Goal: Information Seeking & Learning: Compare options

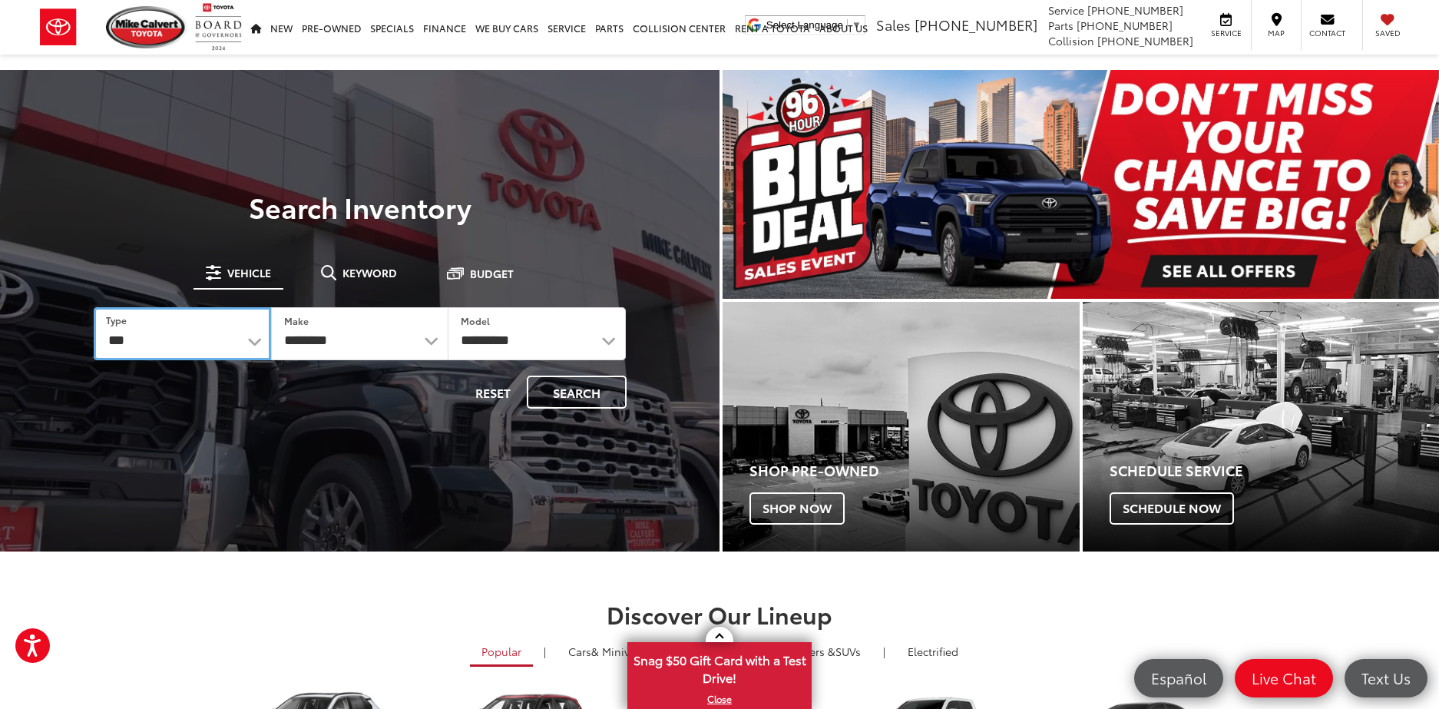
select select "******"
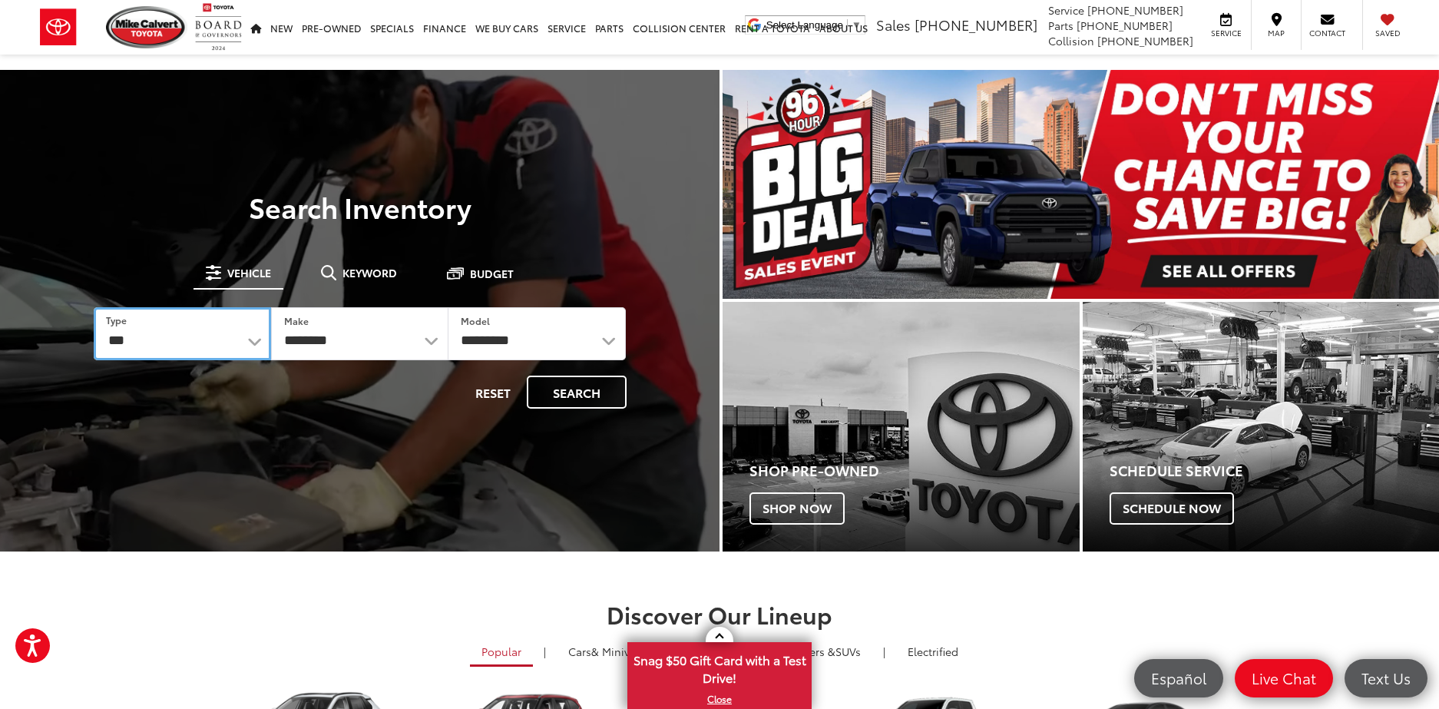
select select "******"
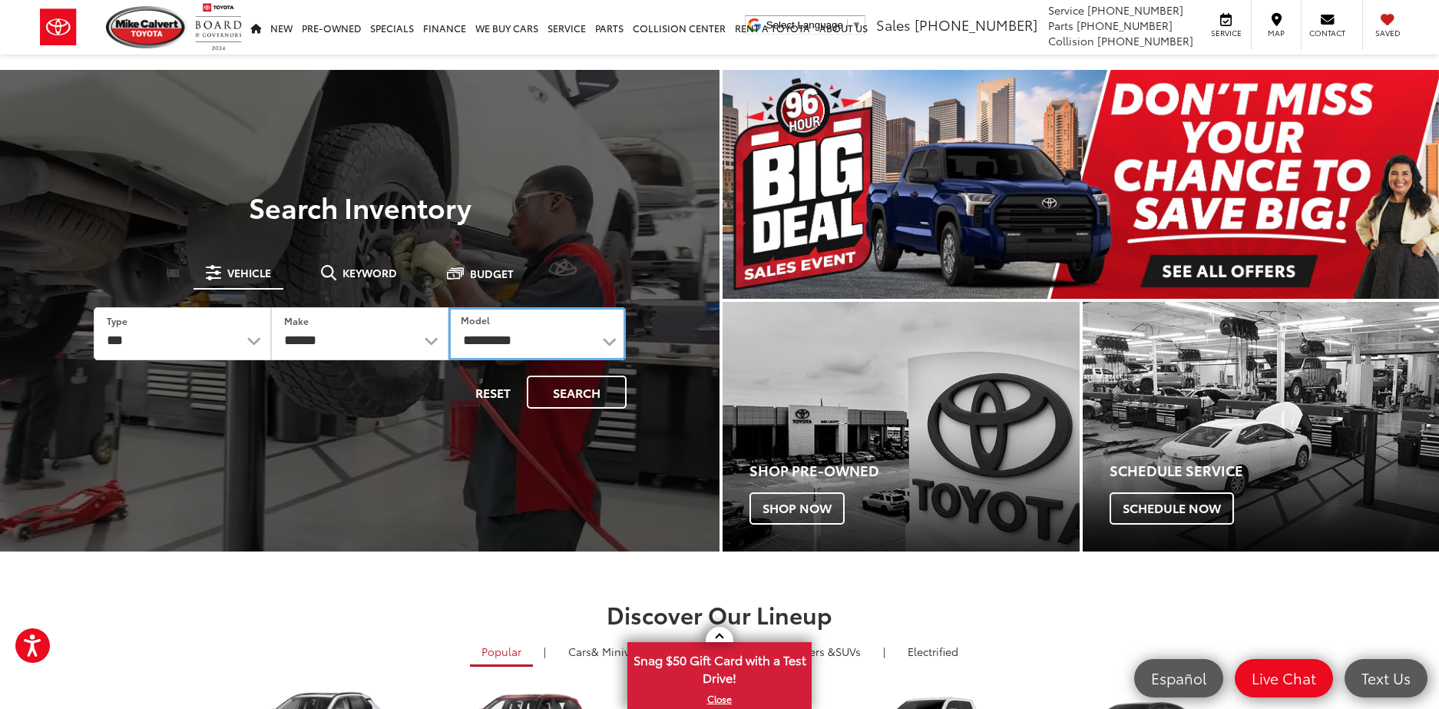
select select "*******"
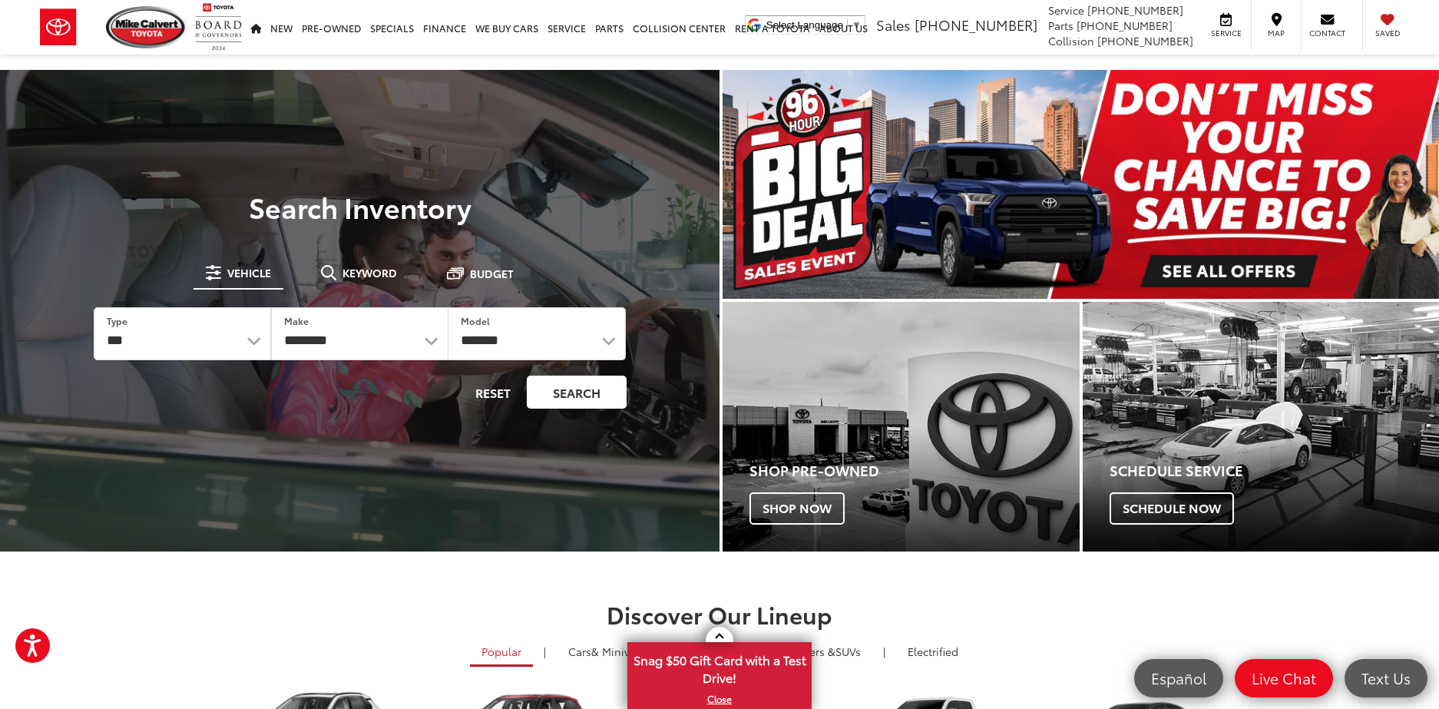
click at [577, 384] on button "Search" at bounding box center [577, 391] width 100 height 33
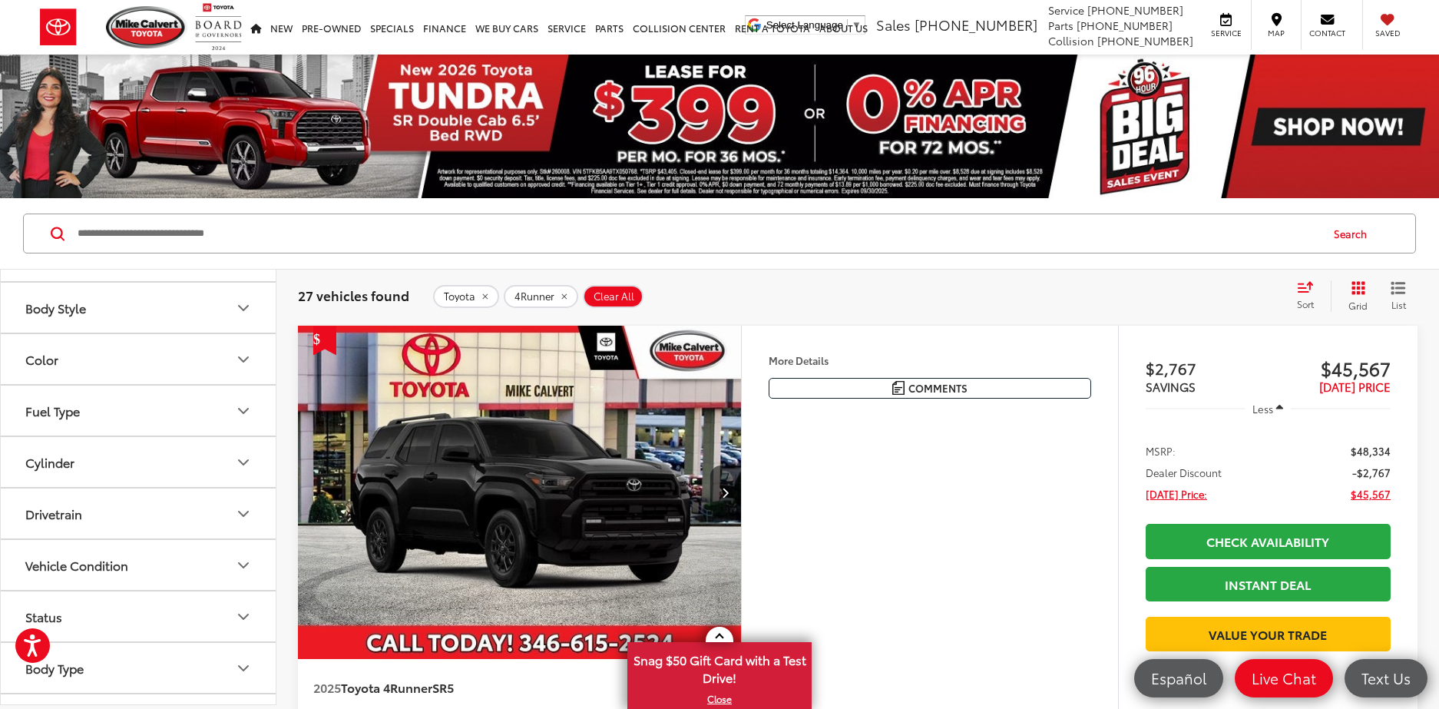
click at [1307, 296] on div "Sort" at bounding box center [1309, 295] width 41 height 31
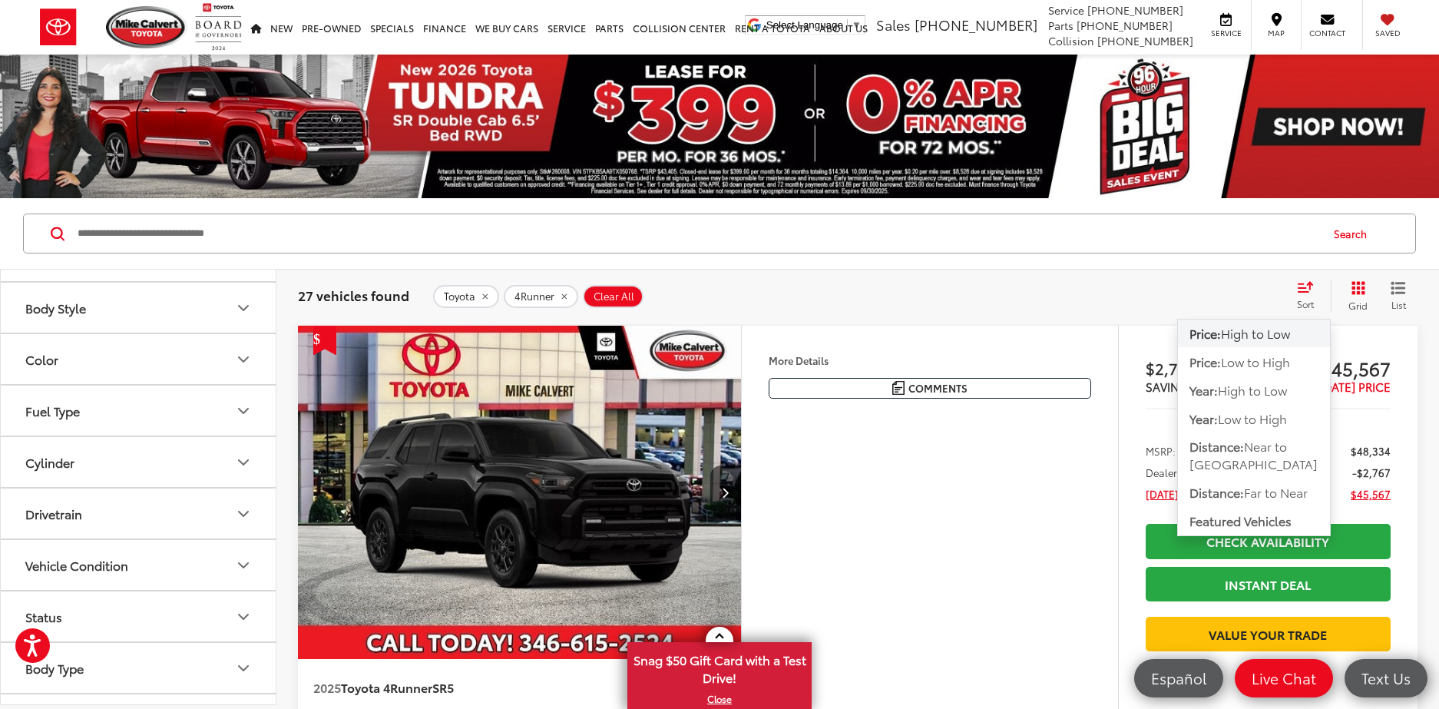
click at [1269, 333] on span "High to Low" at bounding box center [1255, 333] width 69 height 18
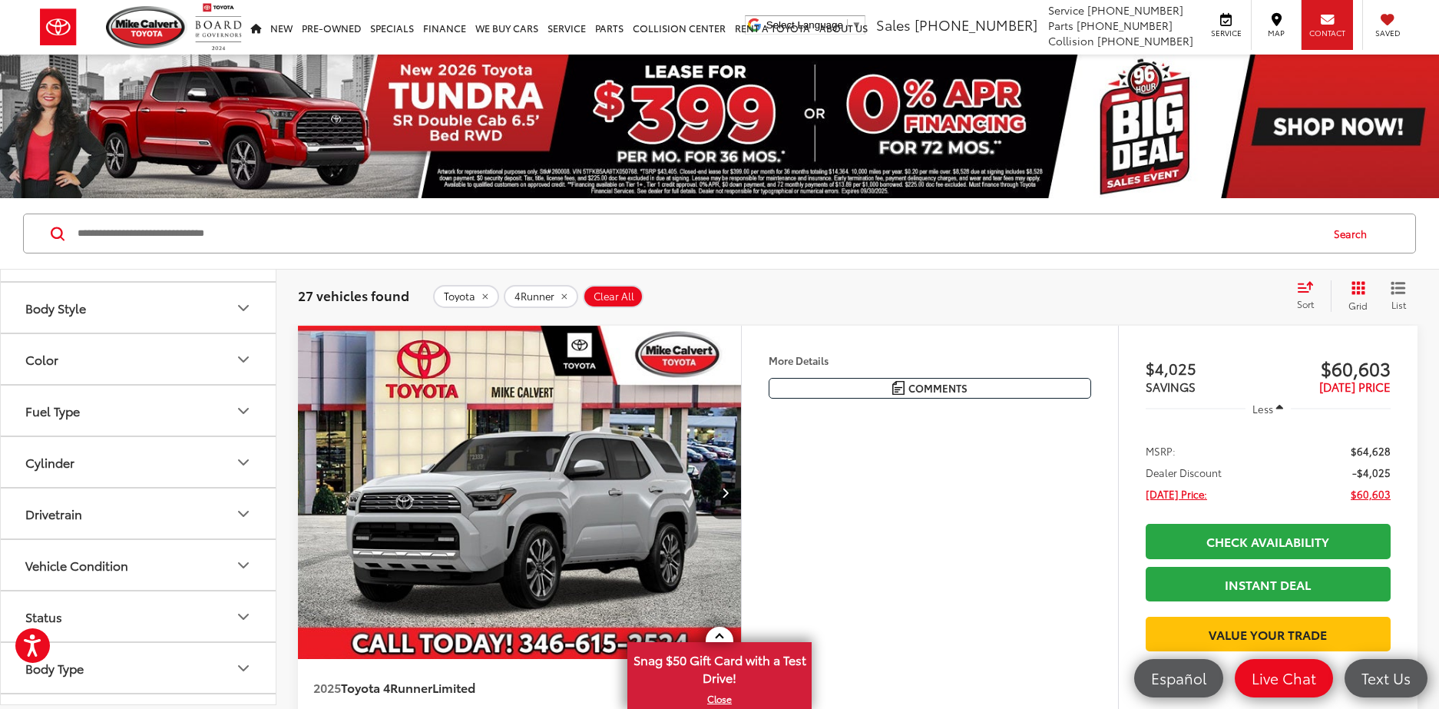
click at [1331, 19] on icon at bounding box center [1327, 19] width 14 height 1
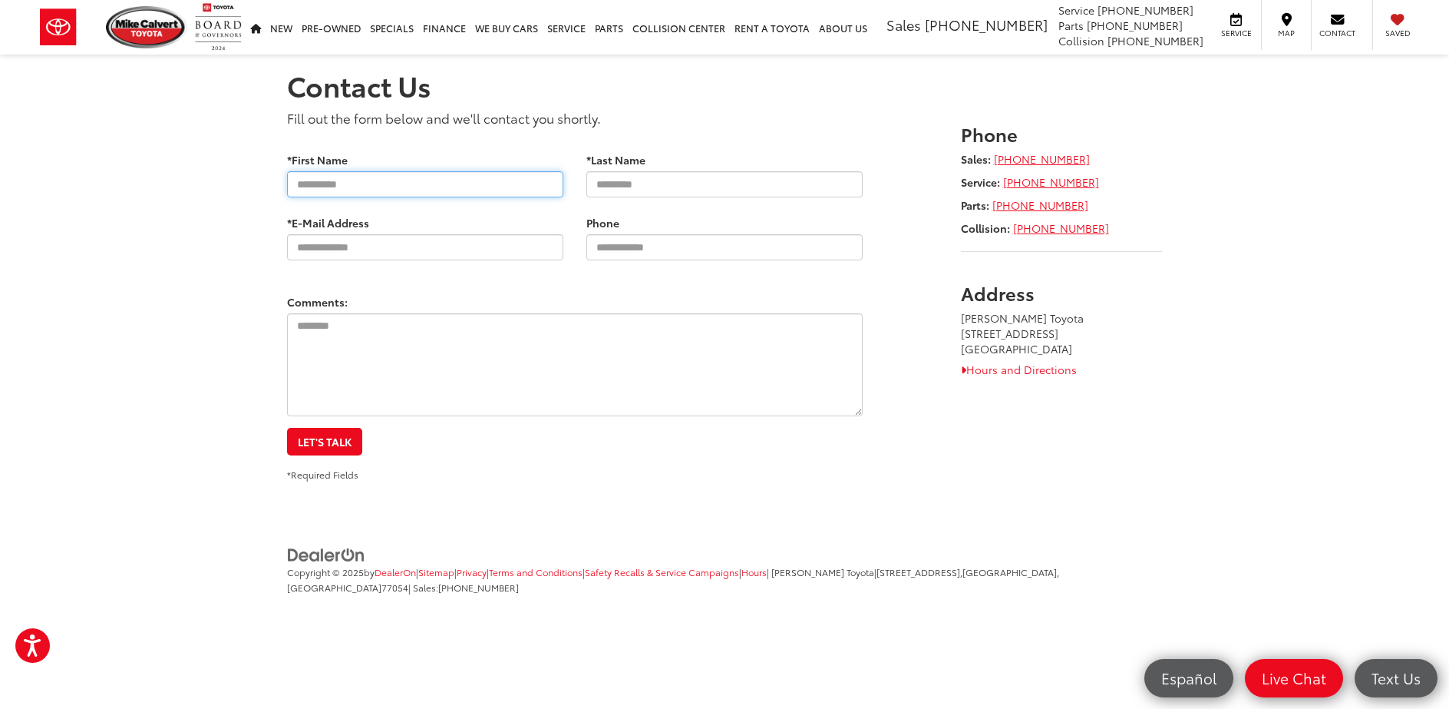
click at [496, 181] on input "*First Name" at bounding box center [425, 184] width 276 height 26
type input "*****"
type input "****"
type input "**********"
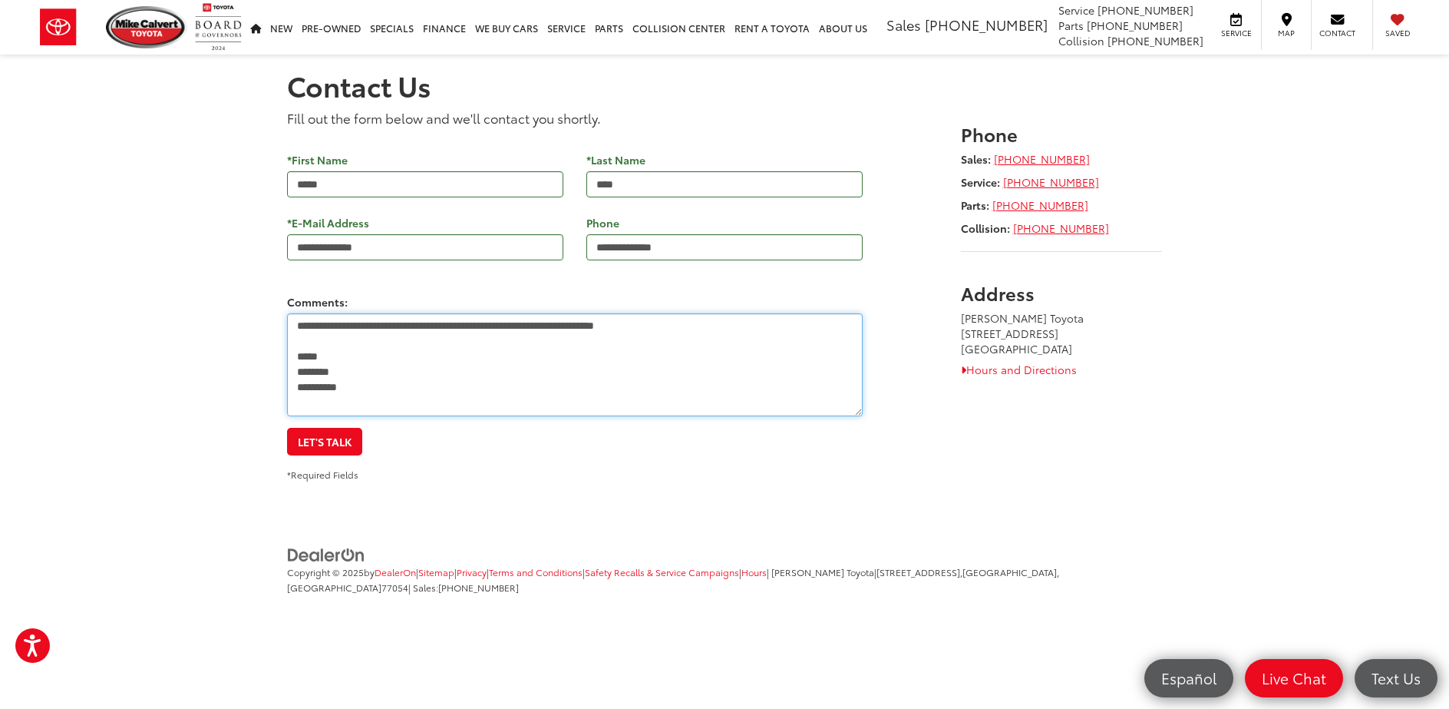
click at [514, 326] on textarea "**********" at bounding box center [575, 364] width 576 height 103
click at [446, 387] on textarea "**********" at bounding box center [575, 364] width 576 height 103
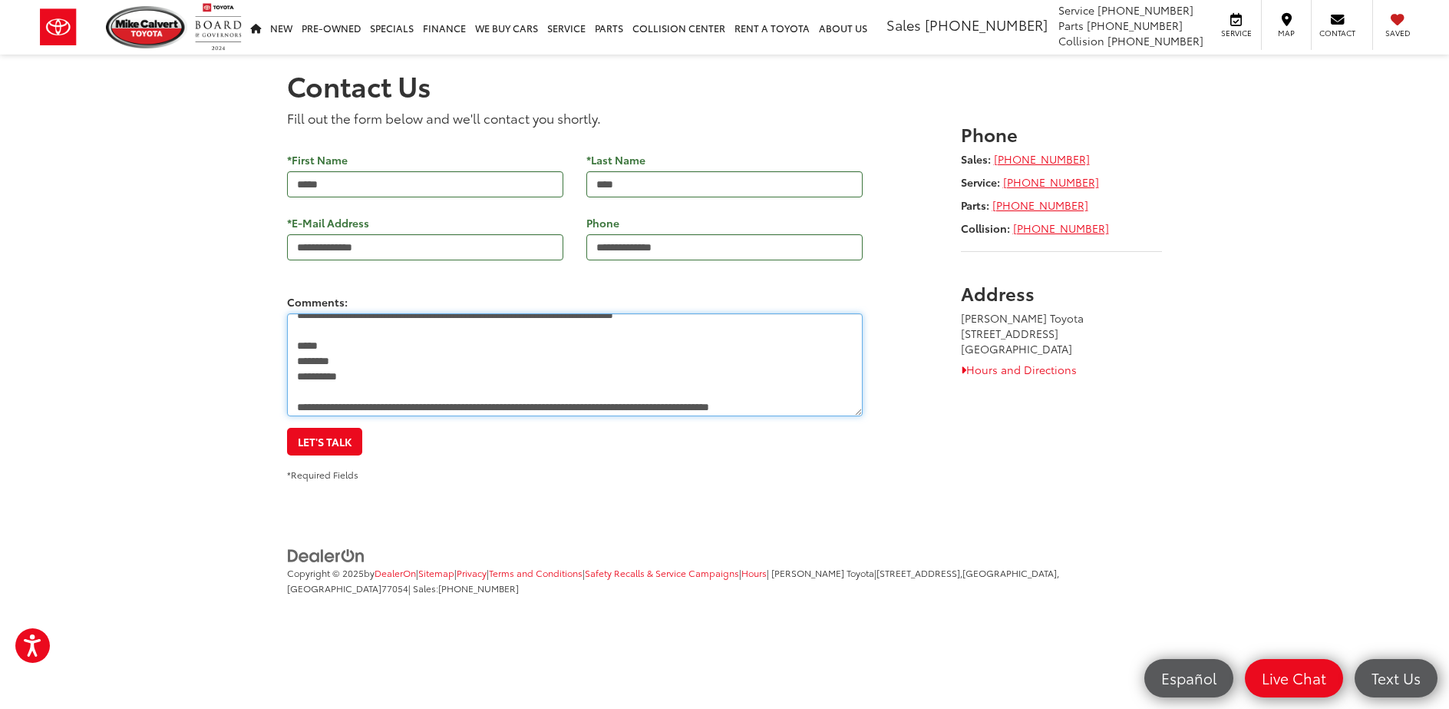
scroll to position [26, 0]
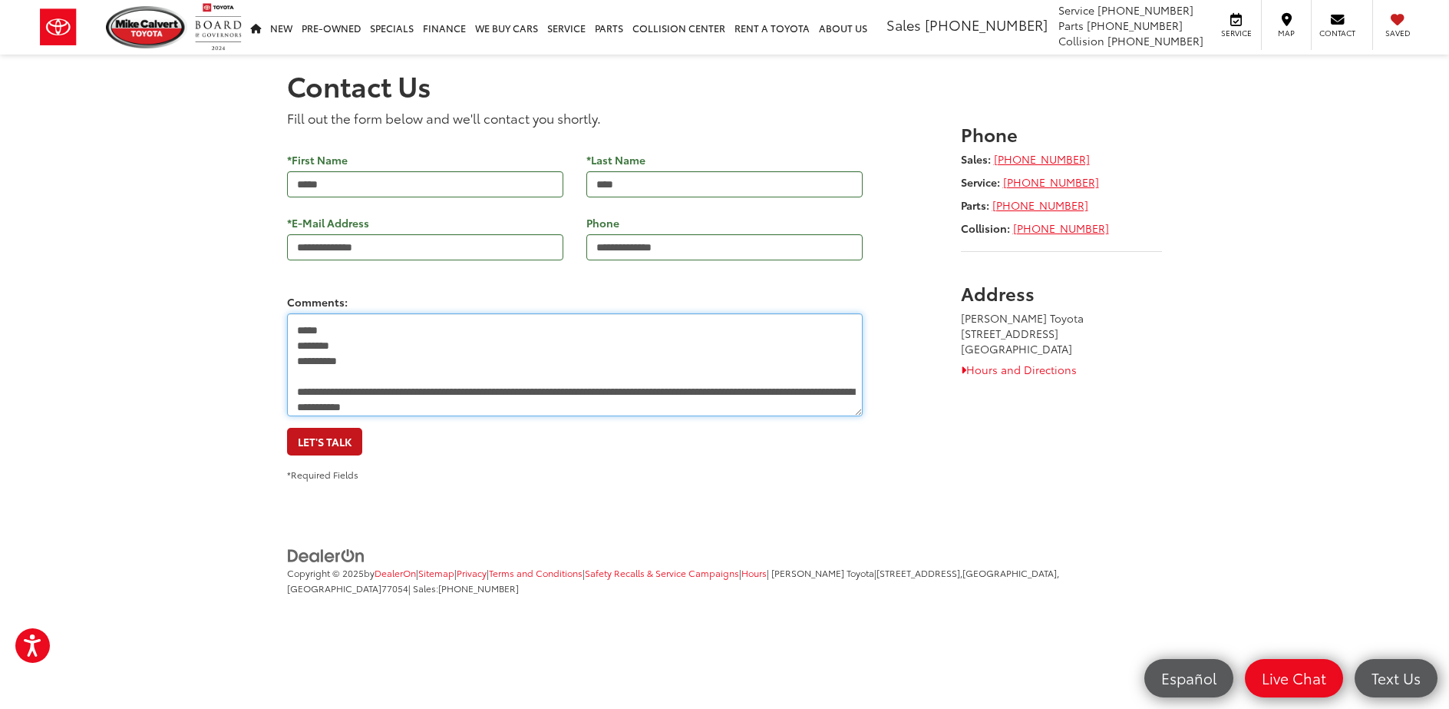
type textarea "**********"
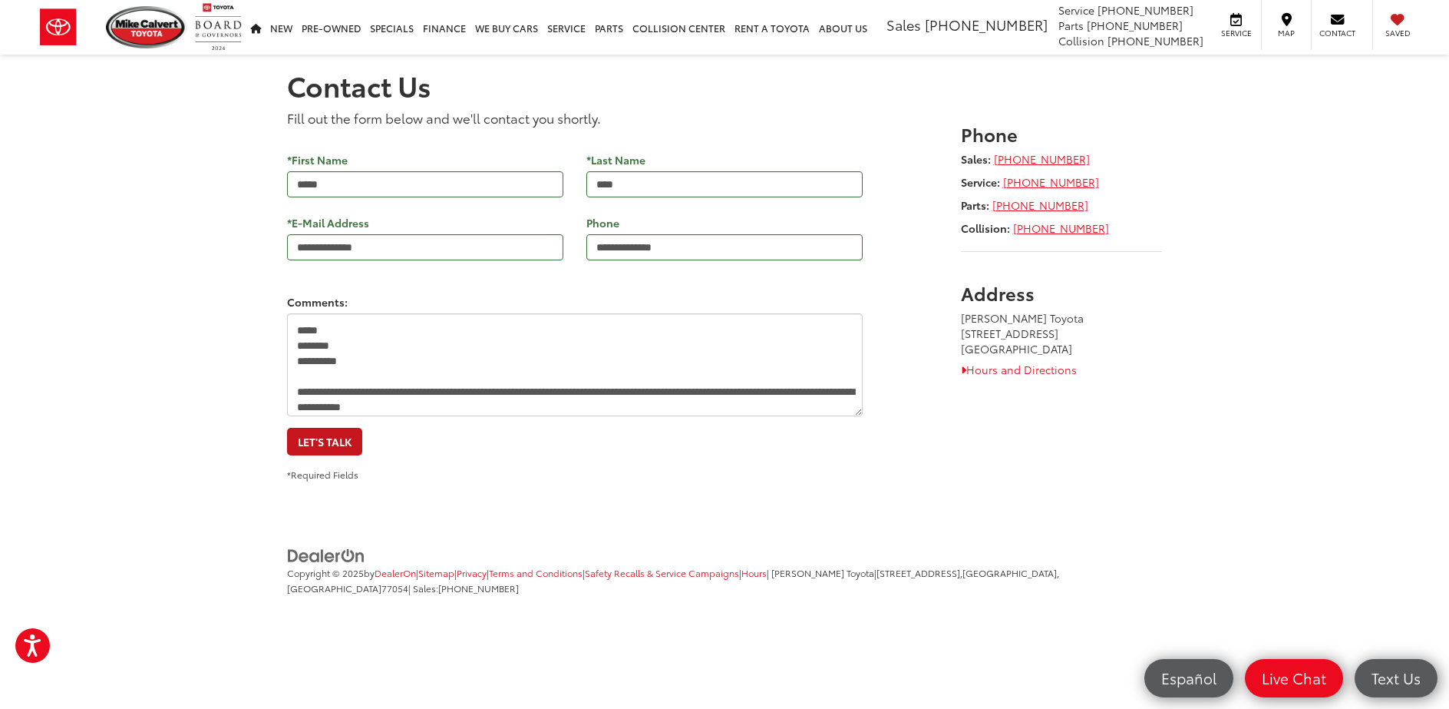
click at [333, 441] on button "Let's Talk" at bounding box center [324, 442] width 75 height 28
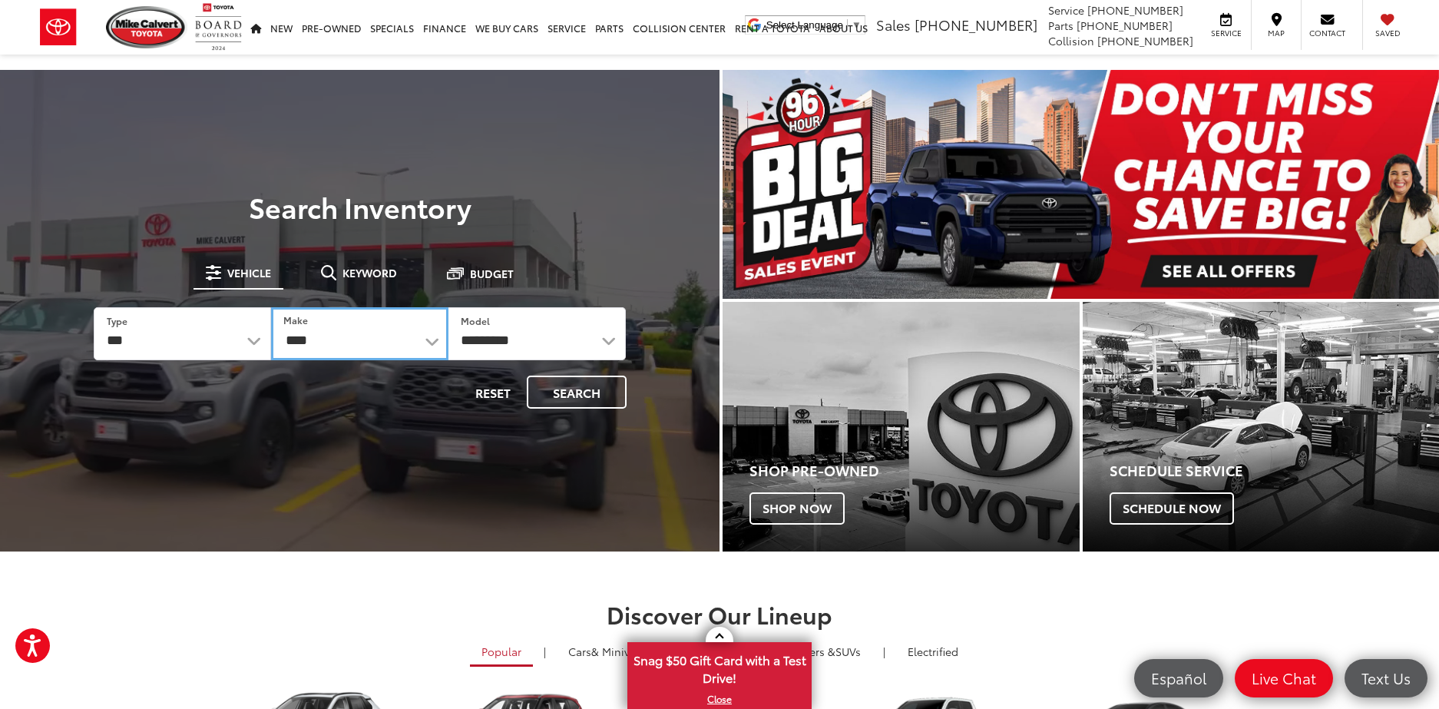
select select "******"
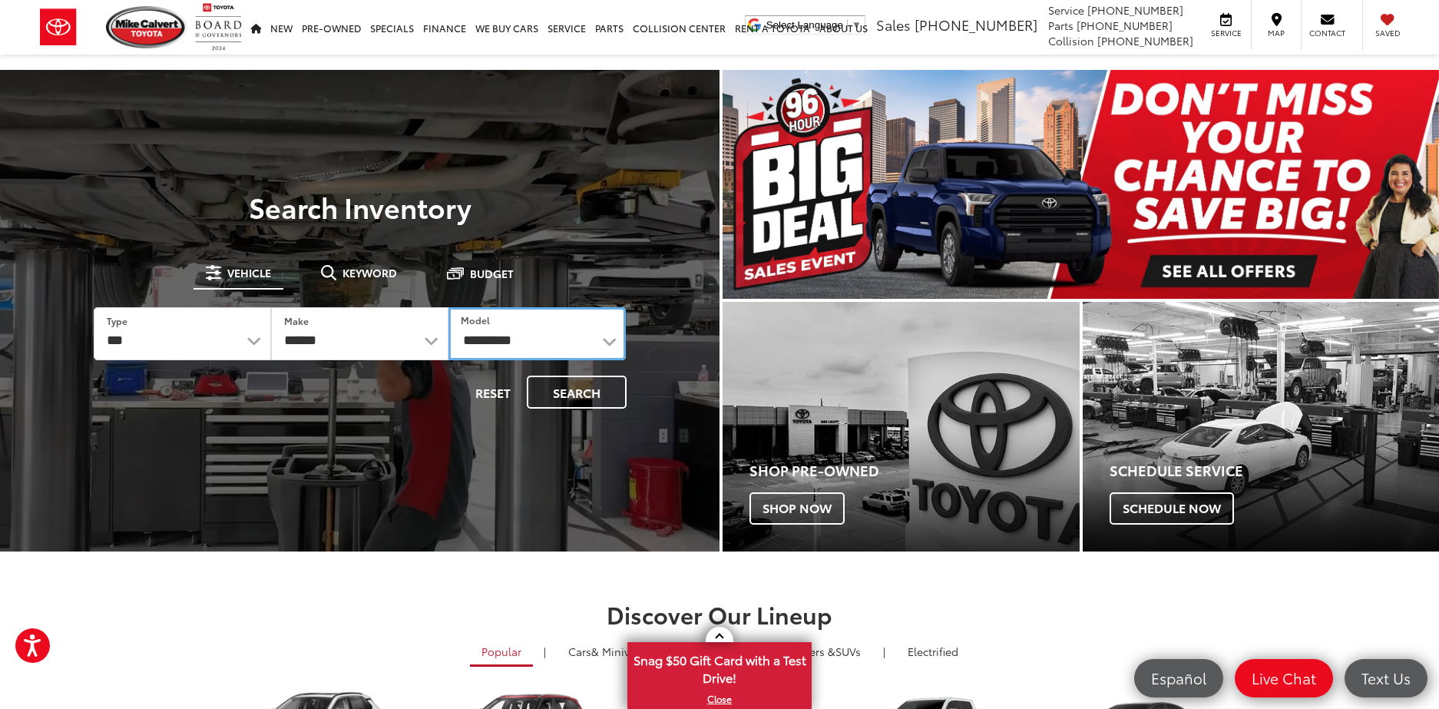
select select "*******"
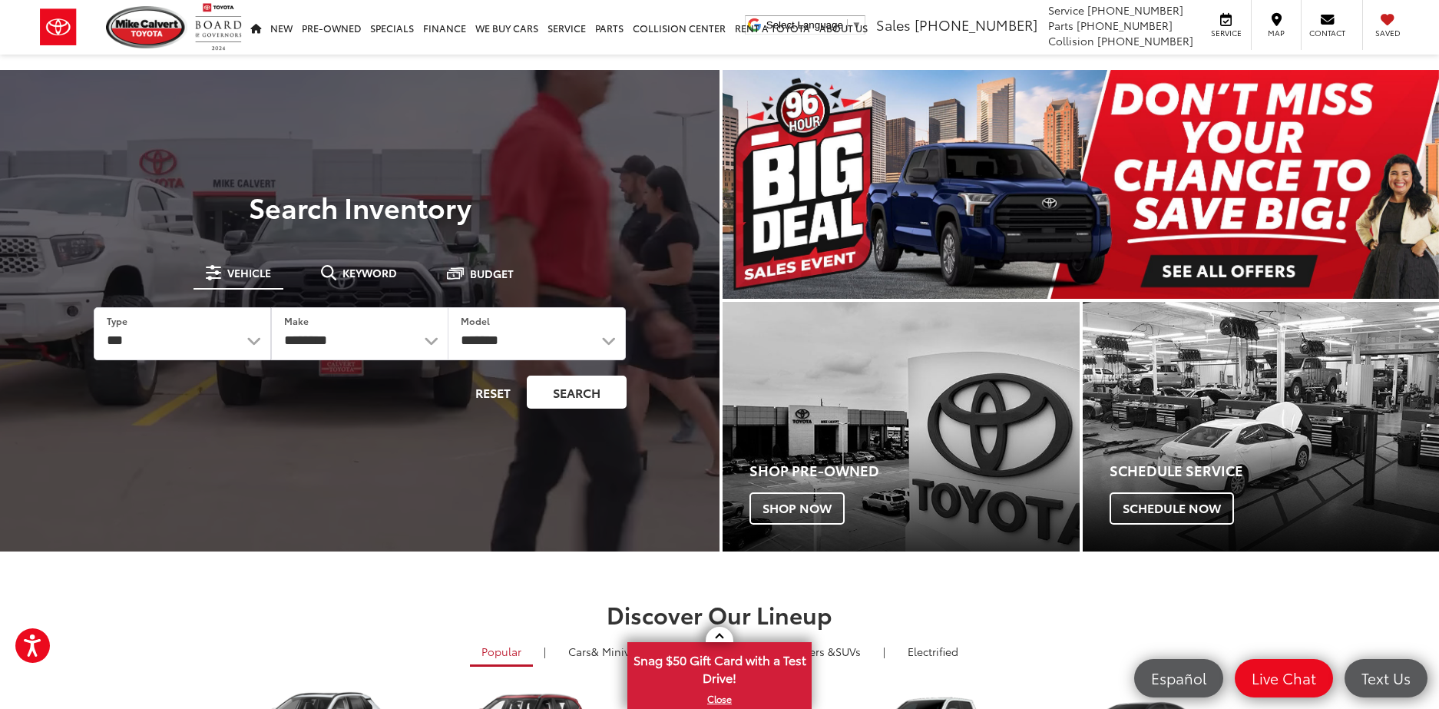
click at [573, 387] on button "Search" at bounding box center [577, 391] width 100 height 33
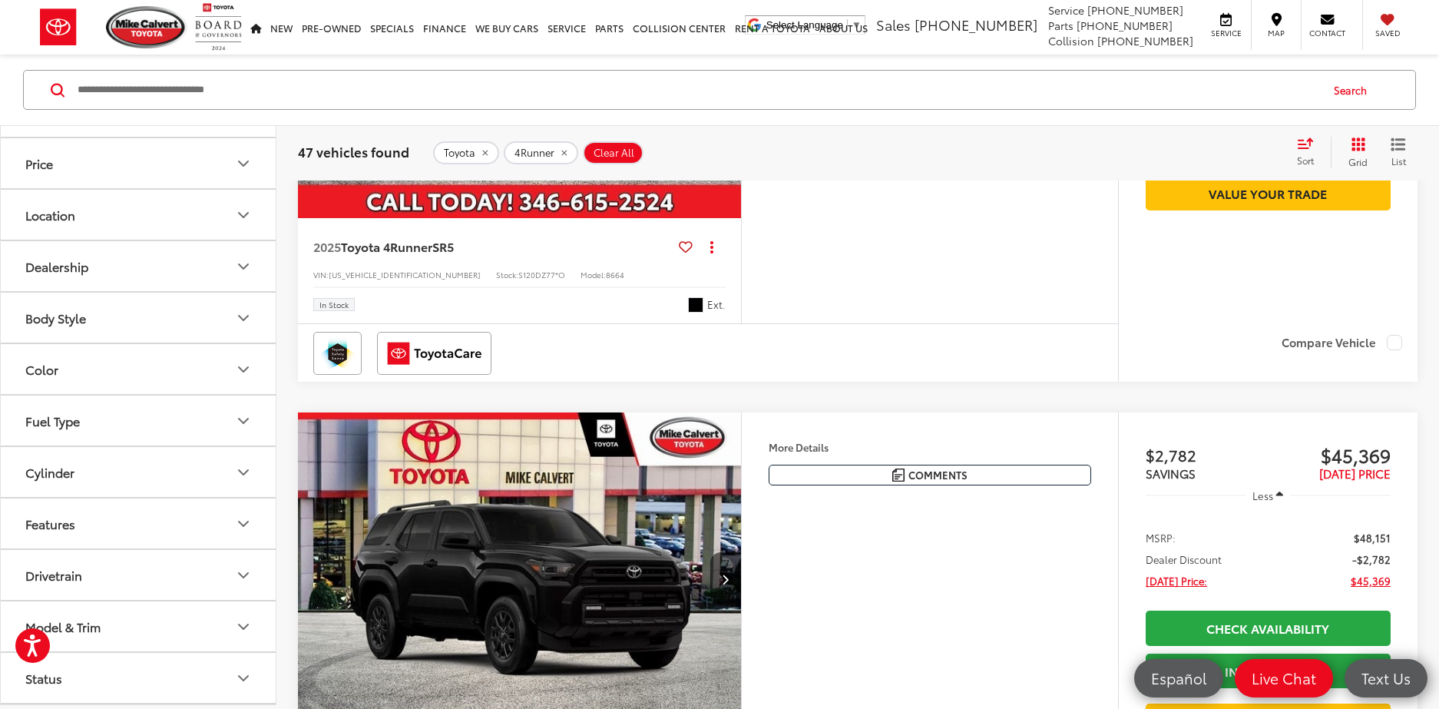
scroll to position [225, 0]
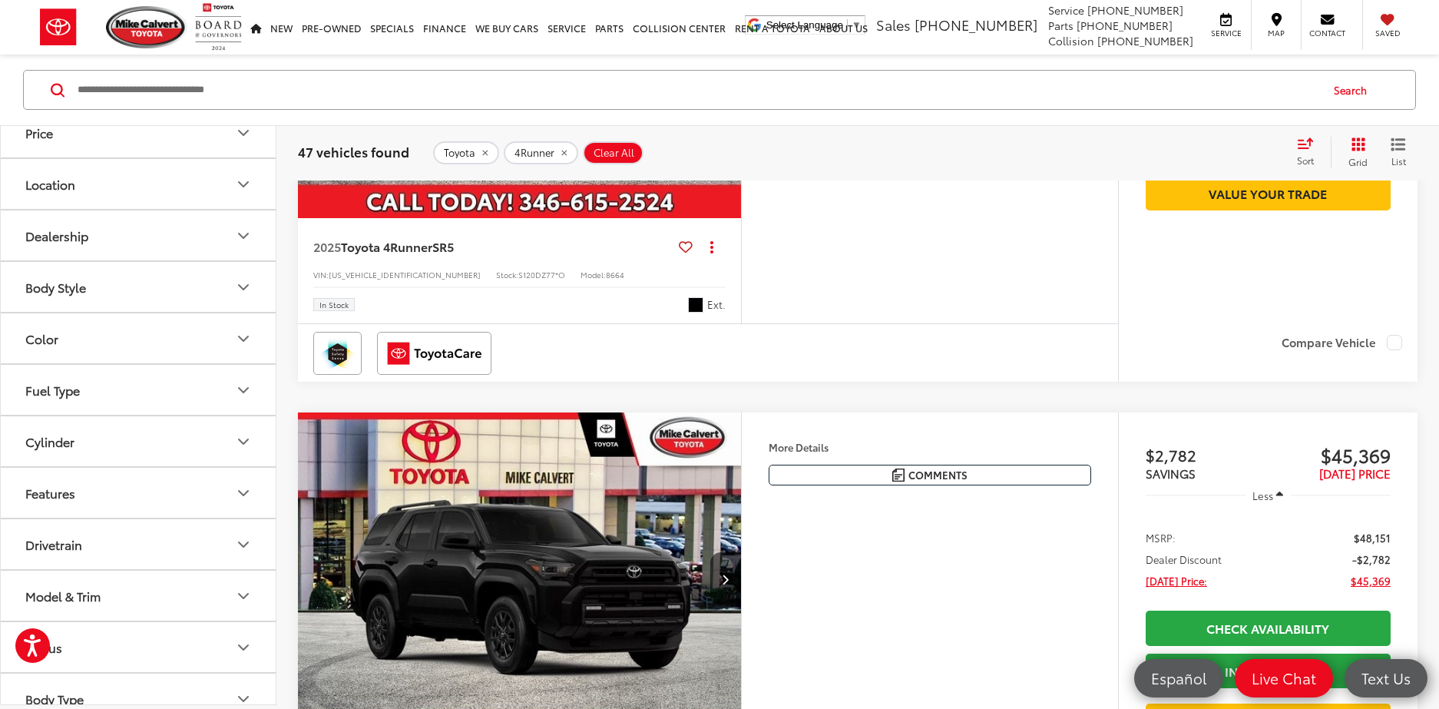
click at [236, 550] on icon "Drivetrain" at bounding box center [243, 544] width 18 height 18
click at [27, 583] on label "4WD (19)" at bounding box center [53, 581] width 69 height 25
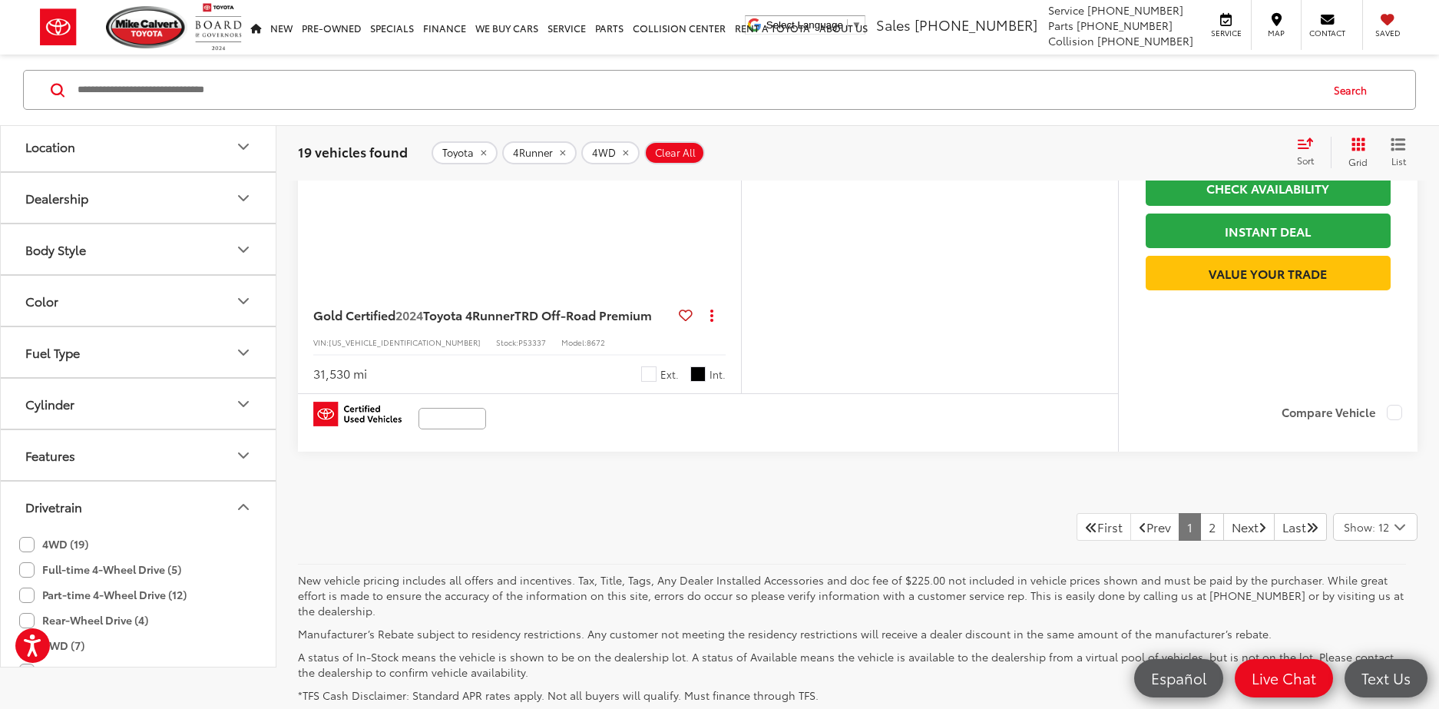
scroll to position [6374, 0]
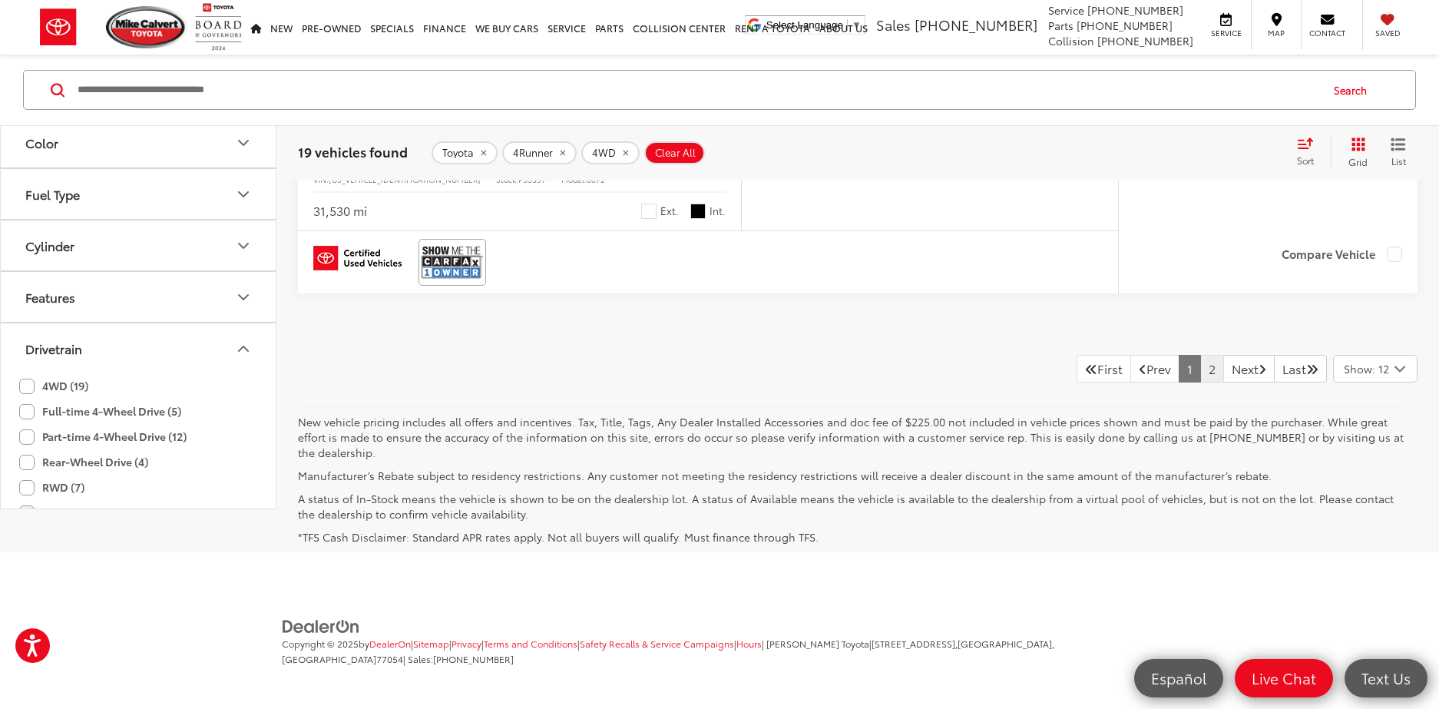
click at [1200, 378] on link "2" at bounding box center [1212, 369] width 24 height 28
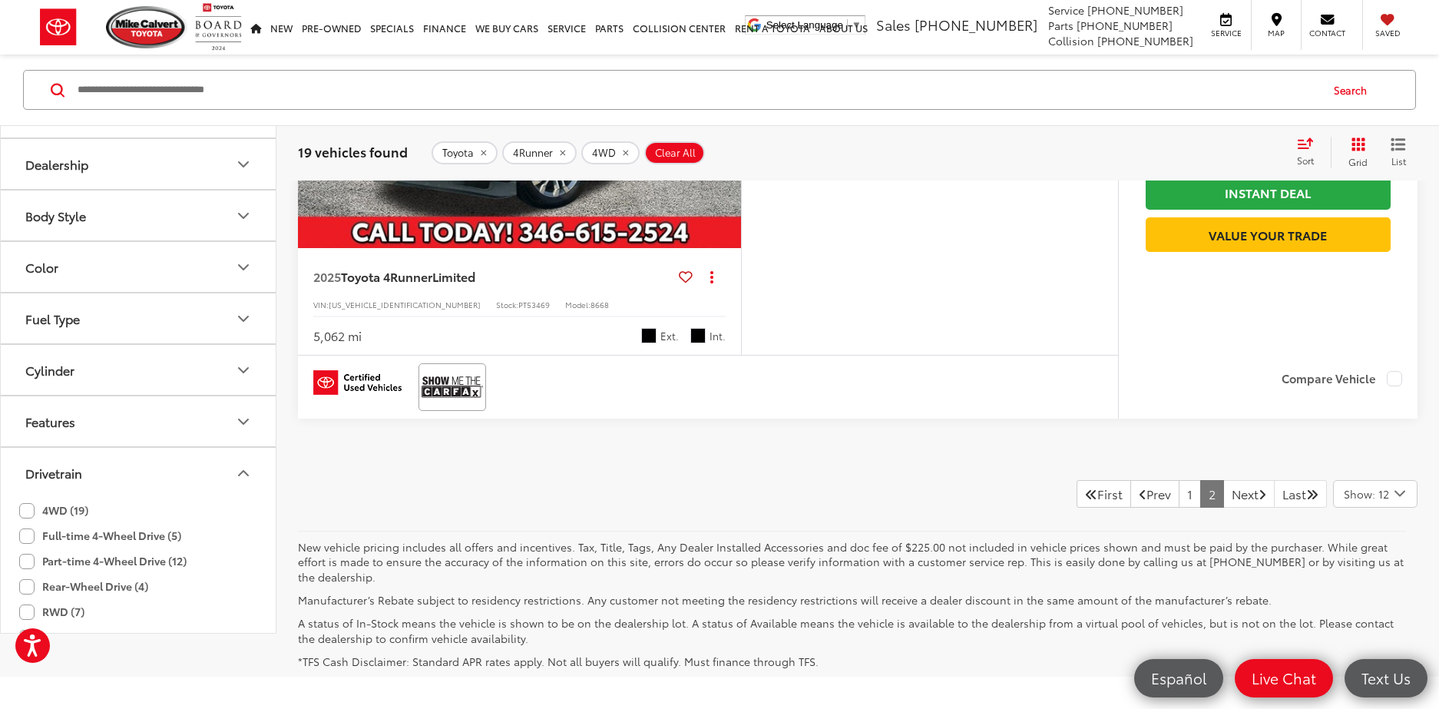
scroll to position [3716, 0]
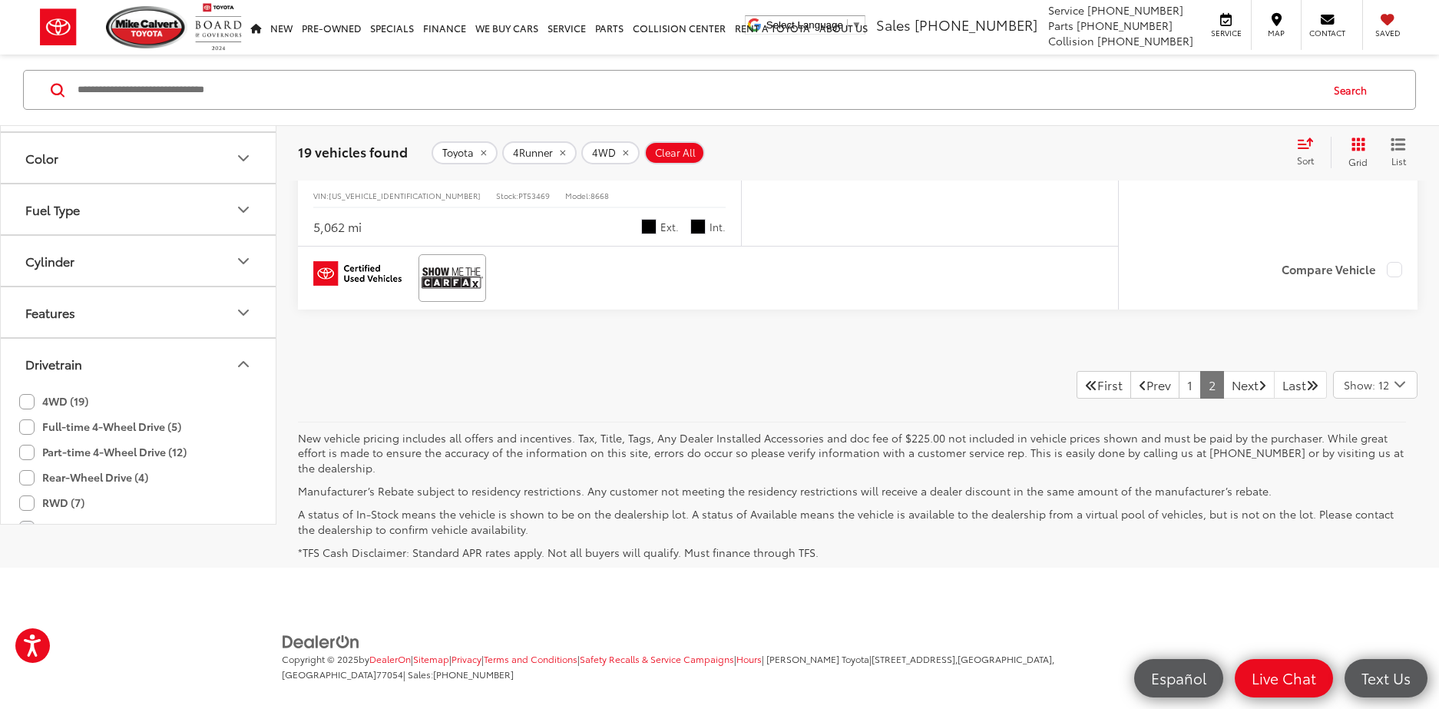
click at [25, 388] on label "4WD (19)" at bounding box center [53, 400] width 69 height 25
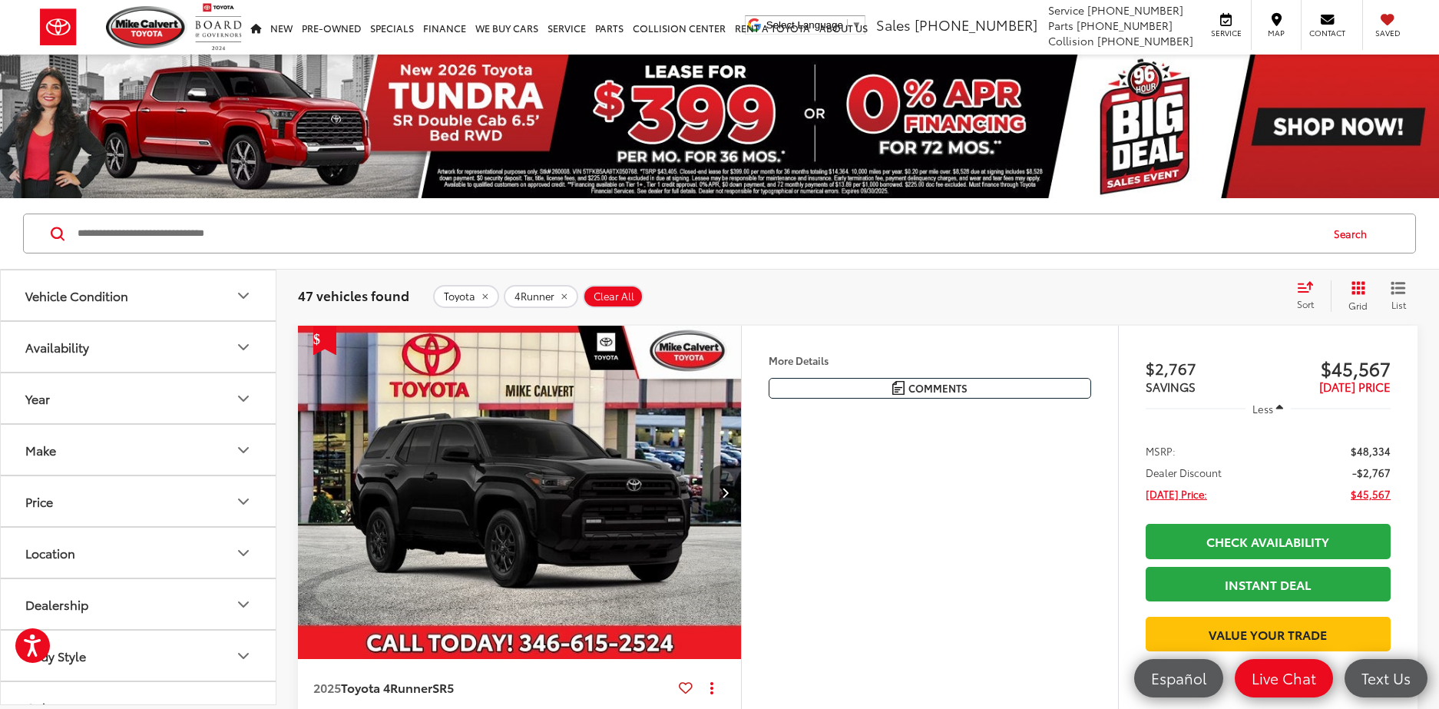
click at [567, 294] on icon "remove 4Runner" at bounding box center [563, 295] width 5 height 5
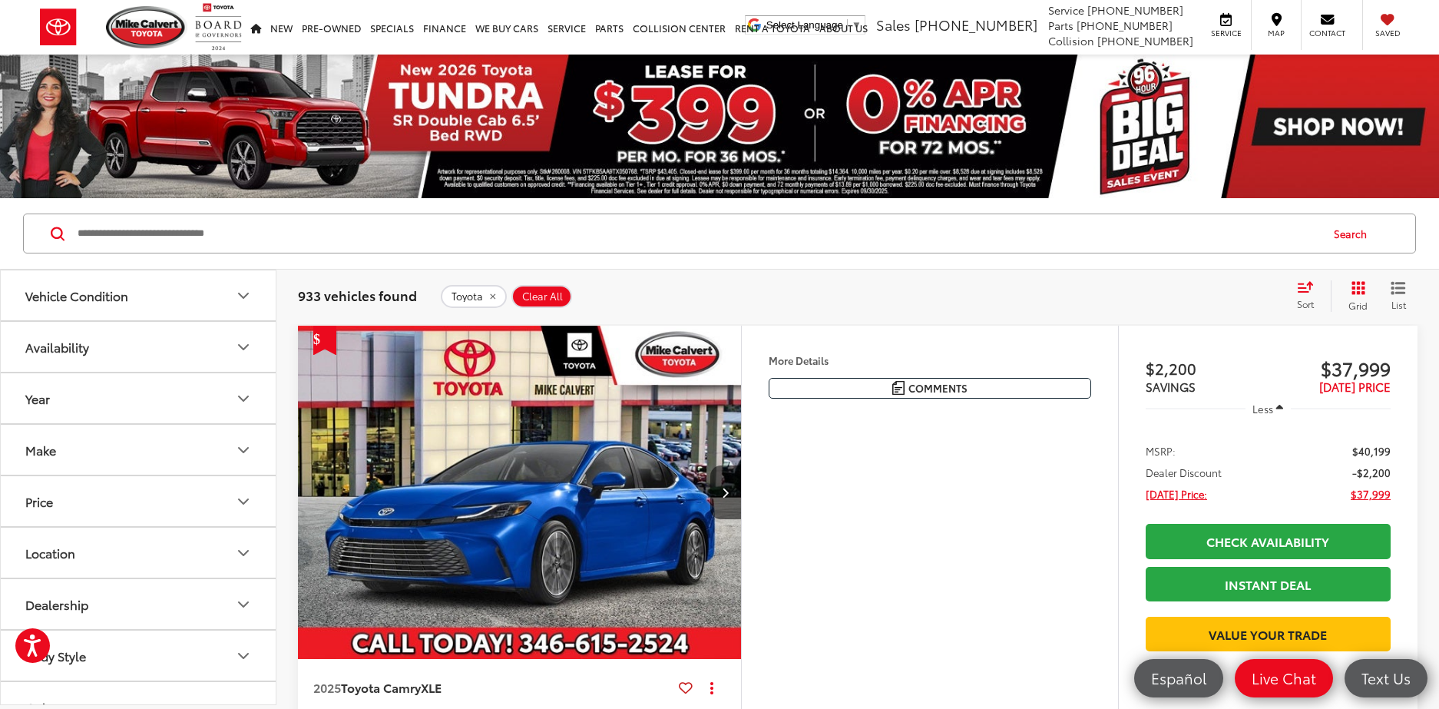
scroll to position [3, 0]
click at [246, 452] on icon "Make" at bounding box center [243, 447] width 18 height 18
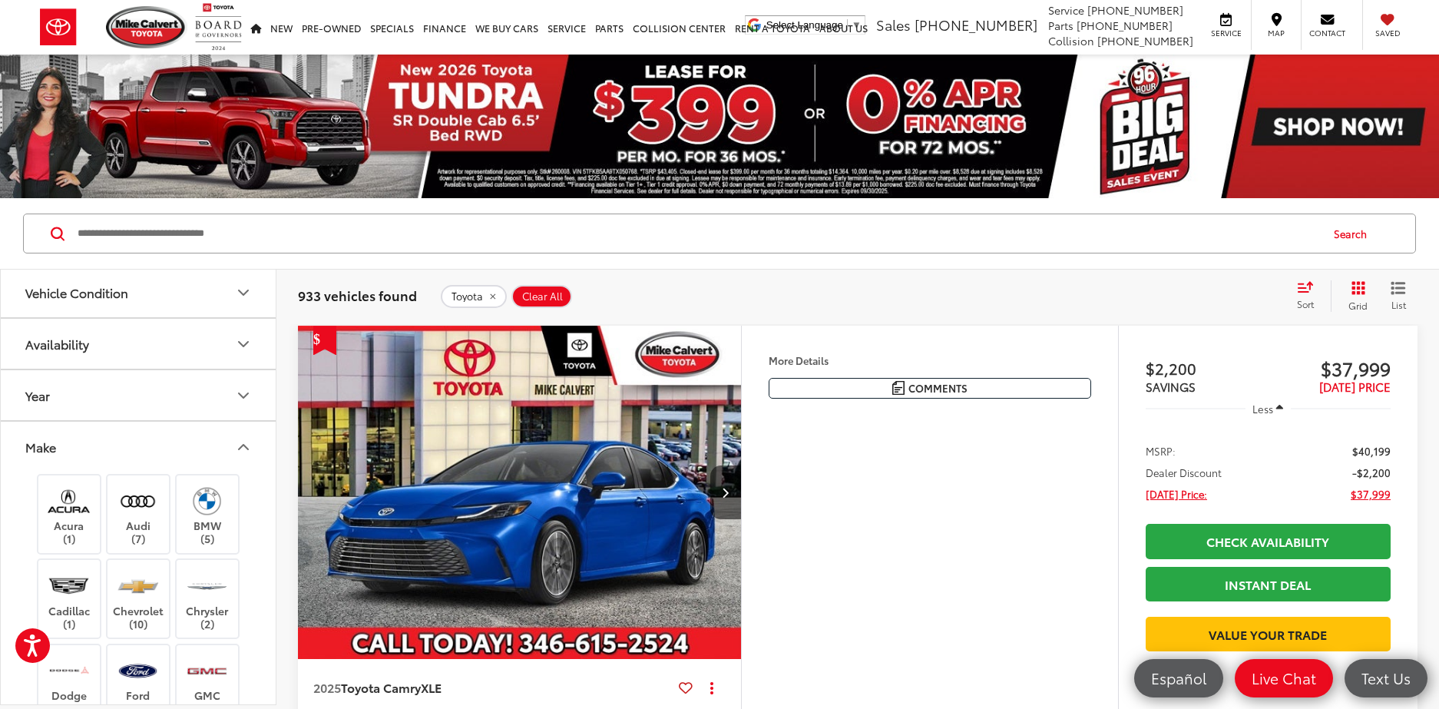
click at [246, 452] on icon "Make" at bounding box center [243, 447] width 18 height 18
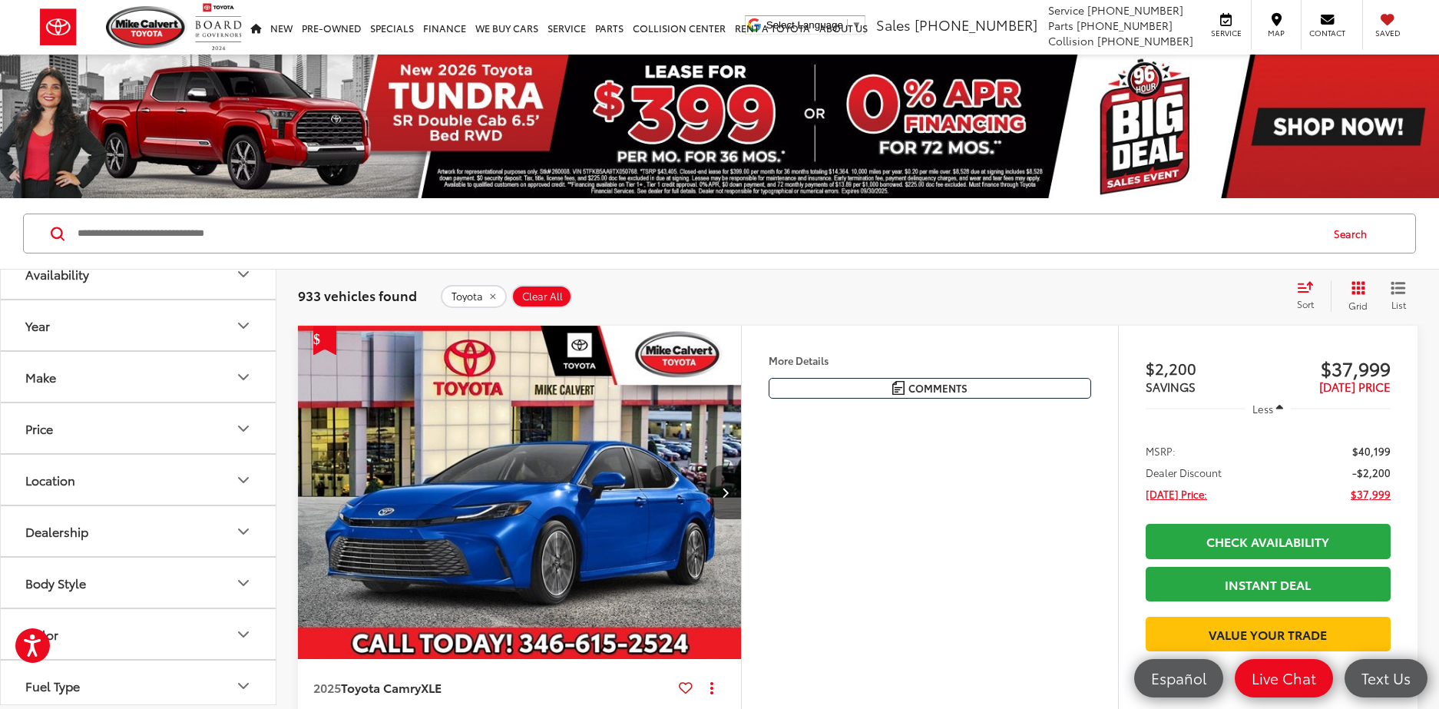
scroll to position [98, 0]
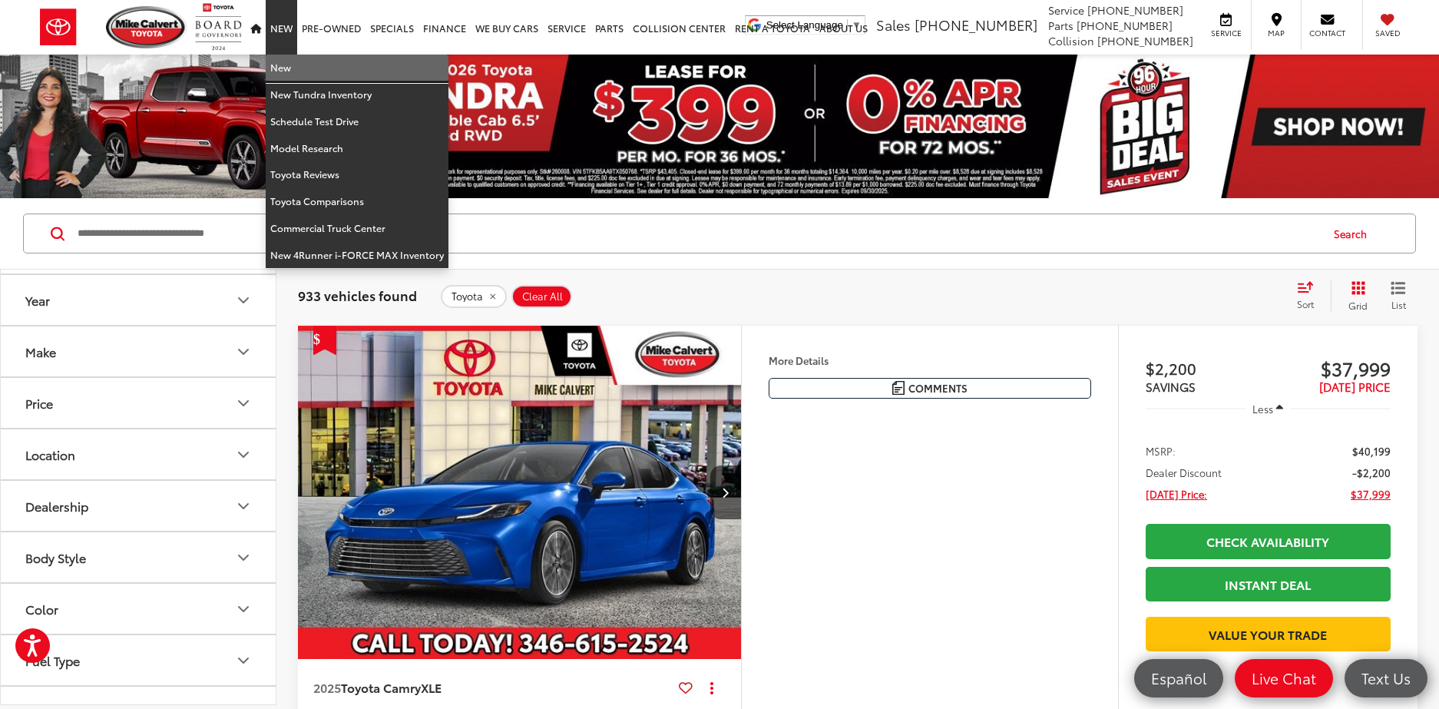
click at [283, 68] on link "New" at bounding box center [357, 68] width 183 height 27
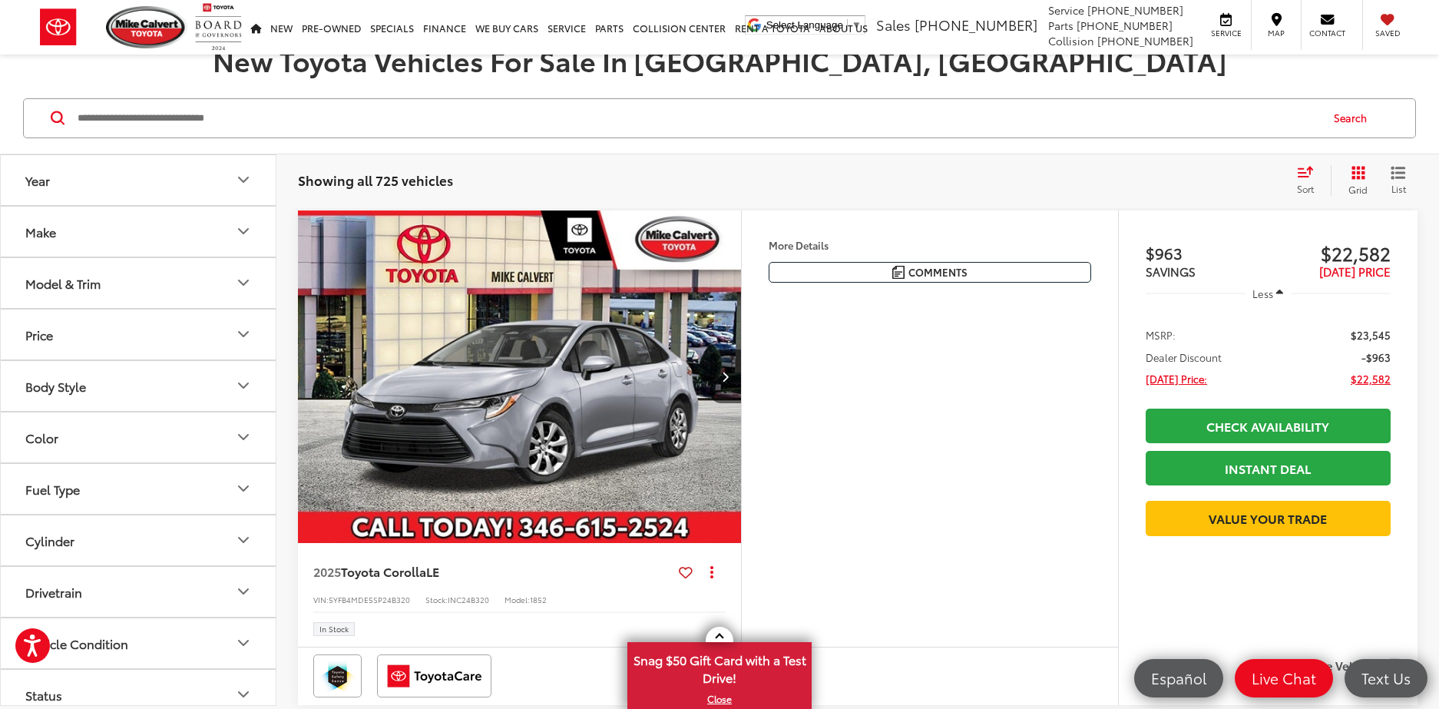
click at [242, 285] on icon "Model & Trim" at bounding box center [243, 282] width 18 height 18
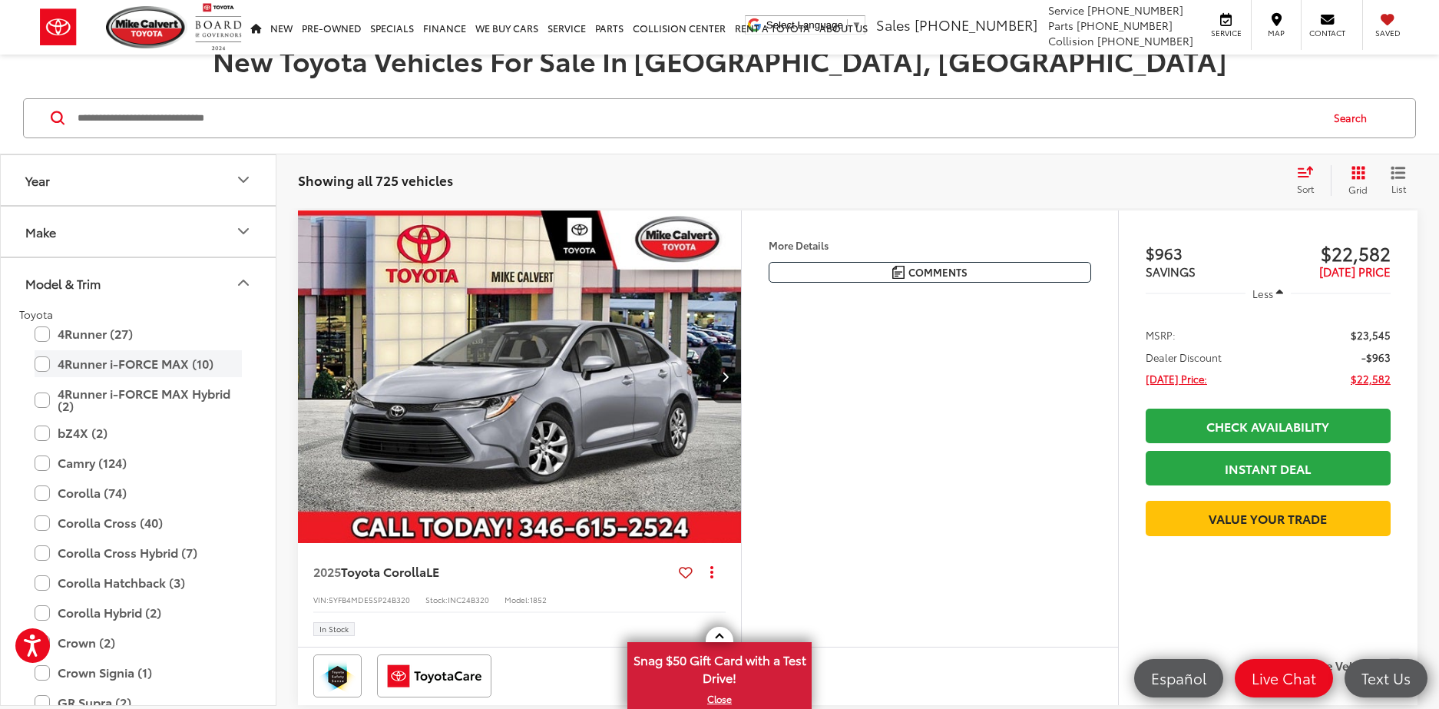
click at [42, 365] on label "4Runner i-FORCE MAX (10)" at bounding box center [138, 363] width 207 height 27
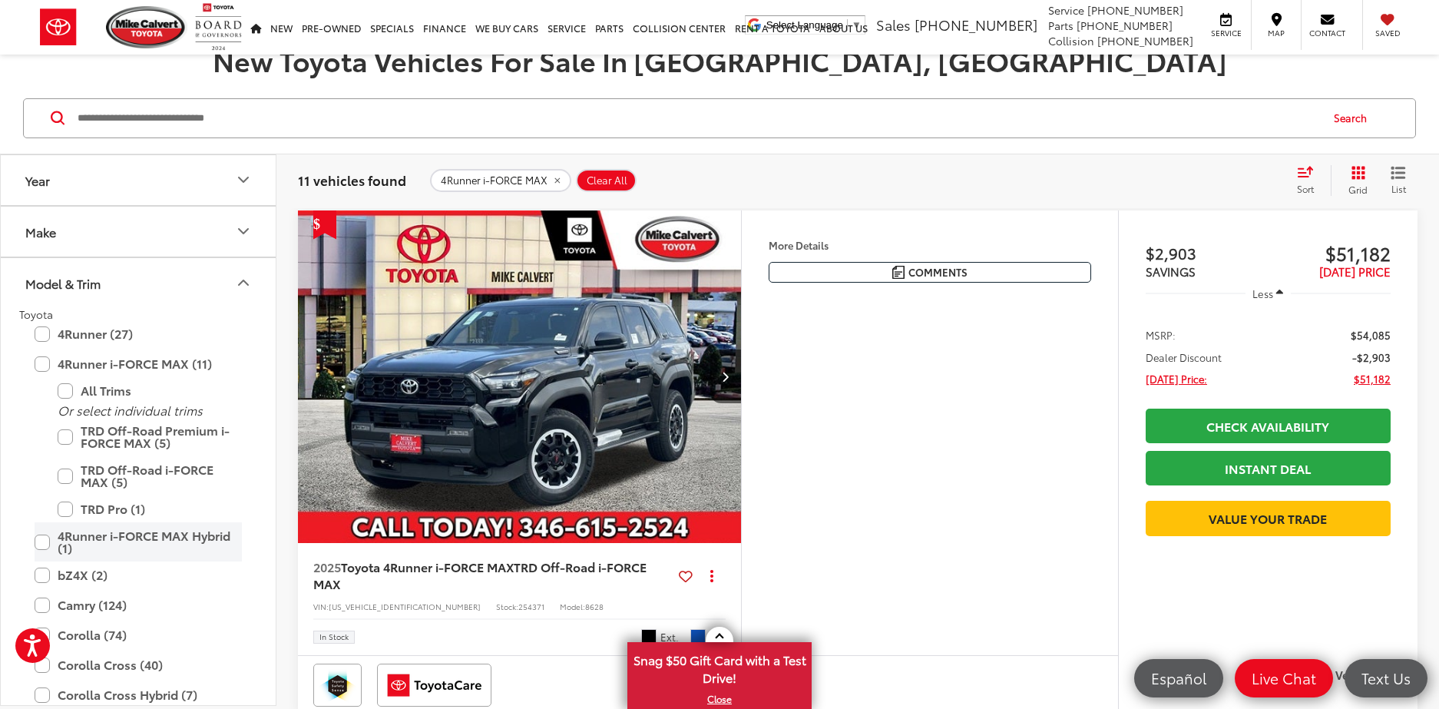
click at [43, 541] on label "4Runner i-FORCE MAX Hybrid (1)" at bounding box center [138, 541] width 207 height 39
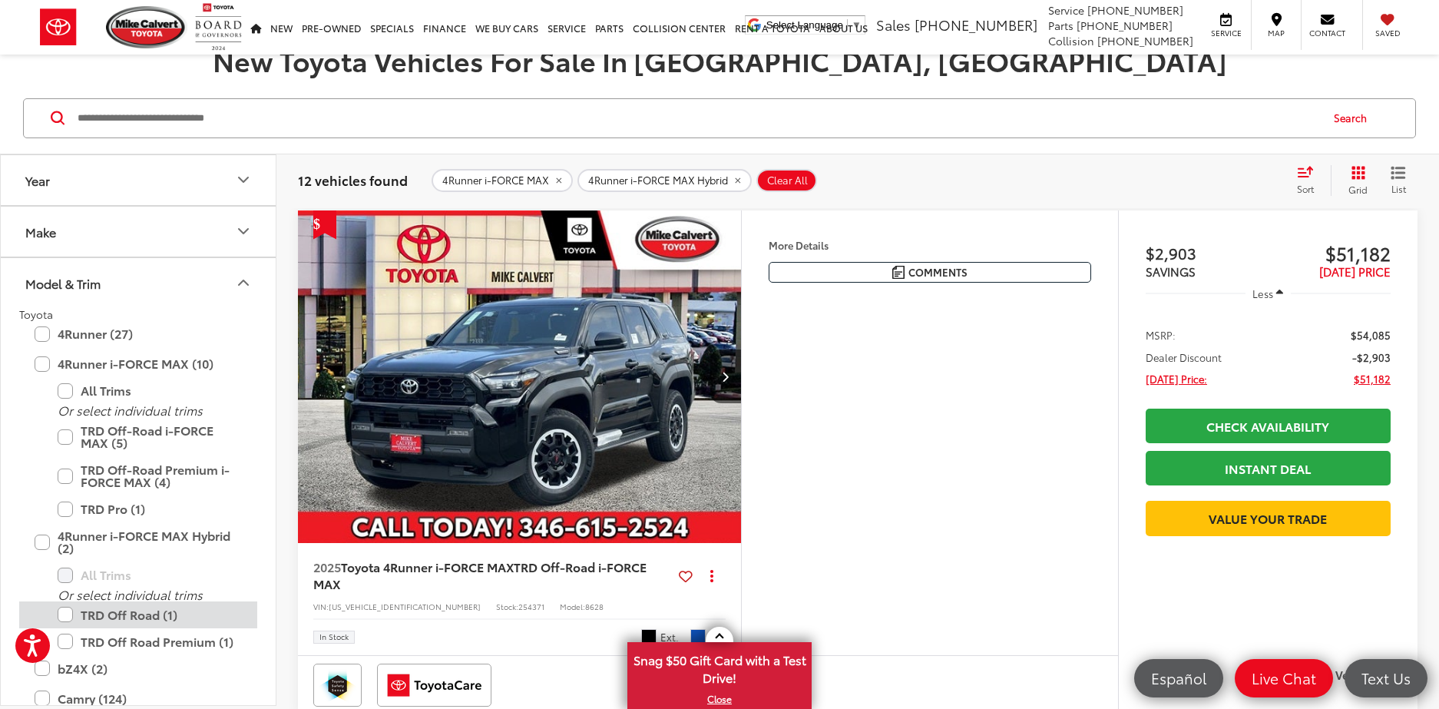
click at [69, 613] on label "TRD Off Road (1)" at bounding box center [150, 614] width 184 height 27
click at [67, 641] on label "TRD Off Road Premium (1)" at bounding box center [150, 641] width 184 height 27
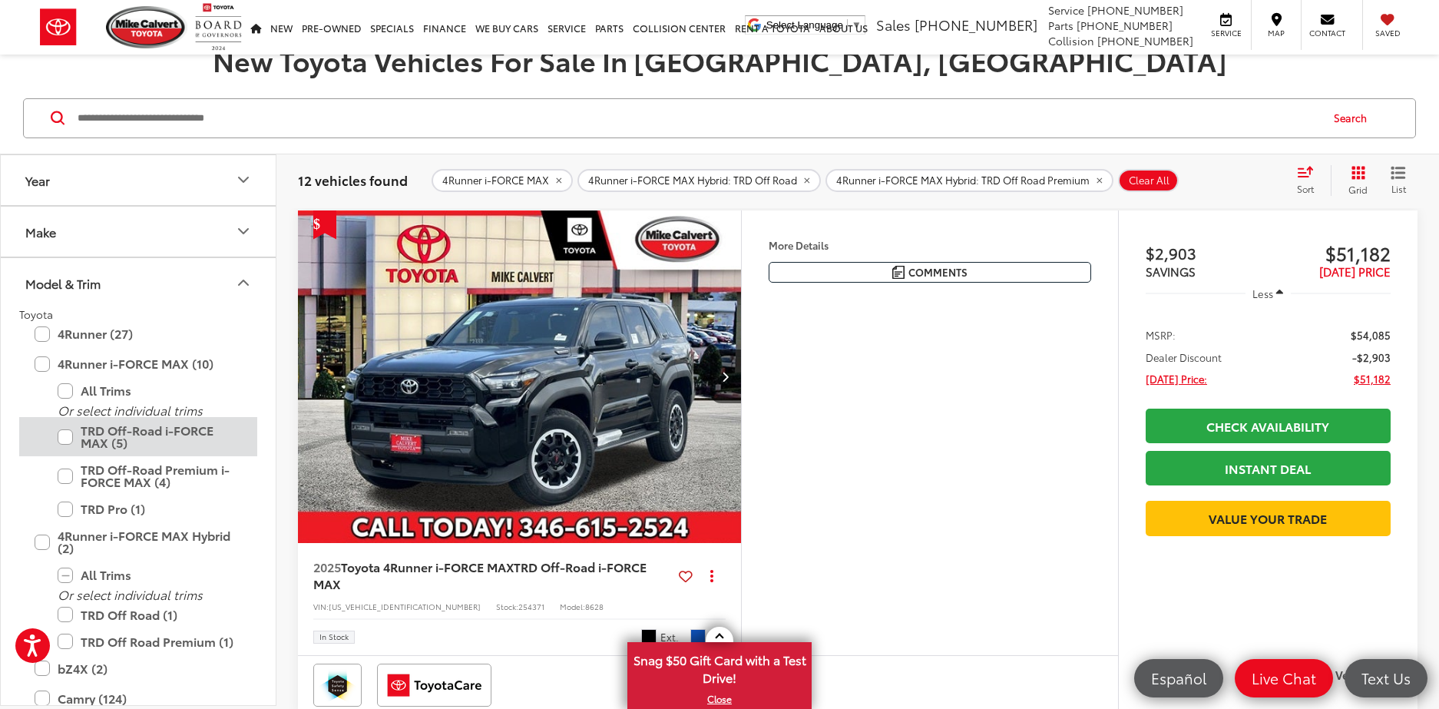
click at [65, 435] on label "TRD Off-Road i-FORCE MAX (5)" at bounding box center [150, 436] width 184 height 39
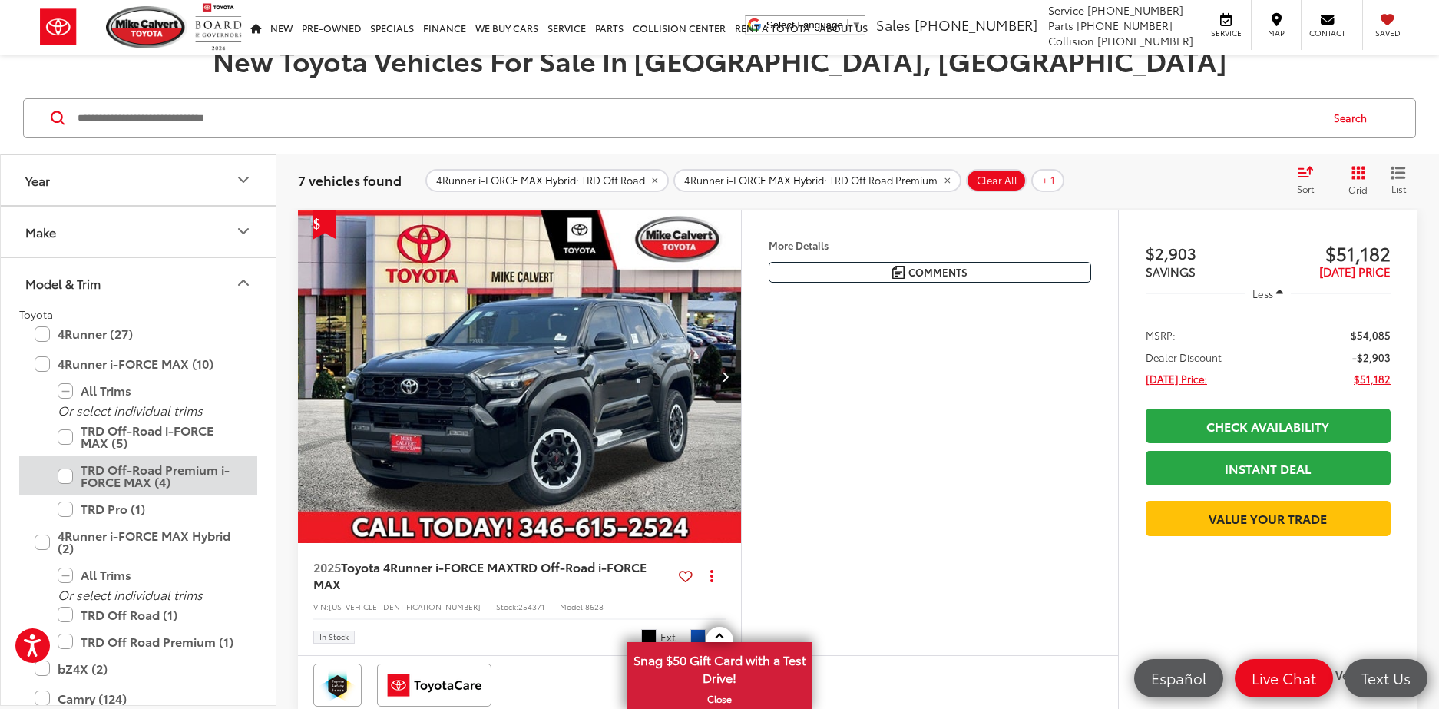
click at [64, 476] on label "TRD Off-Road Premium i-FORCE MAX (4)" at bounding box center [150, 475] width 184 height 39
click at [1006, 496] on div "Features Bluetooth® 4WD/AWD Android Auto Apple CarPlay Keyless Entry Keyless Ig…" at bounding box center [929, 432] width 377 height 445
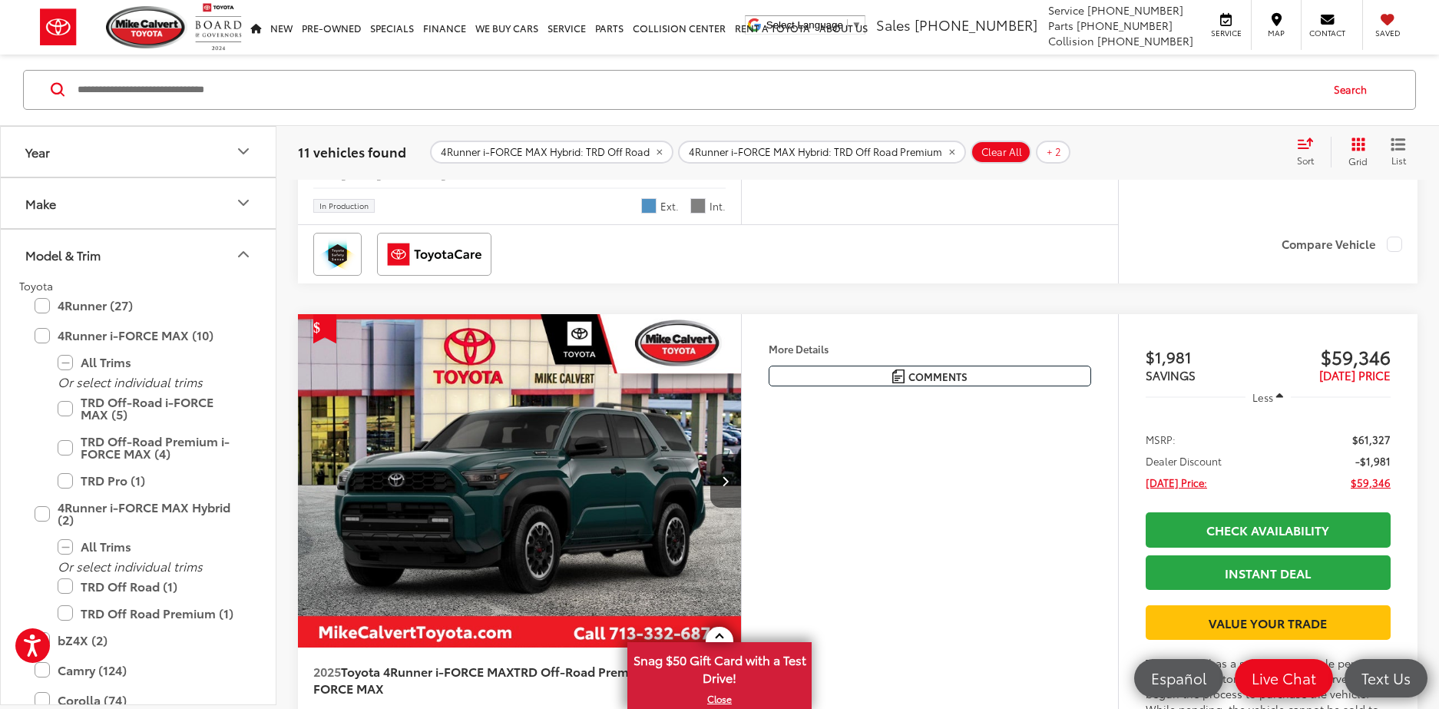
scroll to position [5023, 0]
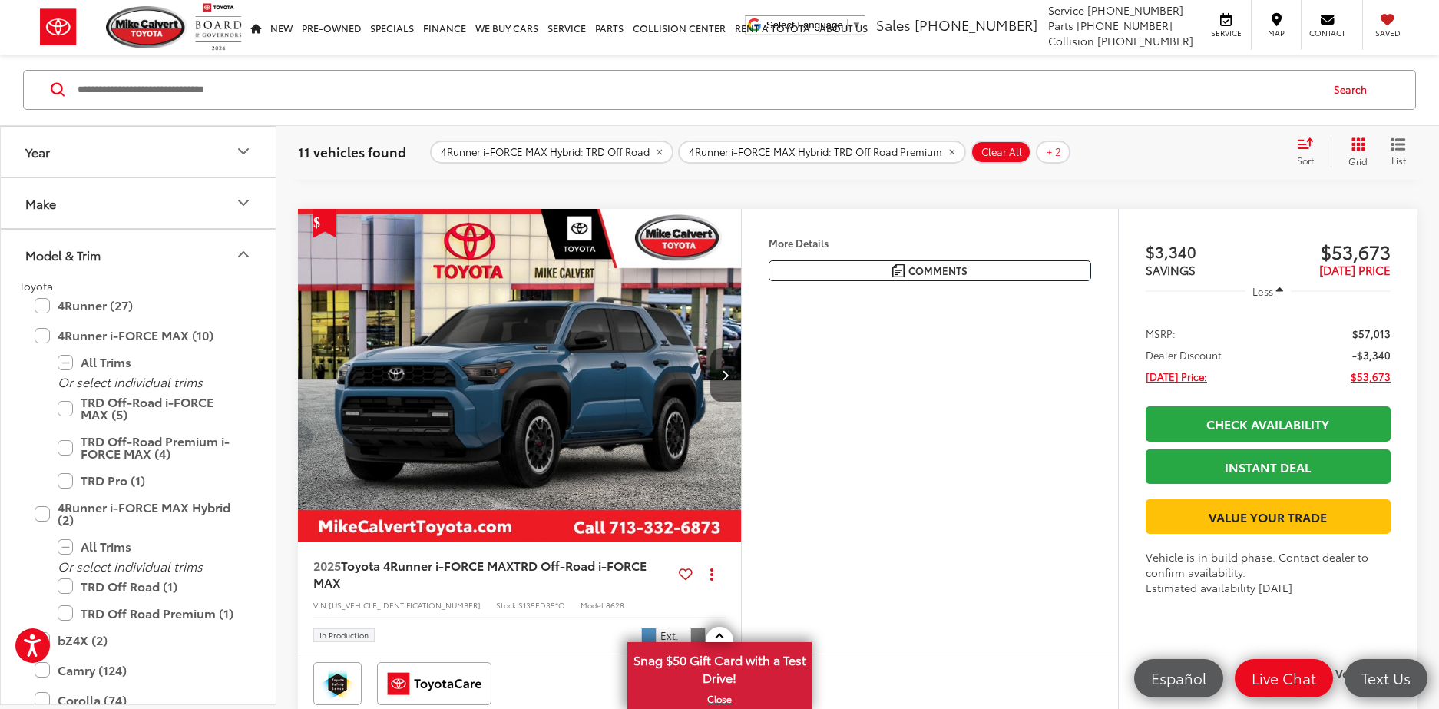
click at [537, 450] on img "2025 Toyota 4Runner i-FORCE MAX TRD Off-Road i-FORCE MAX 0" at bounding box center [519, 376] width 445 height 334
click at [36, 303] on label "4Runner (27)" at bounding box center [138, 305] width 207 height 27
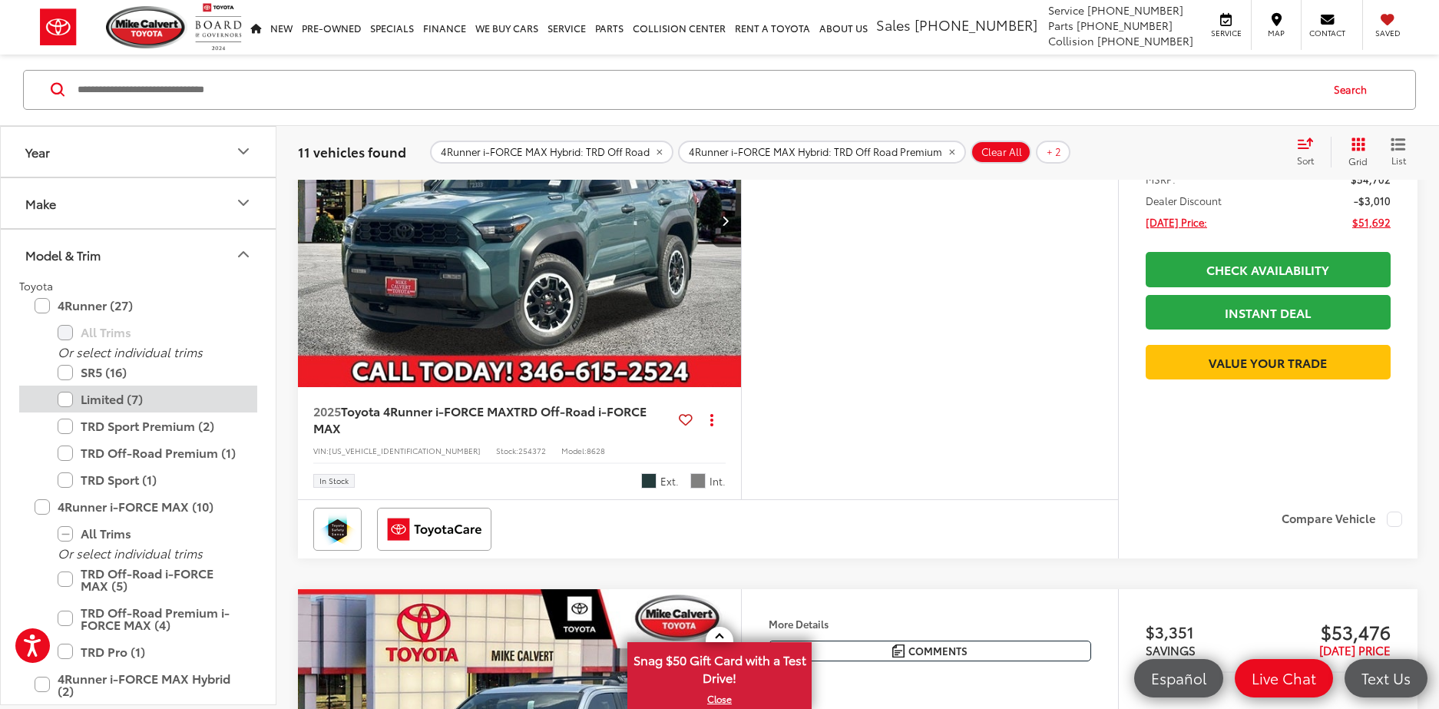
scroll to position [242, 0]
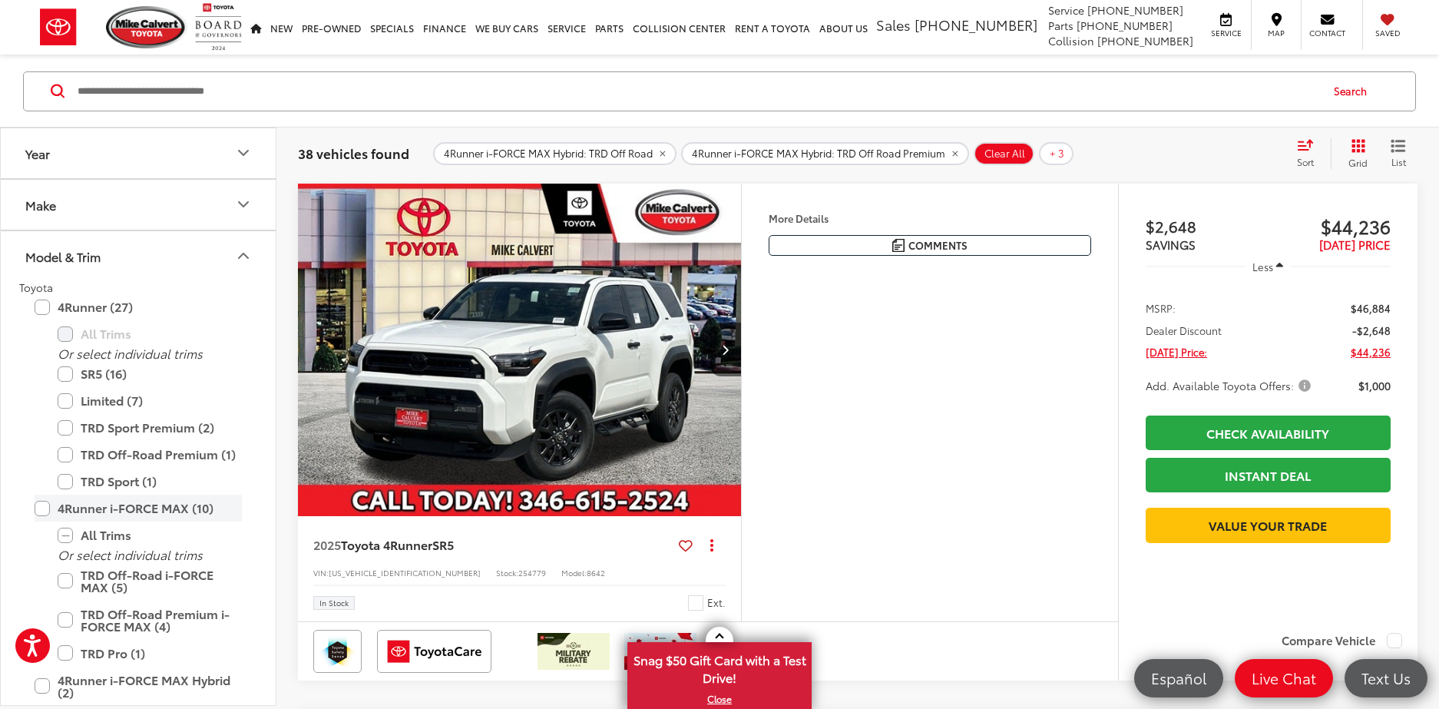
click at [41, 507] on label "4Runner i-FORCE MAX (10)" at bounding box center [138, 507] width 207 height 27
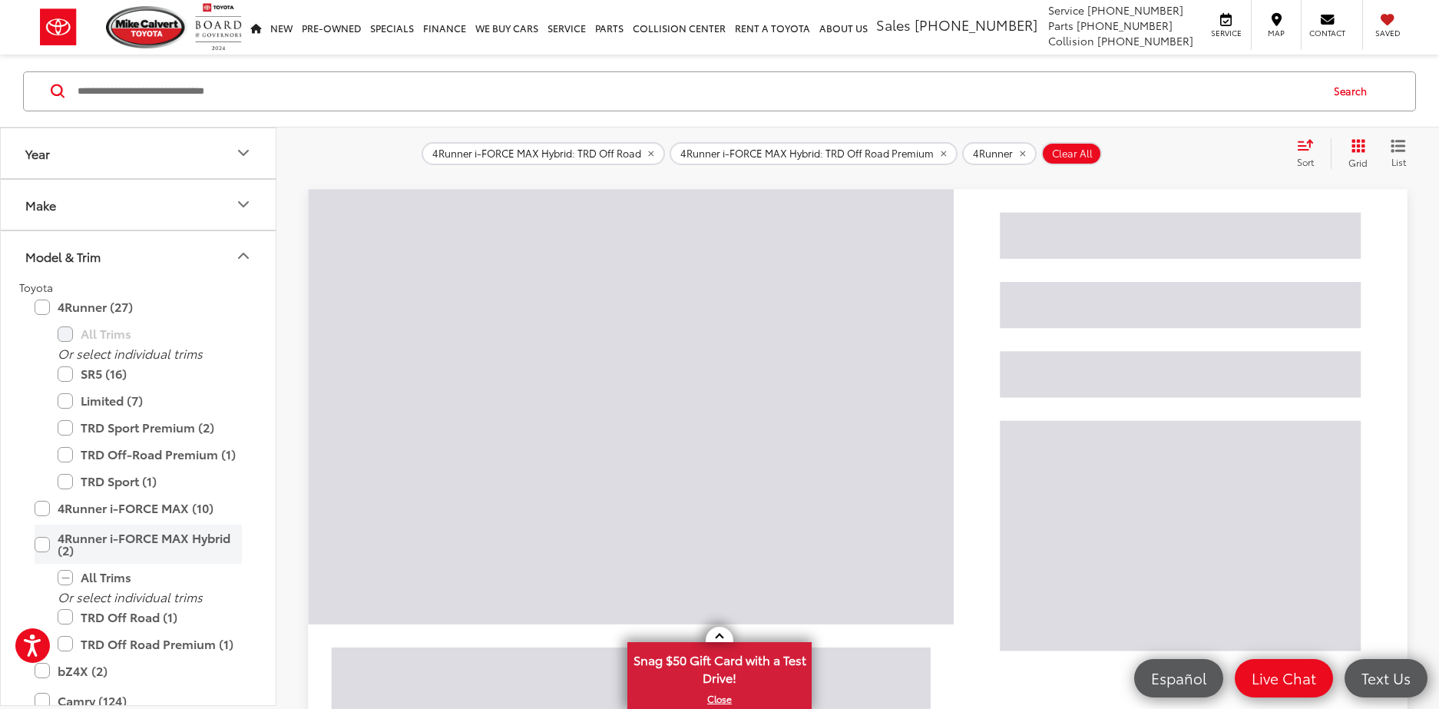
click at [41, 540] on label "4Runner i-FORCE MAX Hybrid (2)" at bounding box center [138, 543] width 207 height 39
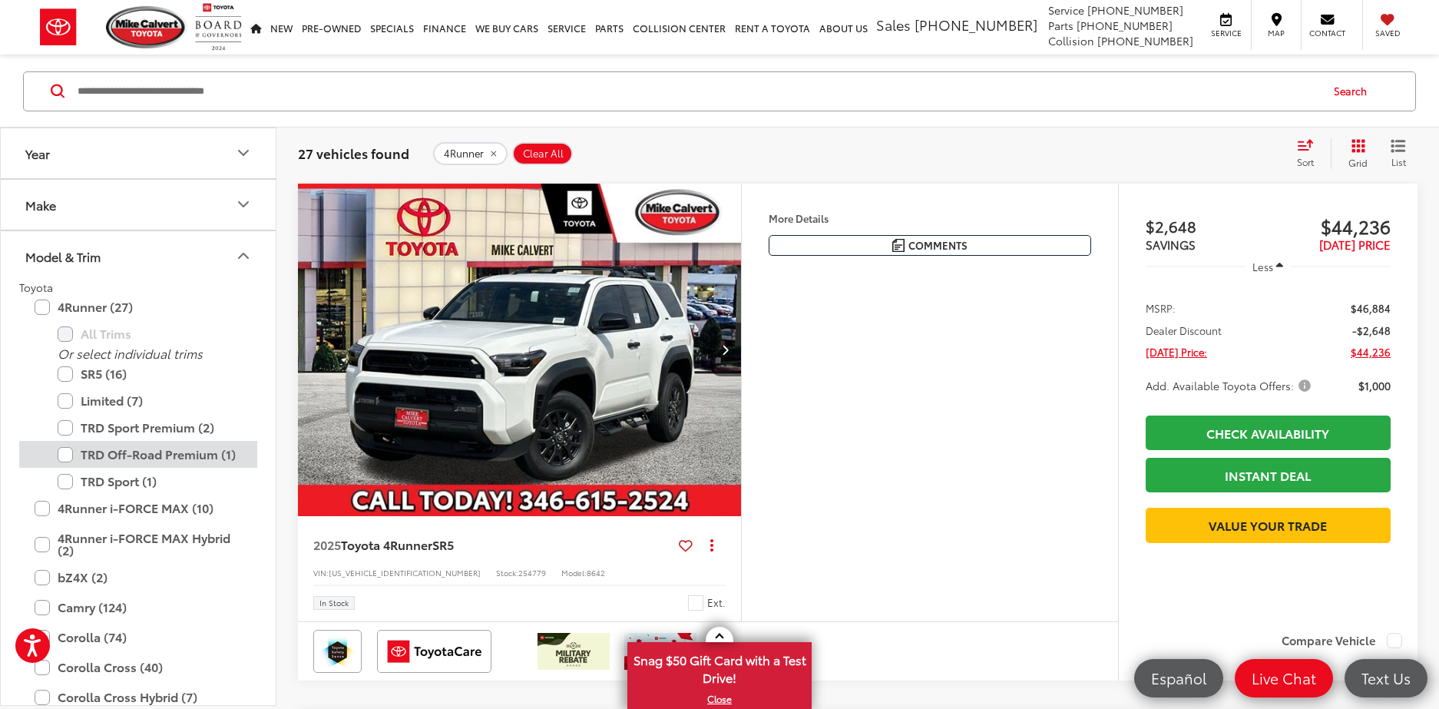
click at [66, 454] on label "TRD Off-Road Premium (1)" at bounding box center [150, 454] width 184 height 27
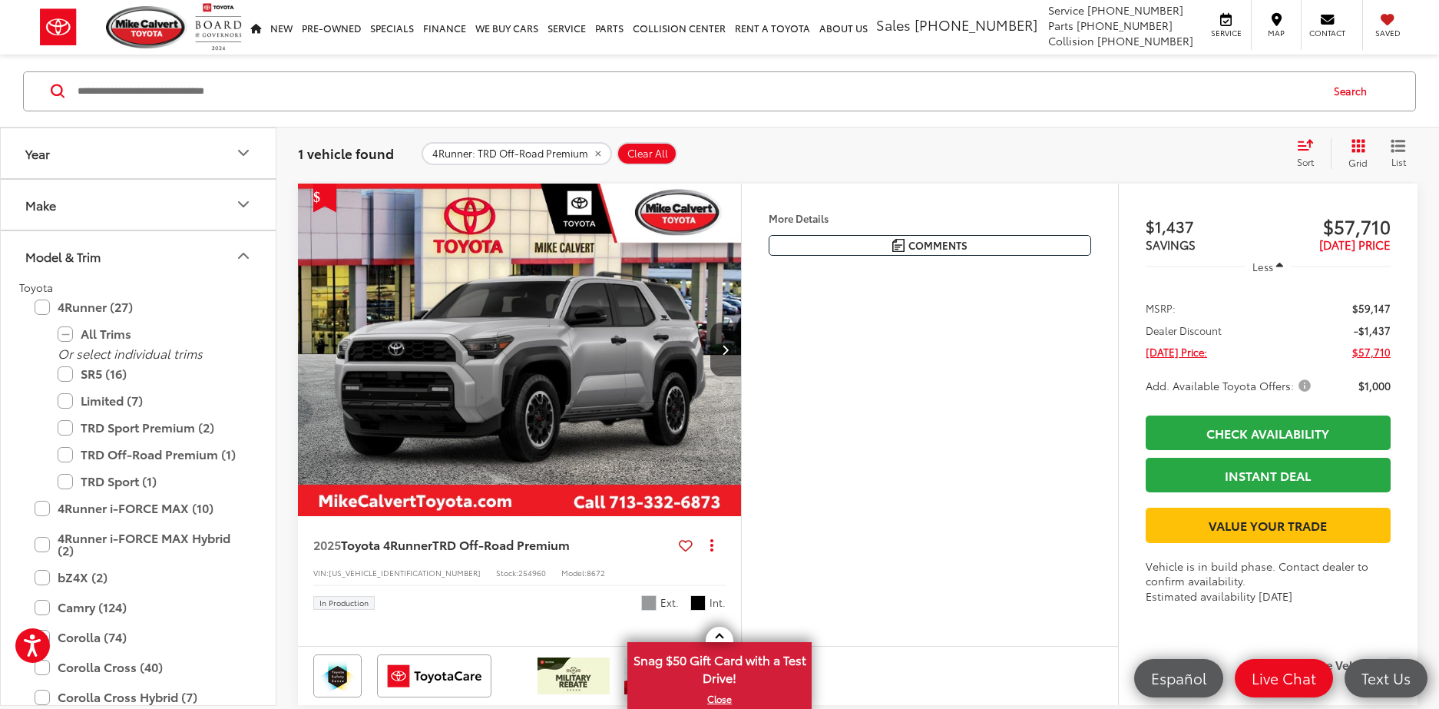
click at [501, 364] on img "2025 Toyota 4Runner TRD Off-Road Premium 0" at bounding box center [519, 350] width 445 height 334
click at [68, 428] on label "TRD Sport Premium (2)" at bounding box center [150, 427] width 184 height 27
click at [64, 457] on label "TRD Off-Road Premium (1)" at bounding box center [150, 454] width 184 height 27
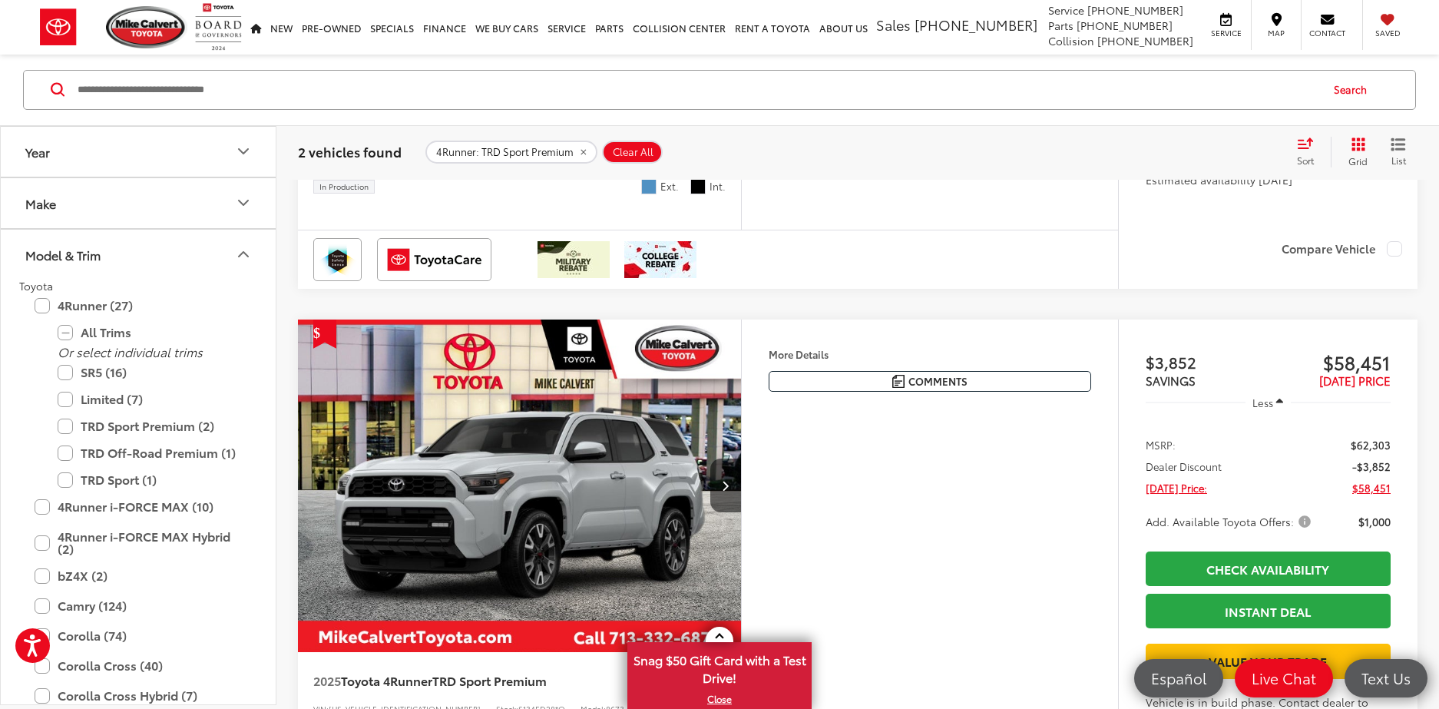
scroll to position [289, 0]
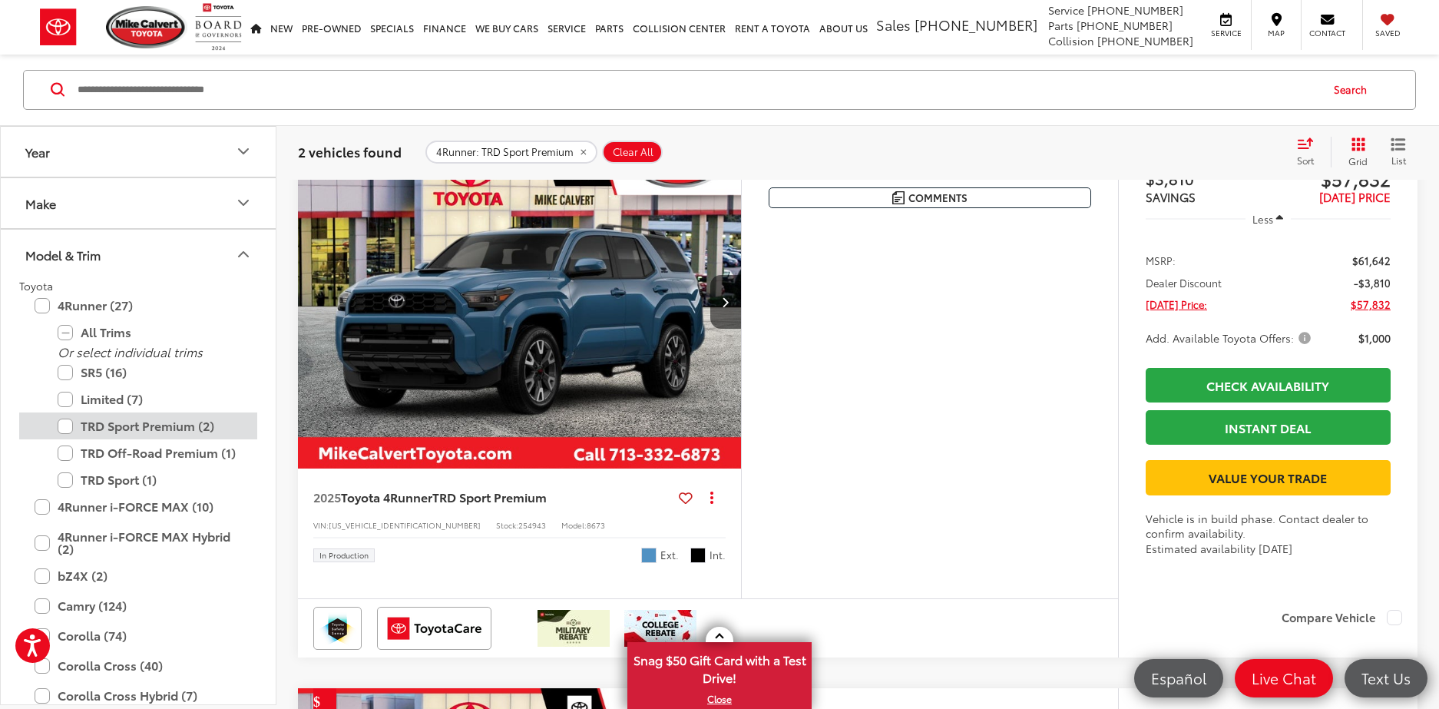
click at [66, 425] on label "TRD Sport Premium (2)" at bounding box center [150, 426] width 184 height 27
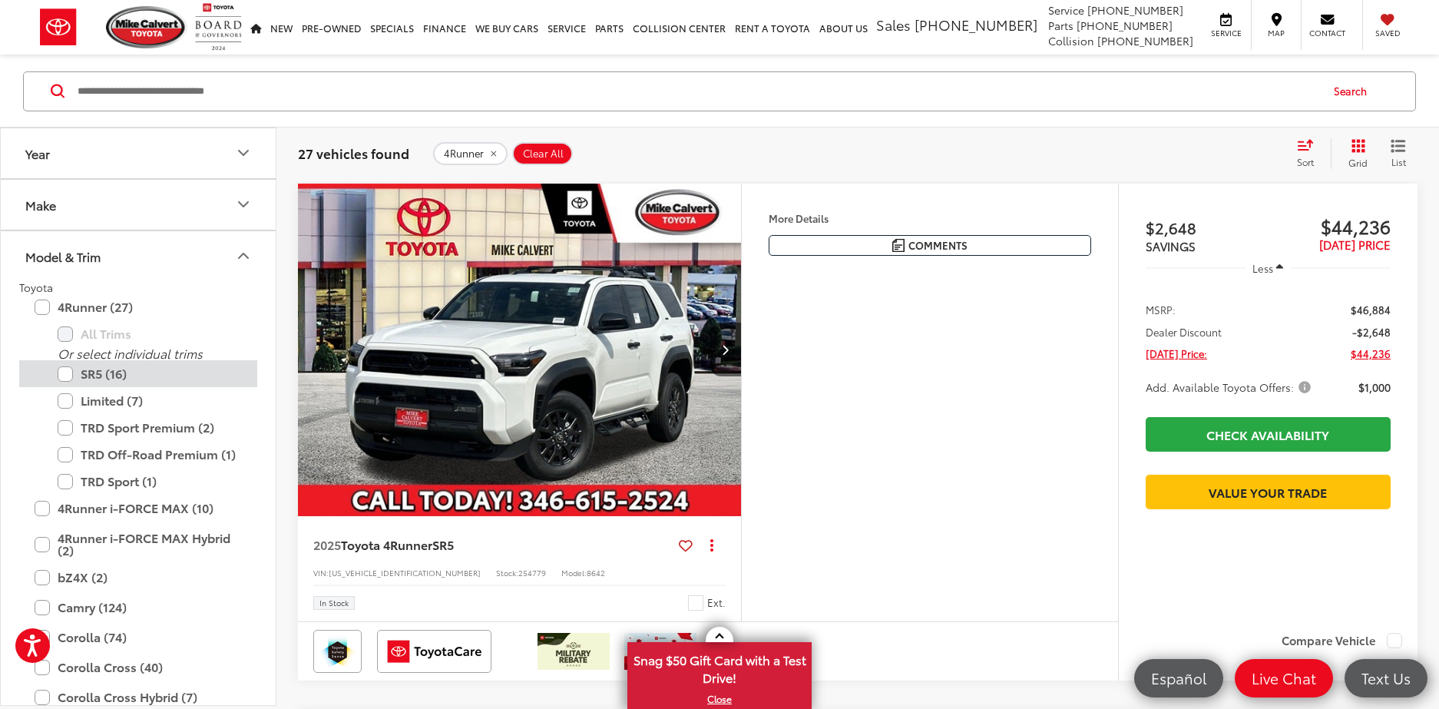
click at [65, 371] on label "SR5 (16)" at bounding box center [150, 373] width 184 height 27
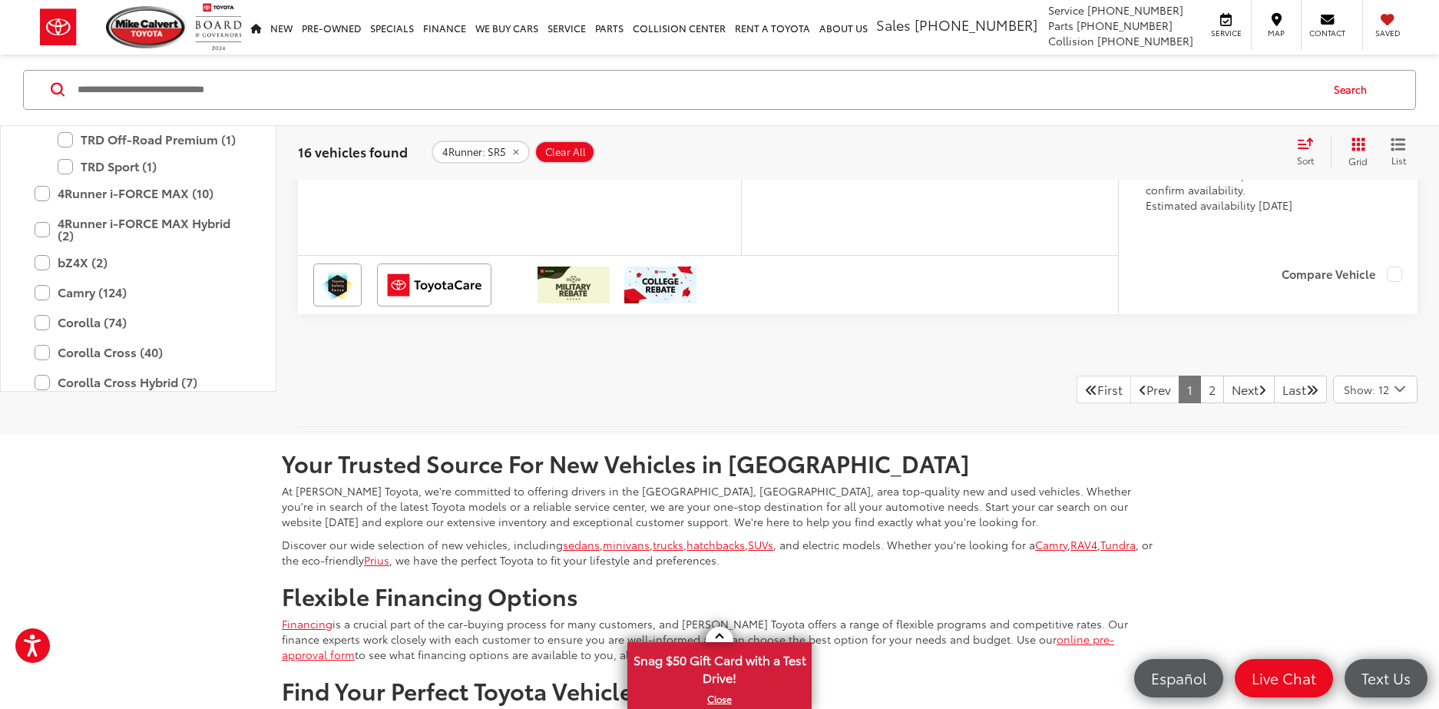
scroll to position [7075, 0]
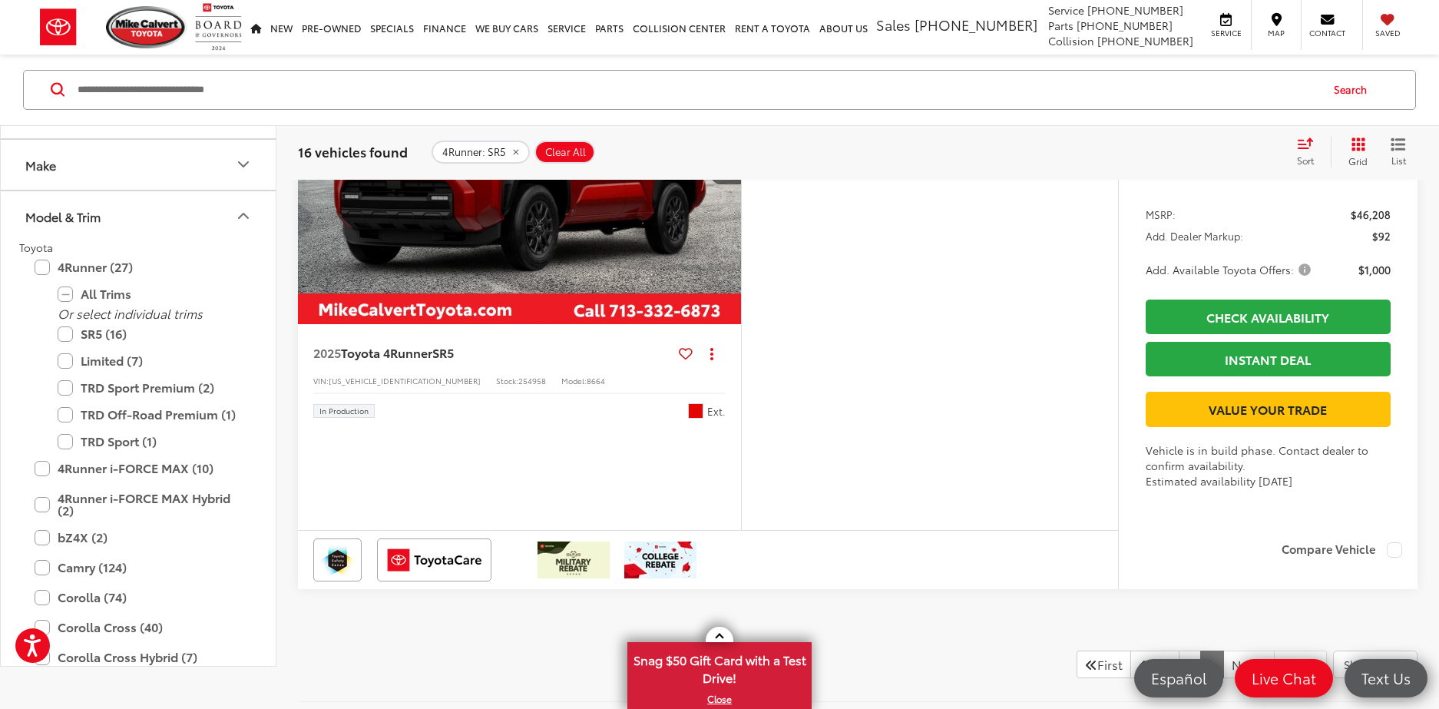
scroll to position [2108, 0]
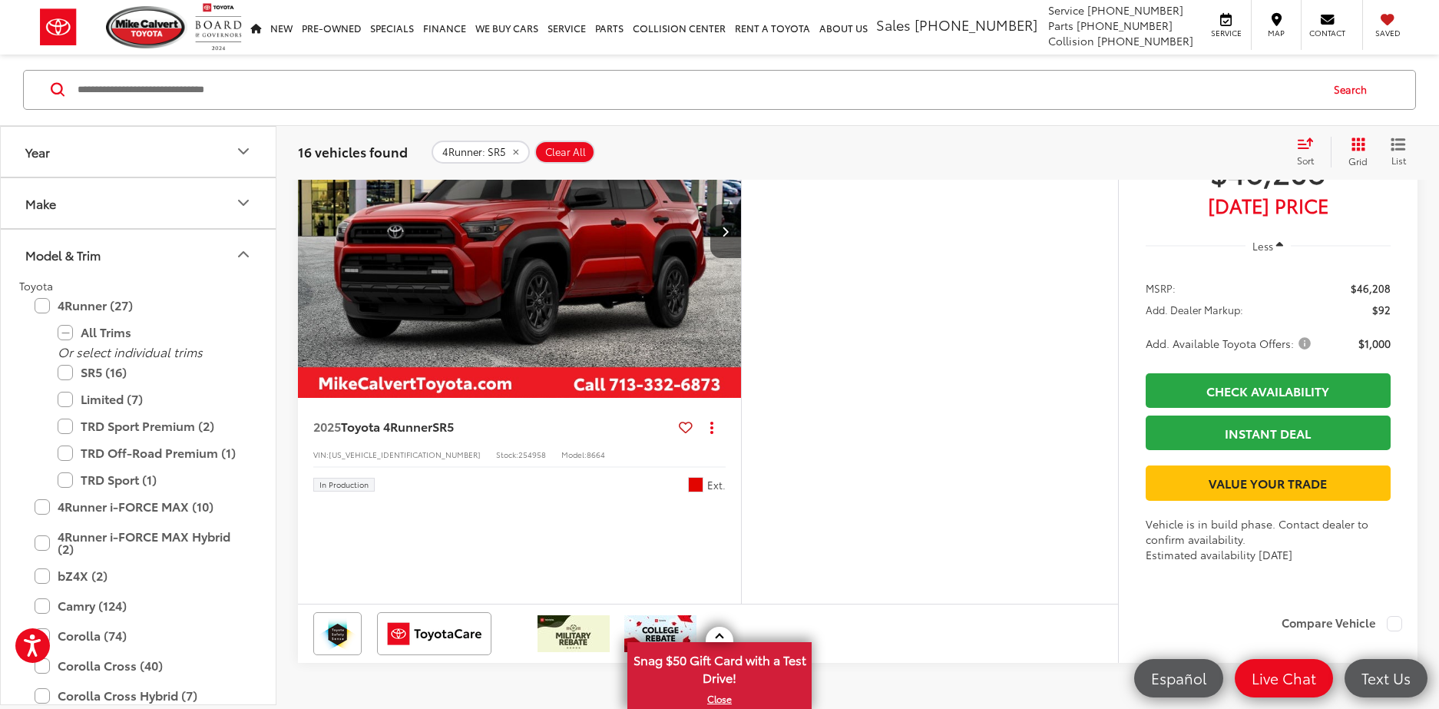
click at [580, 399] on img "2025 Toyota 4Runner SR5 0" at bounding box center [519, 232] width 445 height 334
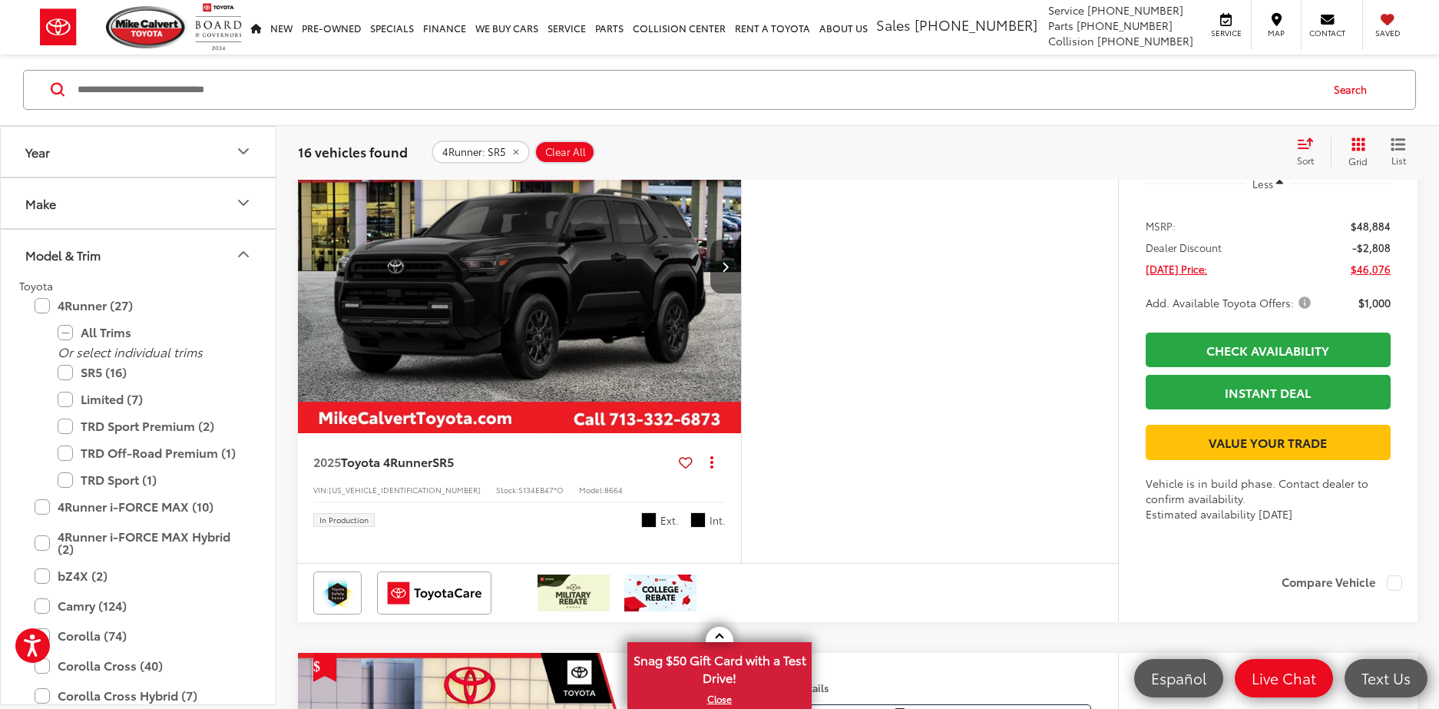
scroll to position [2014, 0]
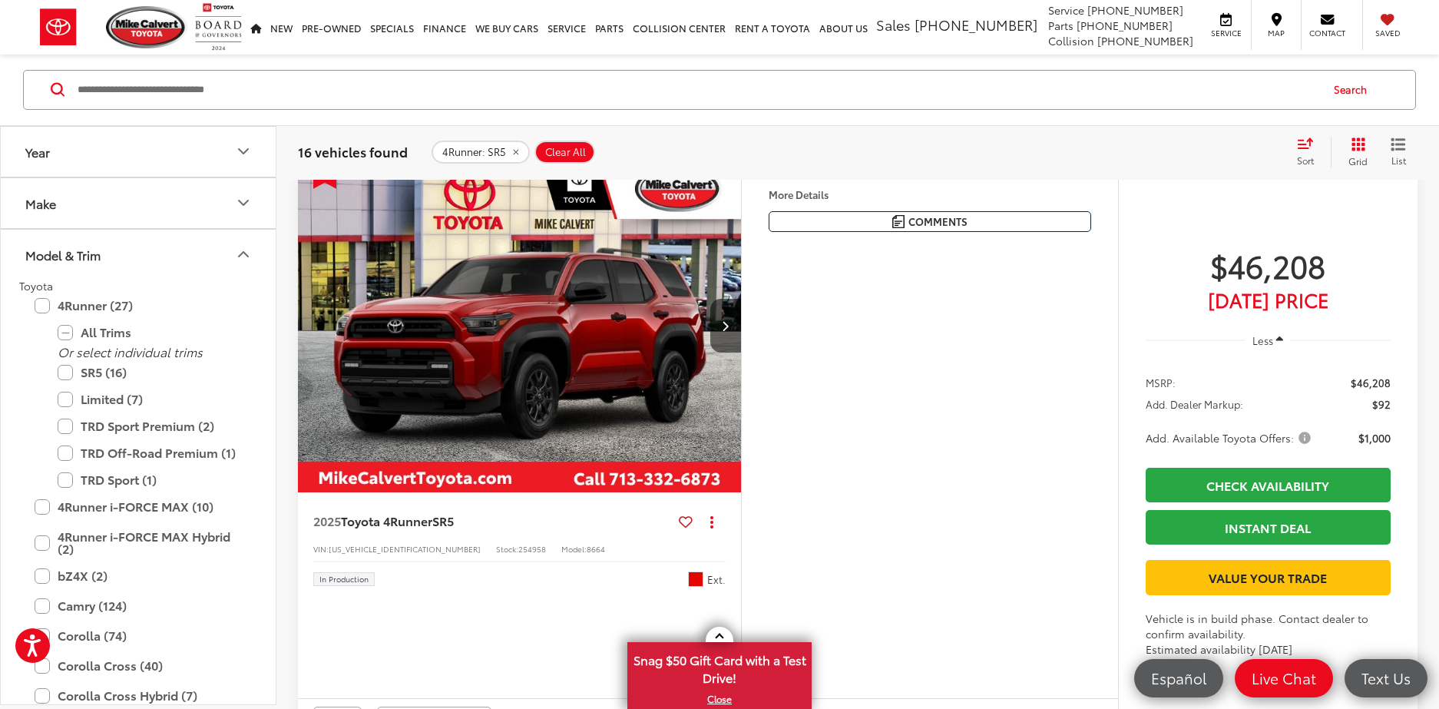
click at [508, 494] on img "2025 Toyota 4Runner SR5 0" at bounding box center [519, 327] width 445 height 334
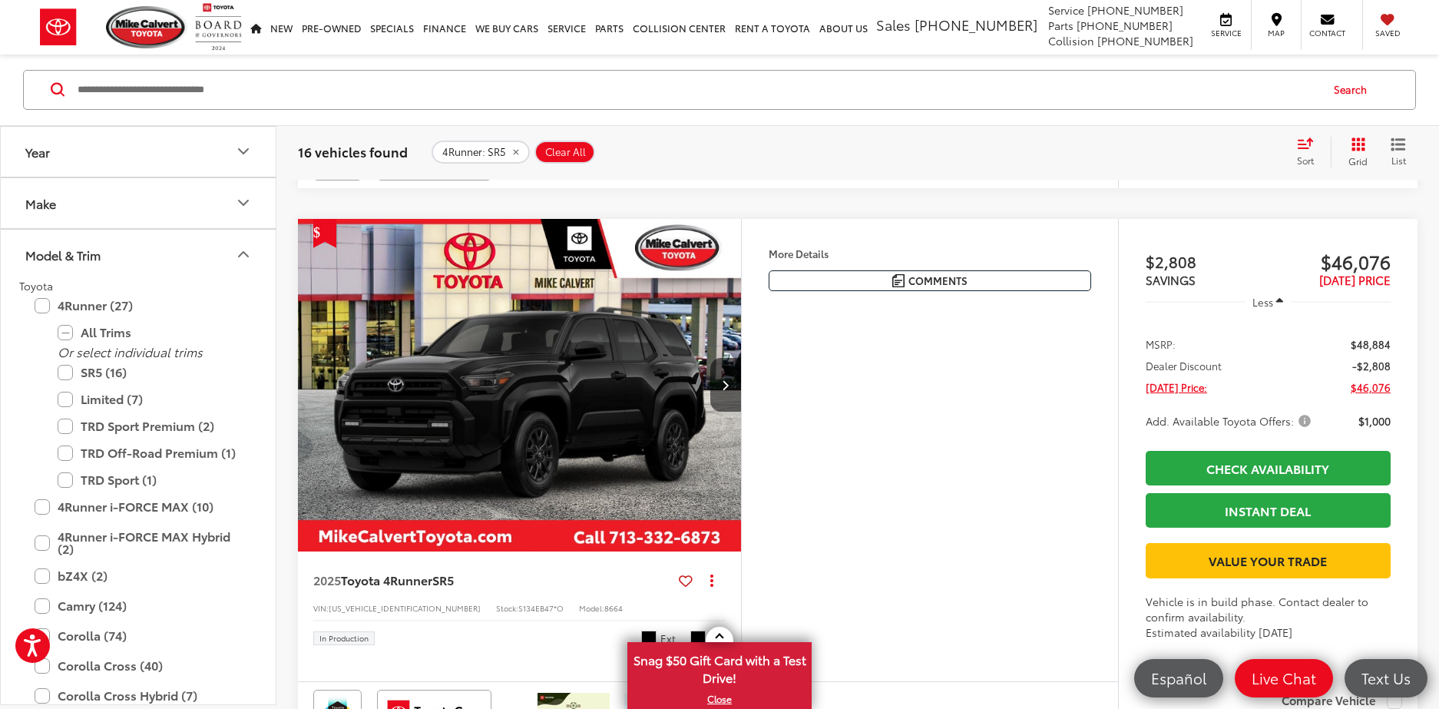
scroll to position [1199, 0]
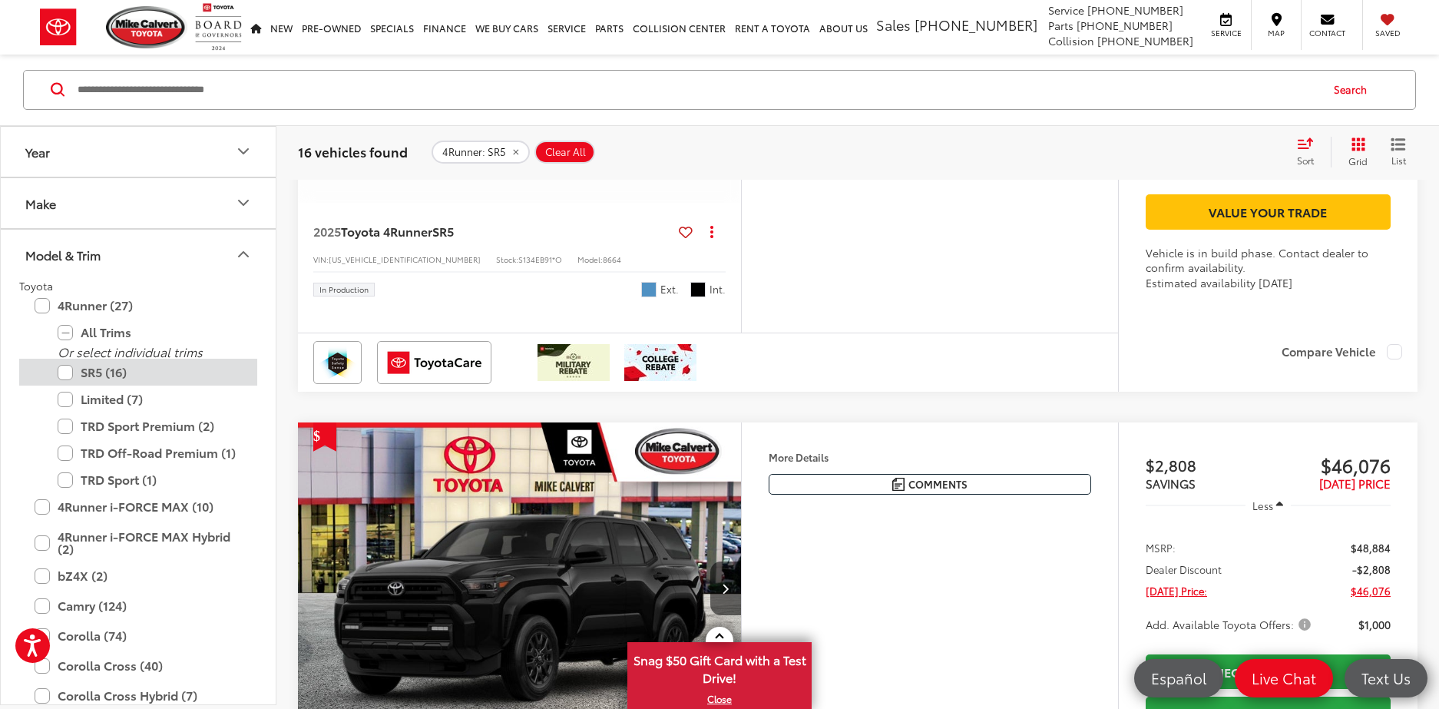
click at [66, 375] on label "SR5 (16)" at bounding box center [150, 372] width 184 height 27
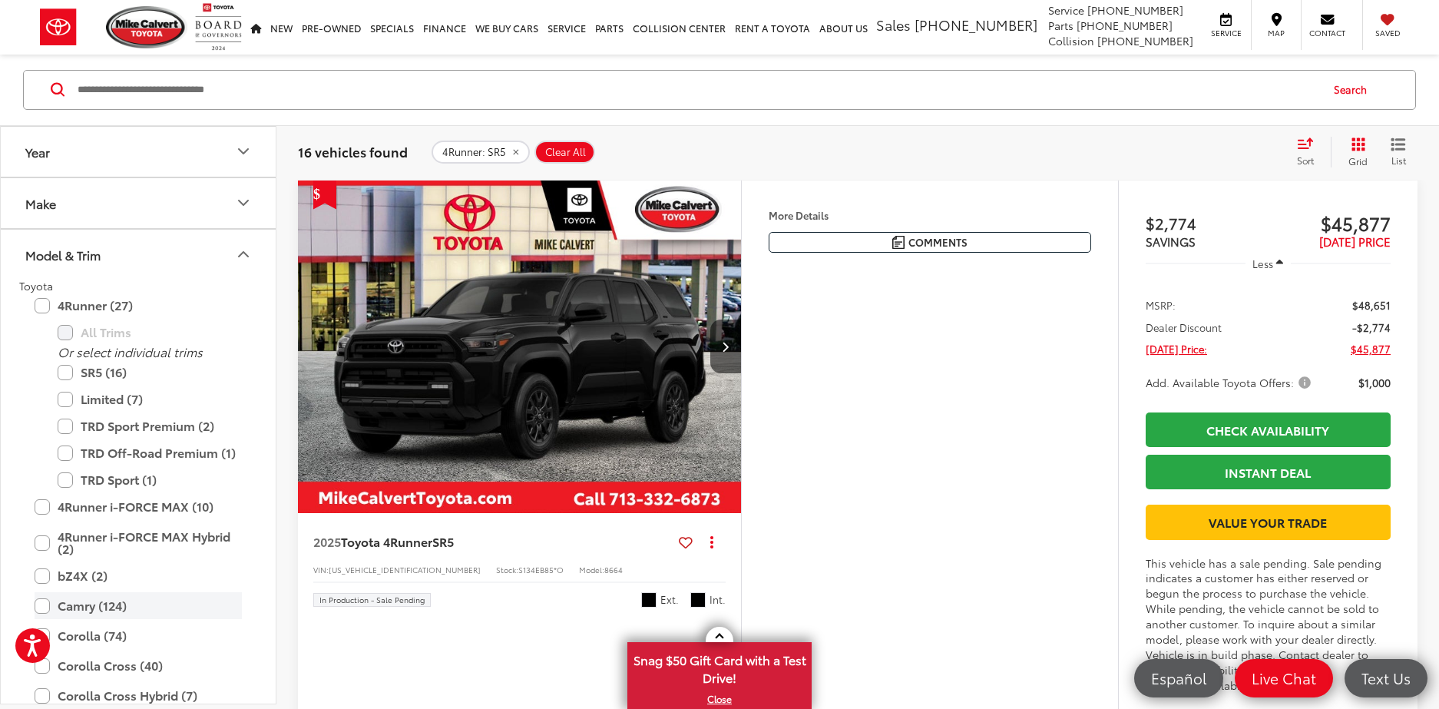
scroll to position [242, 0]
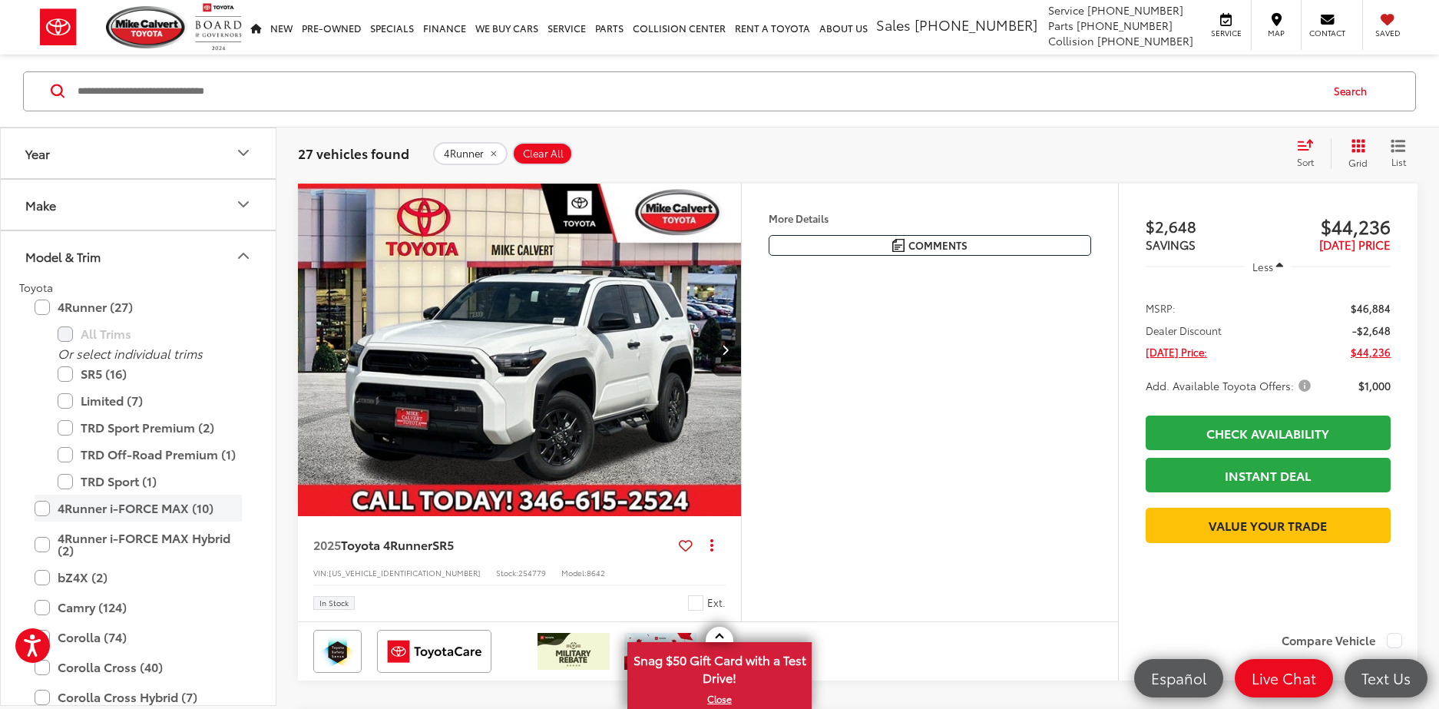
click at [41, 502] on label "4Runner i-FORCE MAX (10)" at bounding box center [138, 507] width 207 height 27
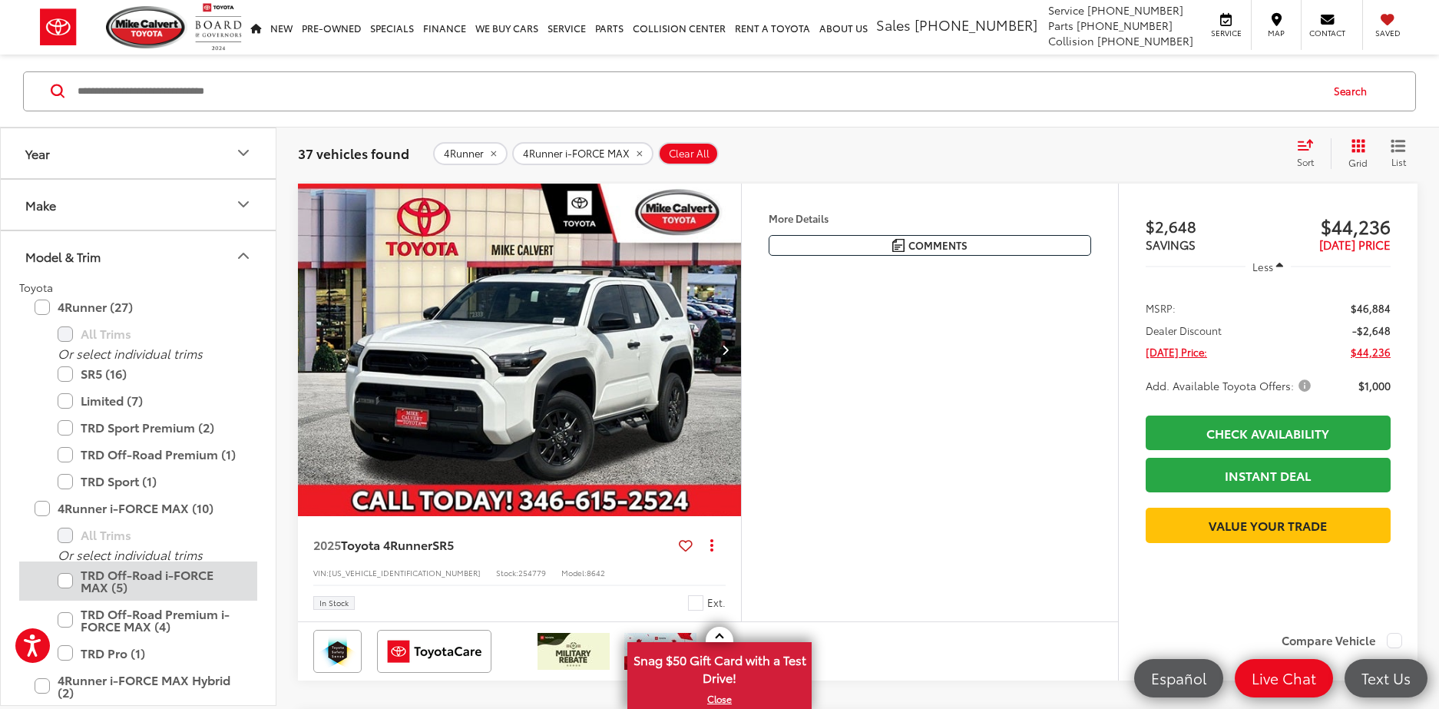
click at [68, 578] on label "TRD Off-Road i-FORCE MAX (5)" at bounding box center [150, 580] width 184 height 39
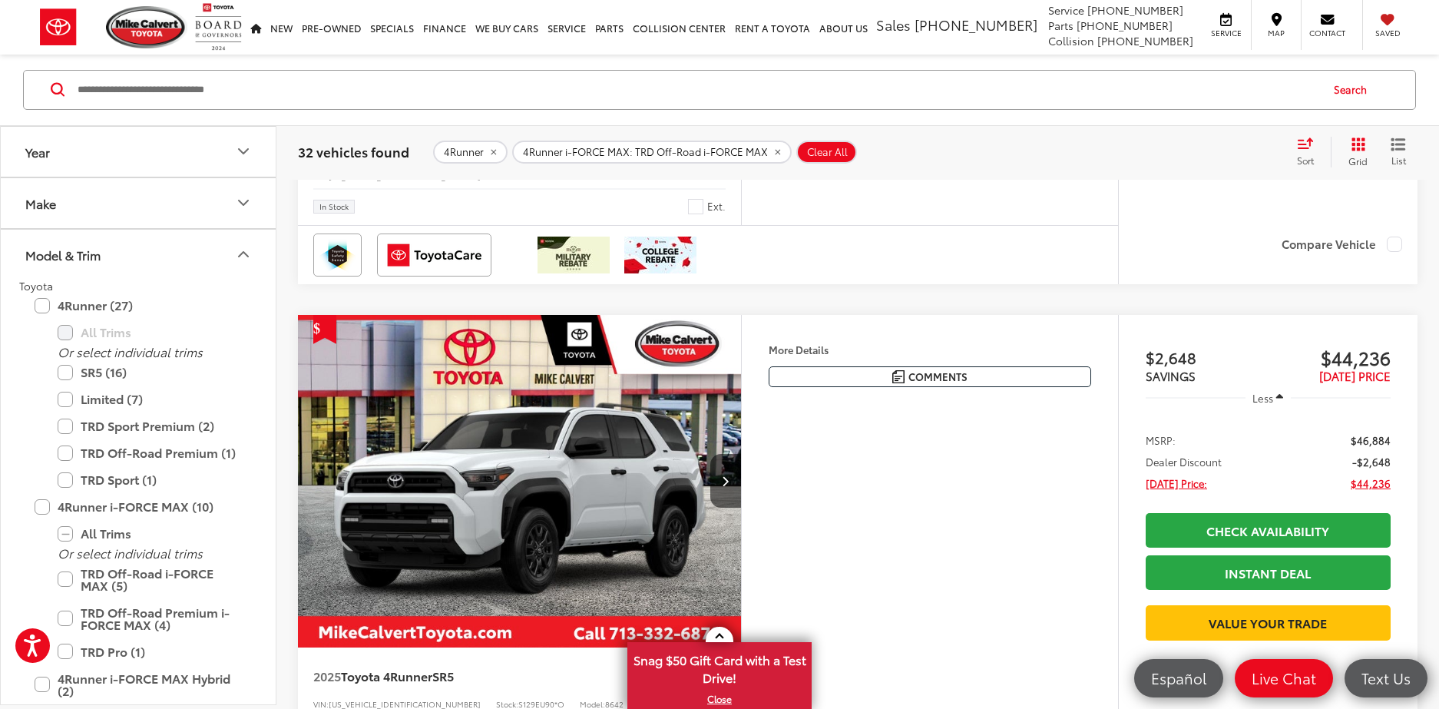
scroll to position [816, 0]
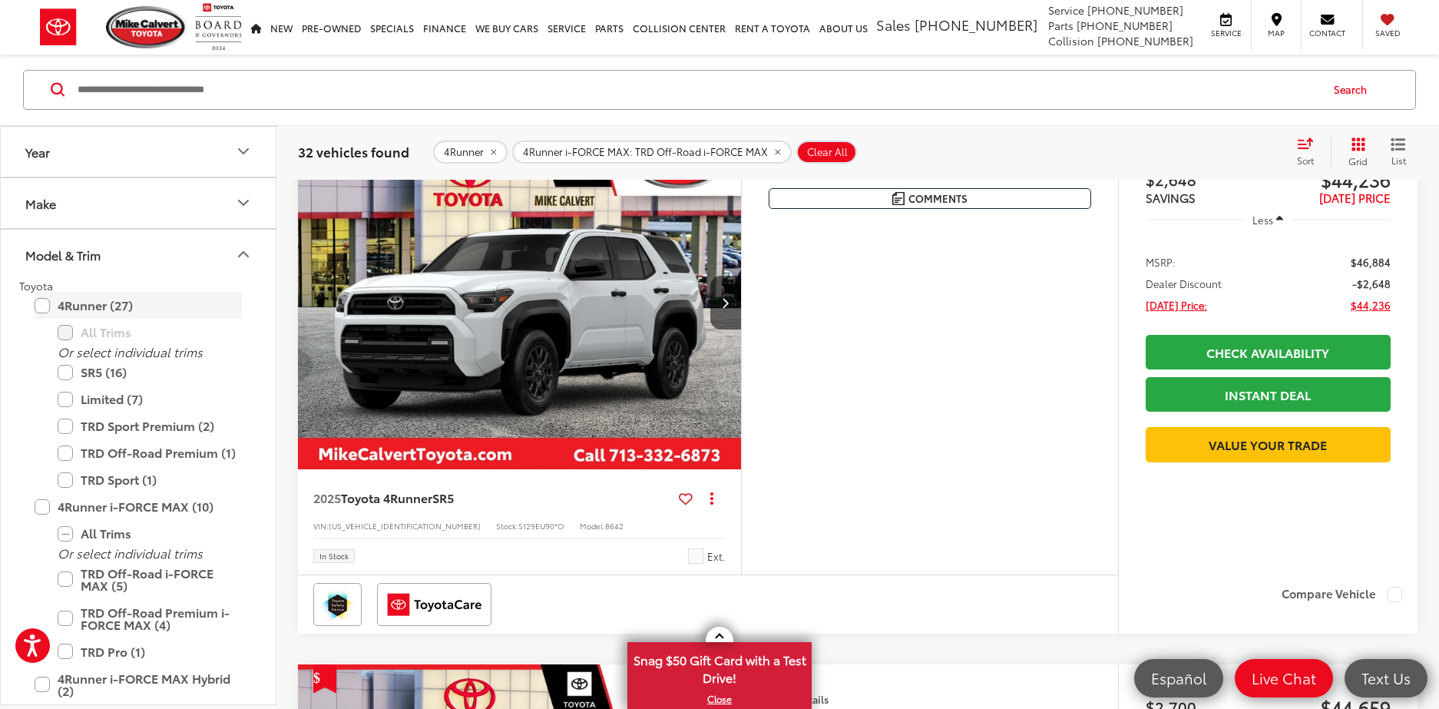
click at [44, 305] on label "4Runner (27)" at bounding box center [138, 305] width 207 height 27
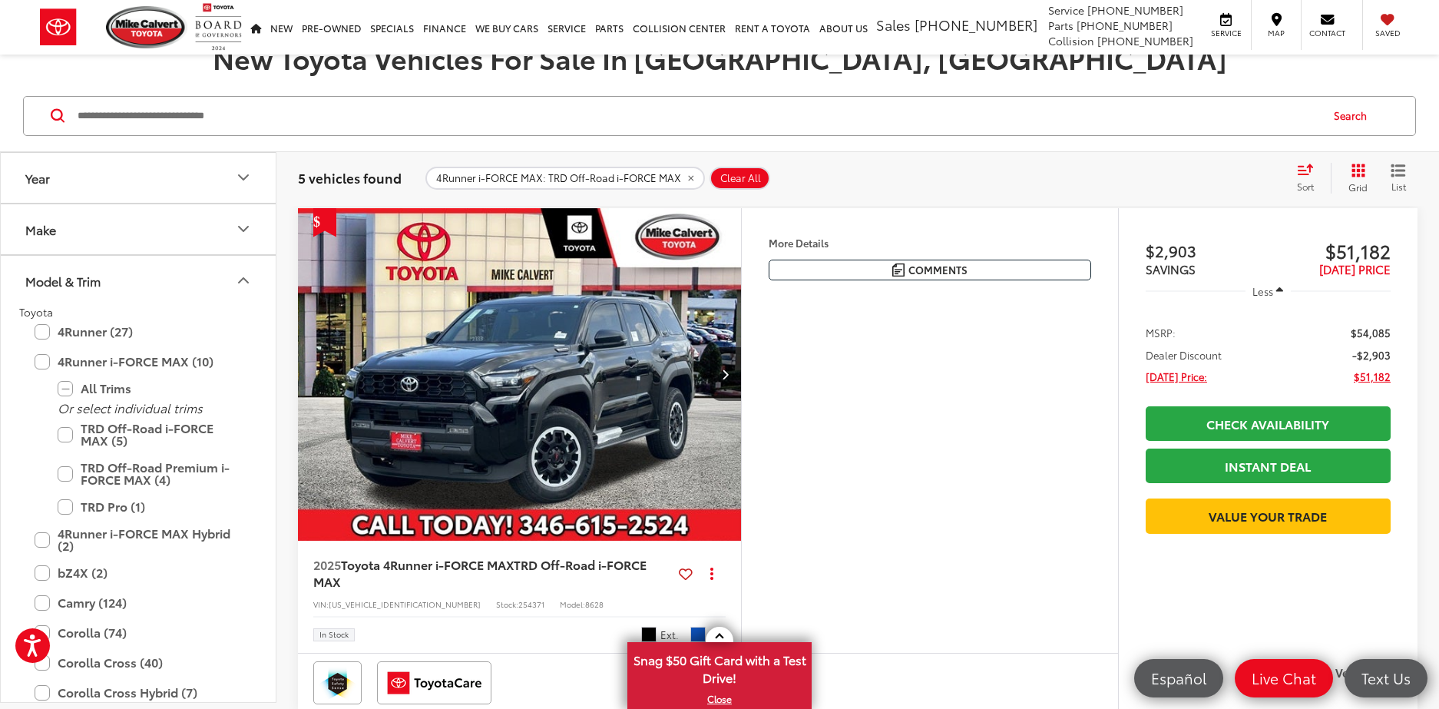
scroll to position [214, 0]
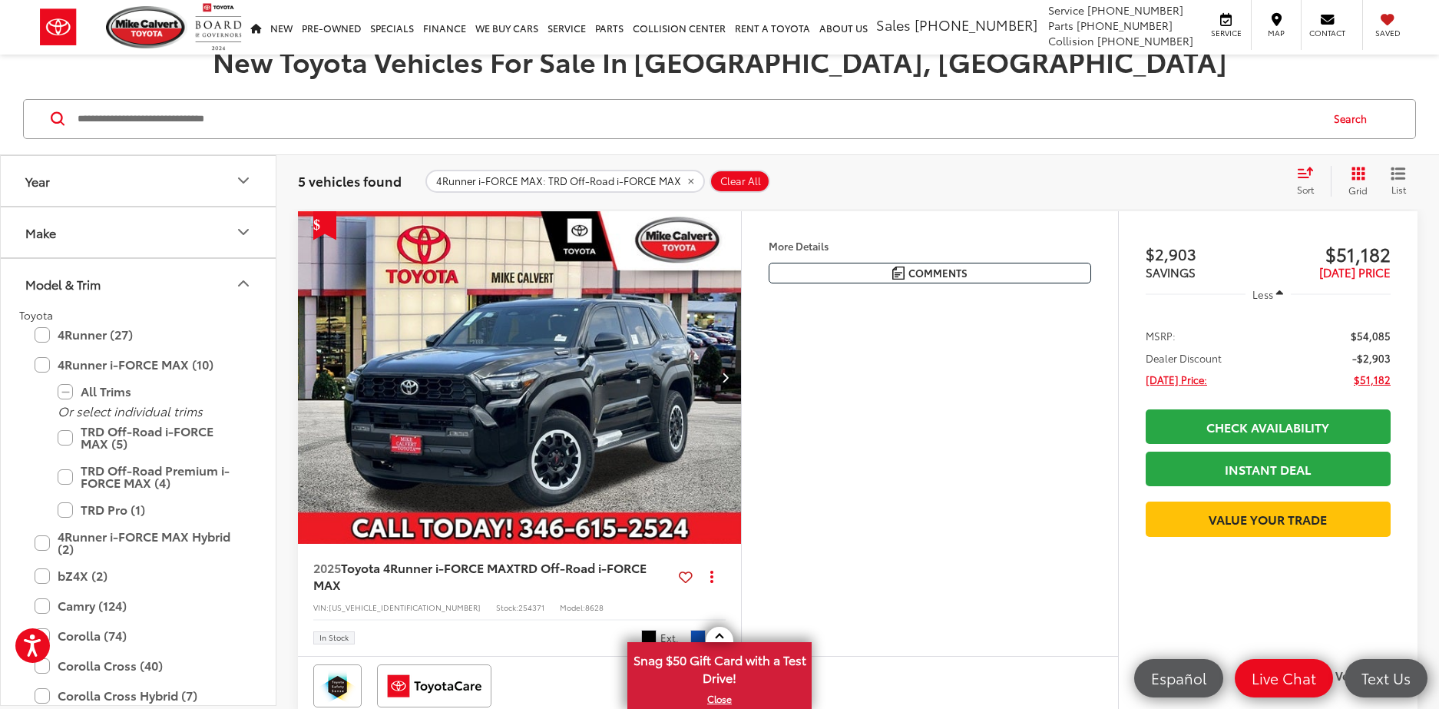
click at [495, 425] on img "2025 Toyota 4Runner i-FORCE MAX TRD Off-Road i-FORCE MAX 0" at bounding box center [519, 378] width 445 height 334
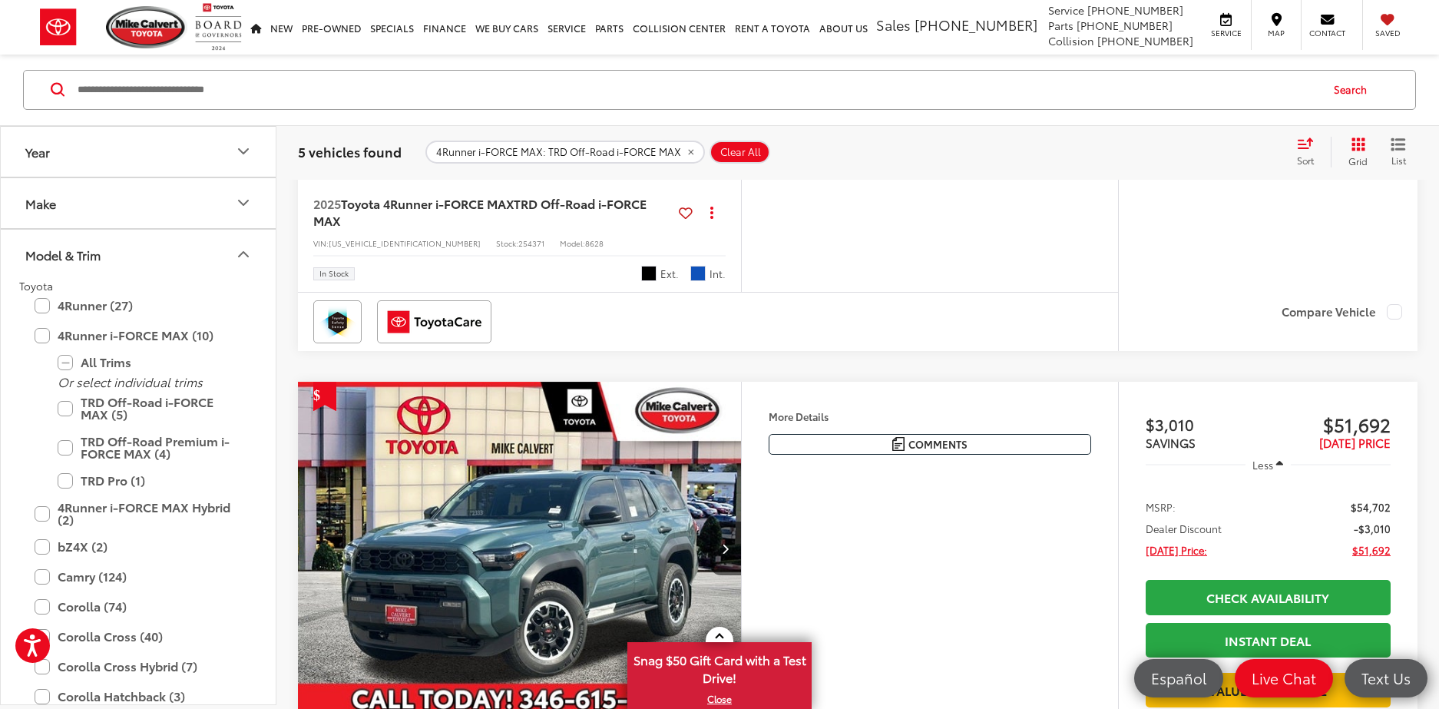
scroll to position [723, 0]
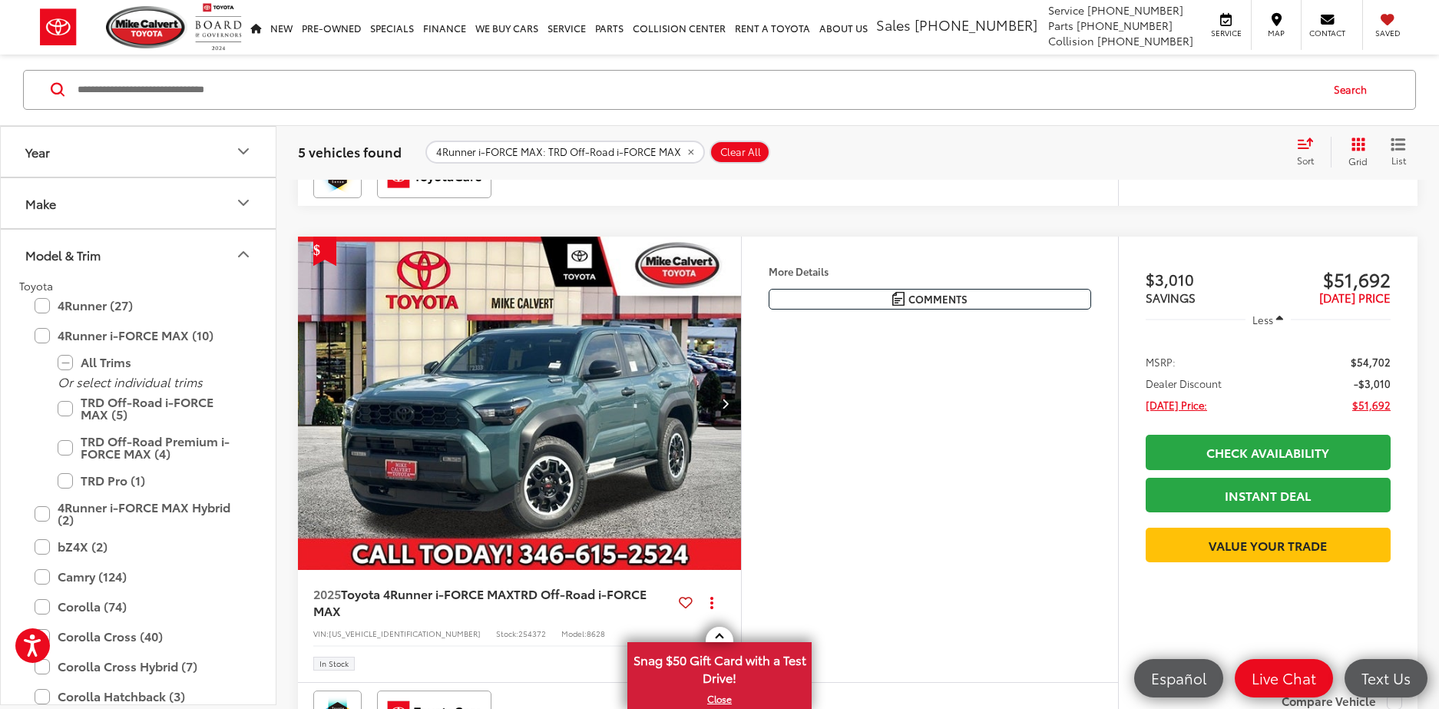
click at [591, 458] on img "2025 Toyota 4Runner i-FORCE MAX TRD Off-Road i-FORCE MAX 0" at bounding box center [519, 403] width 445 height 334
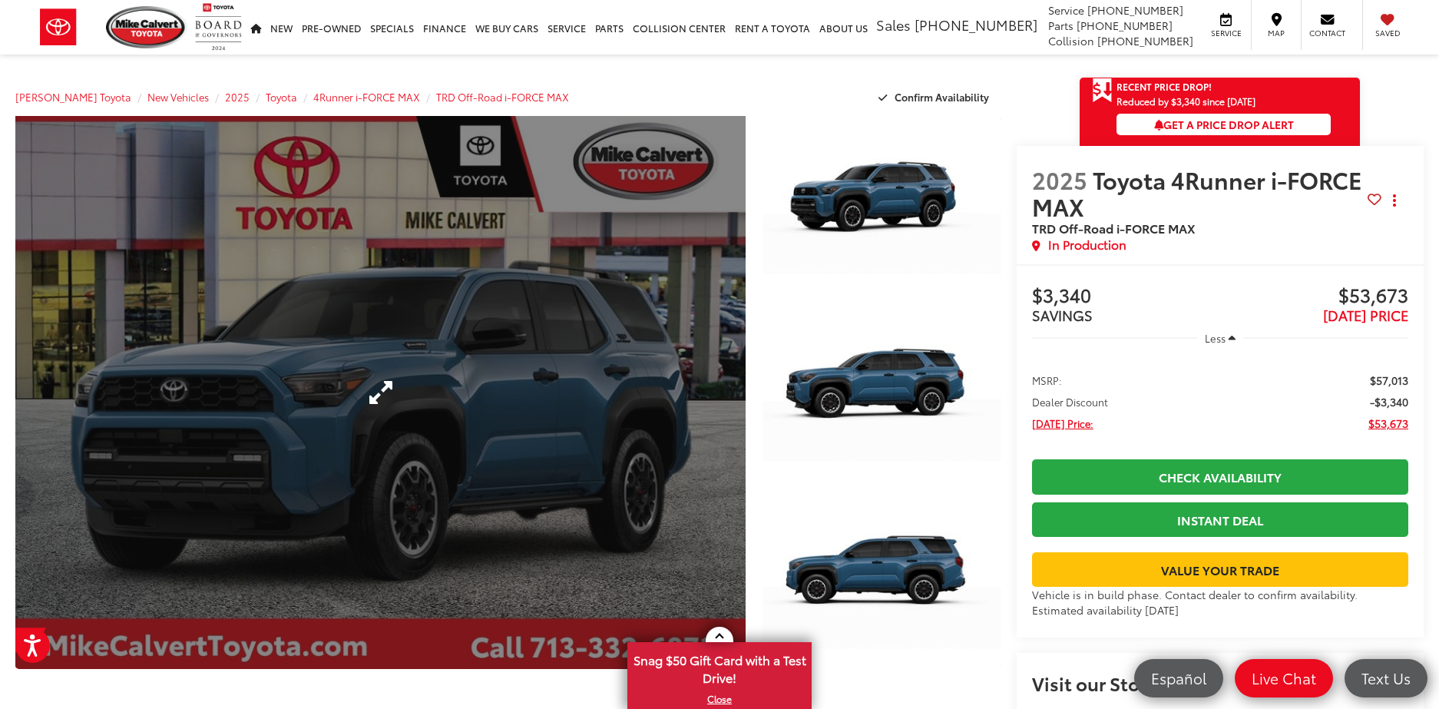
click at [480, 418] on link "Expand Photo 0" at bounding box center [380, 392] width 730 height 553
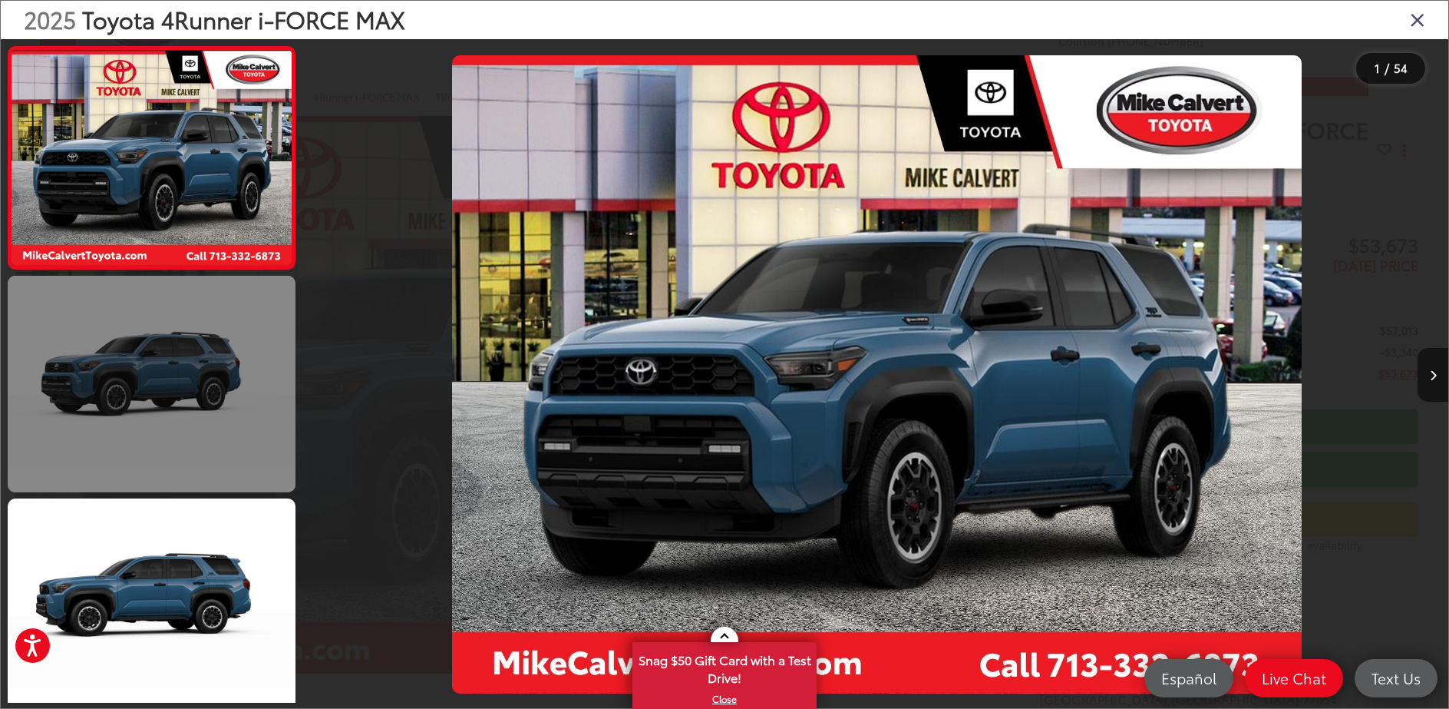
click at [142, 409] on link at bounding box center [152, 384] width 288 height 216
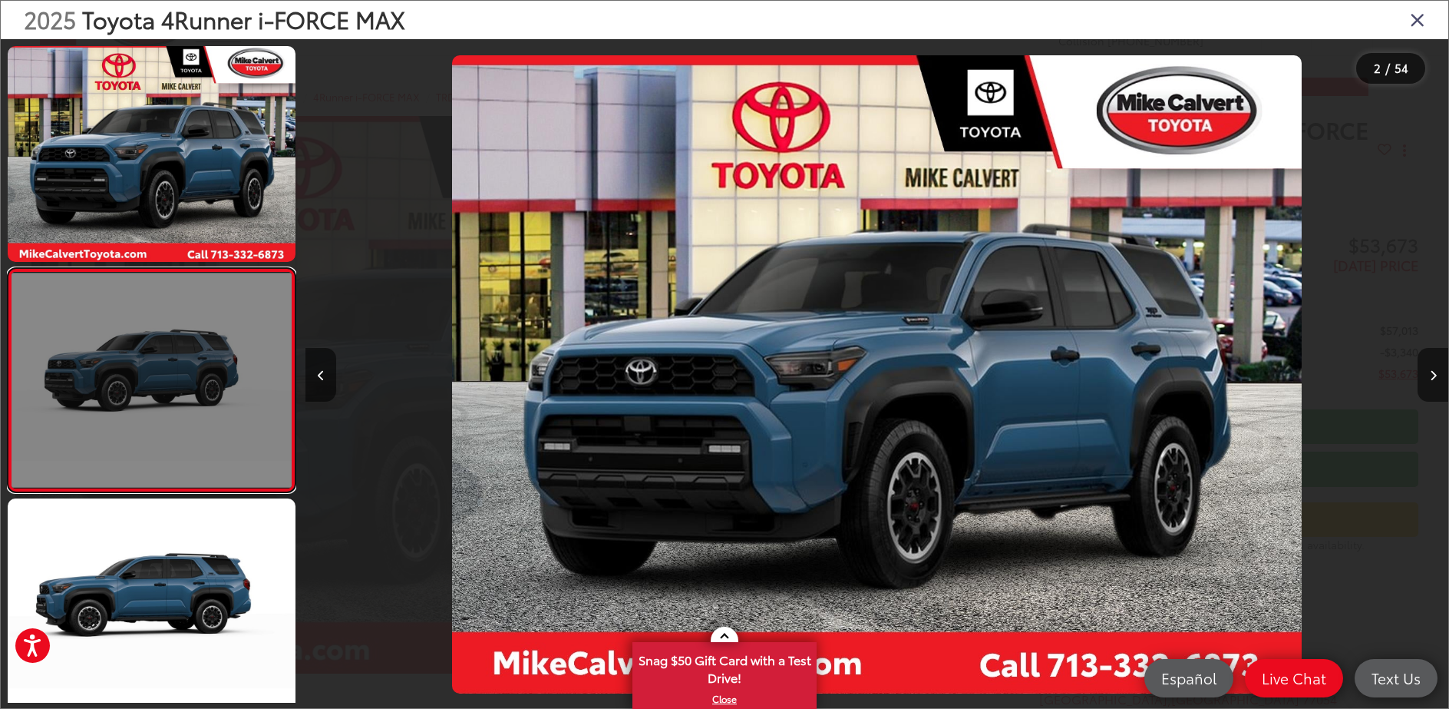
scroll to position [50, 0]
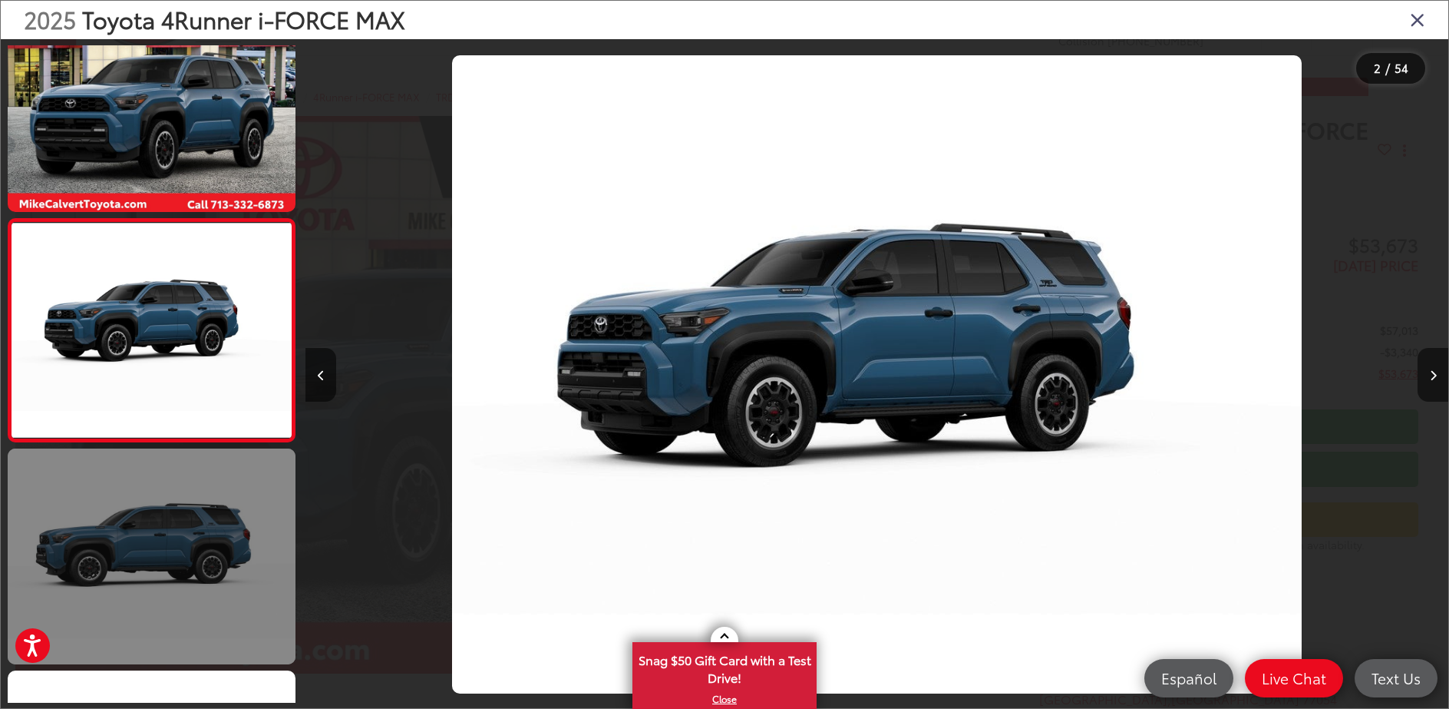
click at [172, 573] on link at bounding box center [152, 556] width 288 height 216
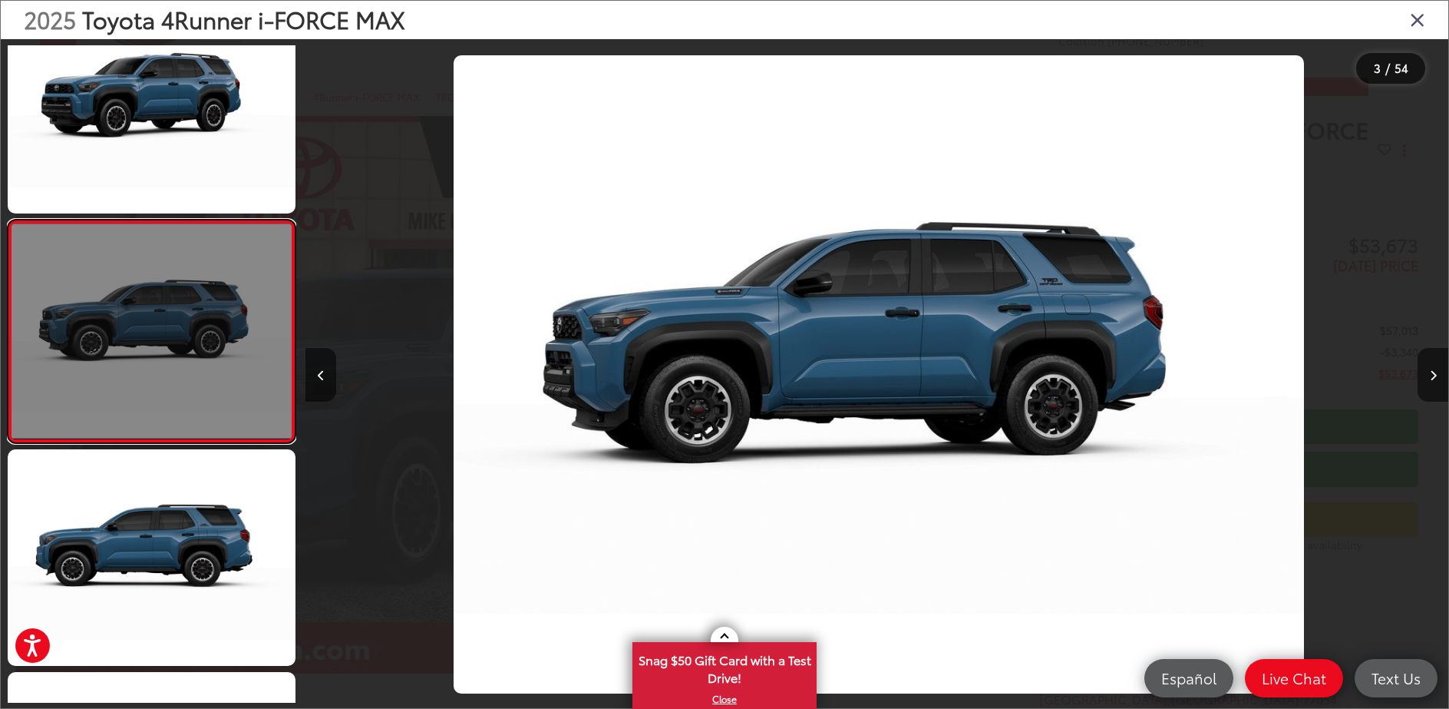
scroll to position [0, 2286]
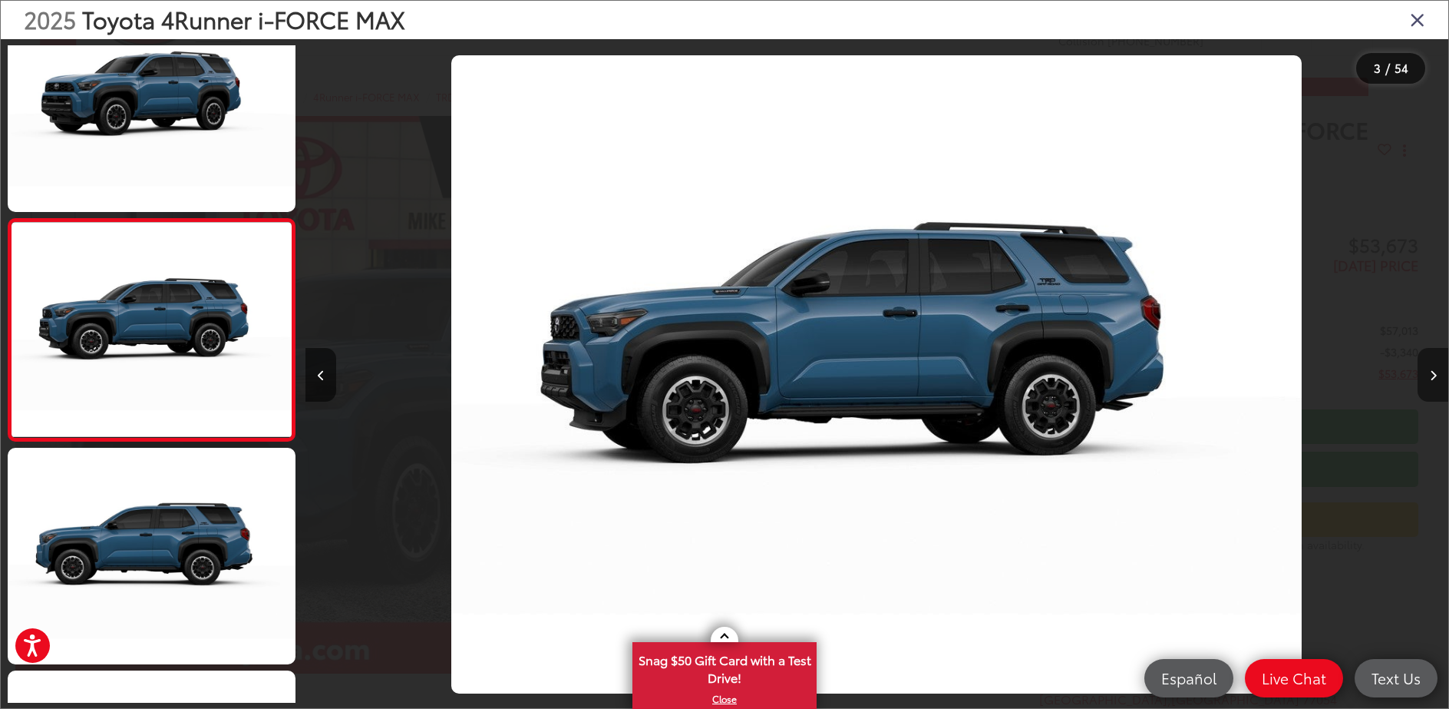
click at [1436, 381] on button "Next image" at bounding box center [1433, 375] width 31 height 54
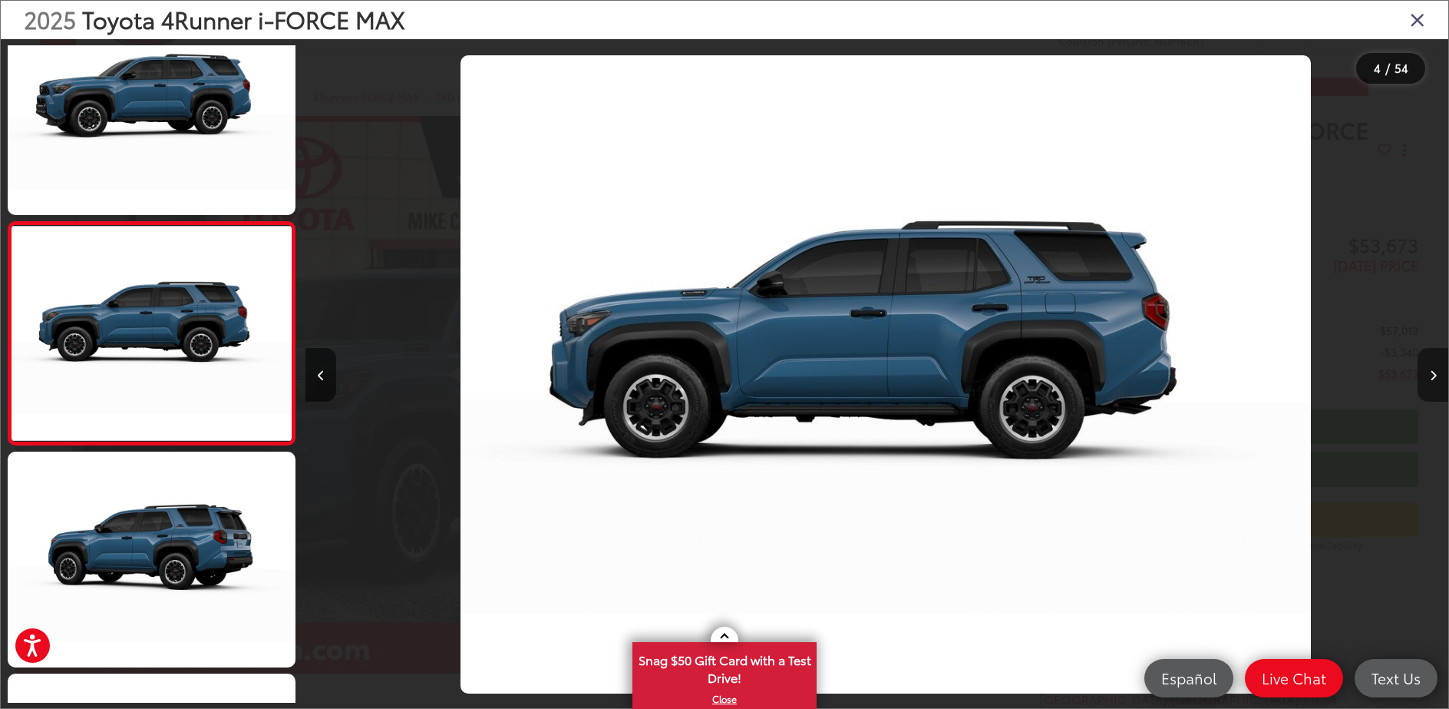
scroll to position [494, 0]
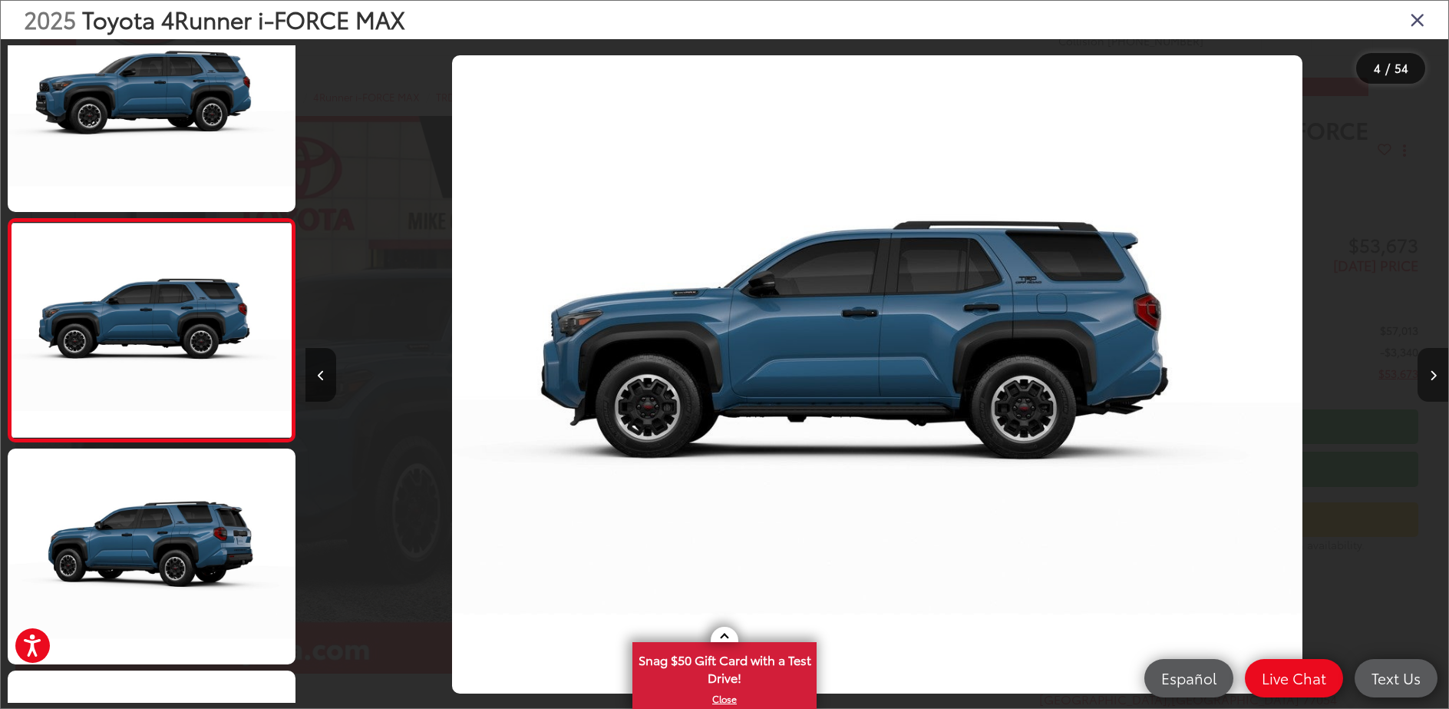
click at [1436, 380] on button "Next image" at bounding box center [1433, 375] width 31 height 54
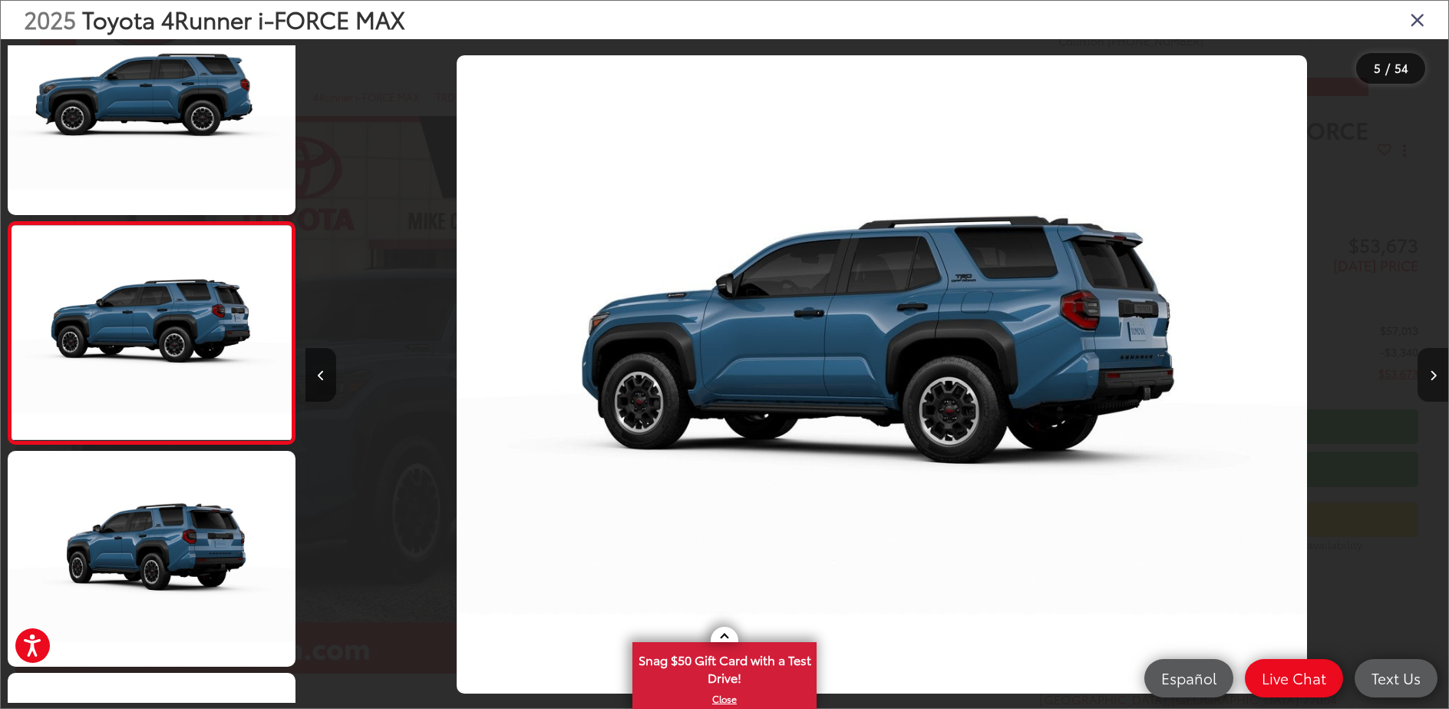
scroll to position [717, 0]
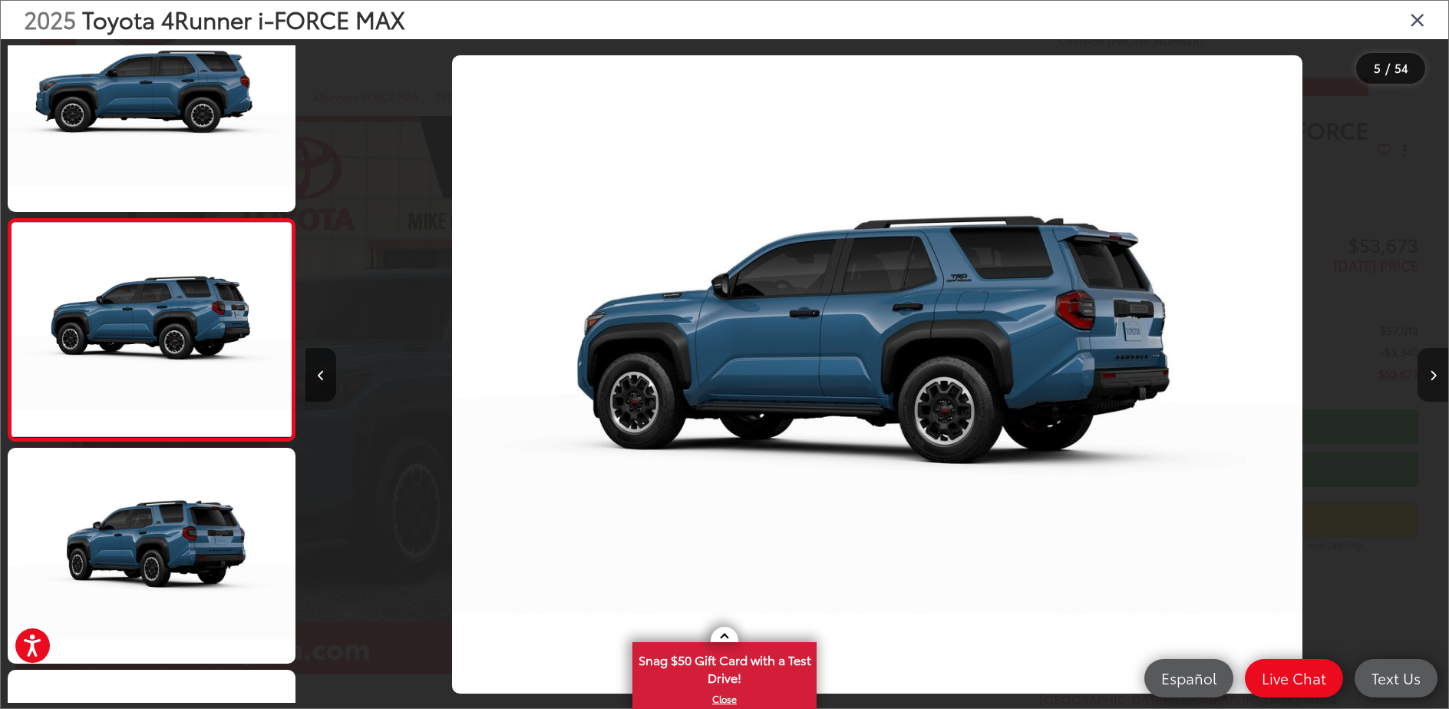
click at [1436, 380] on button "Next image" at bounding box center [1433, 375] width 31 height 54
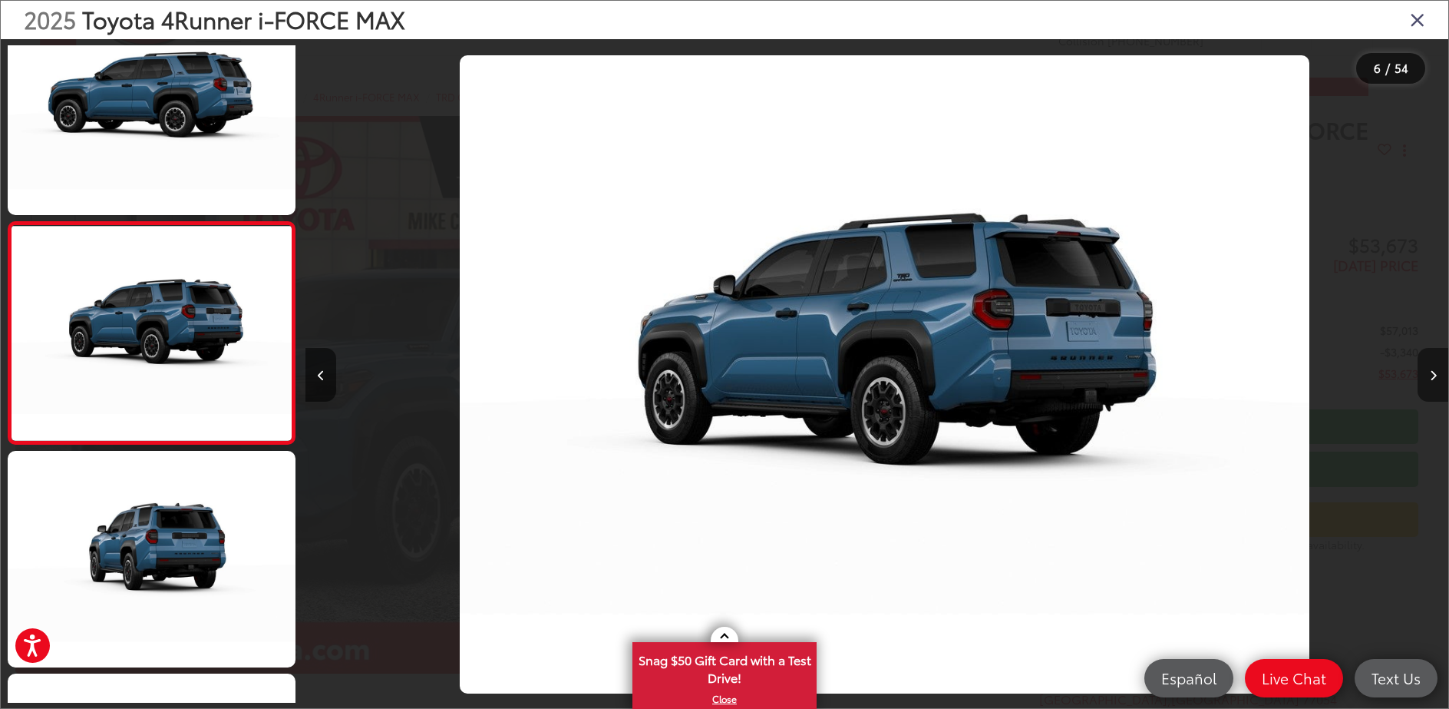
scroll to position [939, 0]
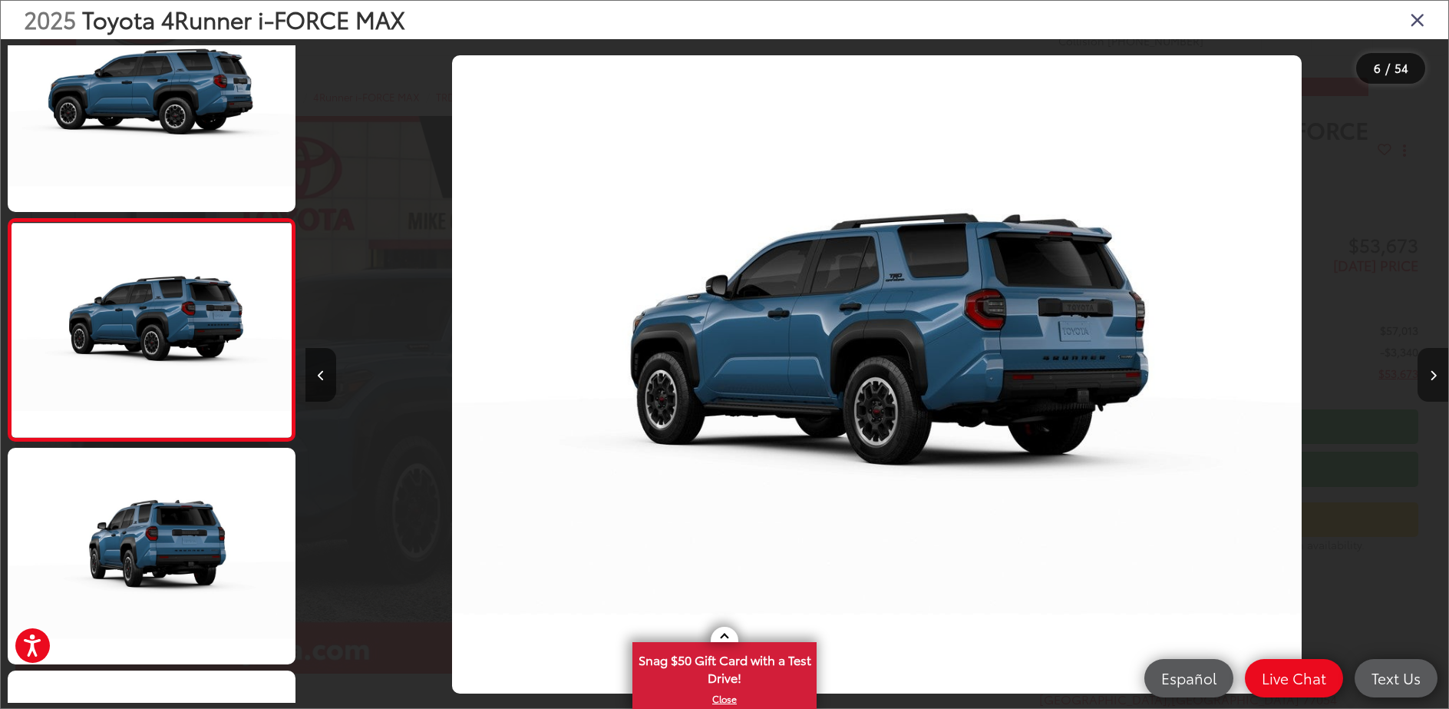
click at [1436, 380] on button "Next image" at bounding box center [1433, 375] width 31 height 54
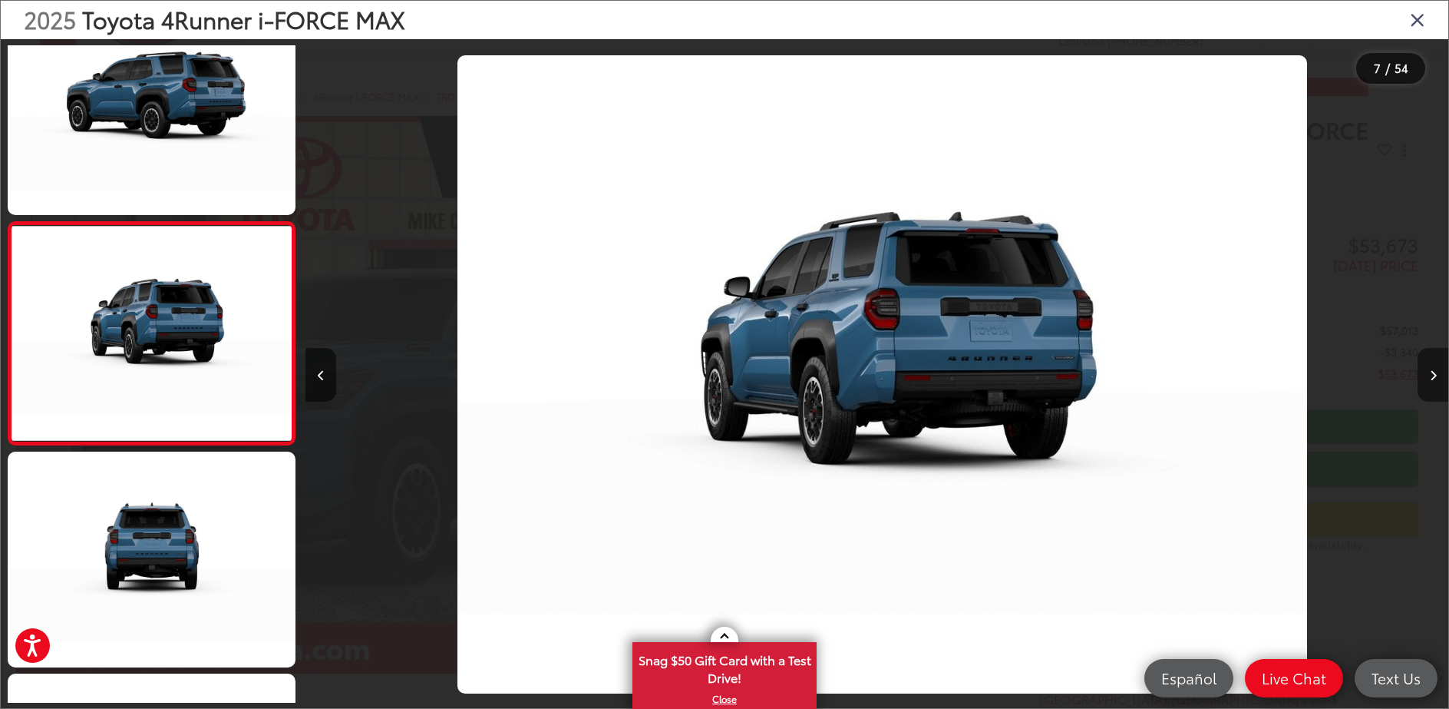
scroll to position [1161, 0]
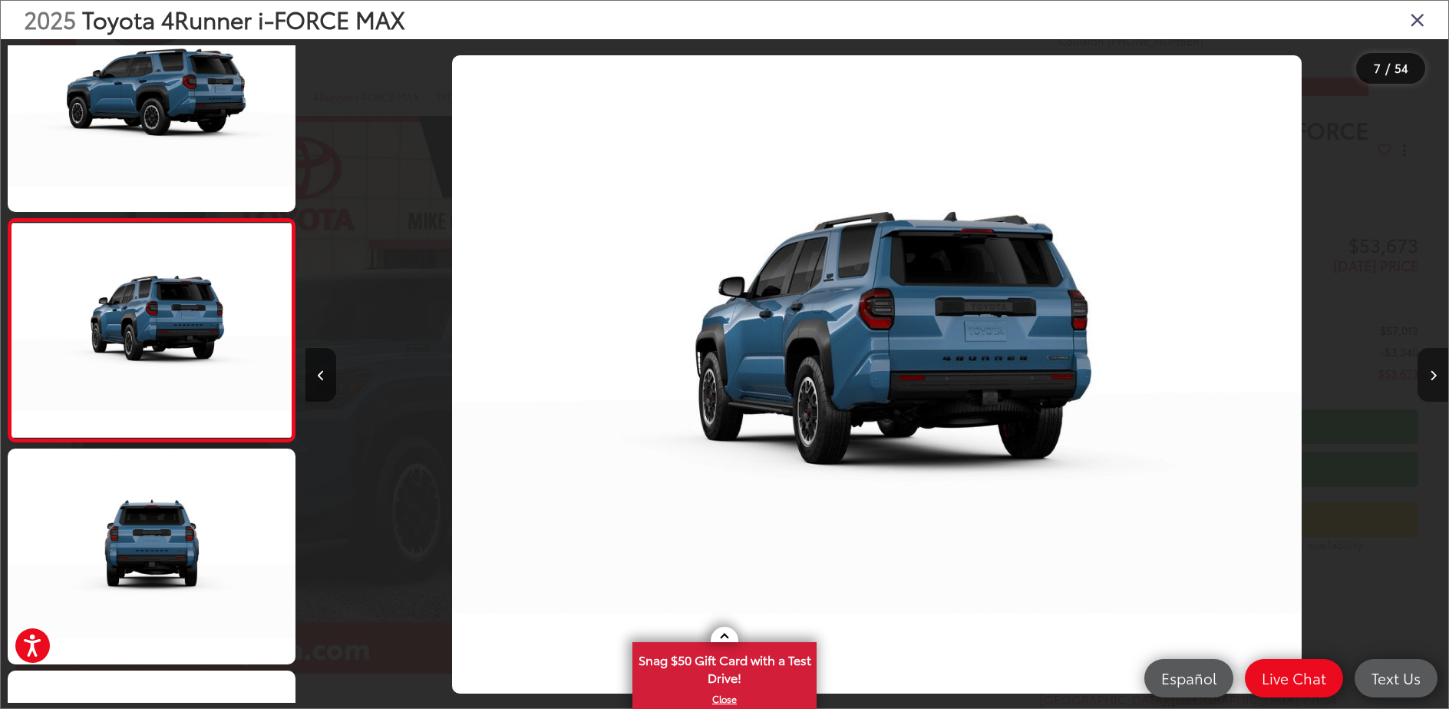
click at [1436, 379] on icon "Next image" at bounding box center [1433, 375] width 7 height 11
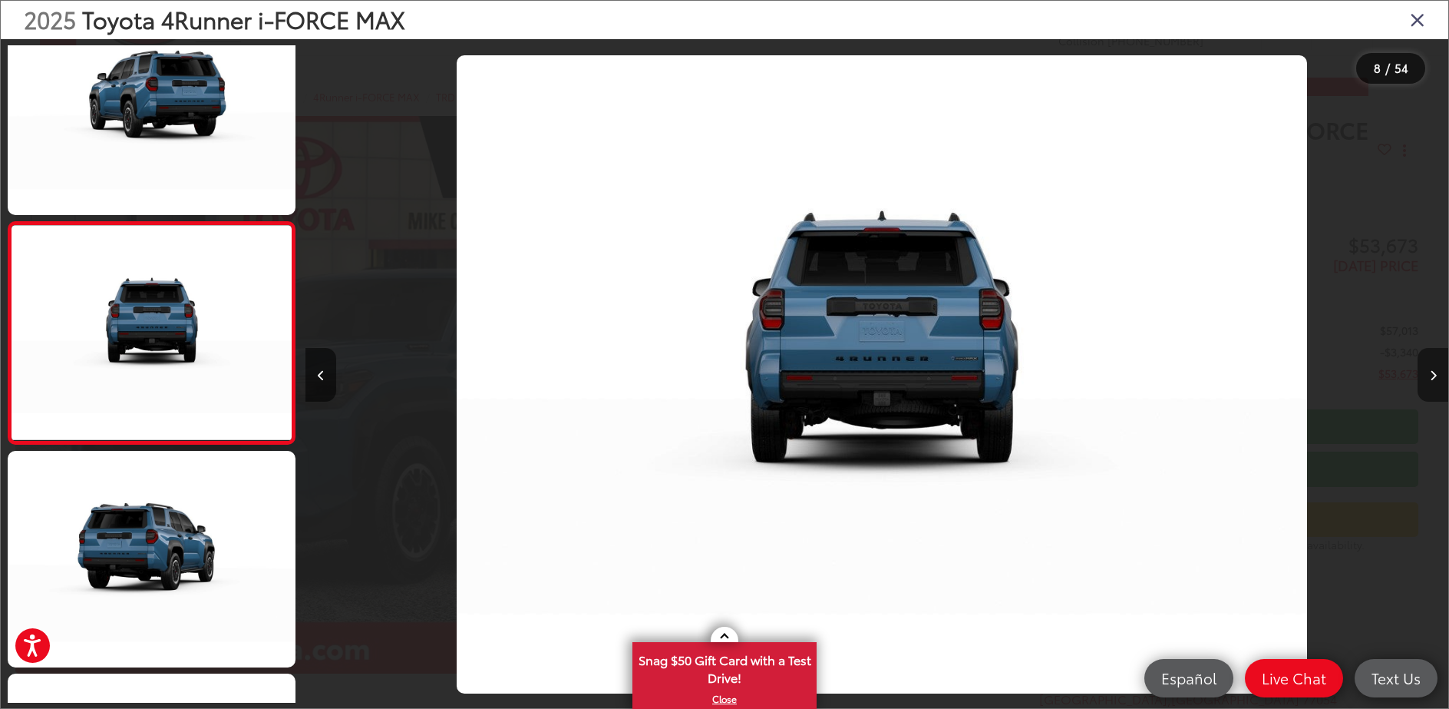
scroll to position [0, 8001]
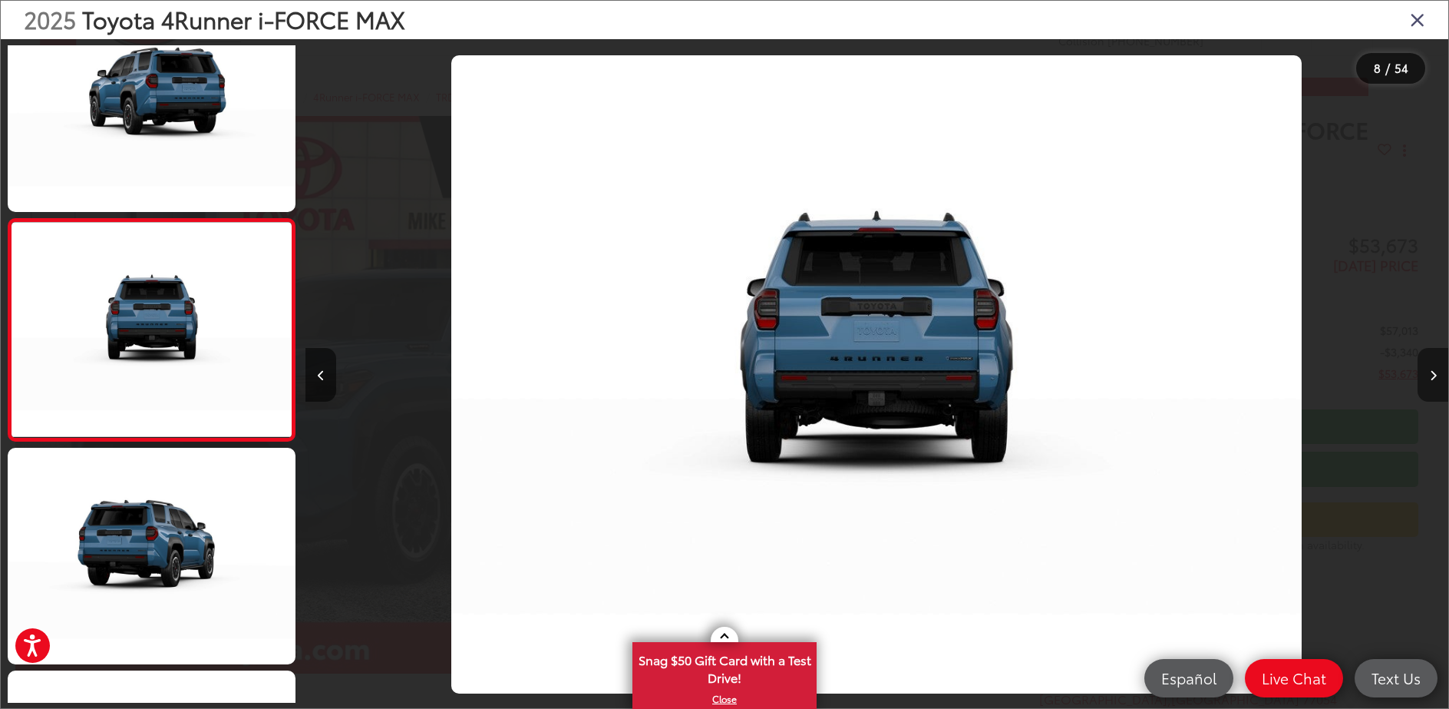
click at [1436, 379] on icon "Next image" at bounding box center [1433, 375] width 7 height 11
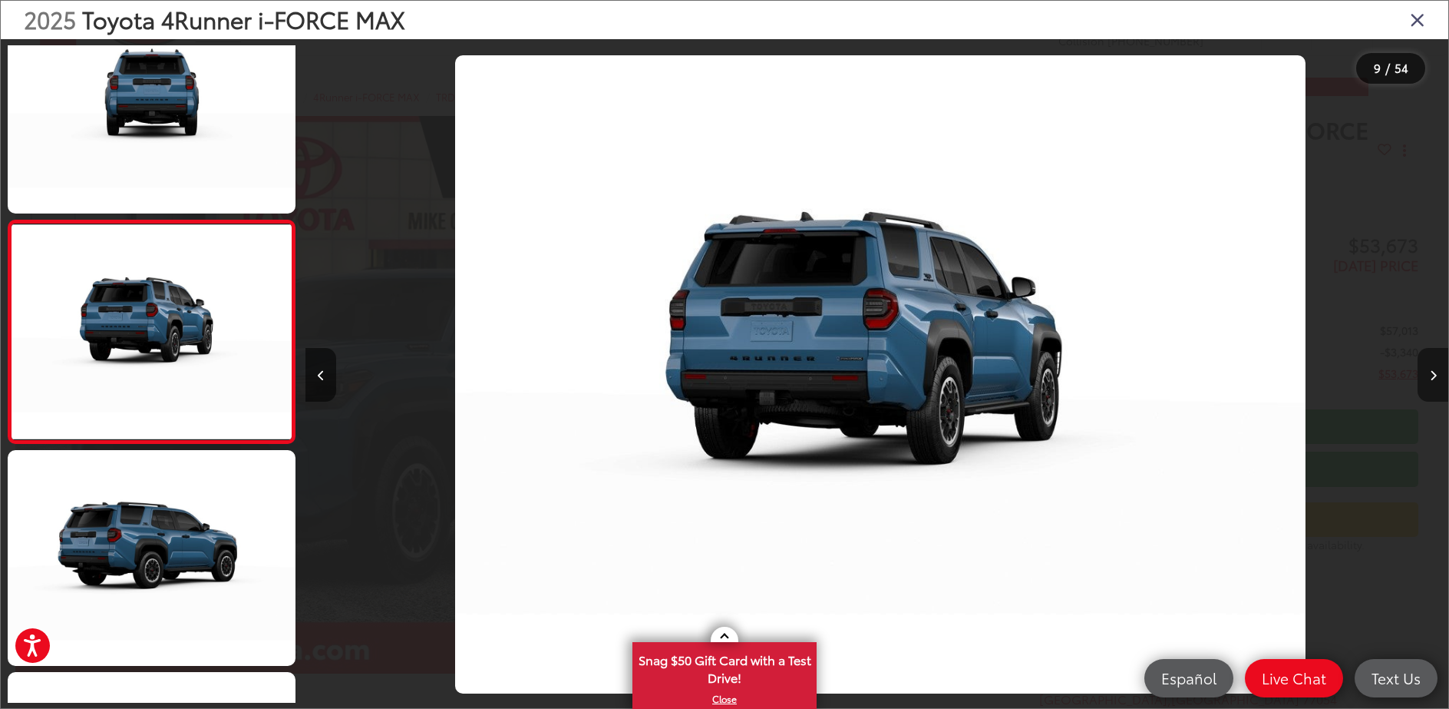
scroll to position [1605, 0]
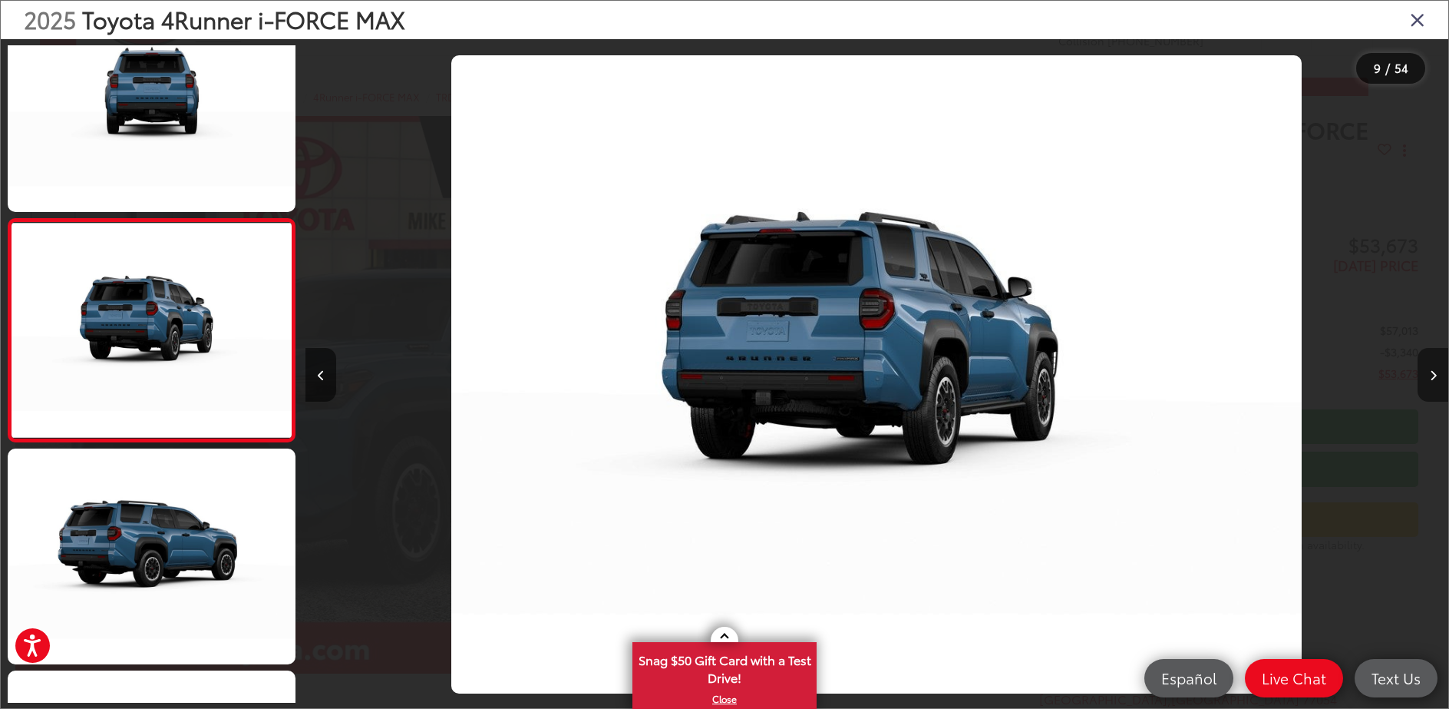
click at [1436, 379] on icon "Next image" at bounding box center [1433, 375] width 7 height 11
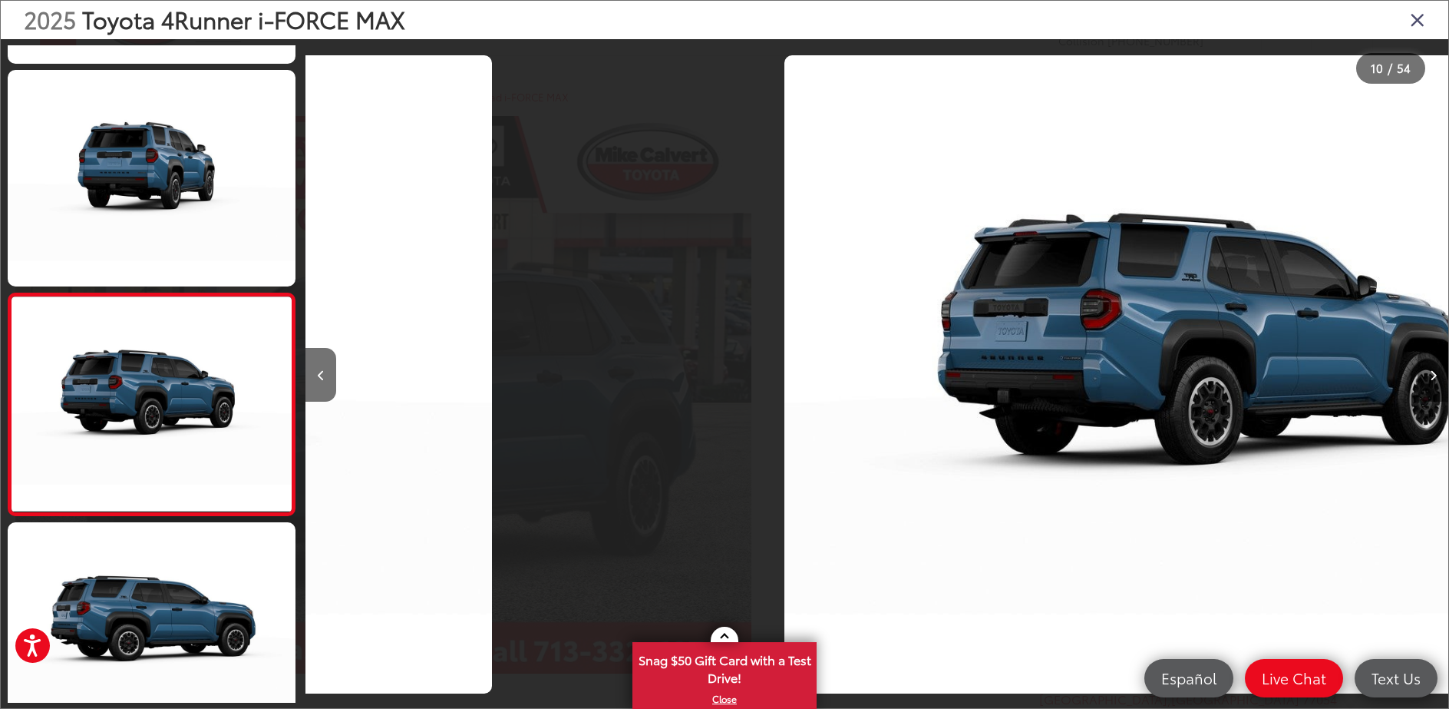
scroll to position [0, 0]
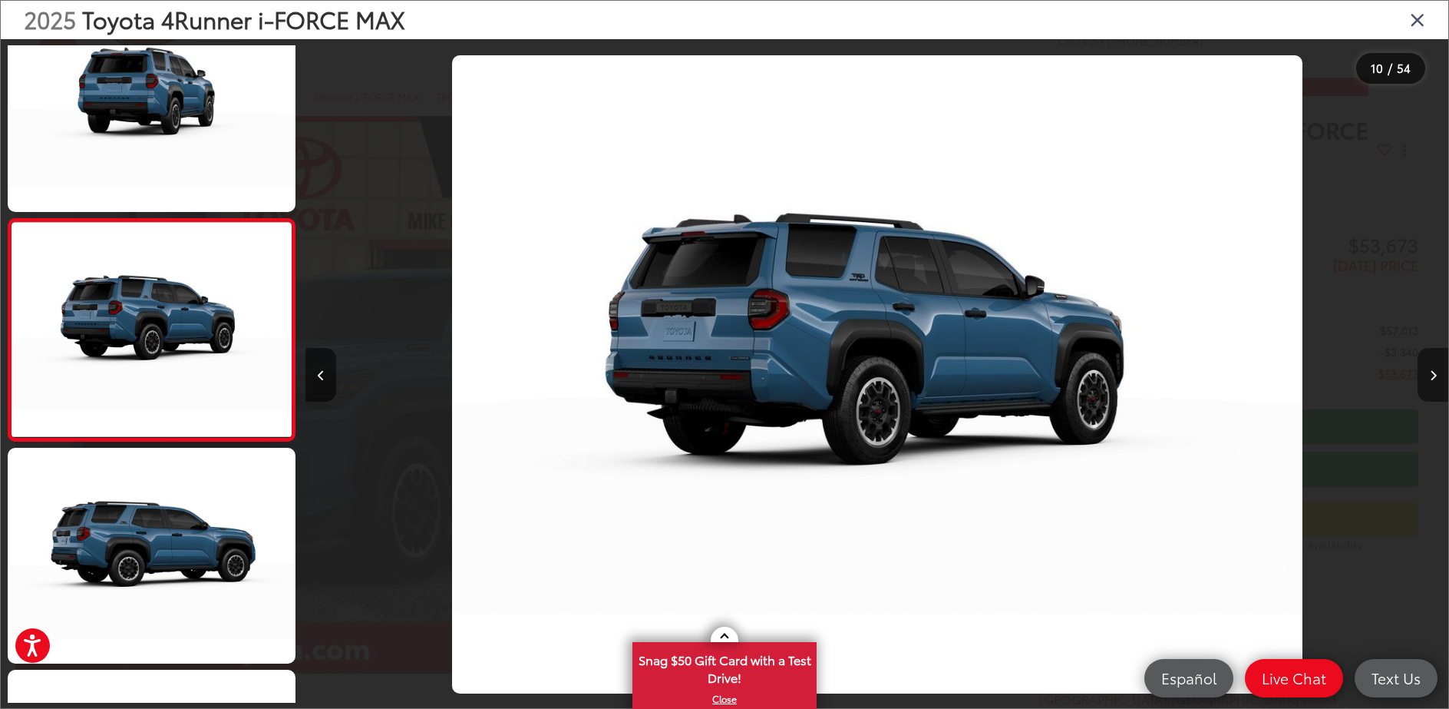
click at [1436, 379] on icon "Next image" at bounding box center [1433, 375] width 7 height 11
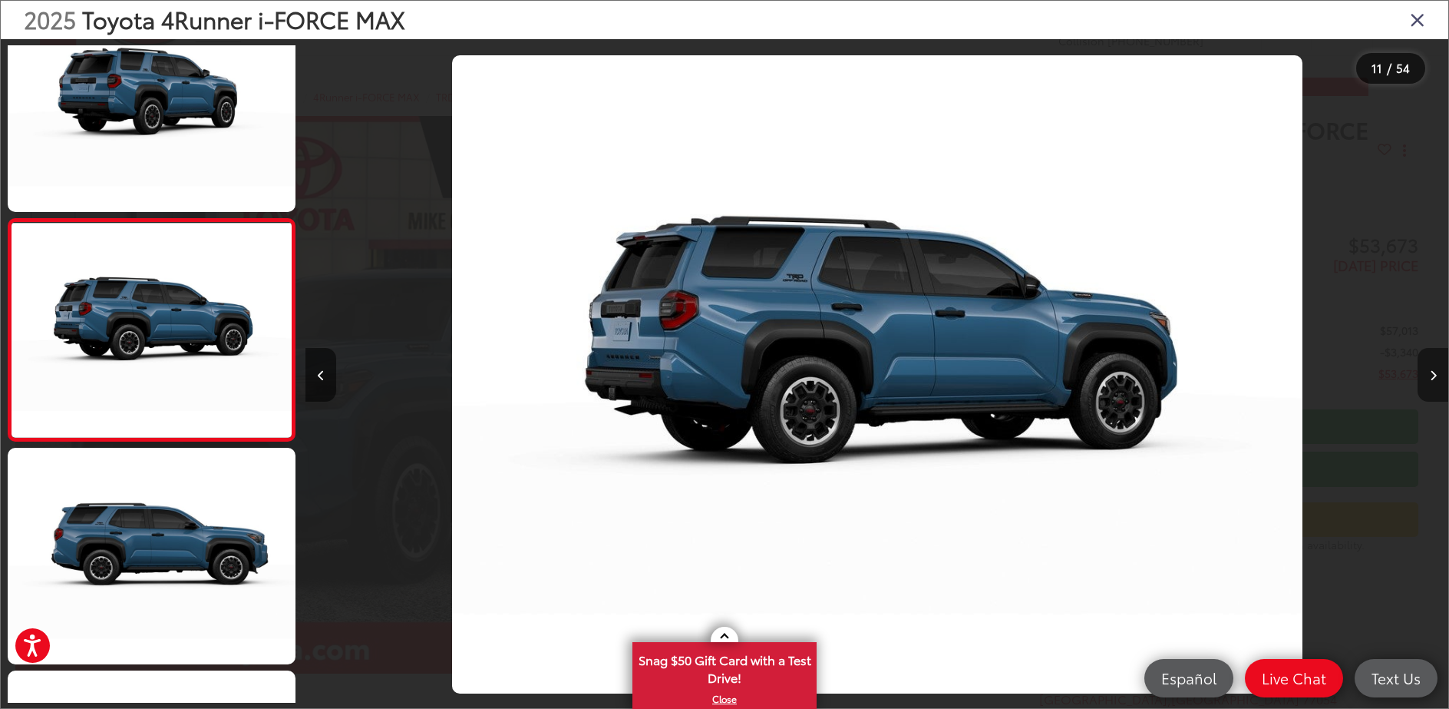
click at [1436, 379] on icon "Next image" at bounding box center [1433, 375] width 7 height 11
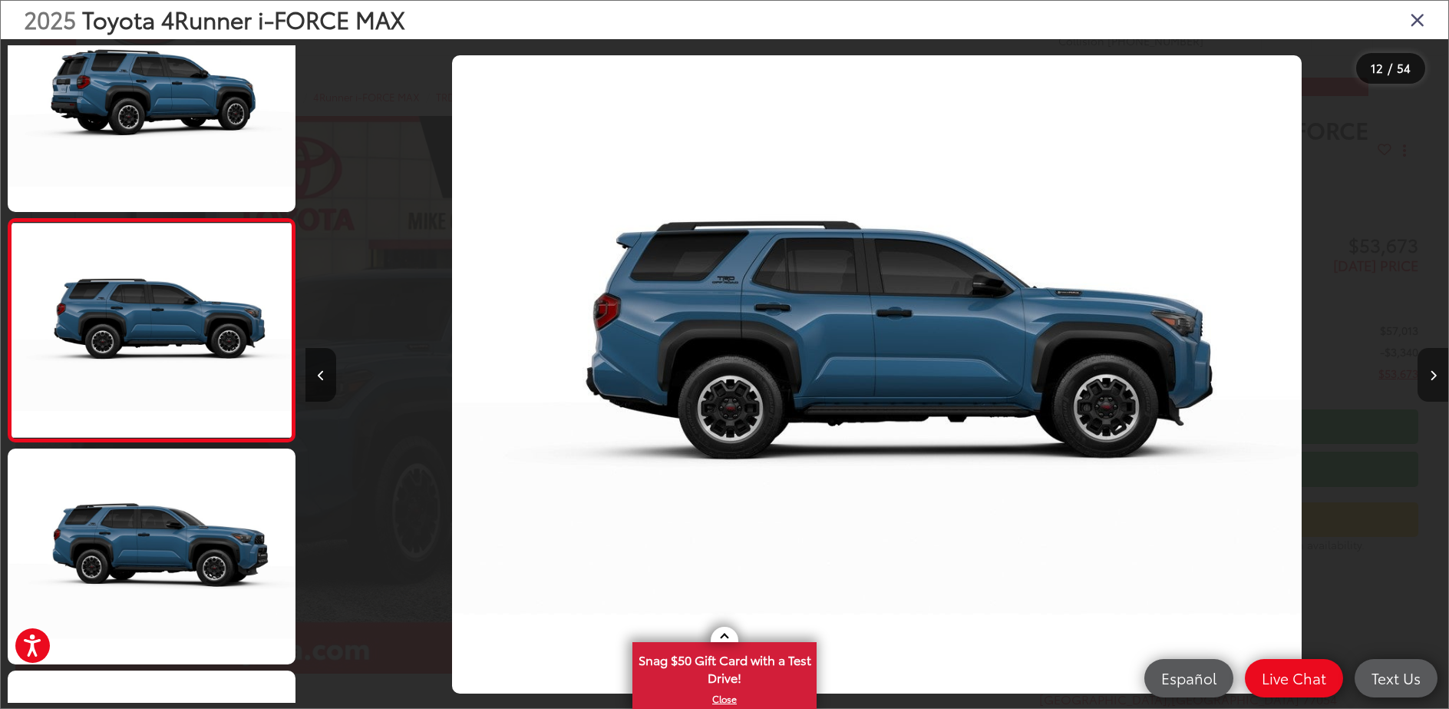
click at [1436, 379] on icon "Next image" at bounding box center [1433, 375] width 7 height 11
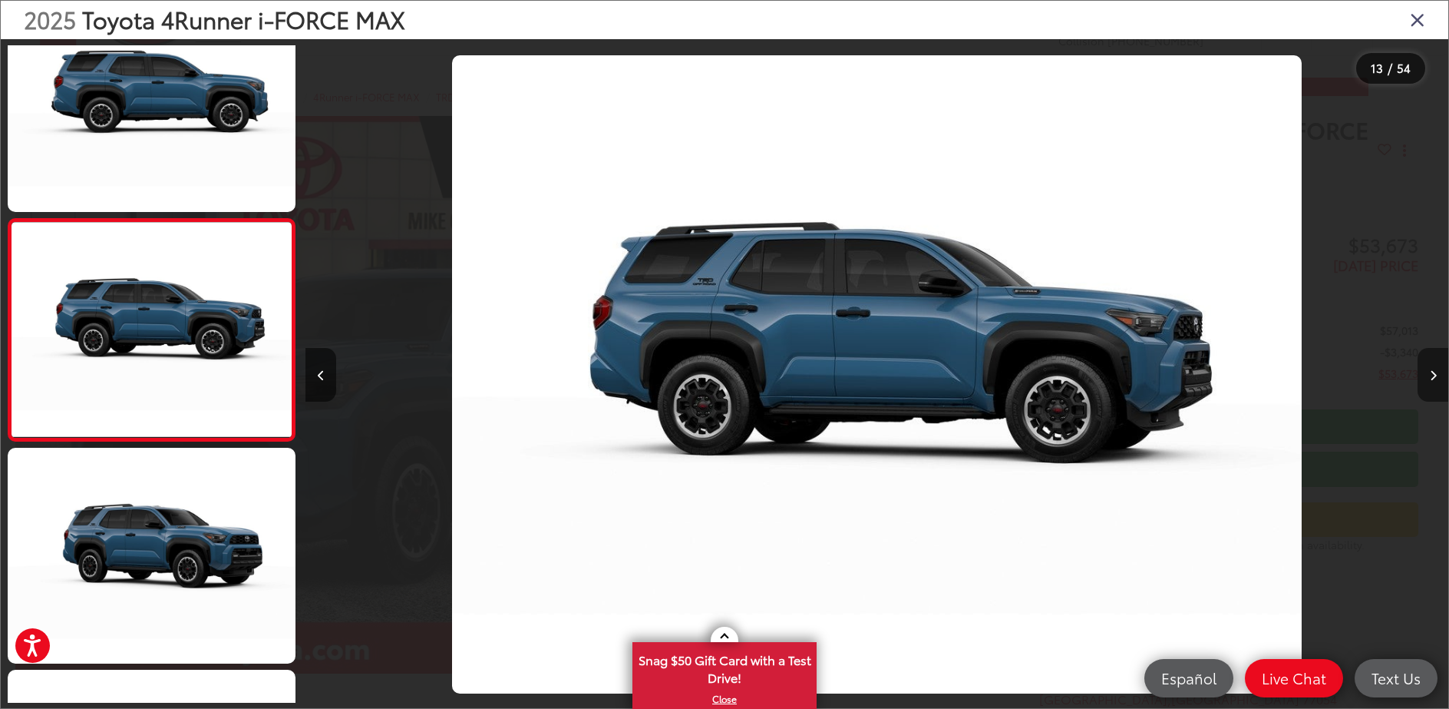
click at [1436, 379] on icon "Next image" at bounding box center [1433, 375] width 7 height 11
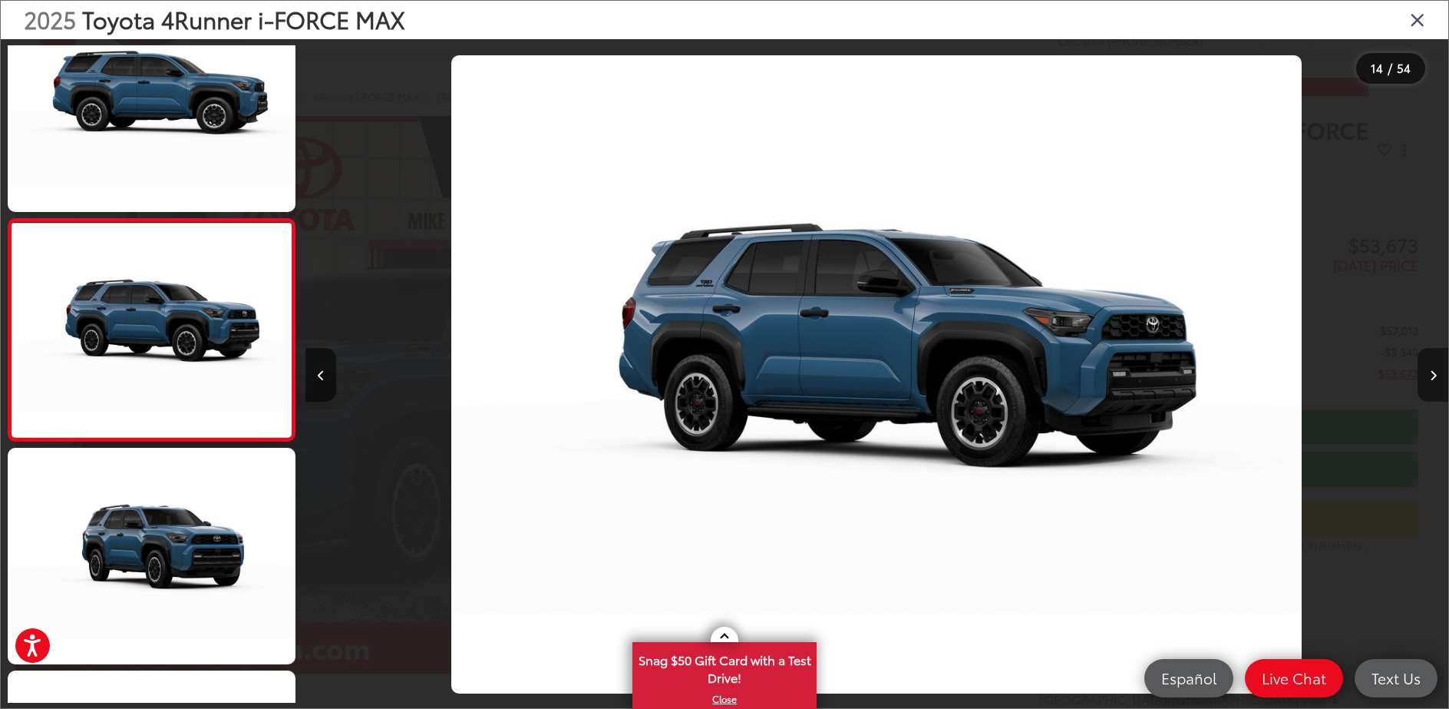
click at [1436, 379] on icon "Next image" at bounding box center [1433, 375] width 7 height 11
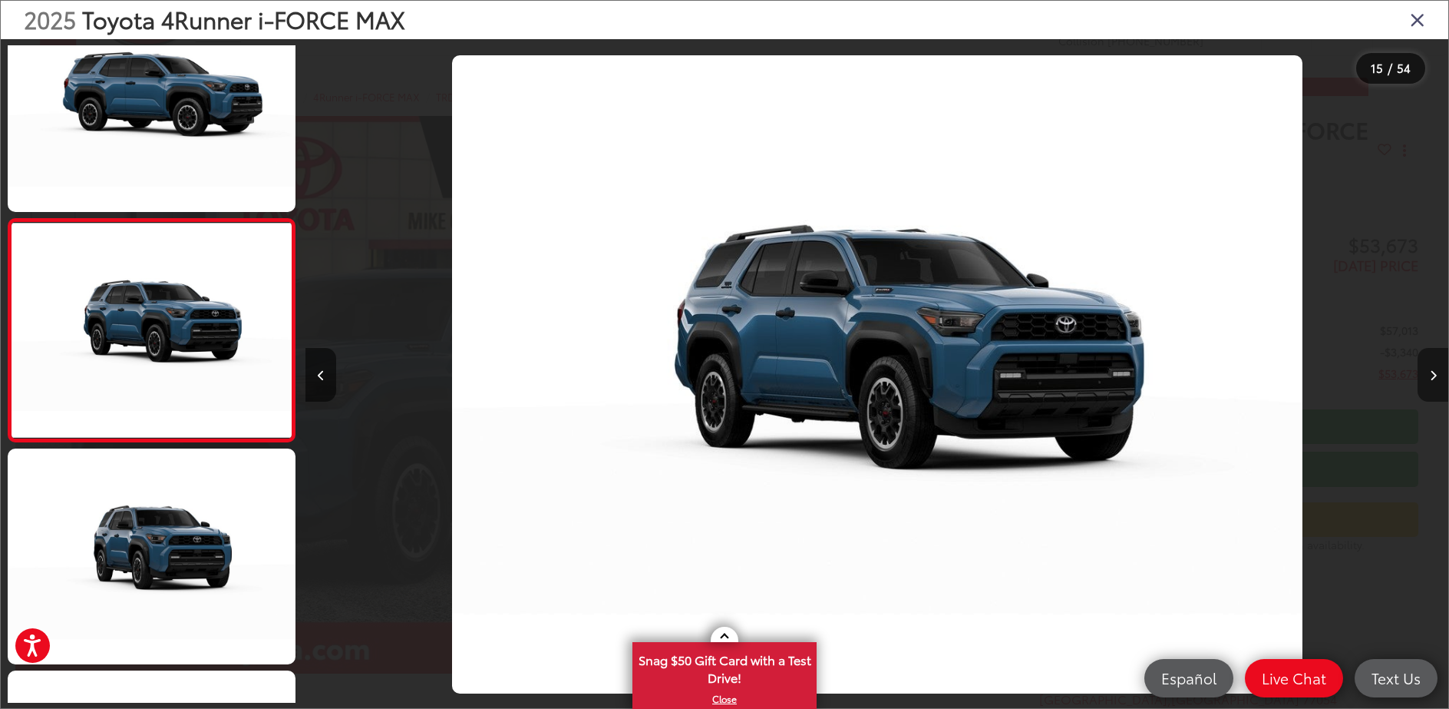
click at [1436, 379] on icon "Next image" at bounding box center [1433, 375] width 7 height 11
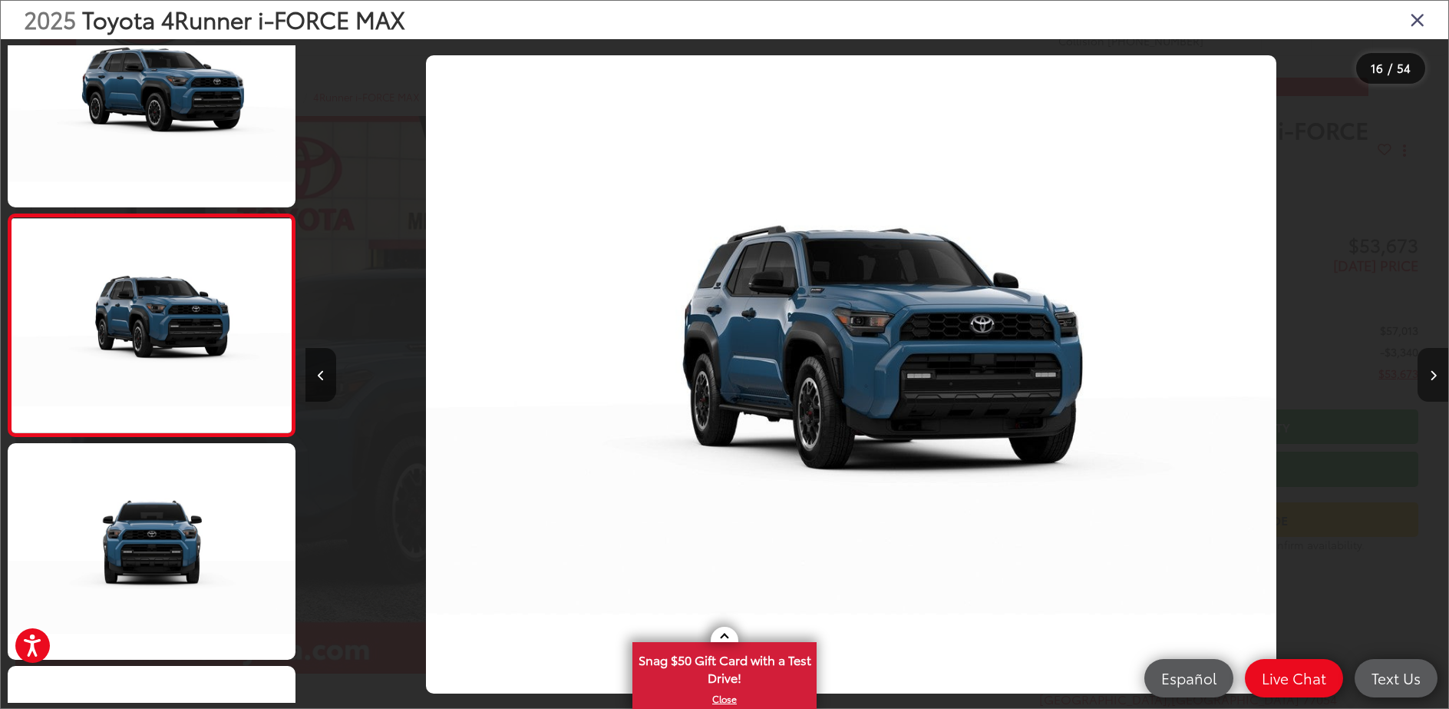
click at [1436, 379] on icon "Next image" at bounding box center [1433, 375] width 7 height 11
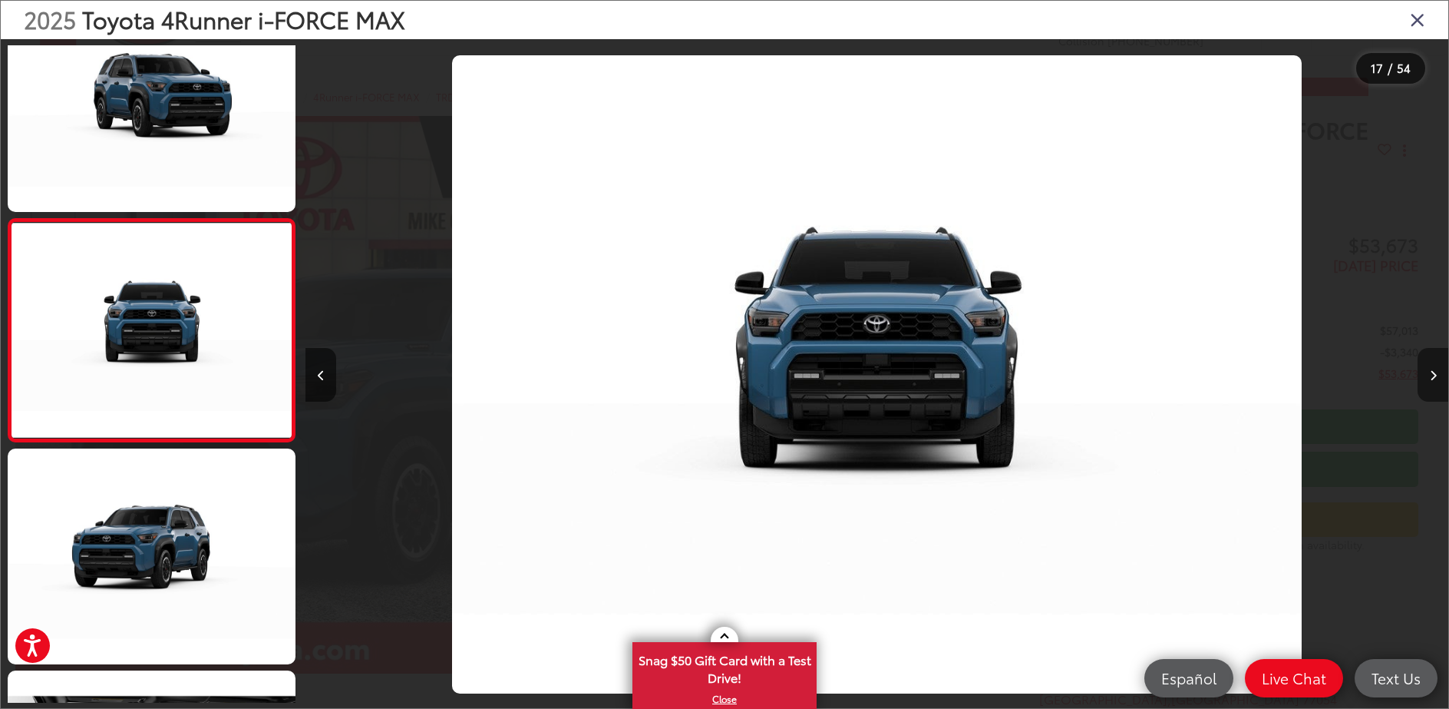
click at [1436, 379] on icon "Next image" at bounding box center [1433, 375] width 7 height 11
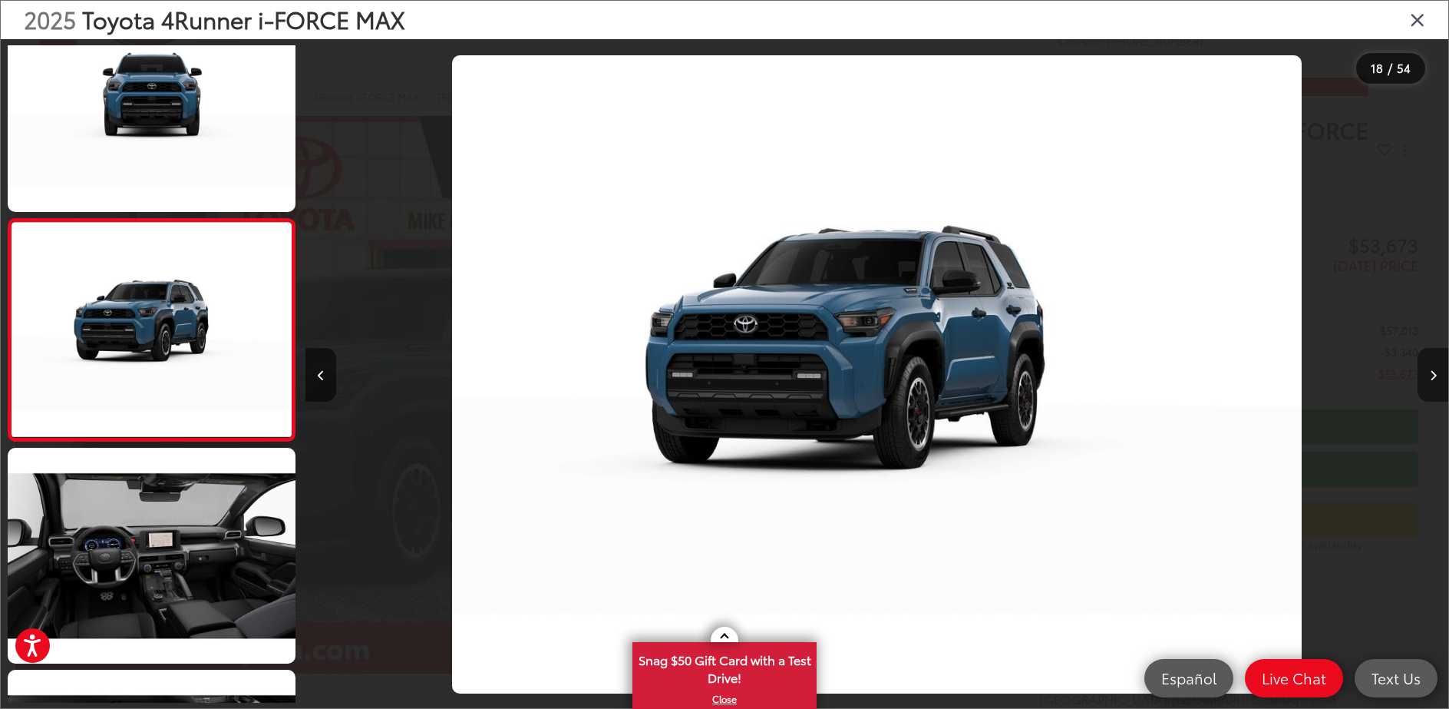
click at [1436, 379] on icon "Next image" at bounding box center [1433, 375] width 7 height 11
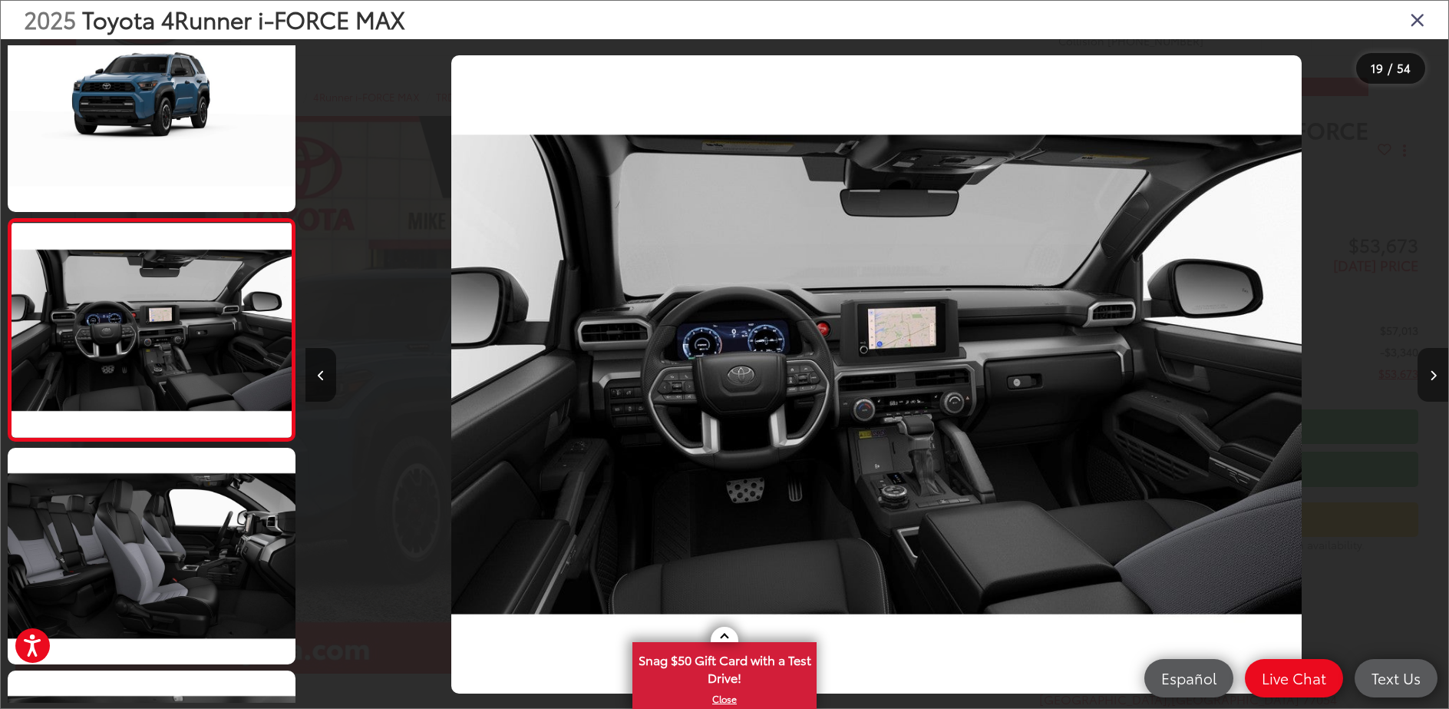
click at [1436, 379] on icon "Next image" at bounding box center [1433, 375] width 7 height 11
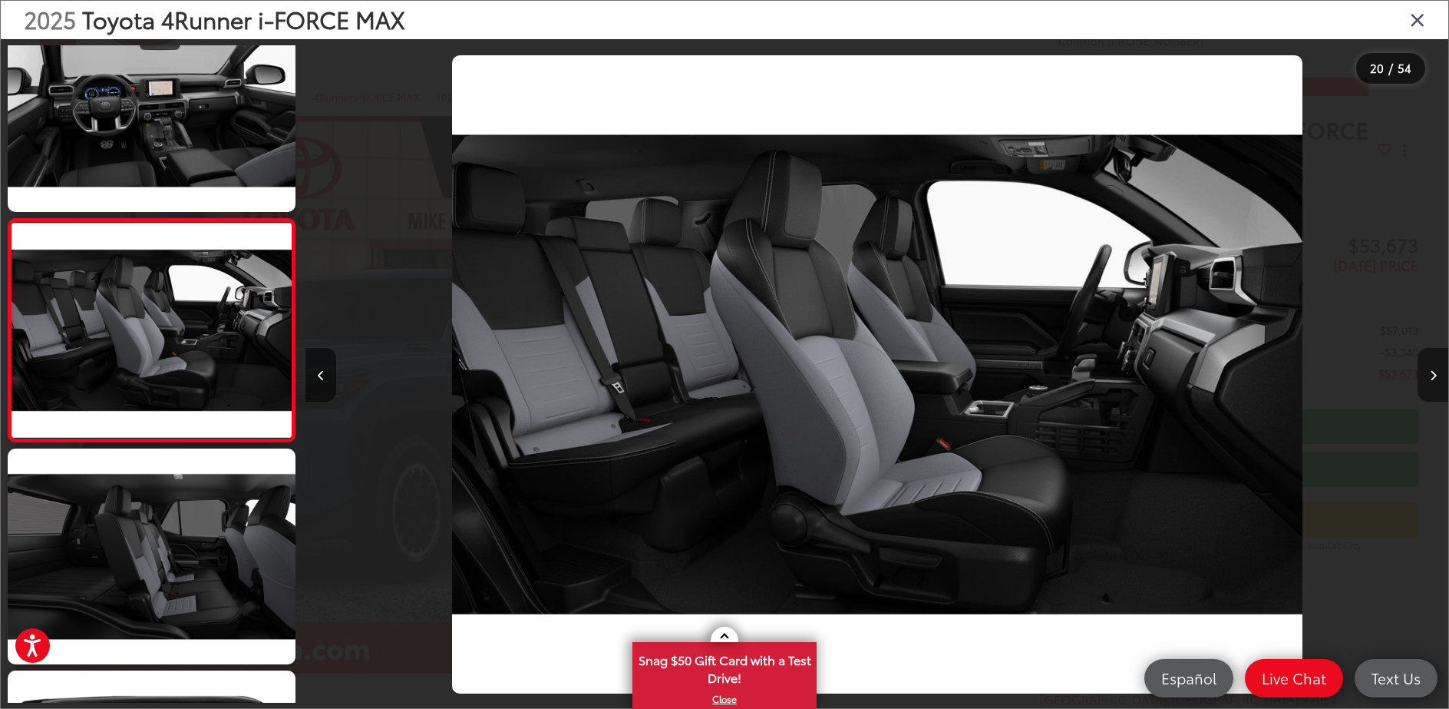
click at [1436, 379] on icon "Next image" at bounding box center [1433, 375] width 7 height 11
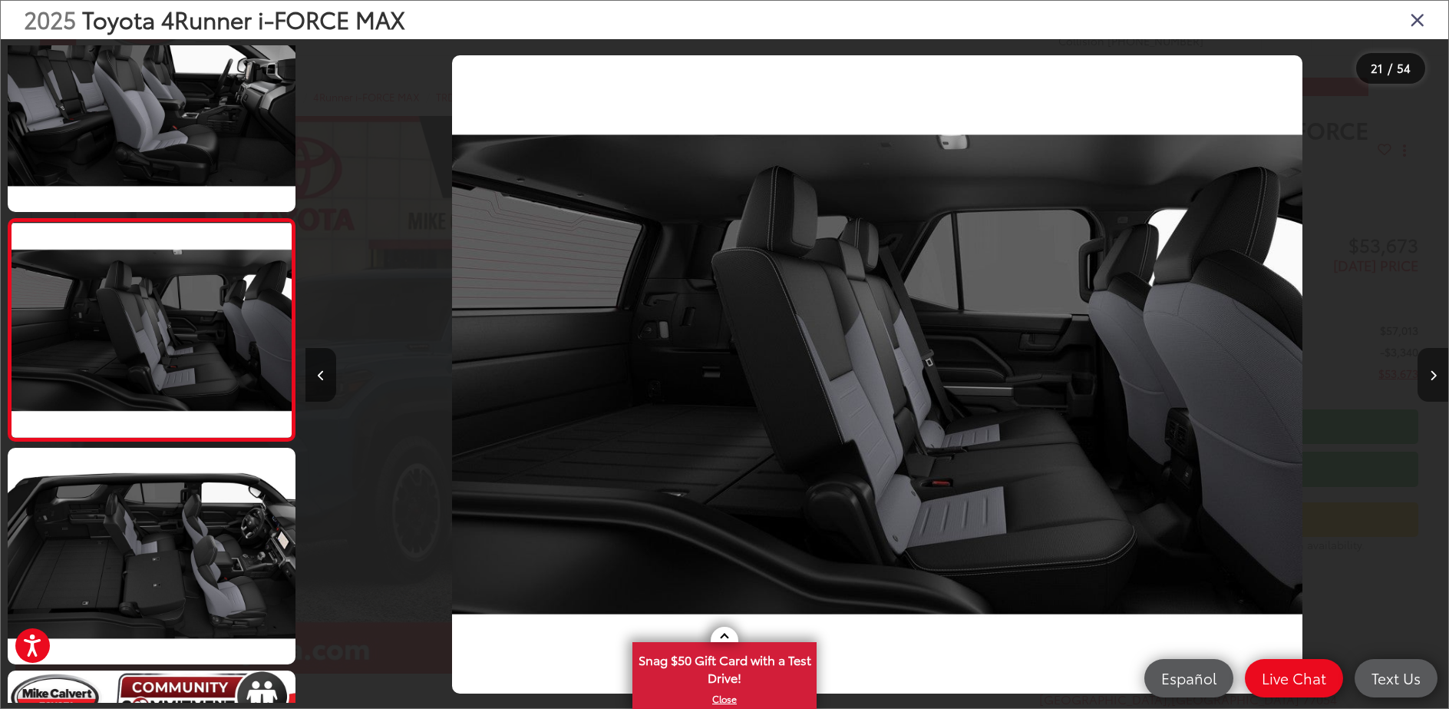
click at [1436, 379] on icon "Next image" at bounding box center [1433, 375] width 7 height 11
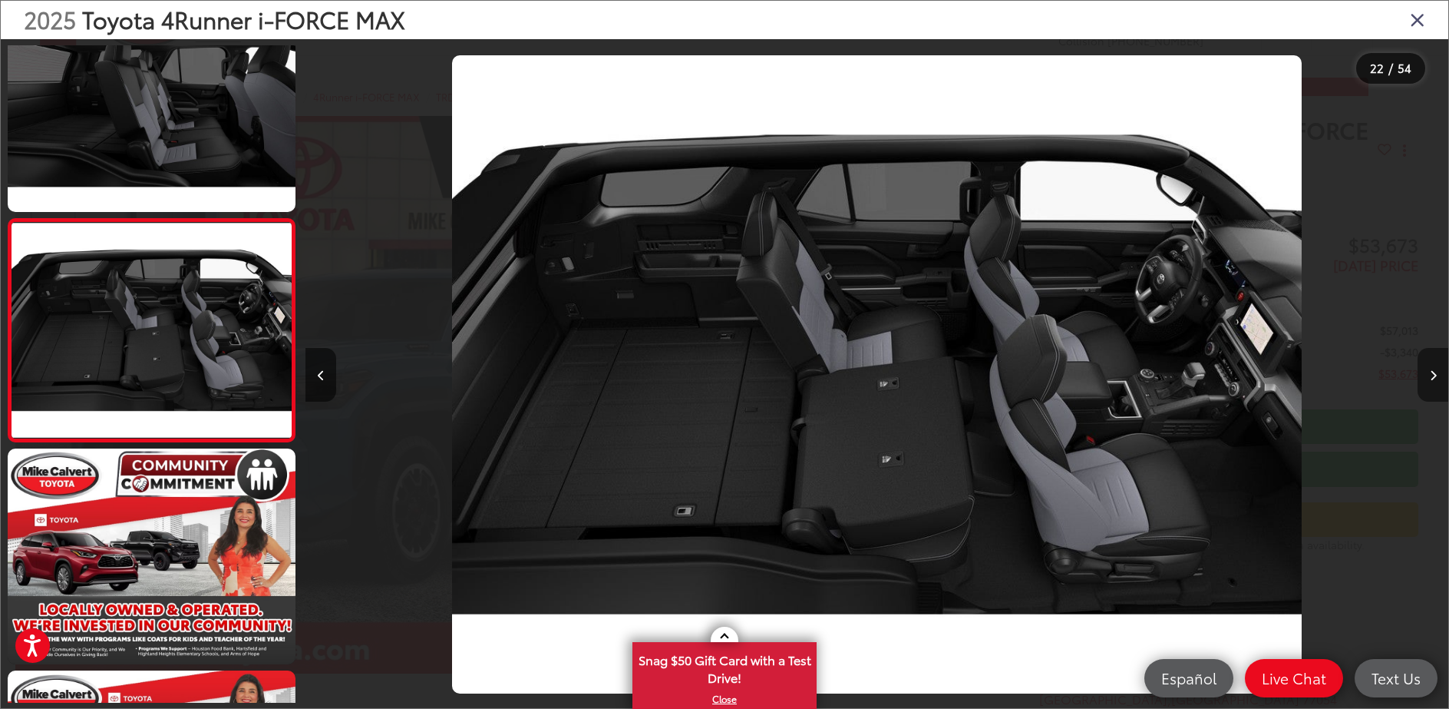
click at [1436, 379] on icon "Next image" at bounding box center [1433, 375] width 7 height 11
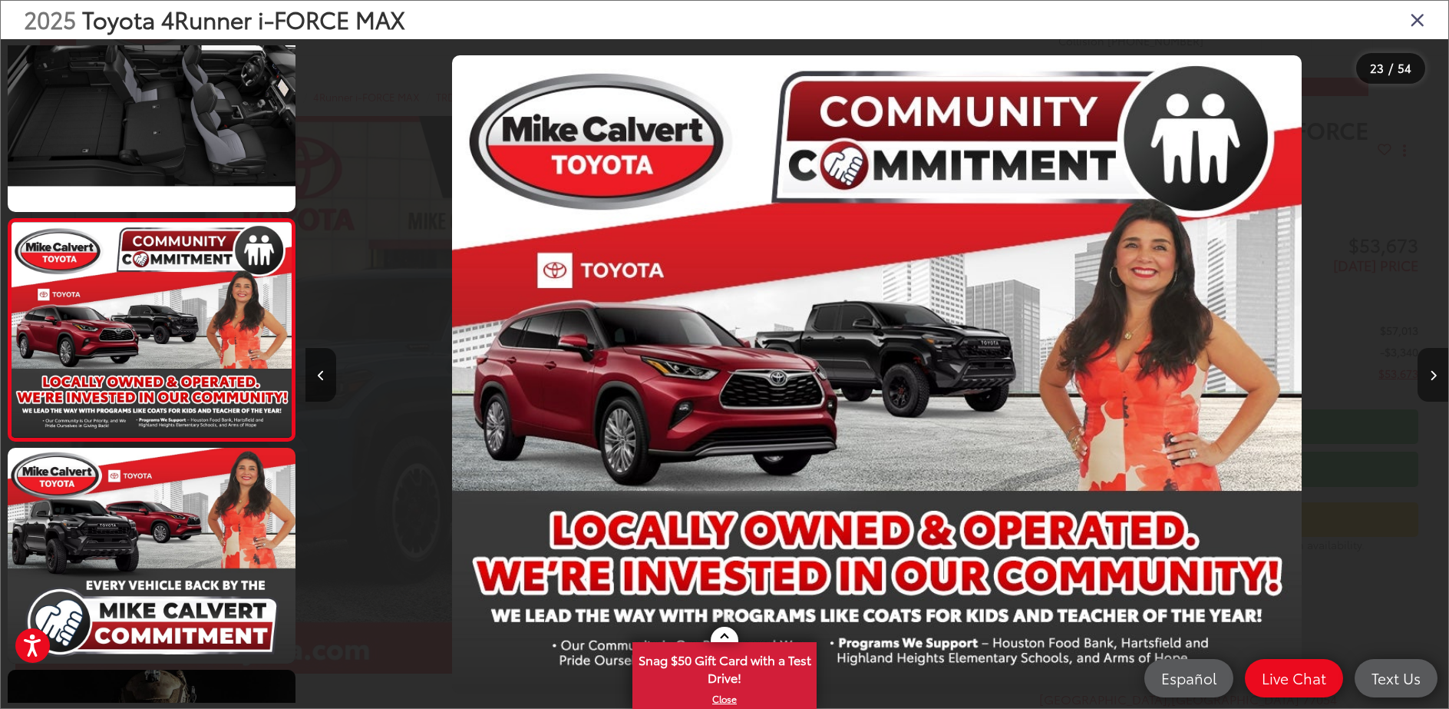
click at [1436, 376] on icon "Next image" at bounding box center [1433, 375] width 7 height 11
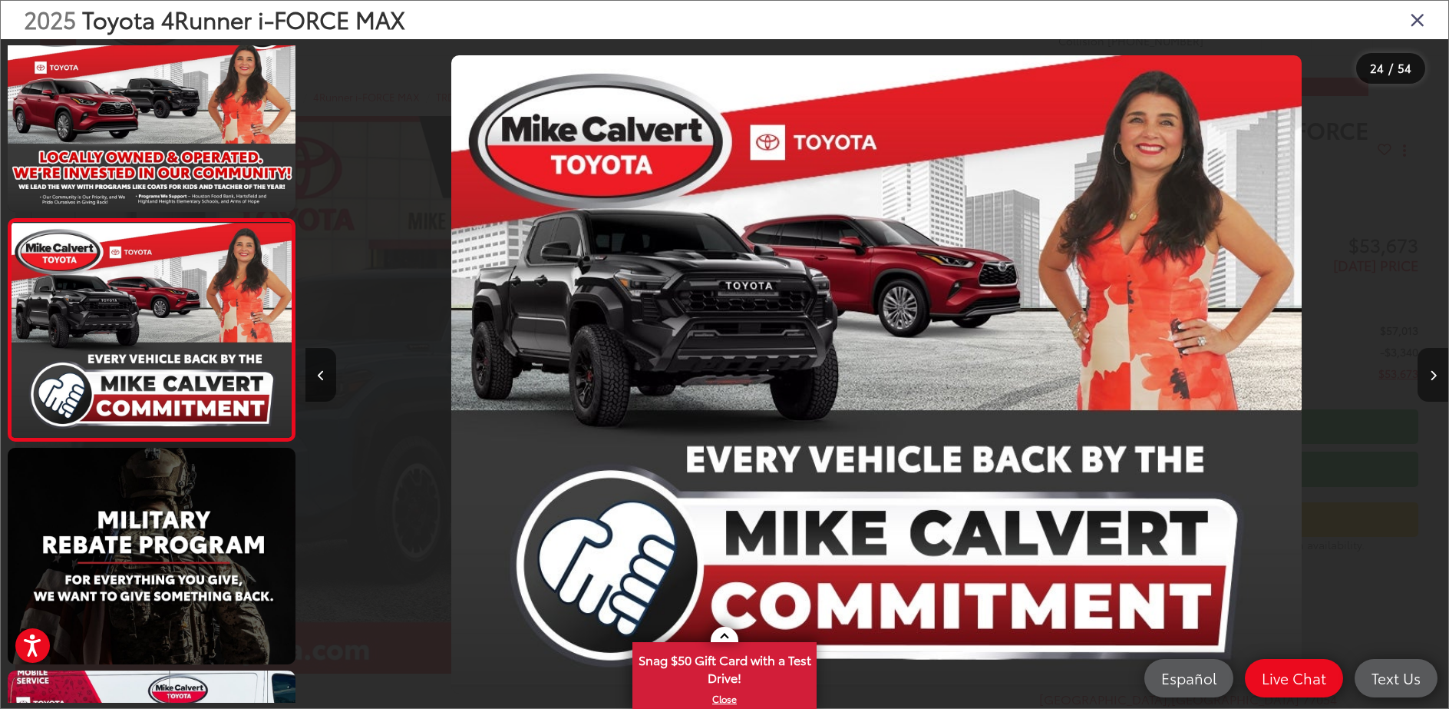
click at [1436, 377] on icon "Next image" at bounding box center [1433, 375] width 7 height 11
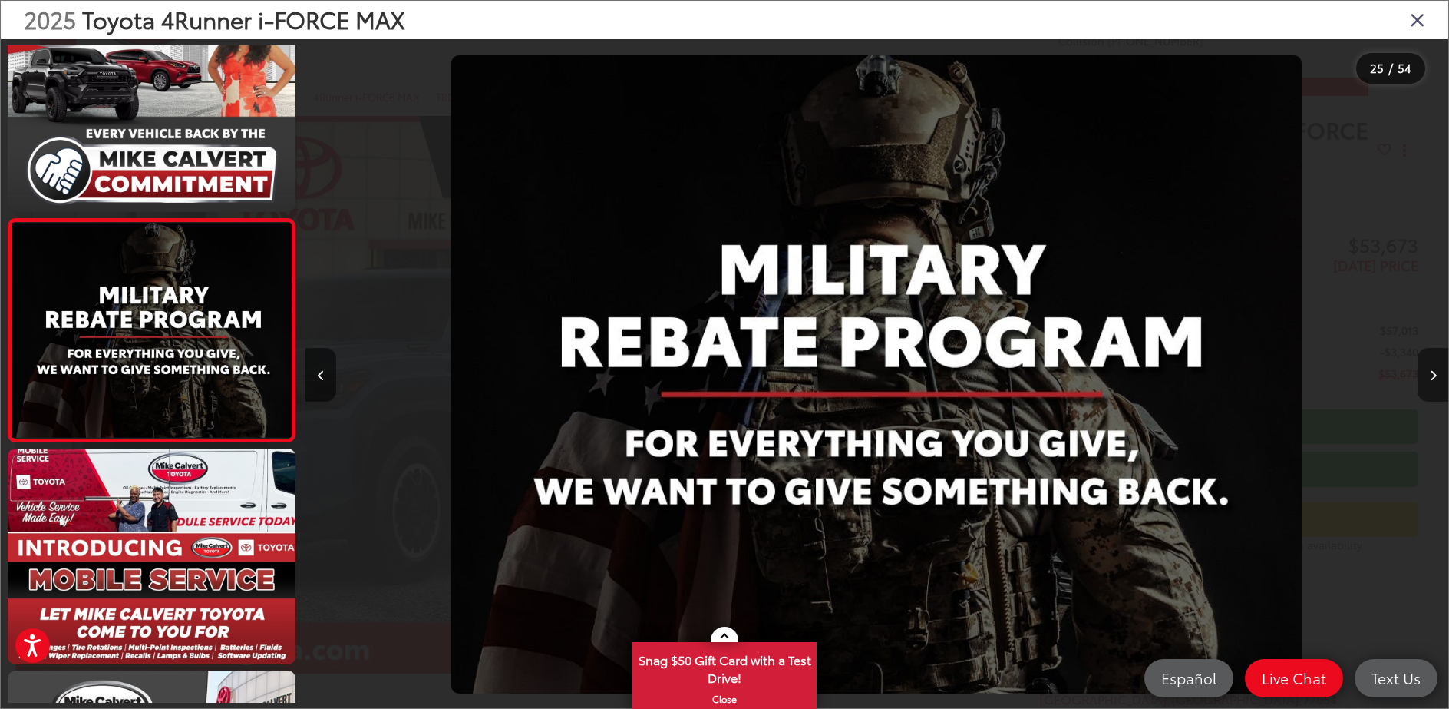
click at [1436, 377] on icon "Next image" at bounding box center [1433, 375] width 7 height 11
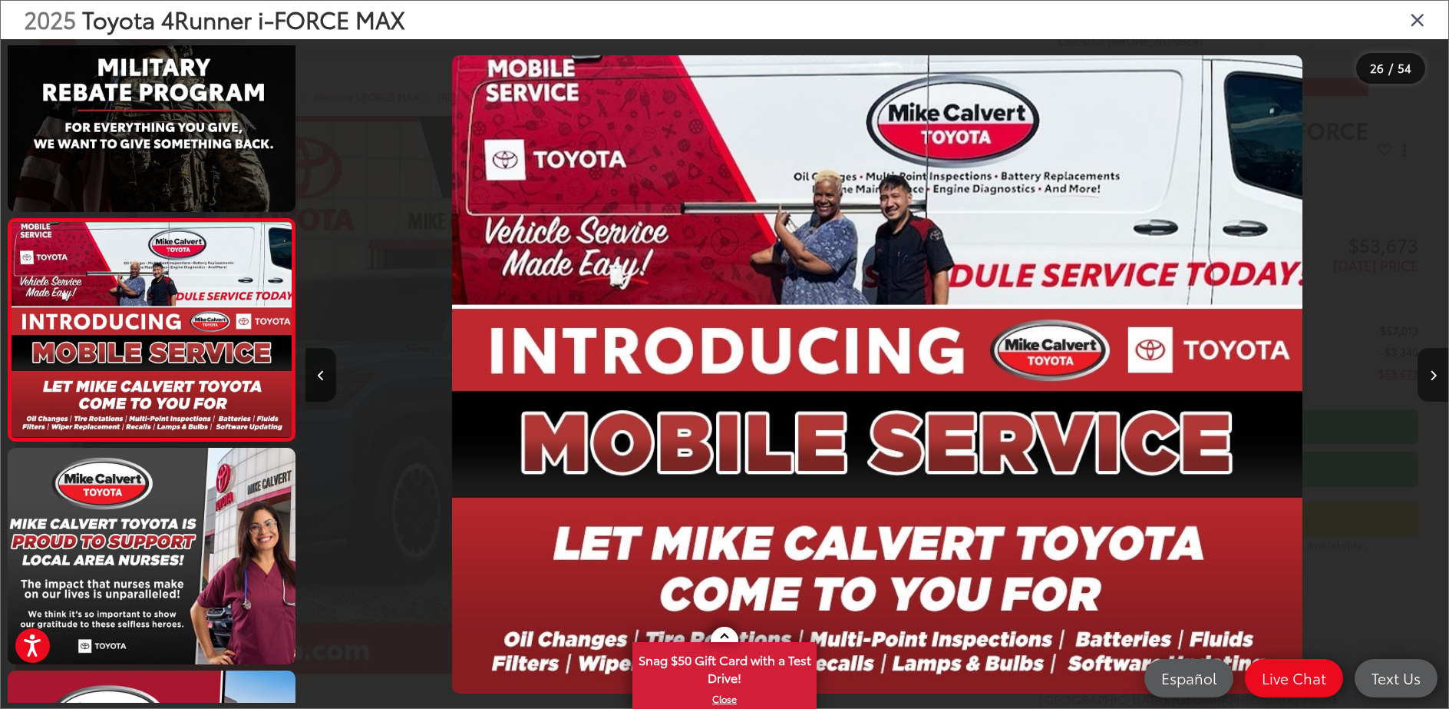
click at [1436, 377] on icon "Next image" at bounding box center [1433, 375] width 7 height 11
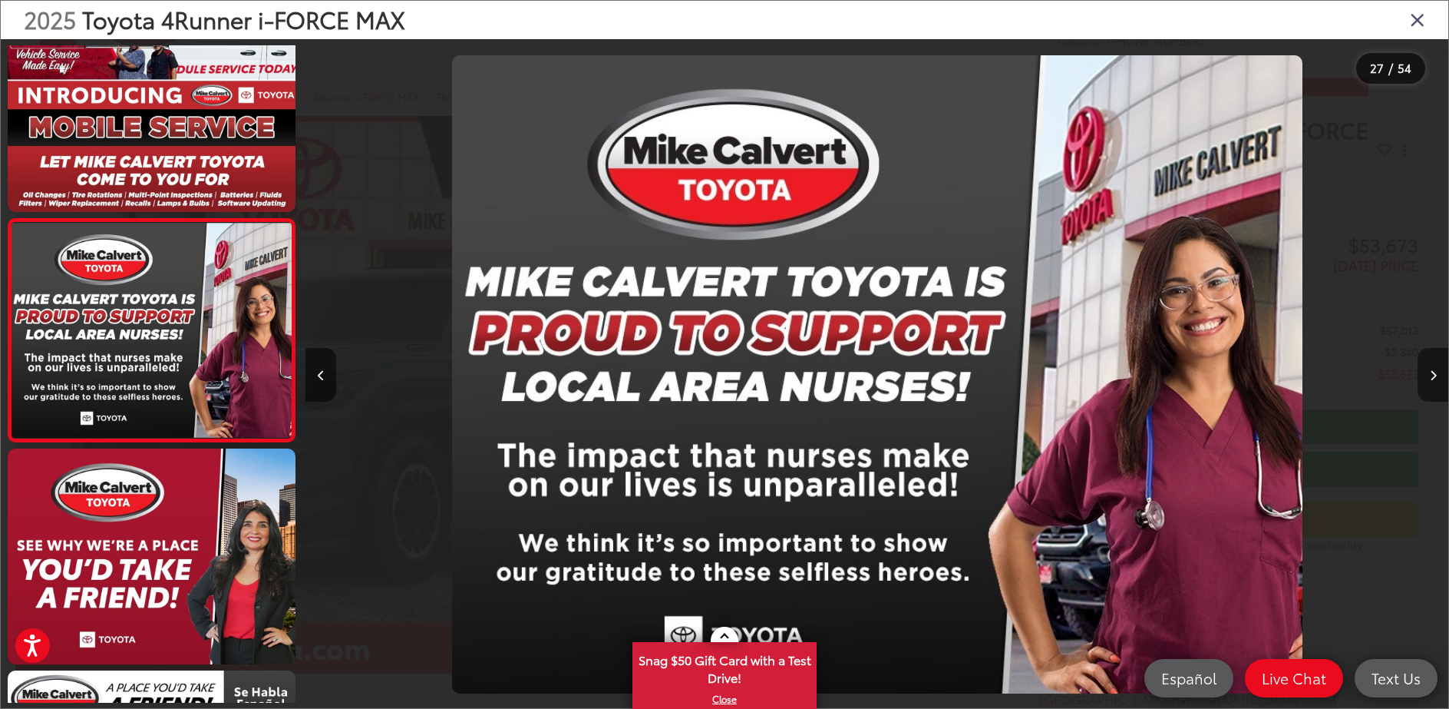
click at [1436, 377] on icon "Next image" at bounding box center [1433, 375] width 7 height 11
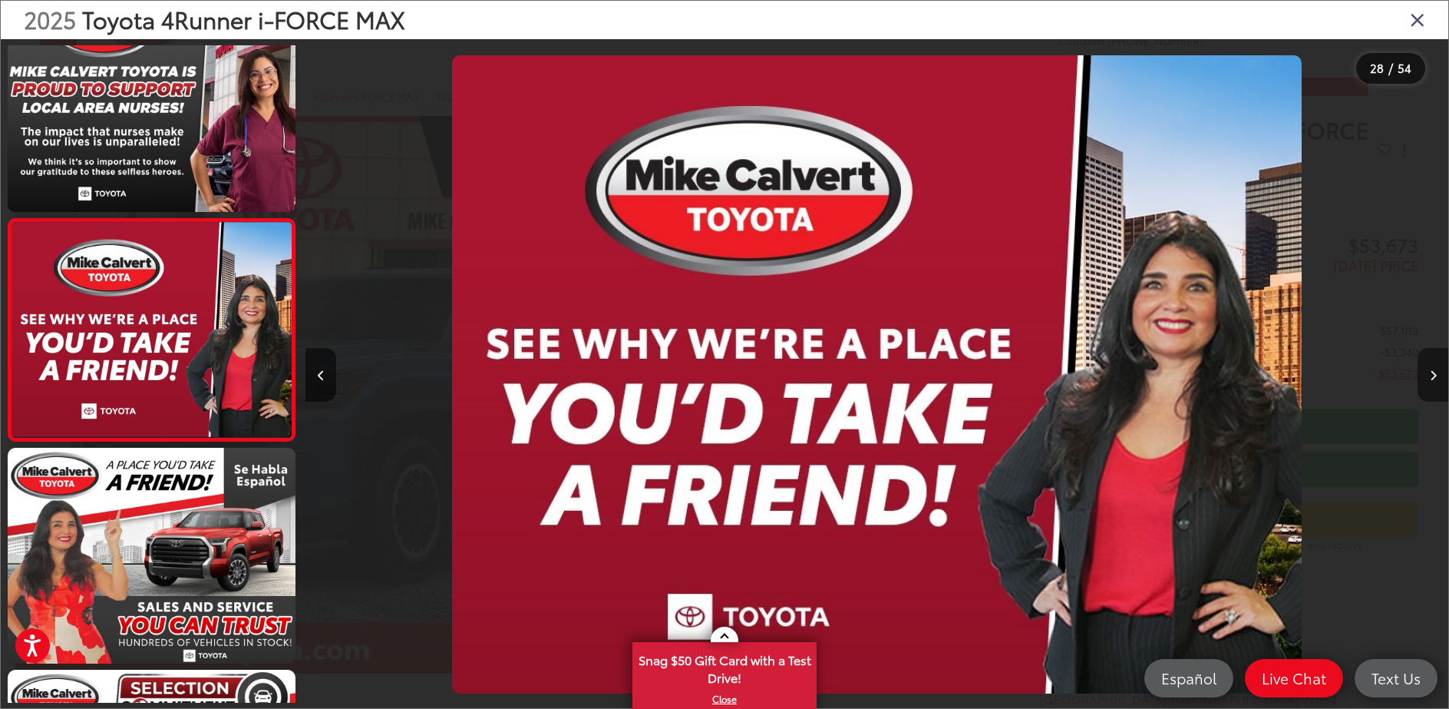
click at [1436, 377] on icon "Next image" at bounding box center [1433, 375] width 7 height 11
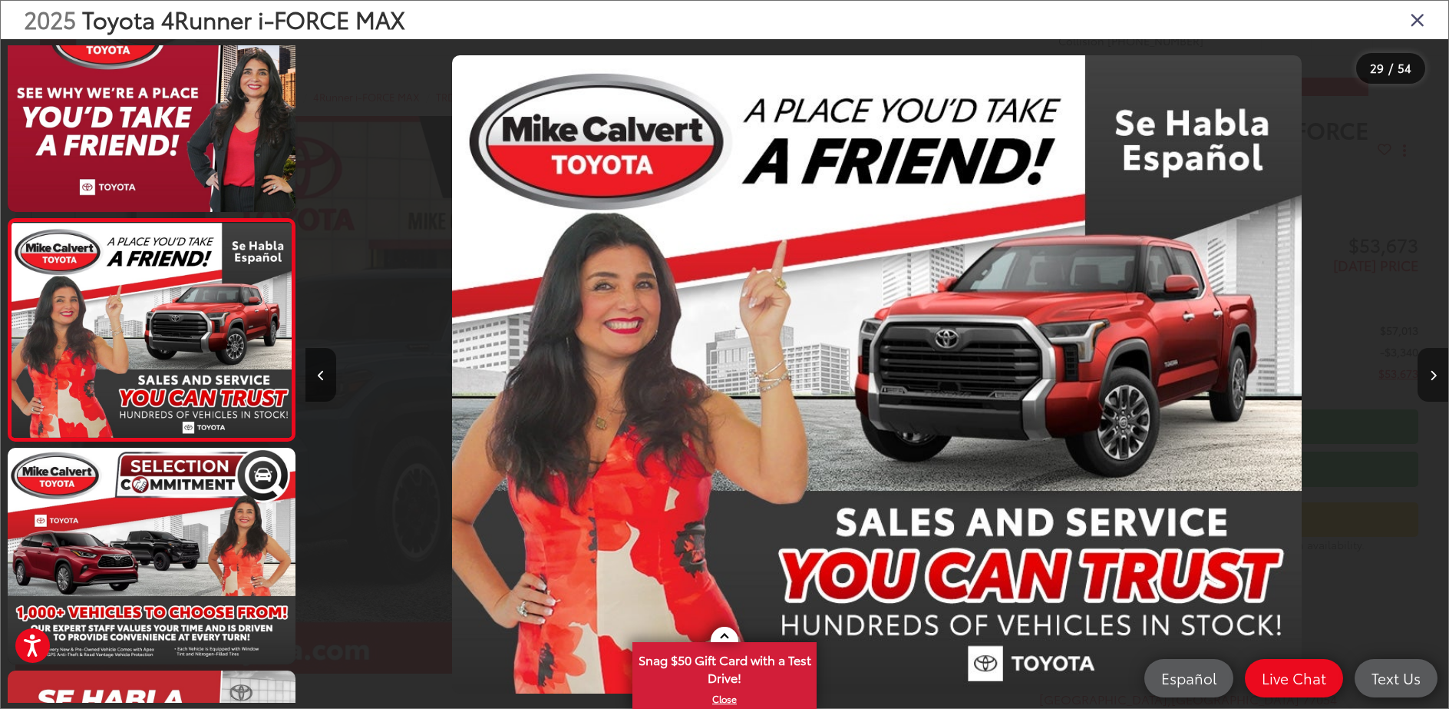
click at [1436, 377] on icon "Next image" at bounding box center [1433, 375] width 7 height 11
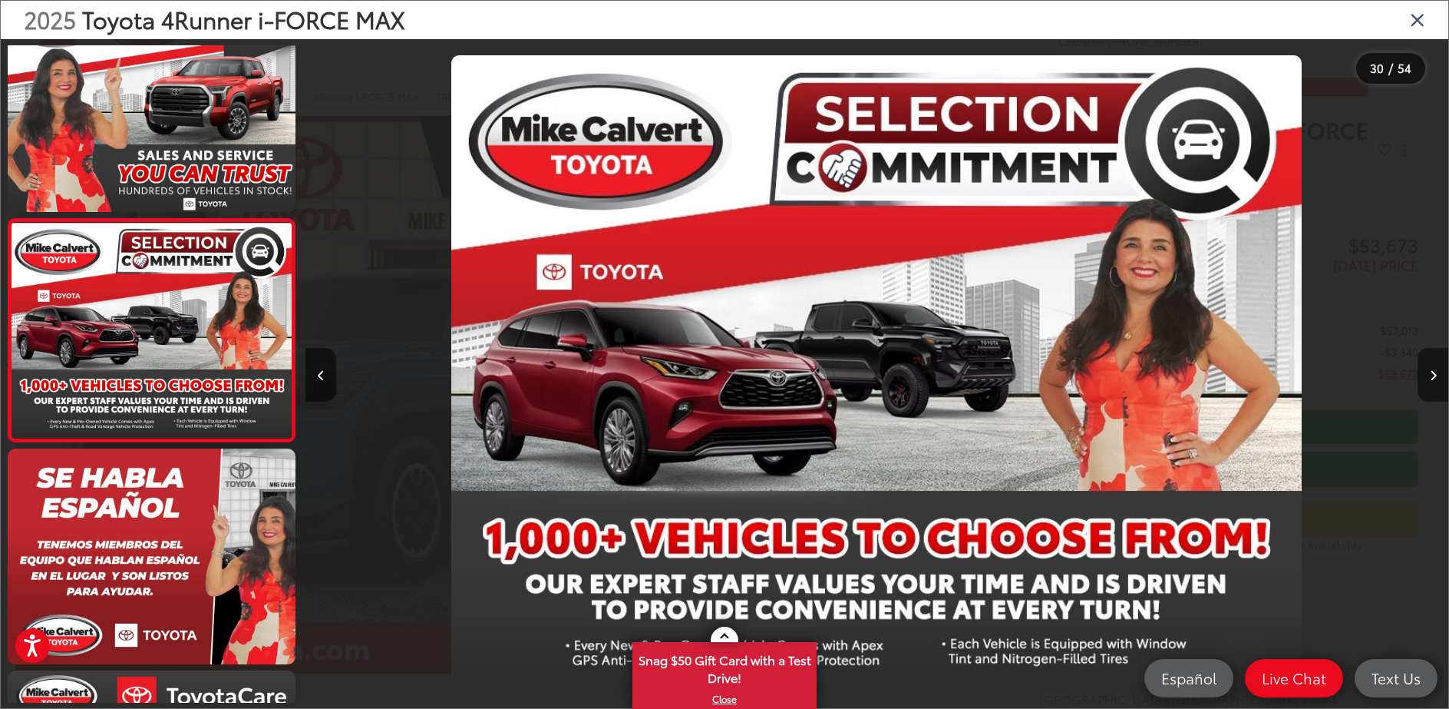
click at [1436, 377] on icon "Next image" at bounding box center [1433, 375] width 7 height 11
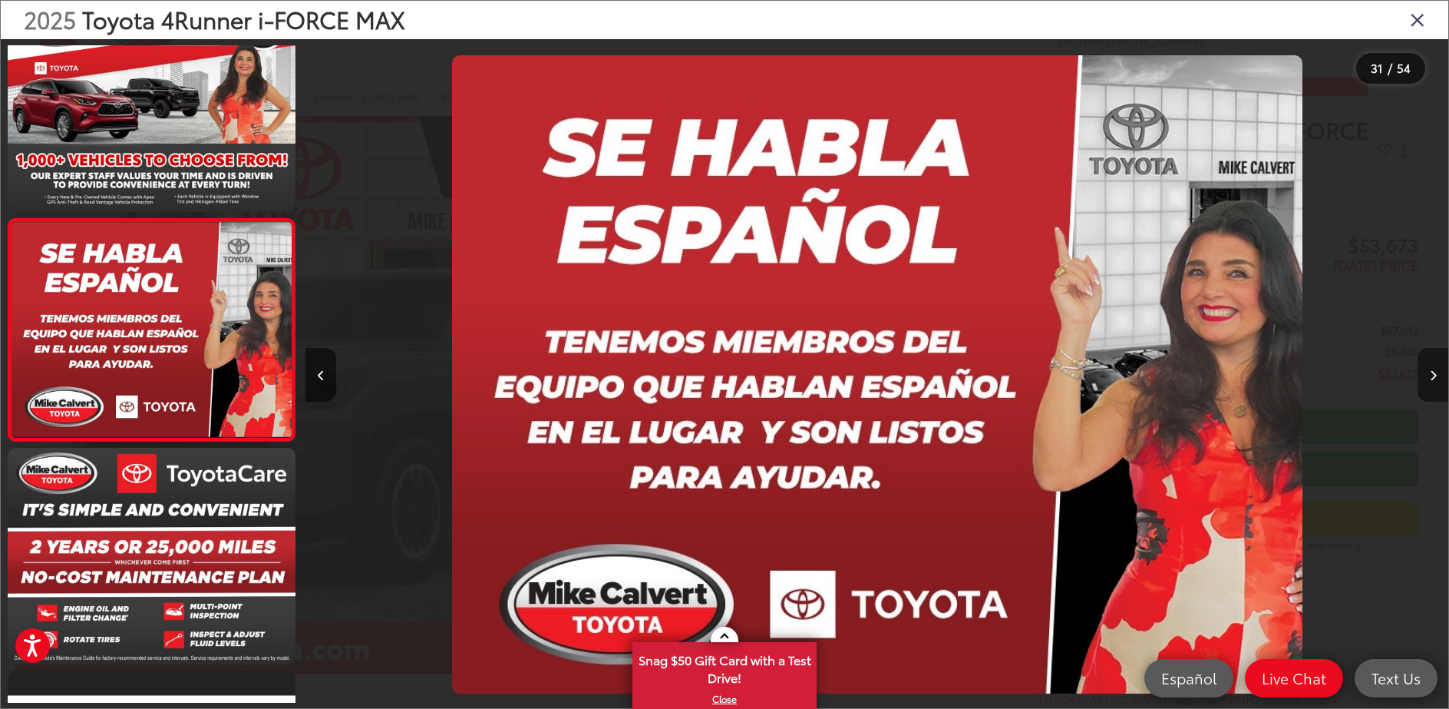
click at [1436, 377] on icon "Next image" at bounding box center [1433, 375] width 7 height 11
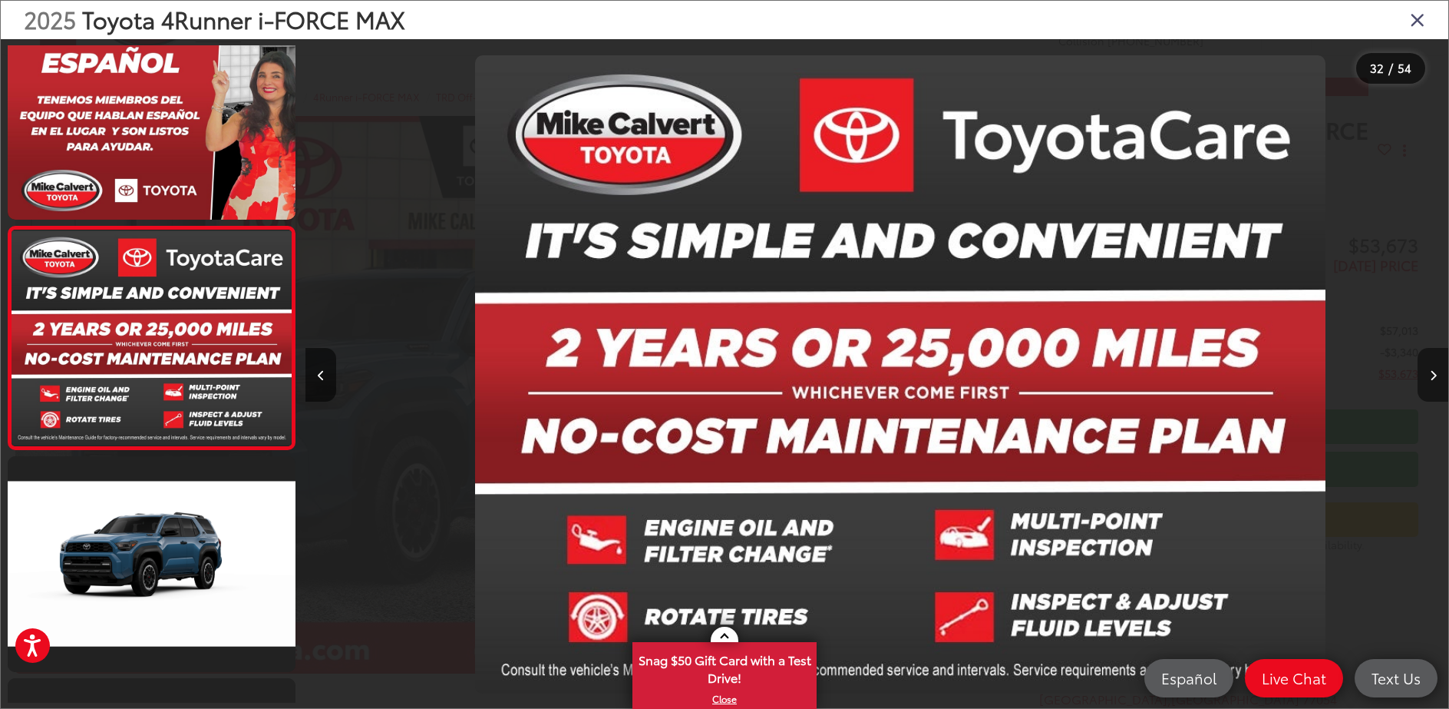
click at [1436, 377] on icon "Next image" at bounding box center [1433, 375] width 7 height 11
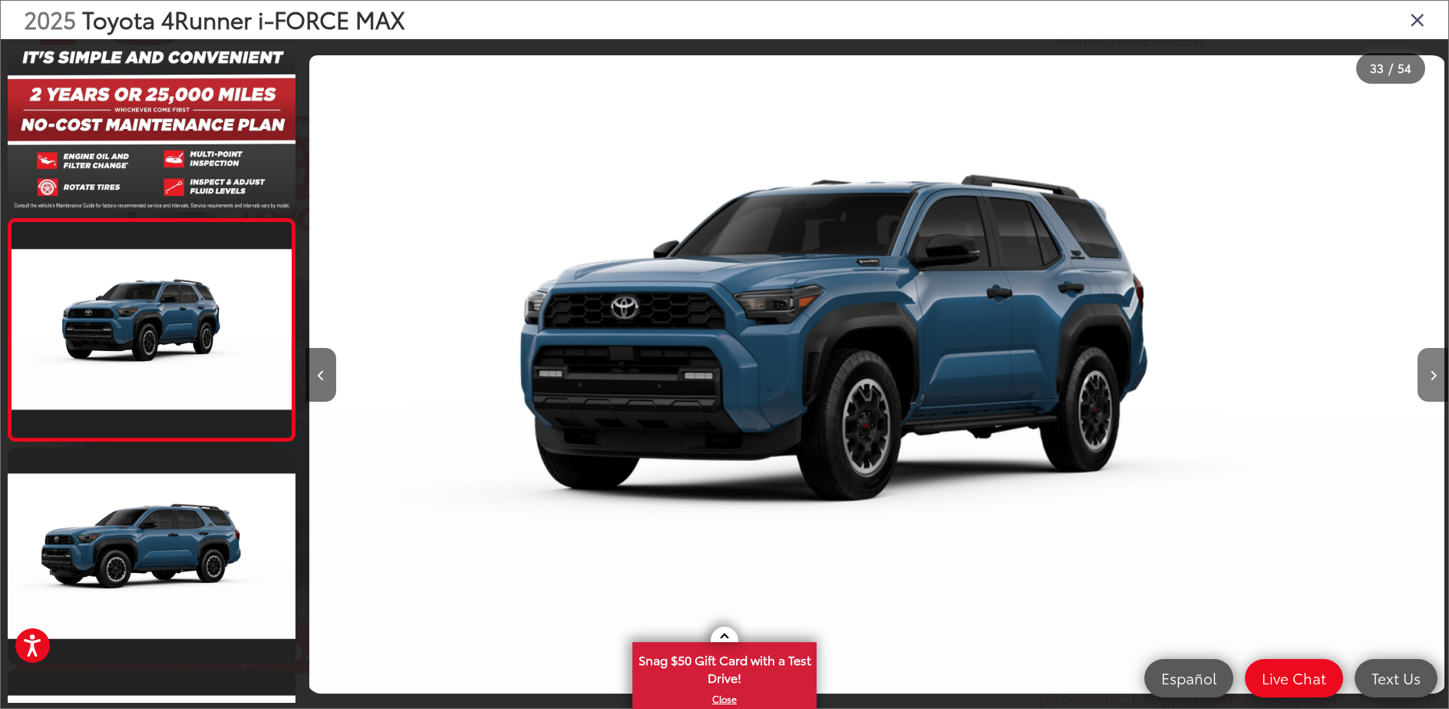
click at [1436, 377] on icon "Next image" at bounding box center [1433, 375] width 7 height 11
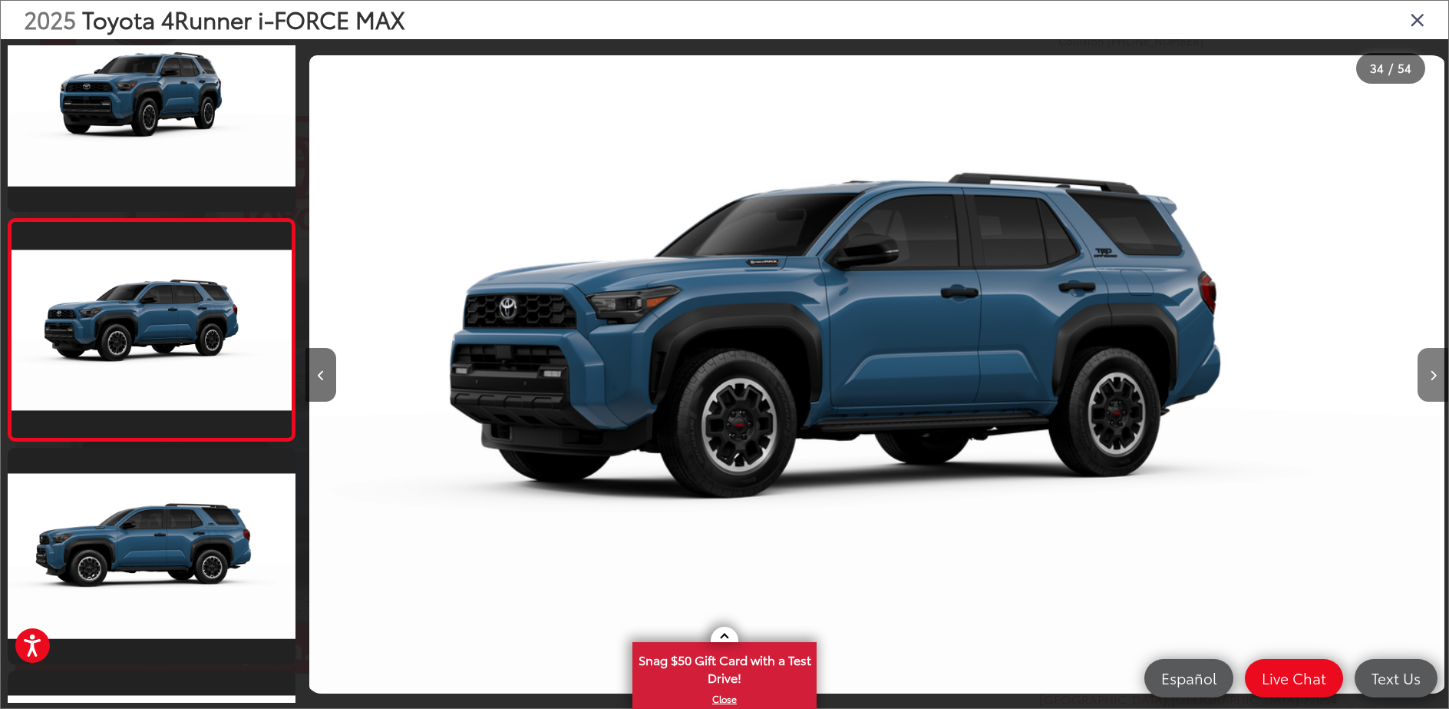
click at [1436, 377] on icon "Next image" at bounding box center [1433, 375] width 7 height 11
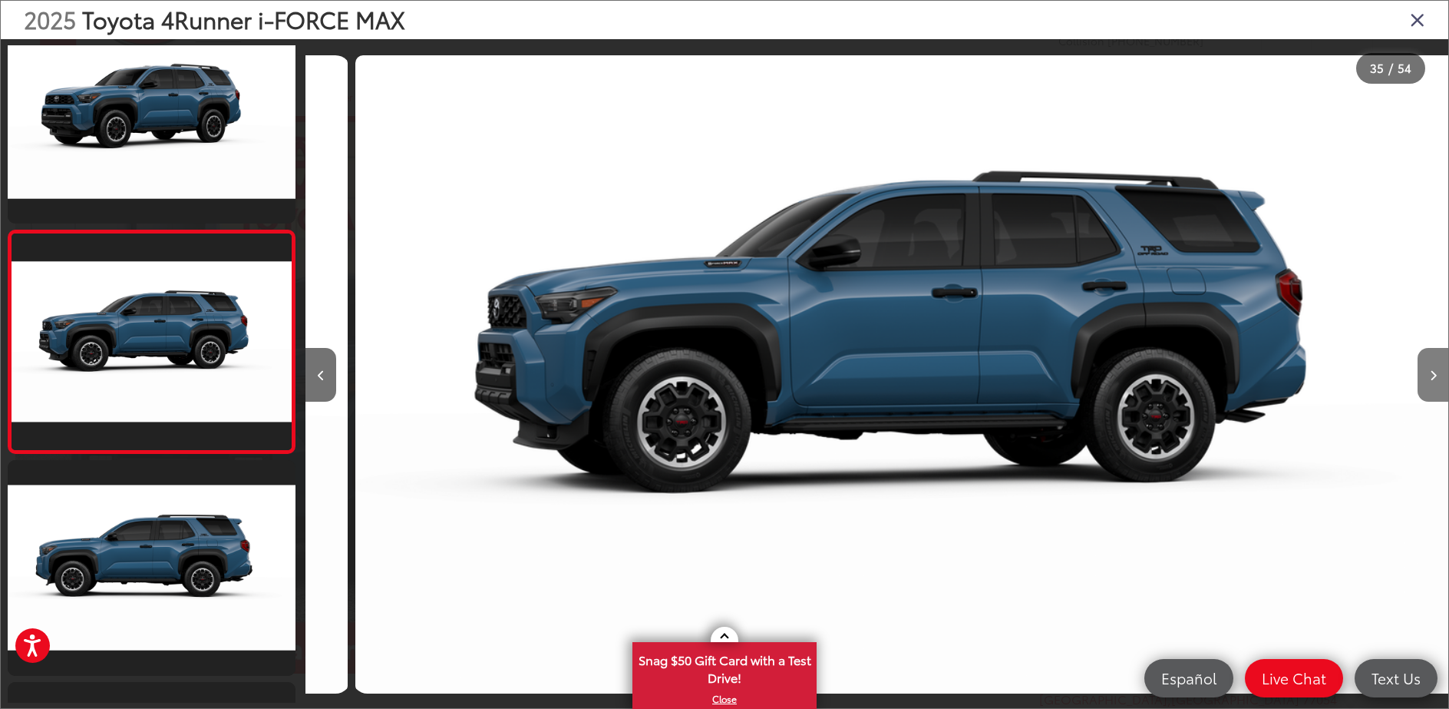
click at [1436, 377] on icon "Next image" at bounding box center [1433, 375] width 7 height 11
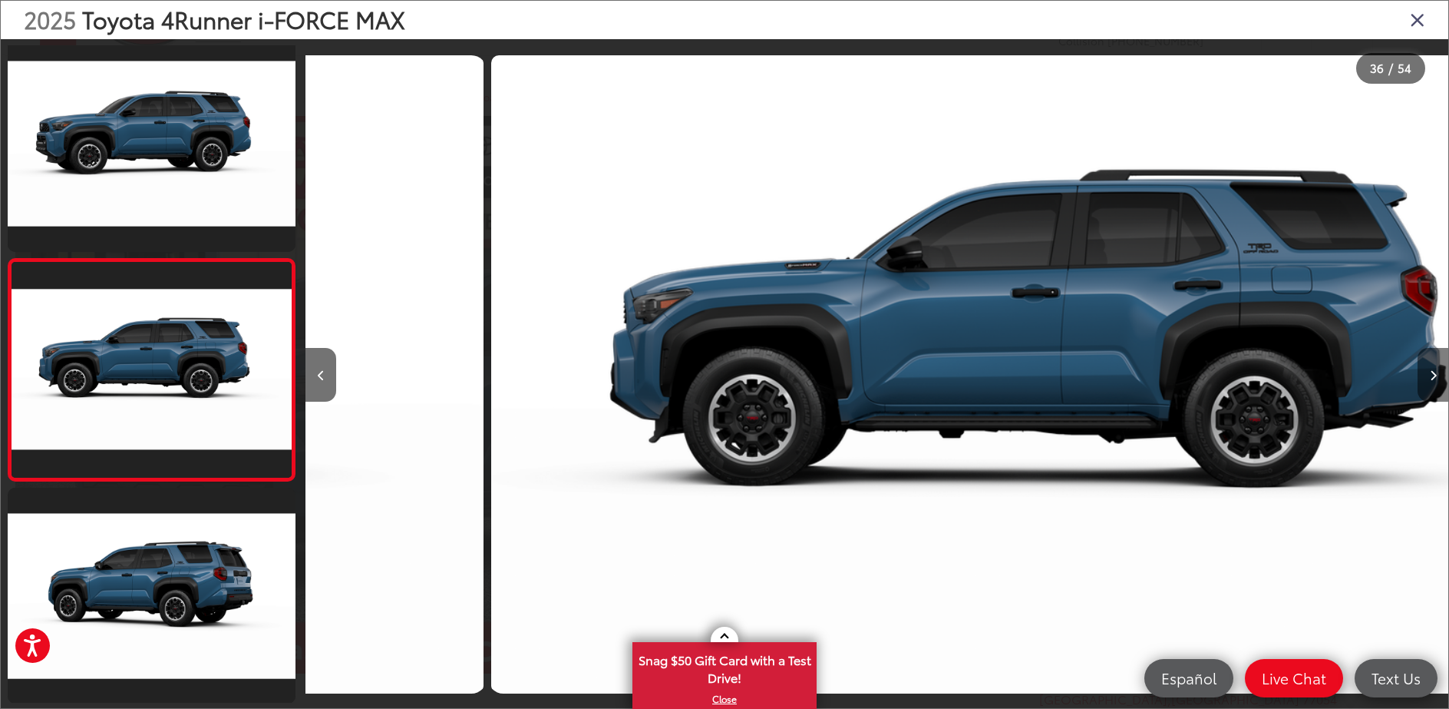
click at [1436, 377] on icon "Next image" at bounding box center [1433, 375] width 7 height 11
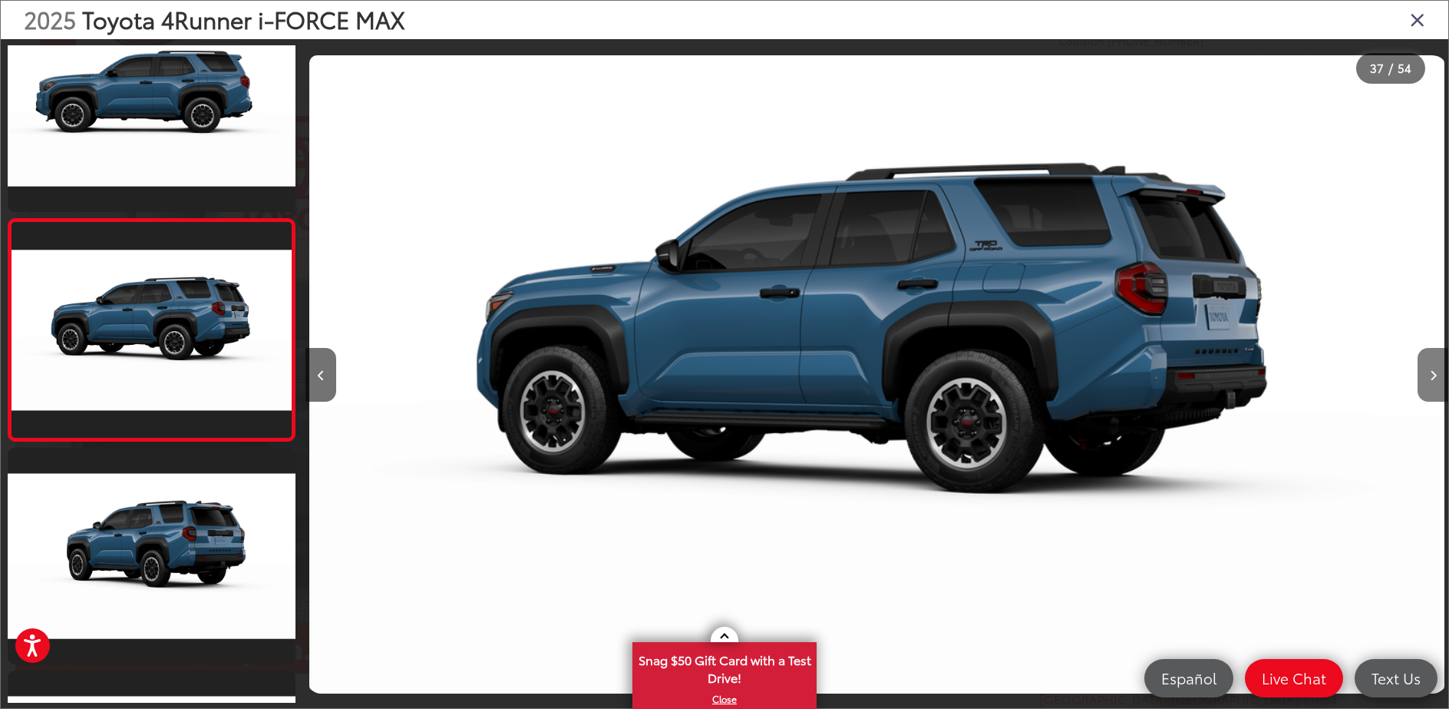
click at [1436, 377] on icon "Next image" at bounding box center [1433, 375] width 7 height 11
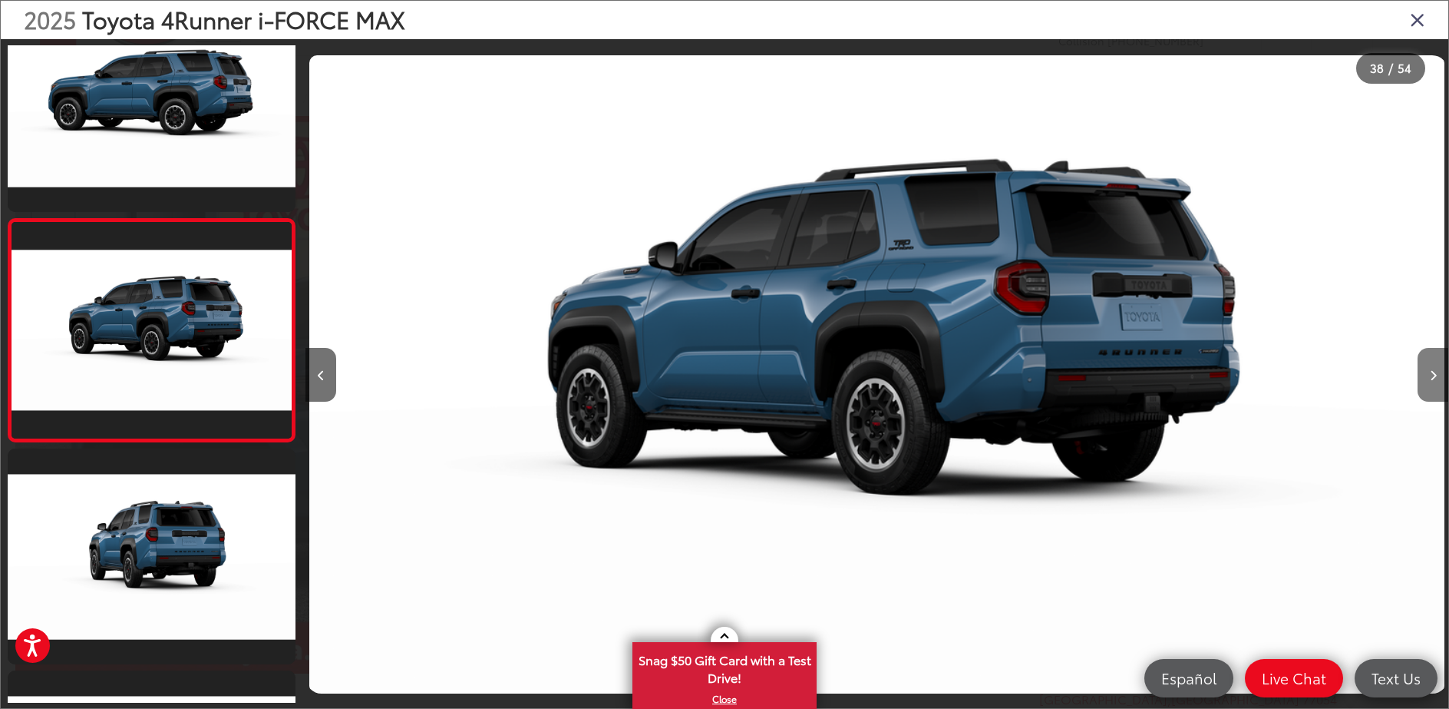
click at [1436, 377] on icon "Next image" at bounding box center [1433, 375] width 7 height 11
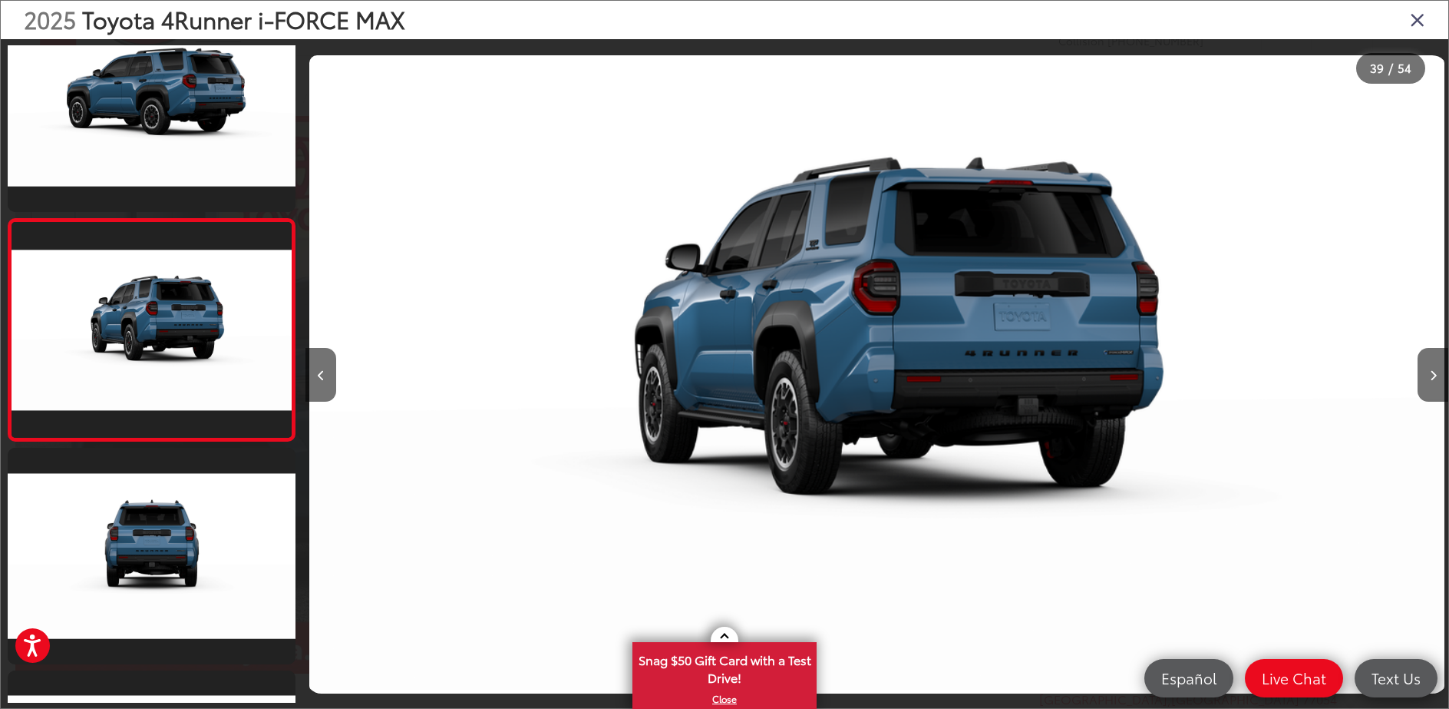
click at [1414, 15] on icon "Close gallery" at bounding box center [1417, 19] width 15 height 20
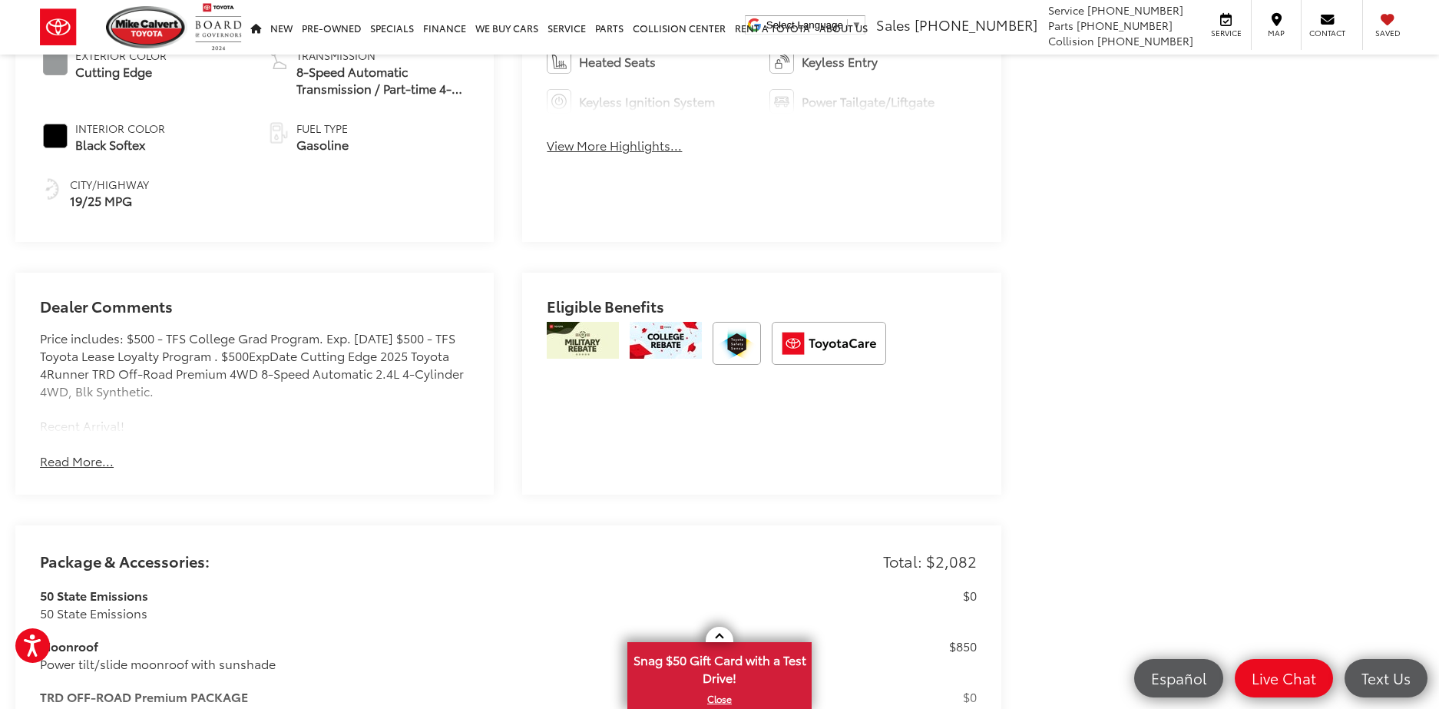
scroll to position [911, 0]
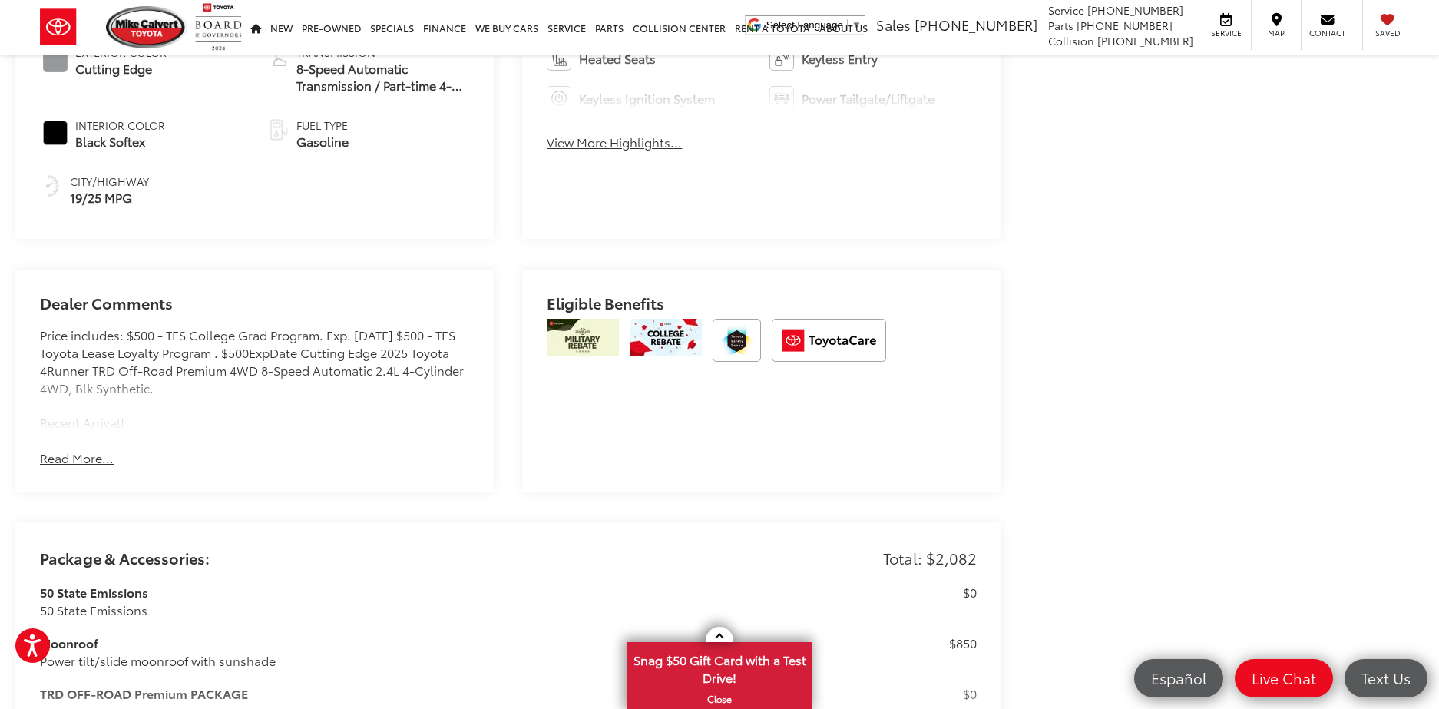
click at [71, 452] on button "Read More..." at bounding box center [77, 458] width 74 height 18
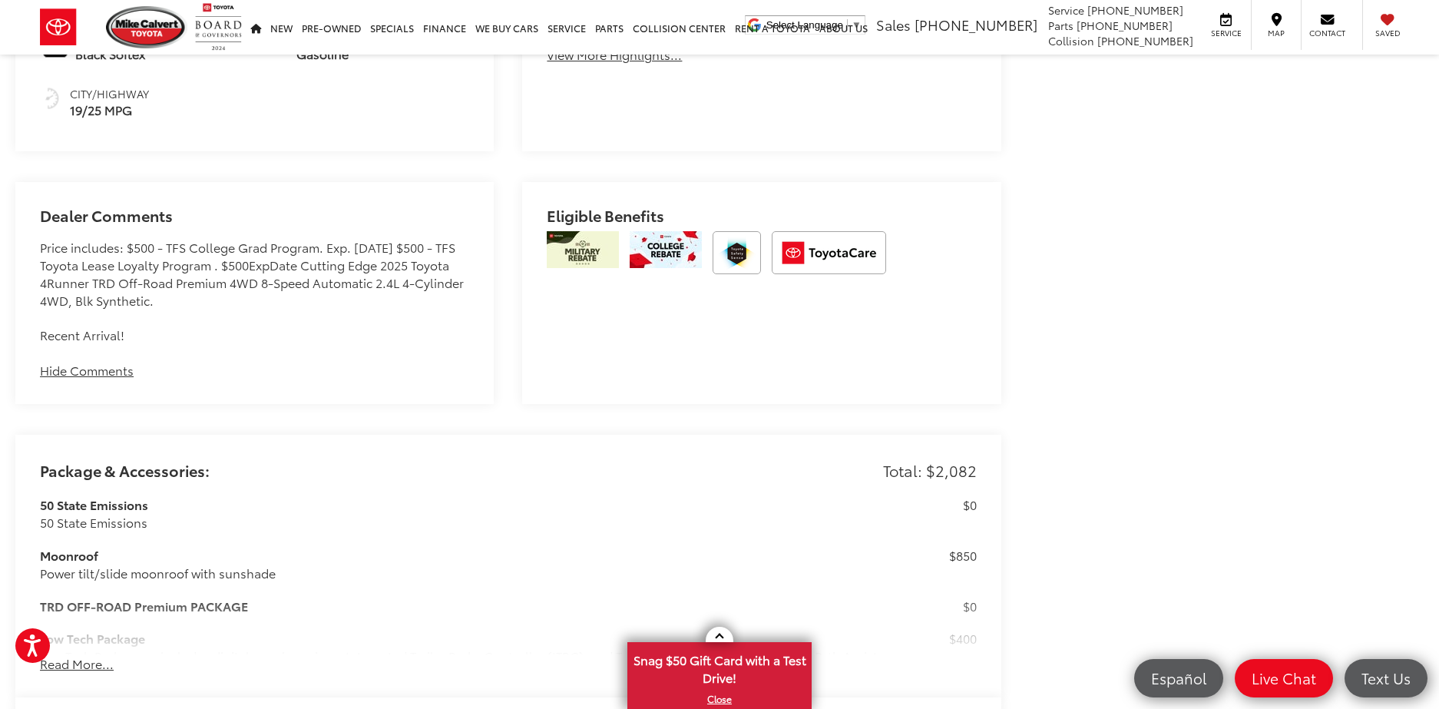
scroll to position [1221, 0]
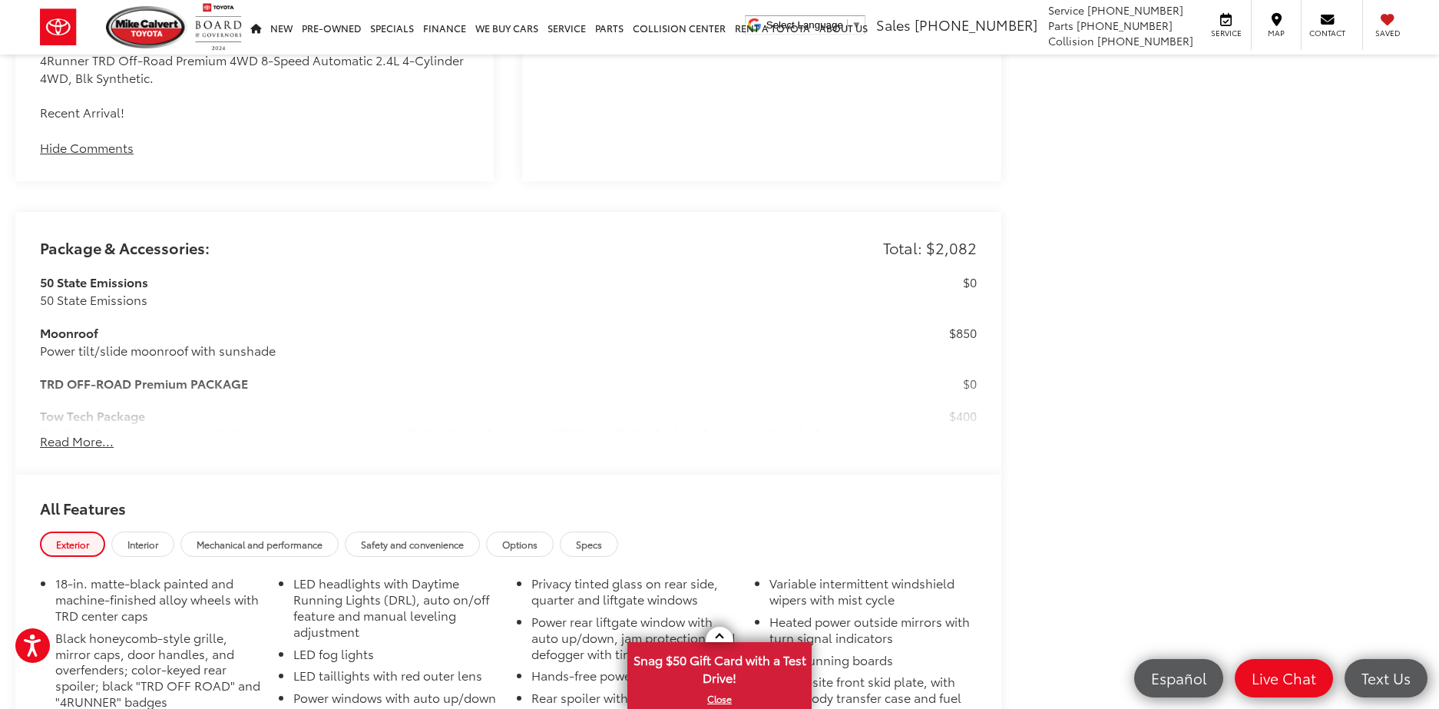
click at [137, 537] on span "Interior" at bounding box center [142, 543] width 31 height 13
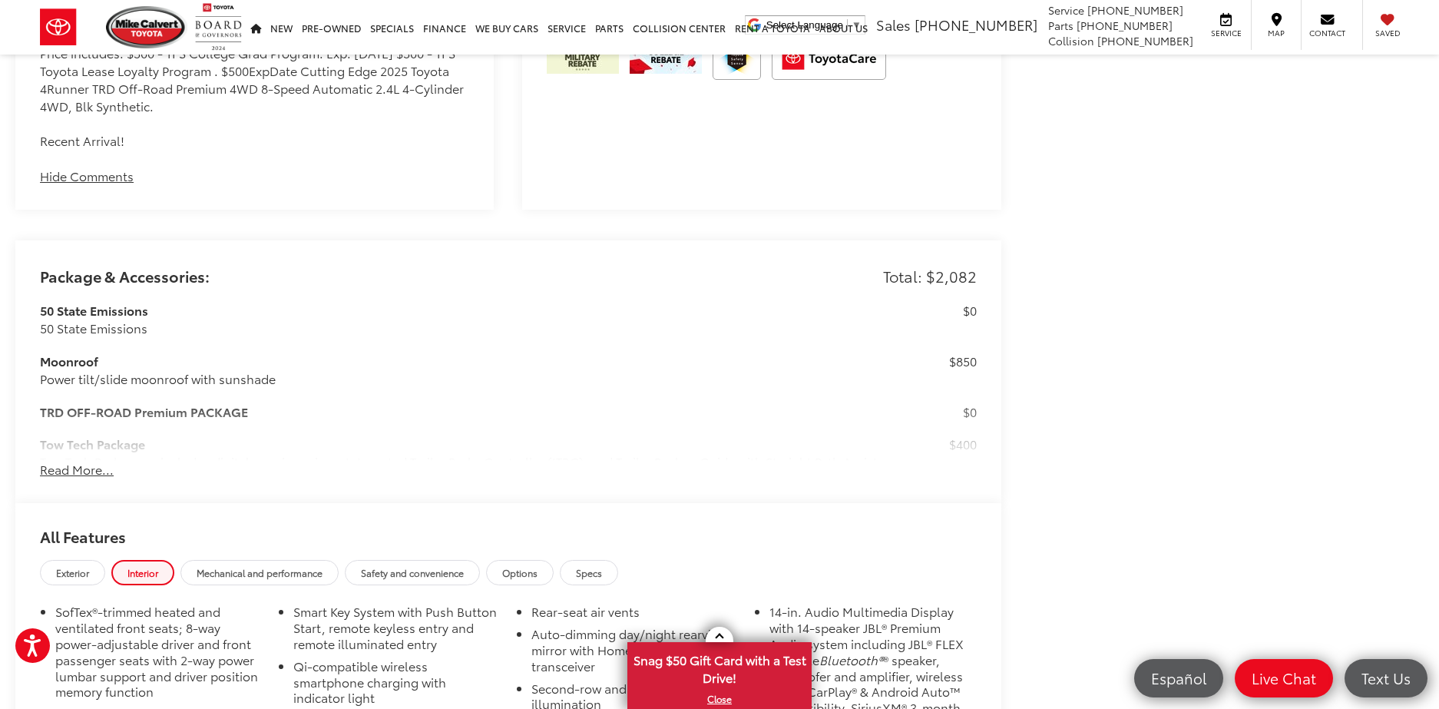
scroll to position [1278, 0]
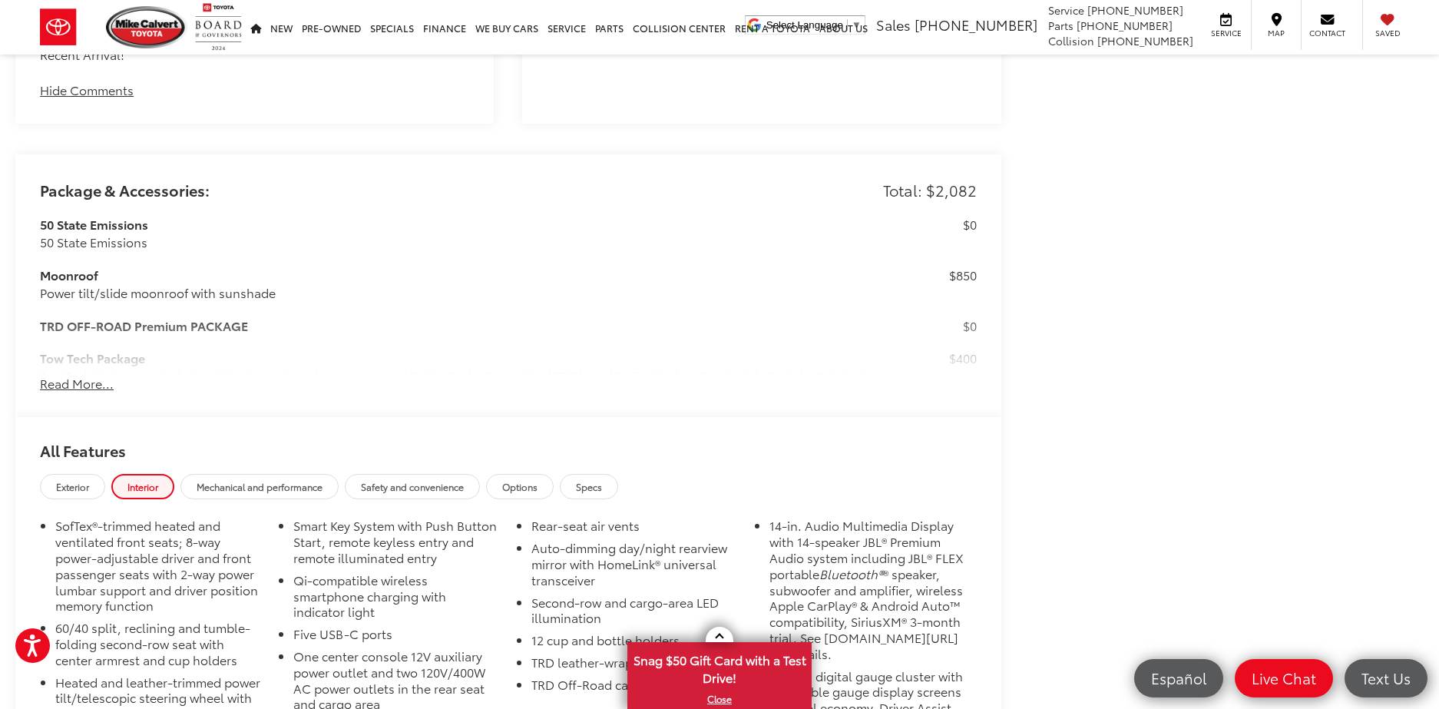
click at [236, 480] on span "Mechanical and performance" at bounding box center [260, 486] width 126 height 13
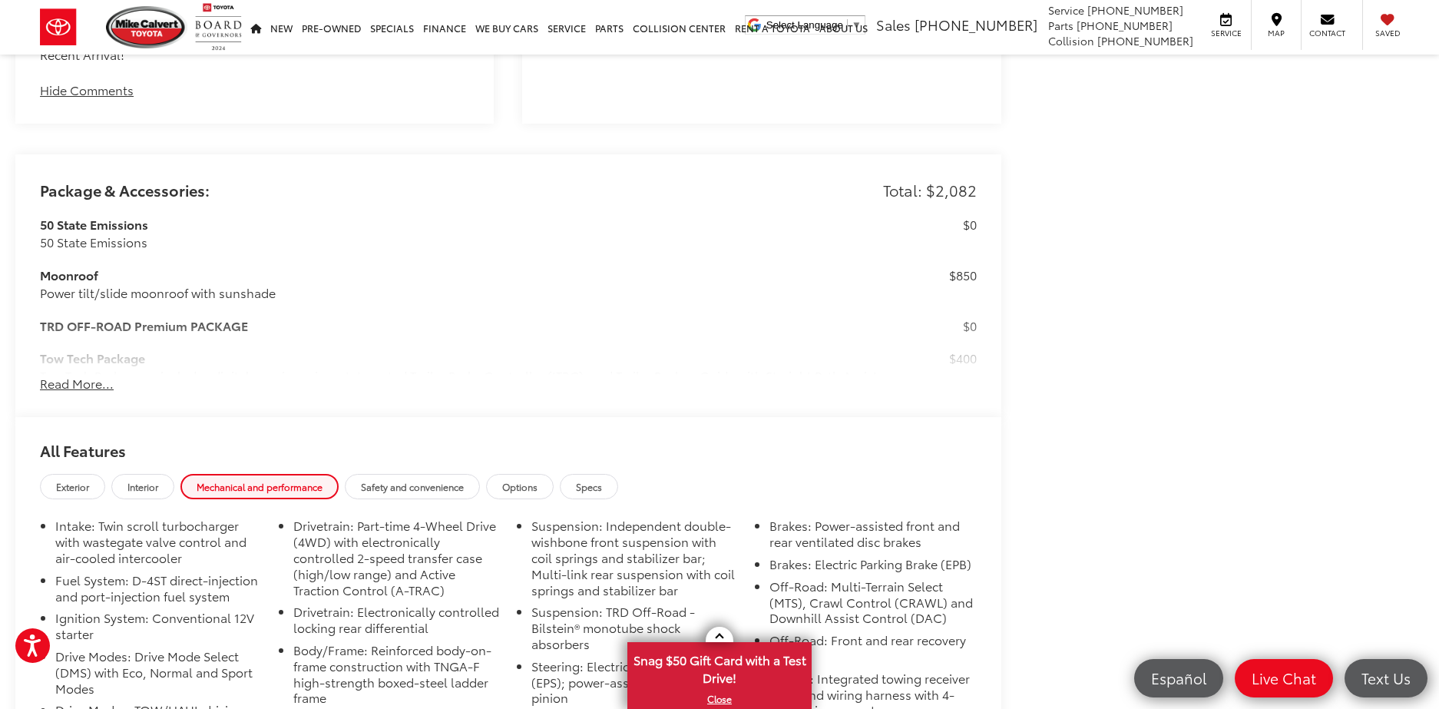
scroll to position [1459, 0]
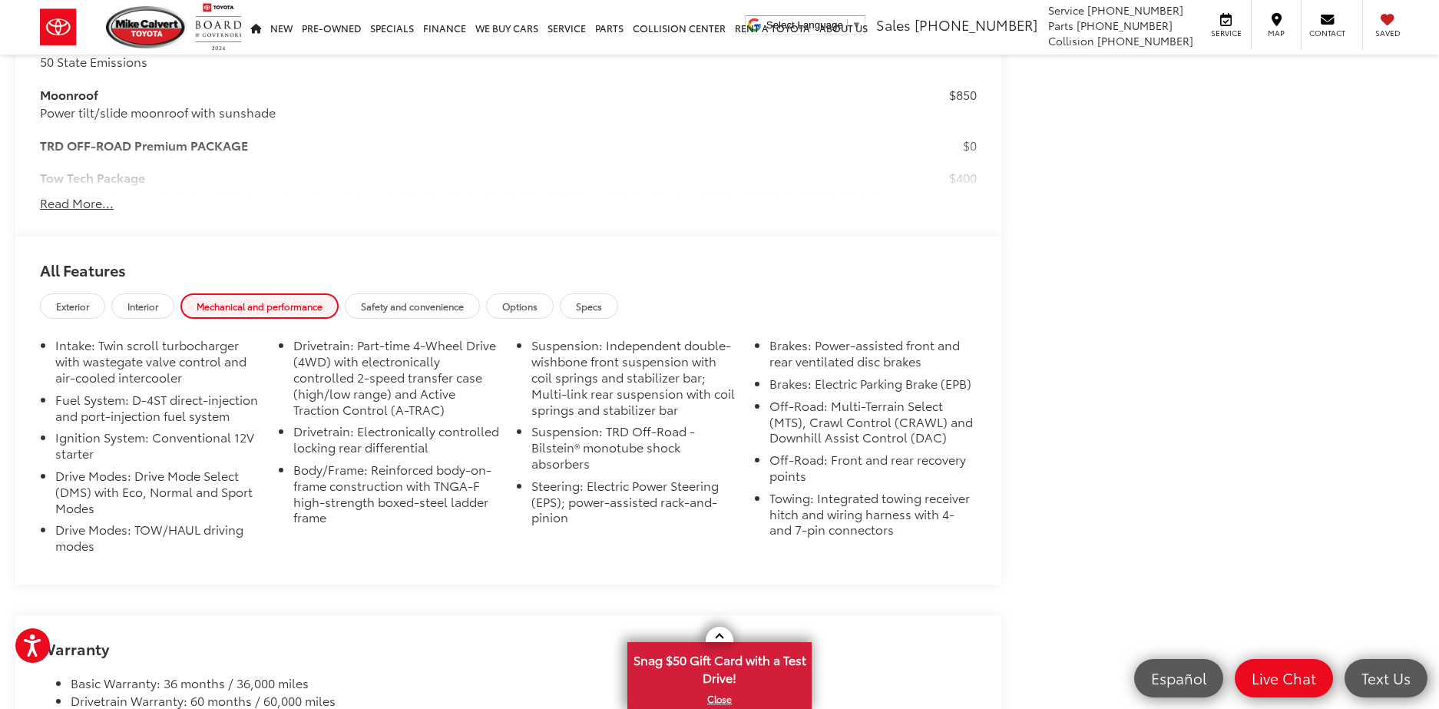
click at [422, 299] on span "Safety and convenience" at bounding box center [412, 305] width 103 height 13
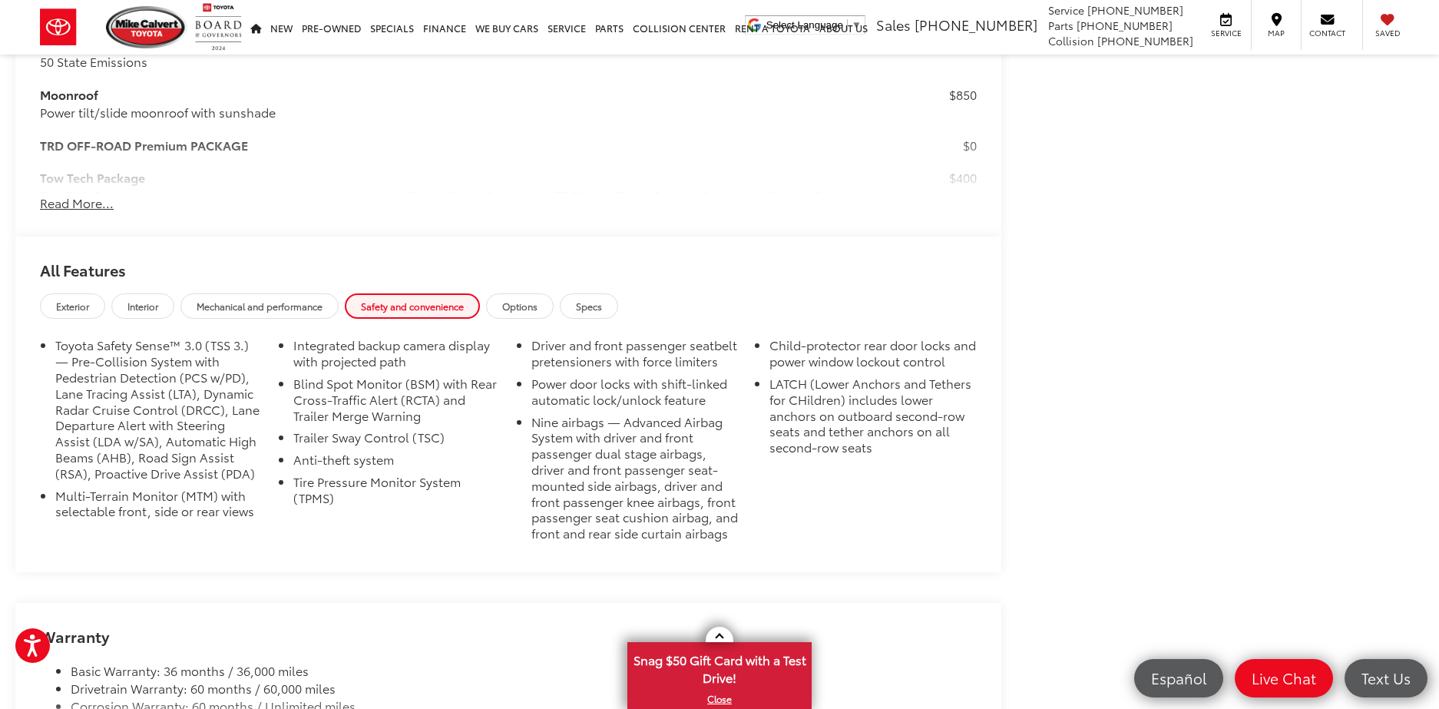
click at [554, 296] on link "Options" at bounding box center [520, 305] width 68 height 25
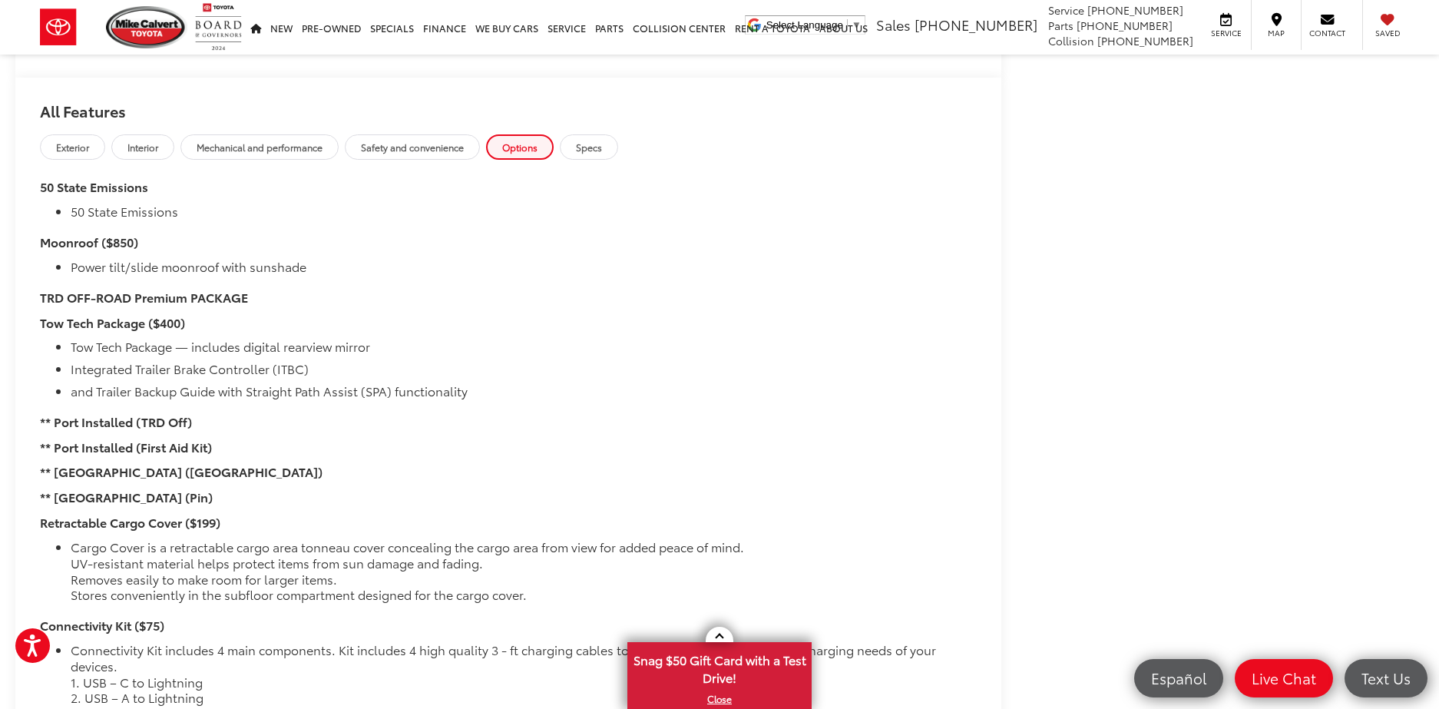
scroll to position [1542, 0]
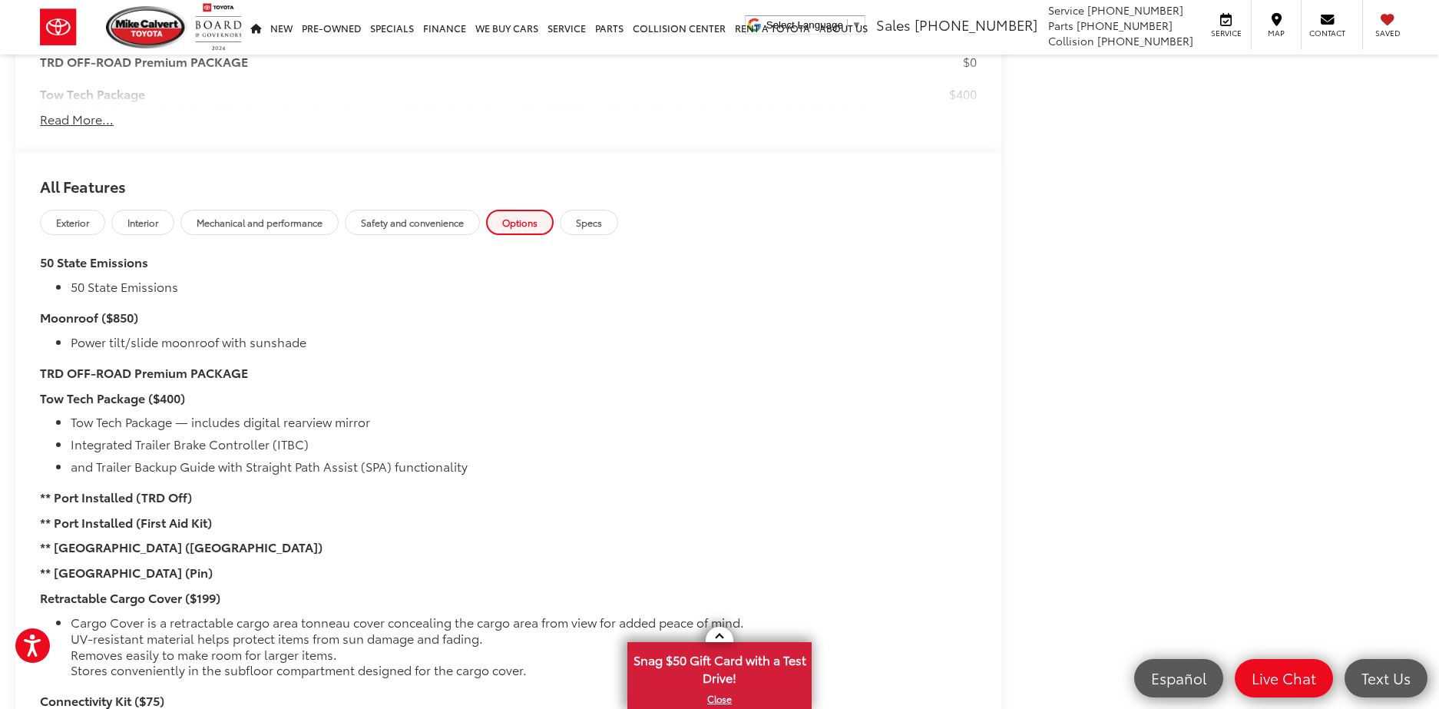
click at [602, 216] on span "Specs" at bounding box center [589, 222] width 26 height 13
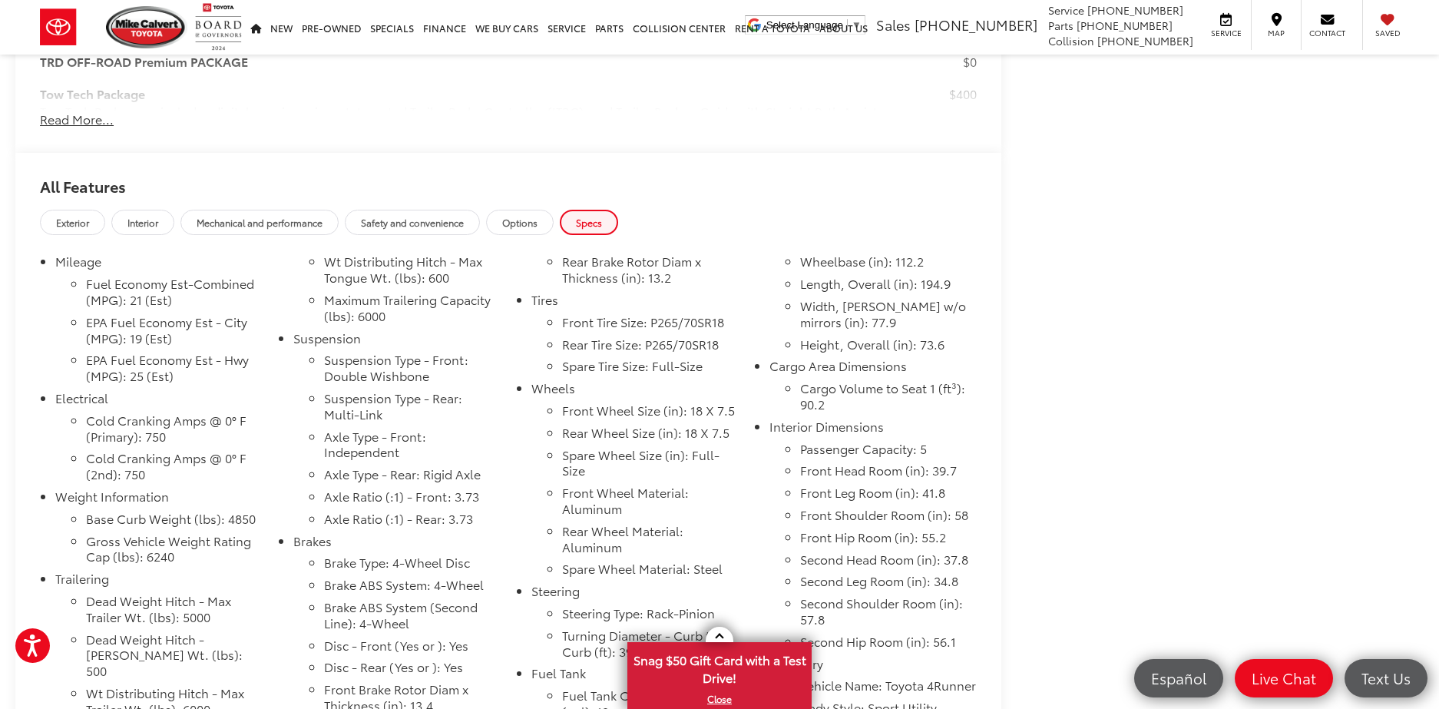
click at [537, 216] on span "Options" at bounding box center [519, 222] width 35 height 13
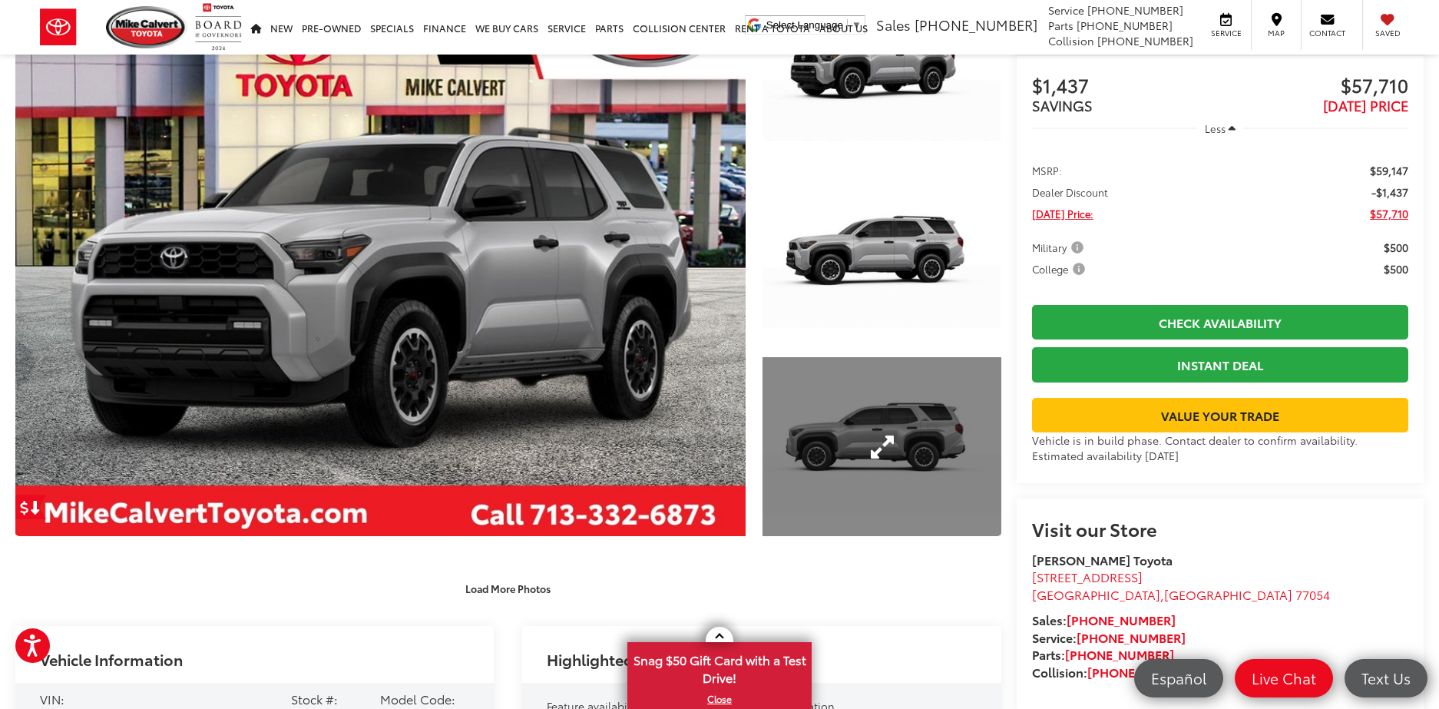
scroll to position [0, 0]
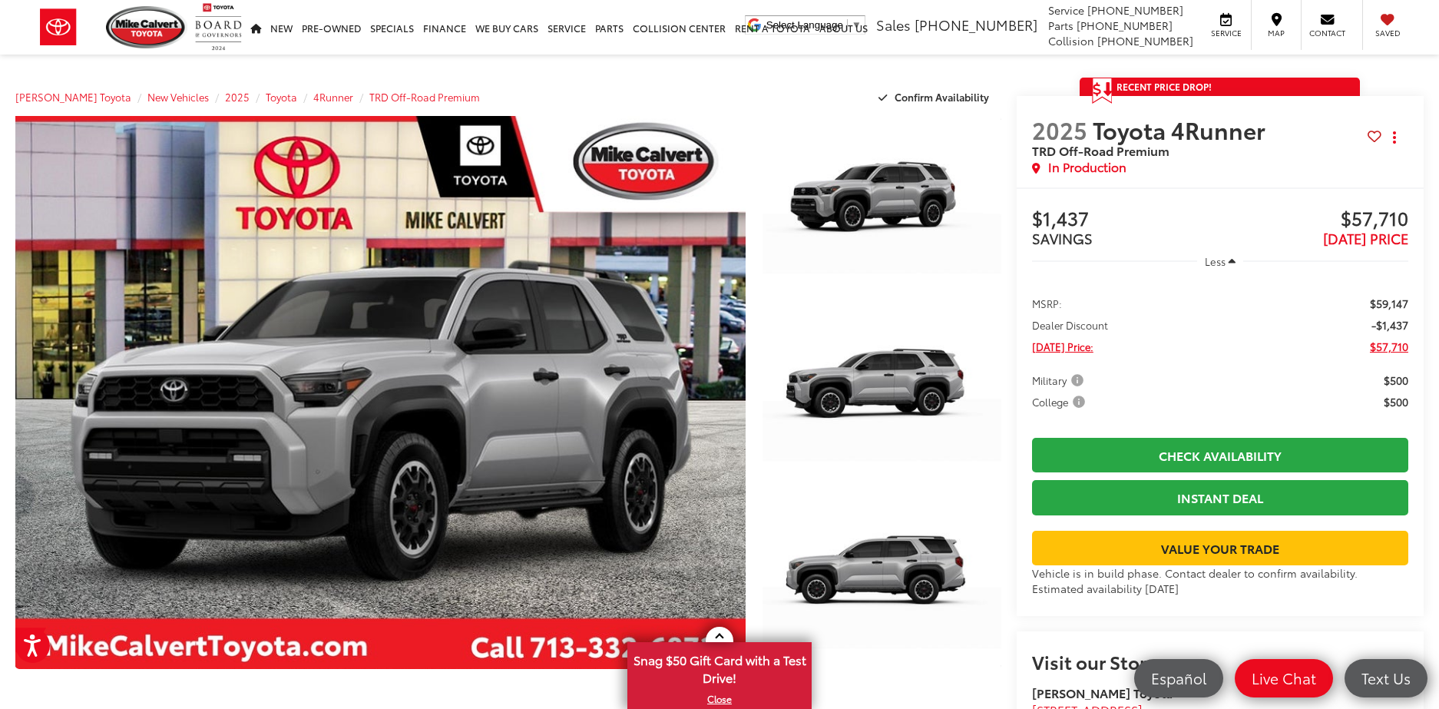
click at [1076, 401] on span "College" at bounding box center [1060, 401] width 56 height 15
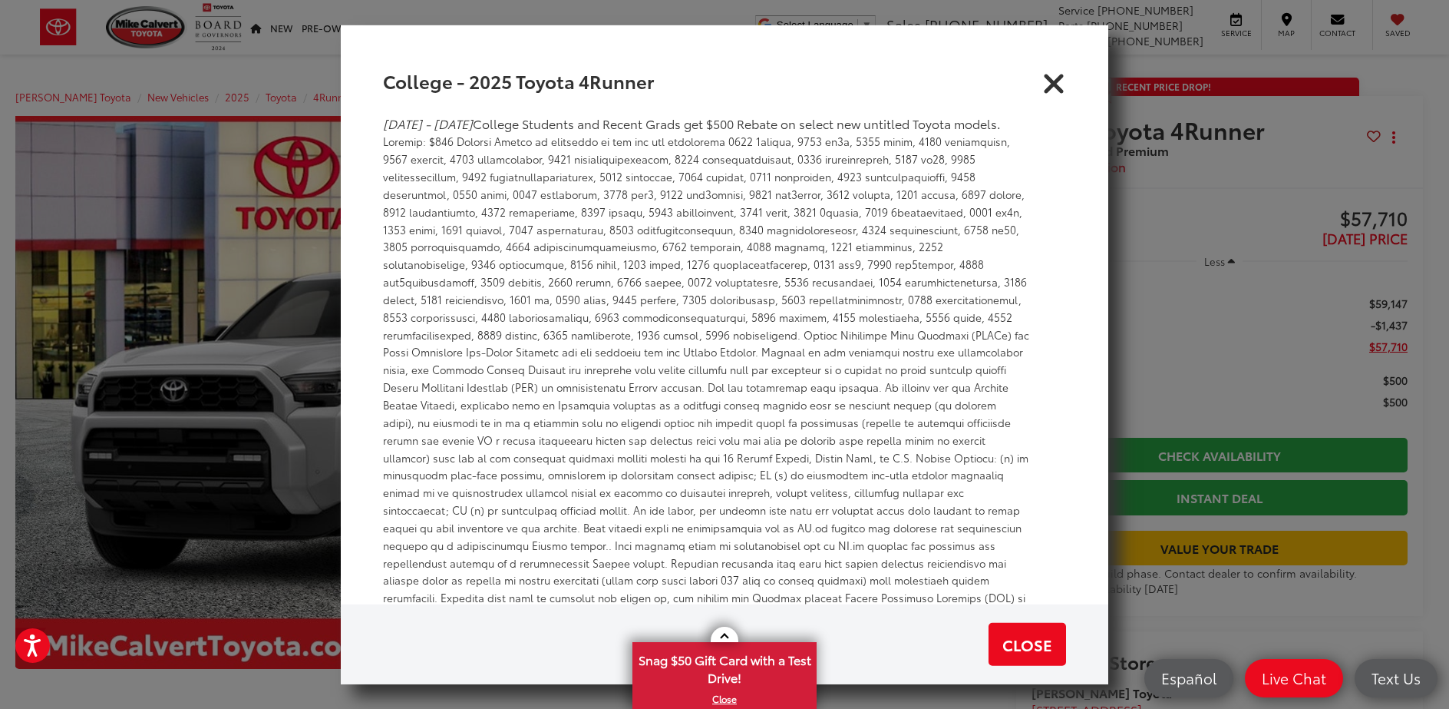
click at [1049, 86] on icon "Close" at bounding box center [1054, 80] width 25 height 25
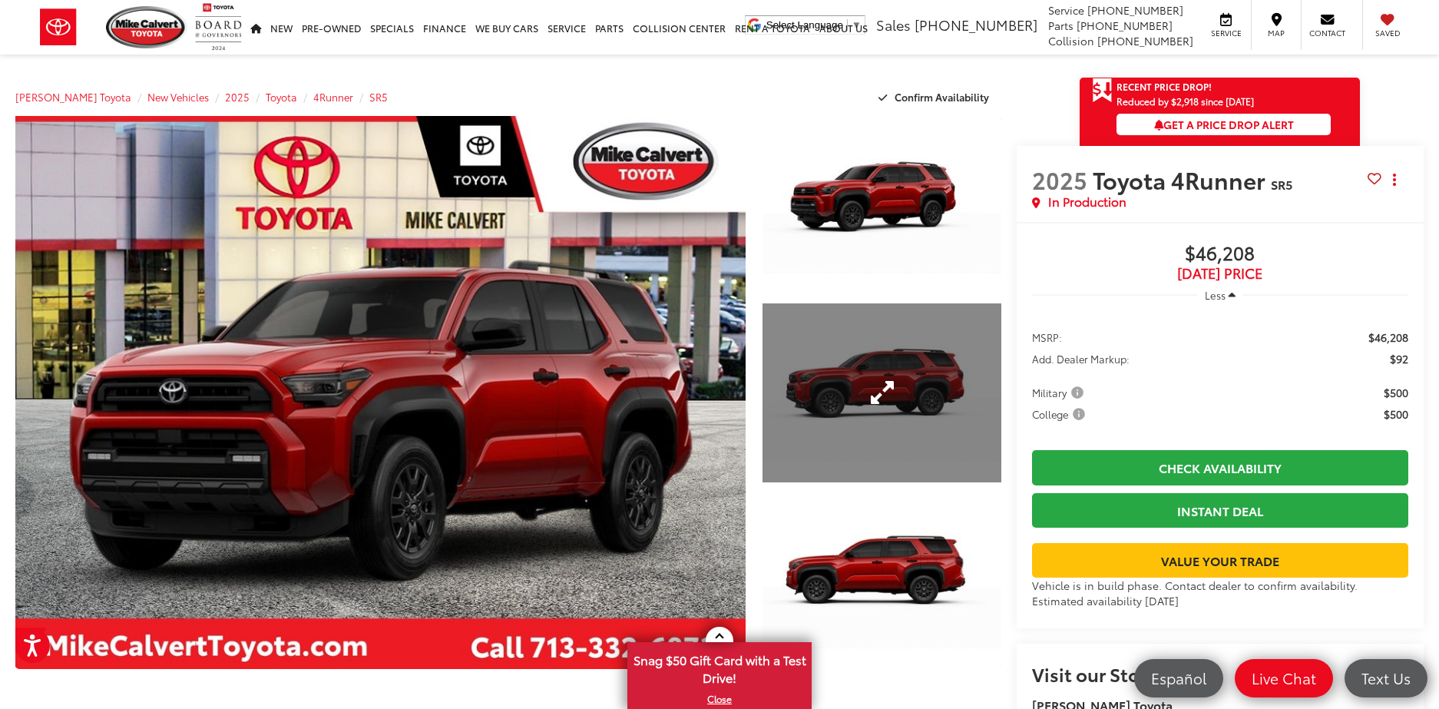
click at [905, 402] on link "Expand Photo 2" at bounding box center [881, 392] width 238 height 179
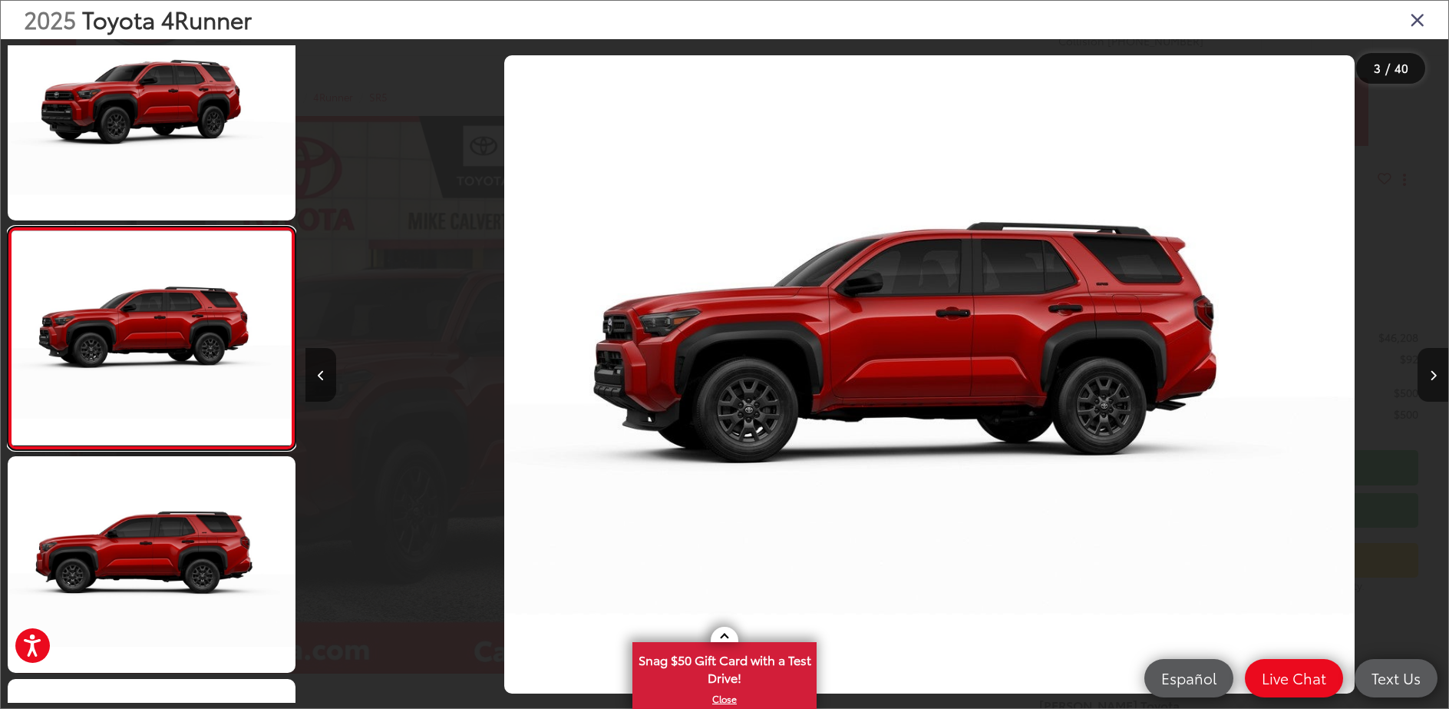
scroll to position [0, 2286]
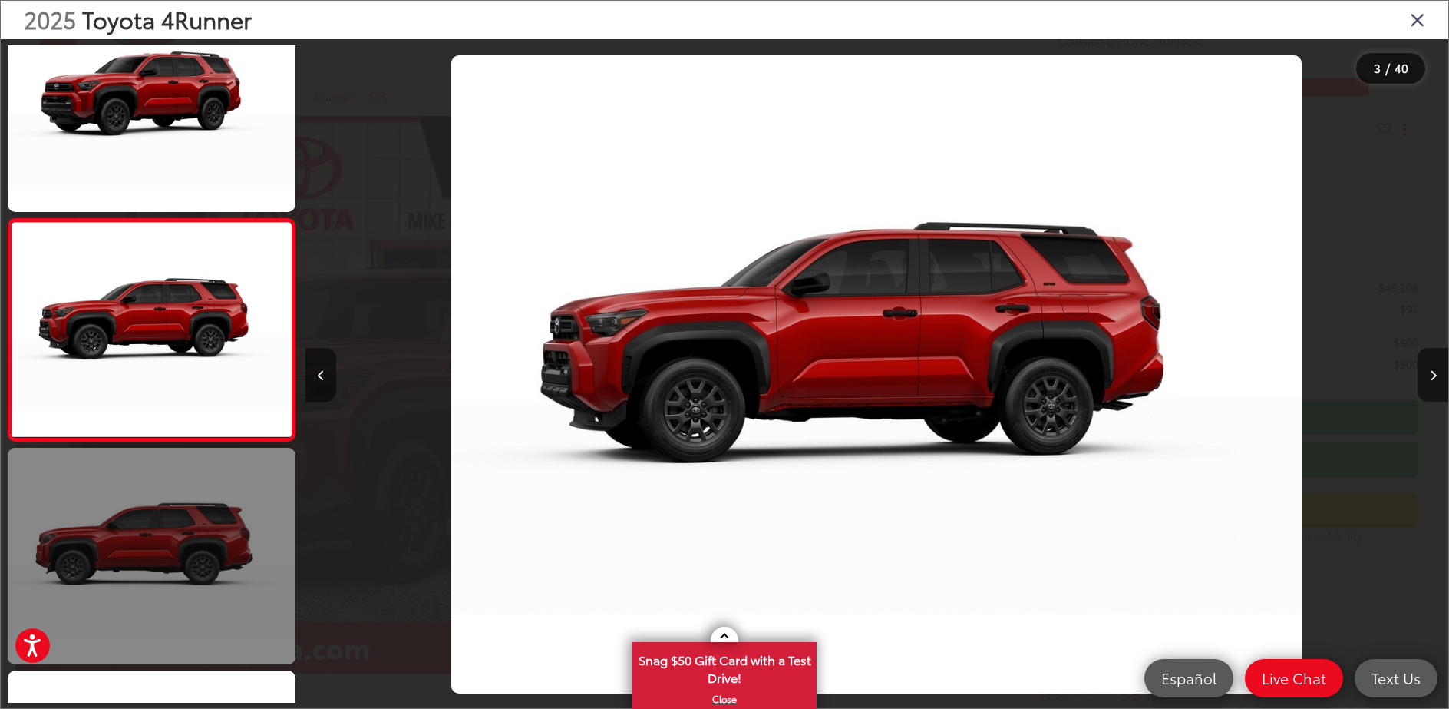
click at [233, 577] on link at bounding box center [152, 556] width 288 height 216
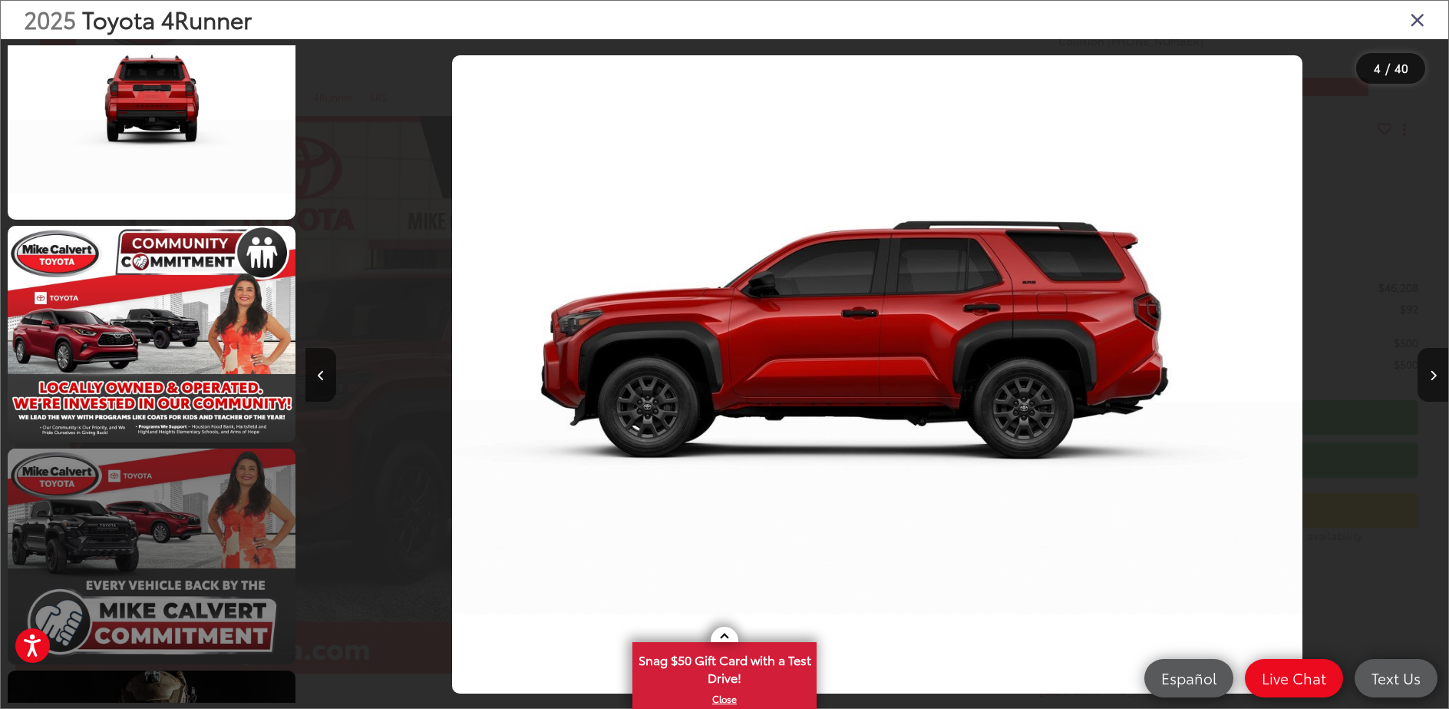
scroll to position [1832, 0]
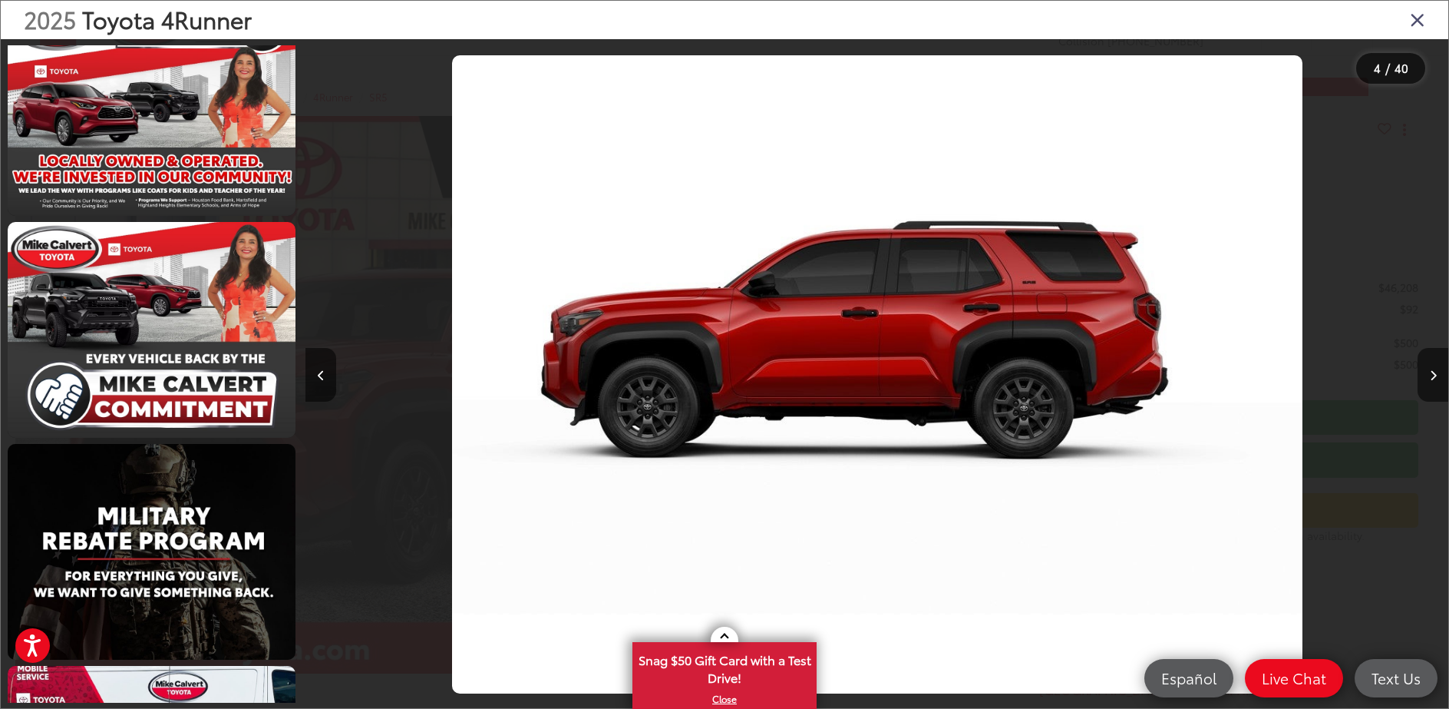
click at [901, 367] on img "2025 Toyota 4Runner SR5 3" at bounding box center [877, 374] width 851 height 638
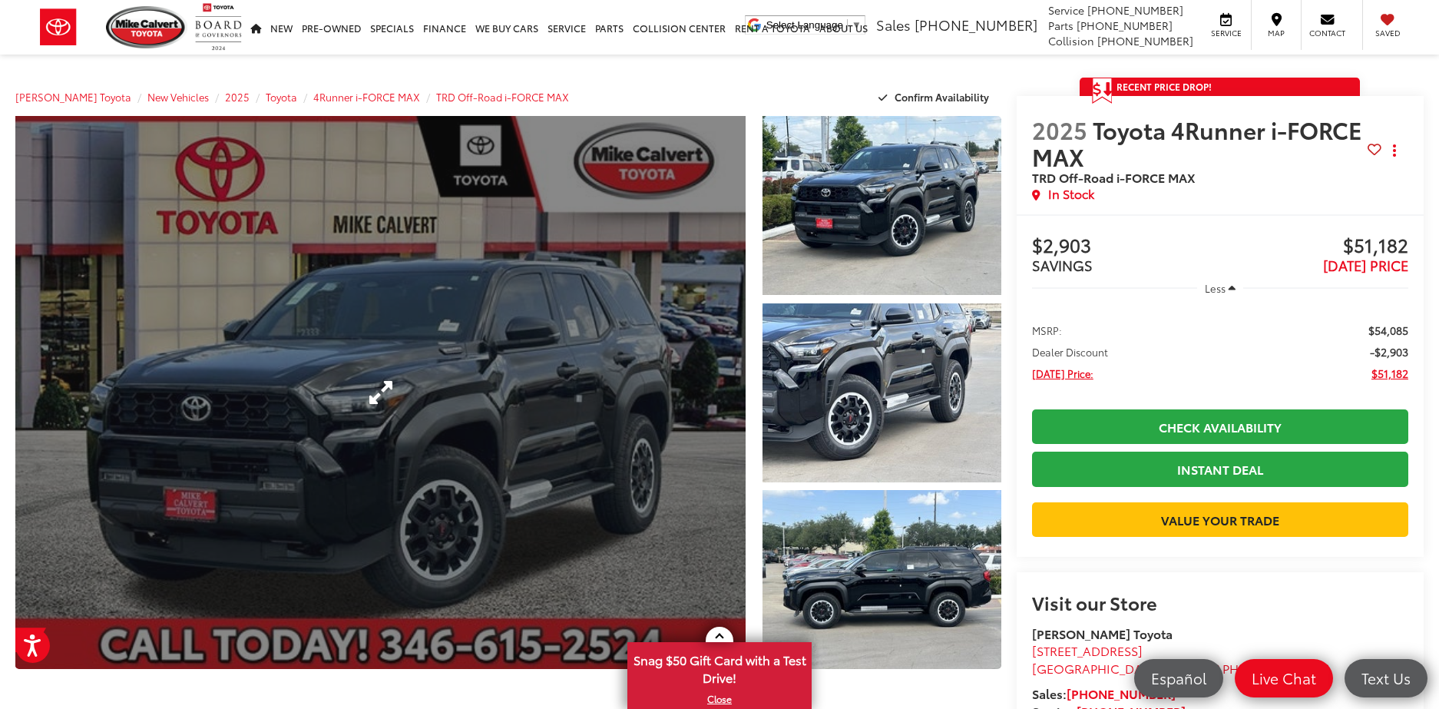
click at [418, 393] on link "Expand Photo 0" at bounding box center [380, 392] width 730 height 553
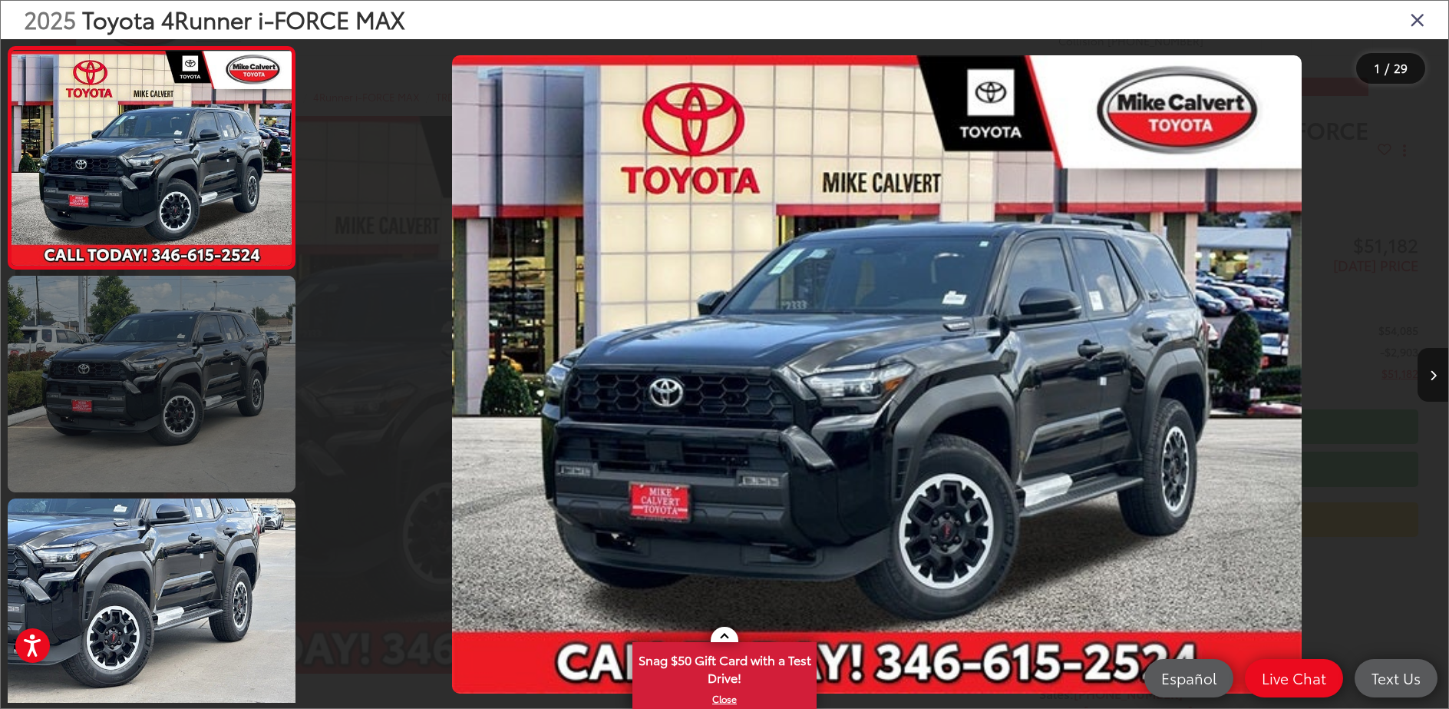
click at [209, 373] on link at bounding box center [152, 384] width 288 height 216
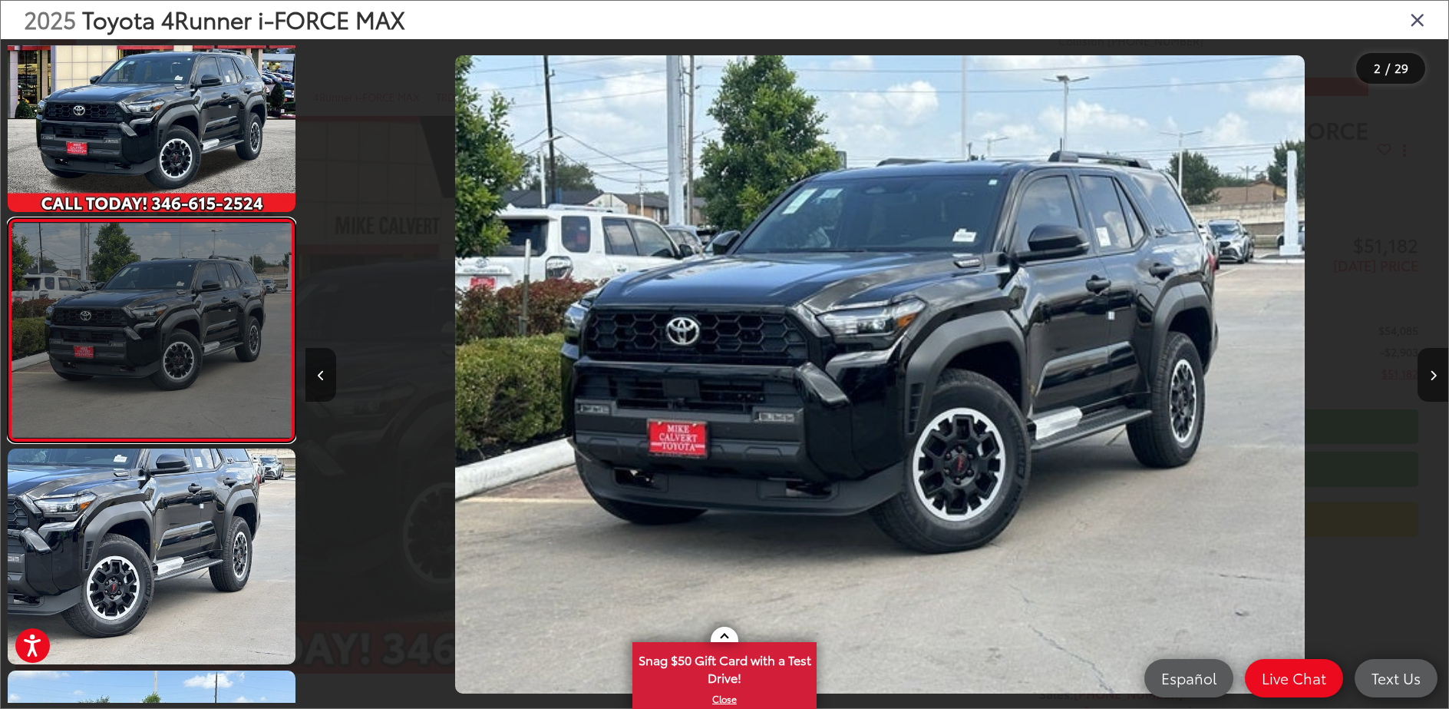
scroll to position [0, 1143]
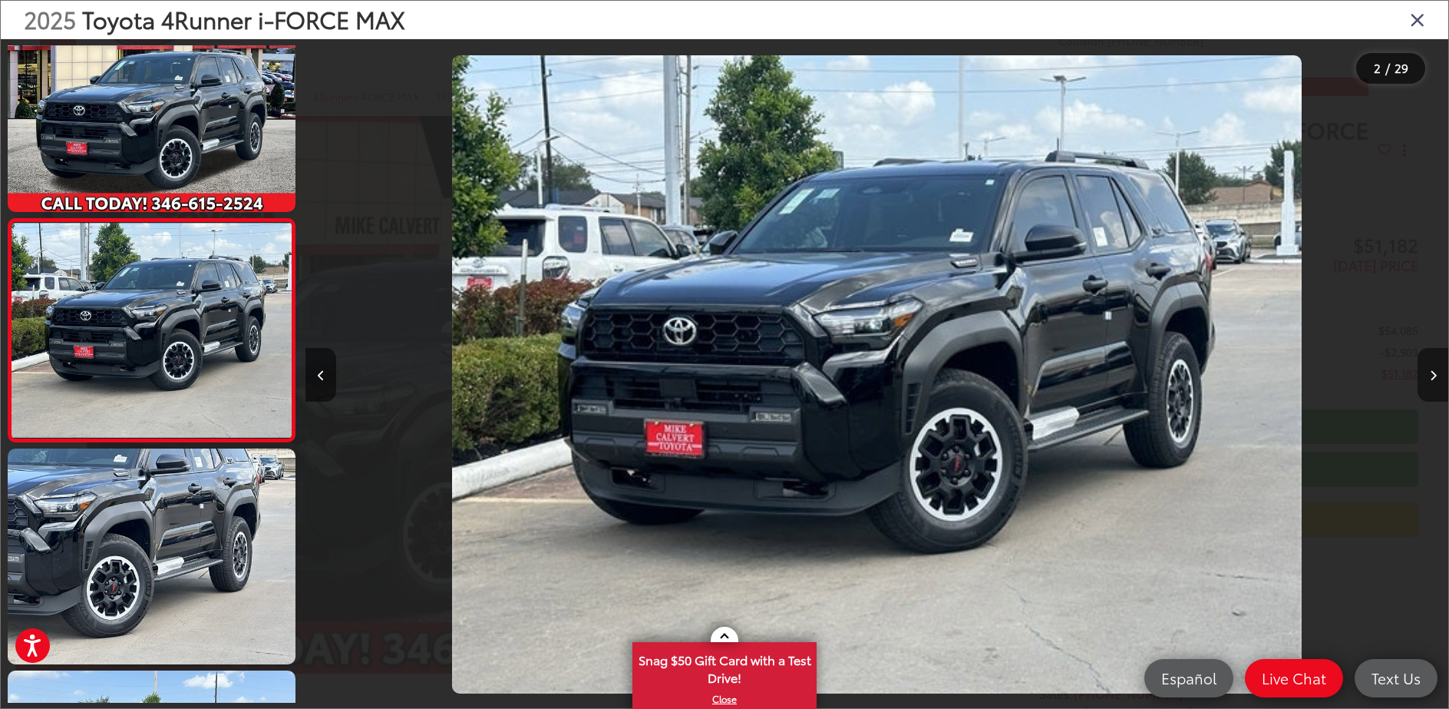
click at [1432, 376] on icon "Next image" at bounding box center [1433, 375] width 7 height 11
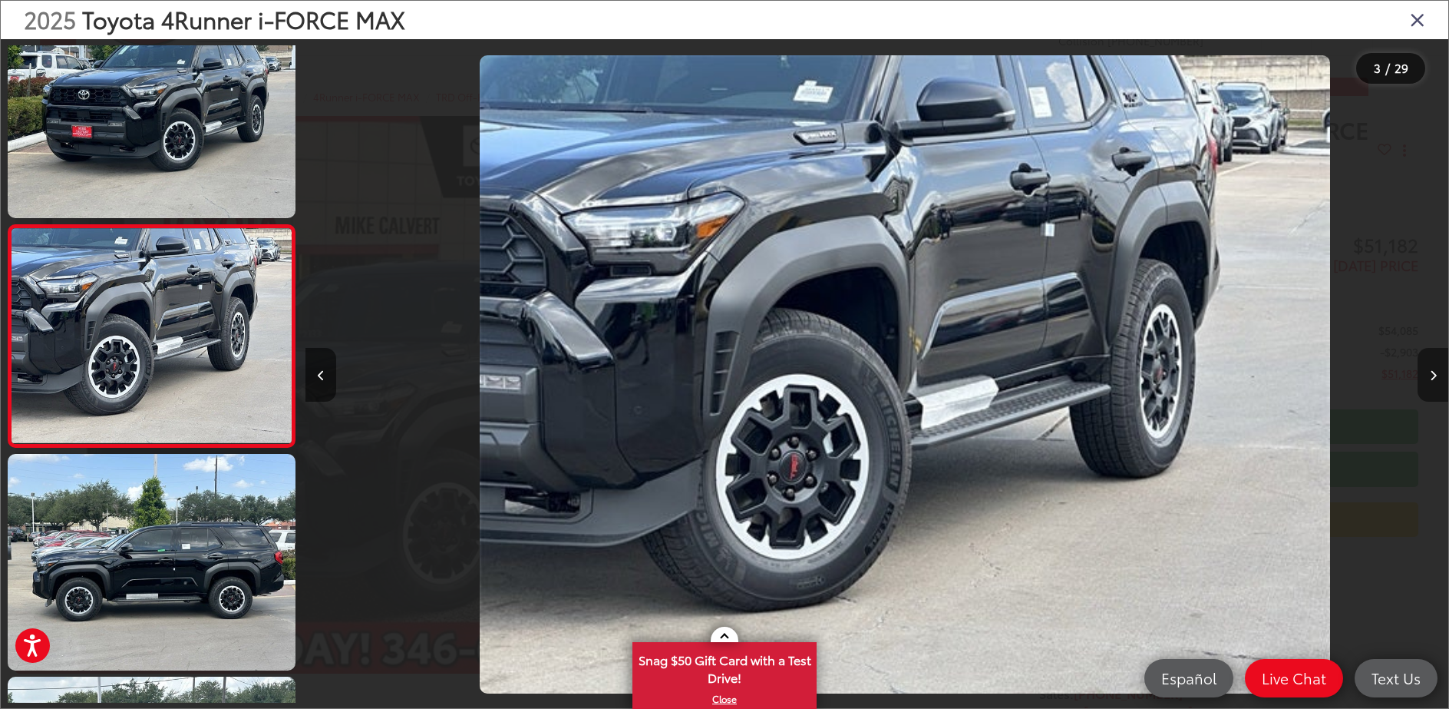
scroll to position [273, 0]
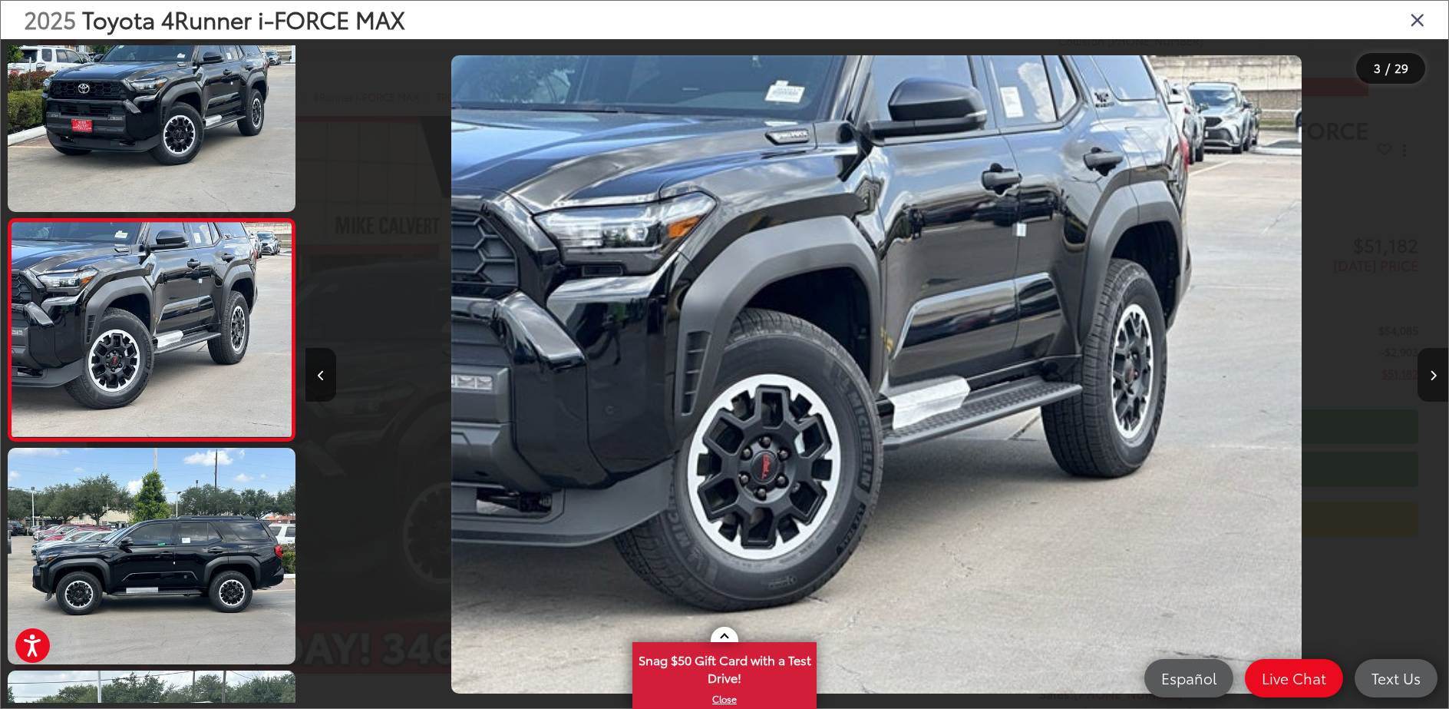
click at [1432, 376] on icon "Next image" at bounding box center [1433, 375] width 7 height 11
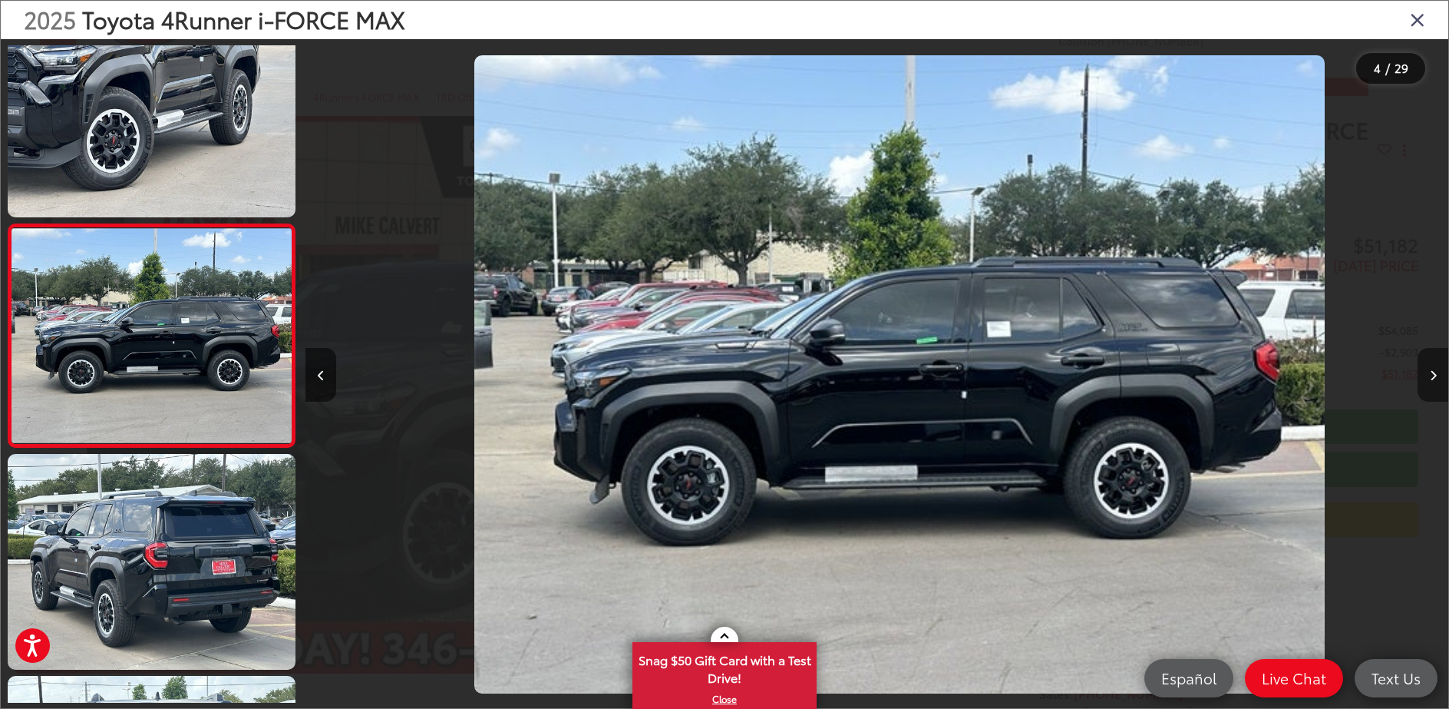
scroll to position [494, 0]
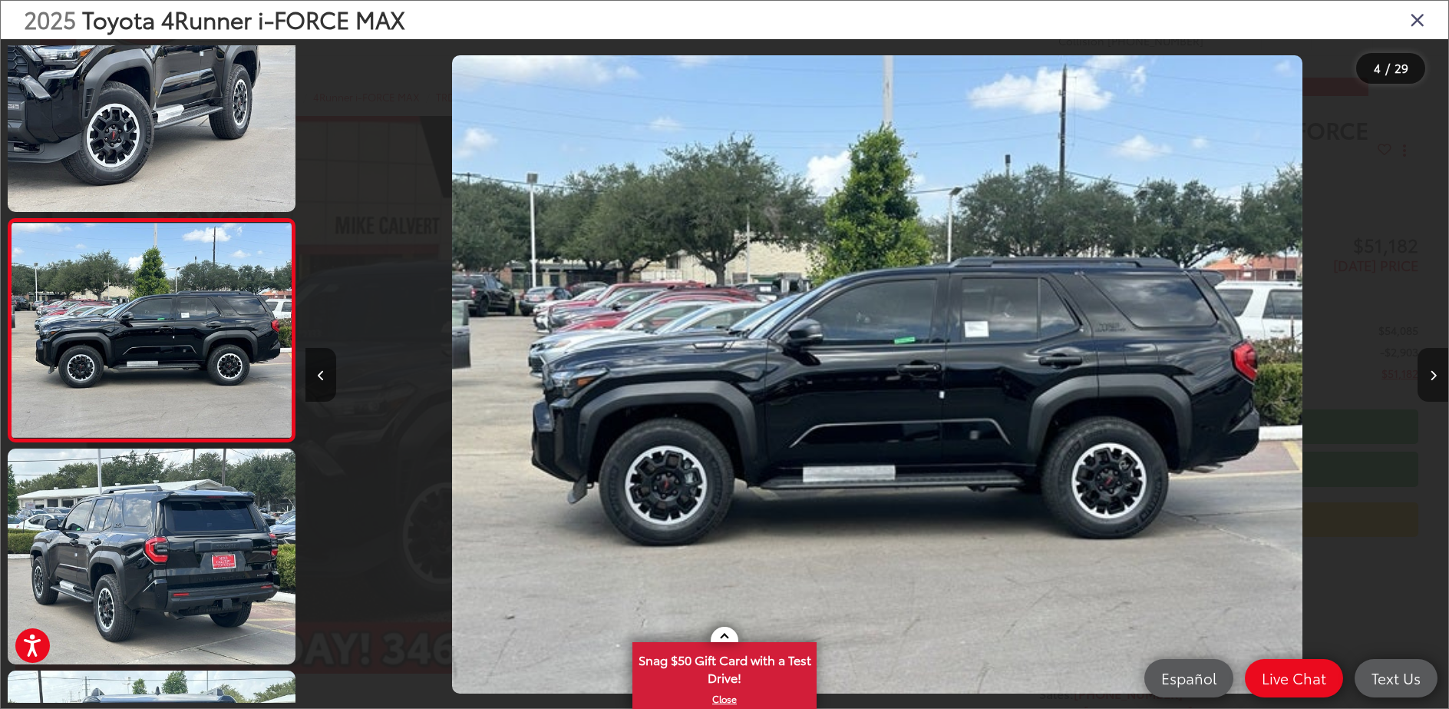
click at [1432, 376] on icon "Next image" at bounding box center [1433, 375] width 7 height 11
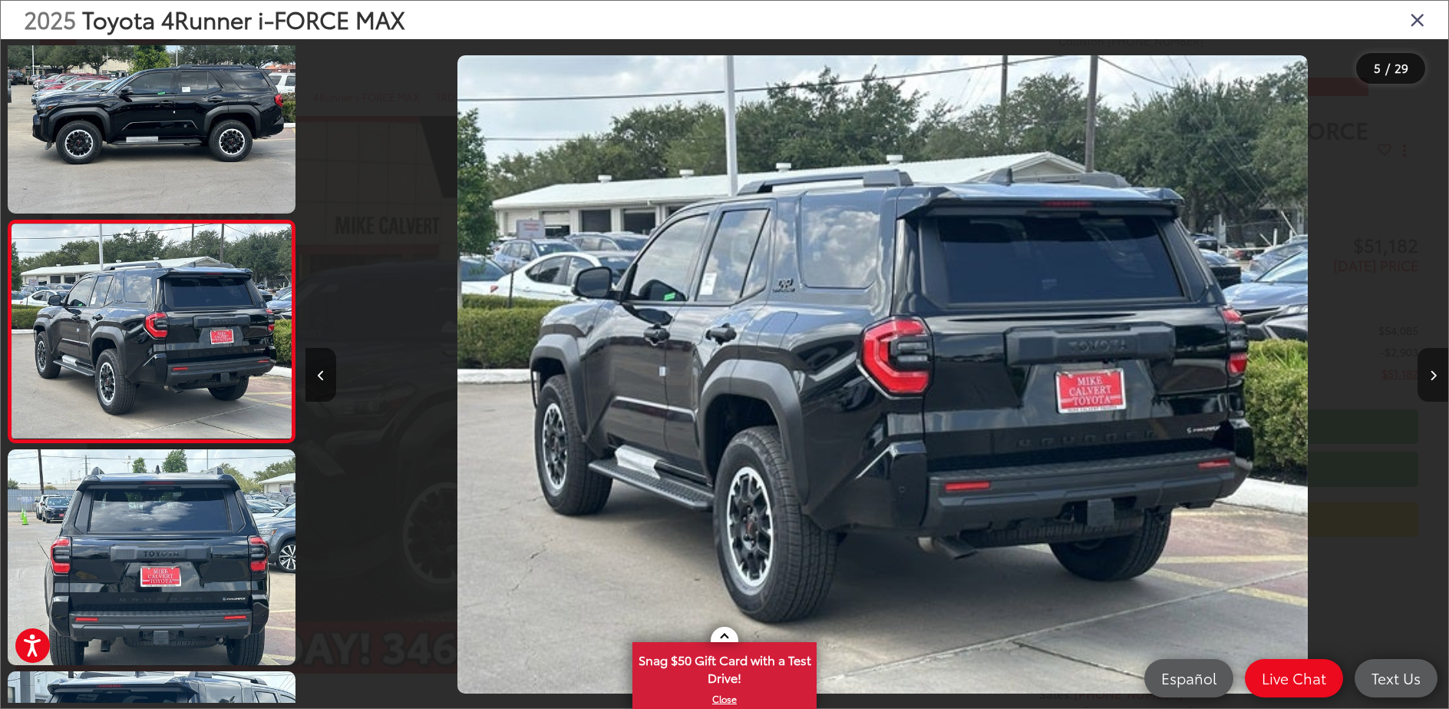
scroll to position [717, 0]
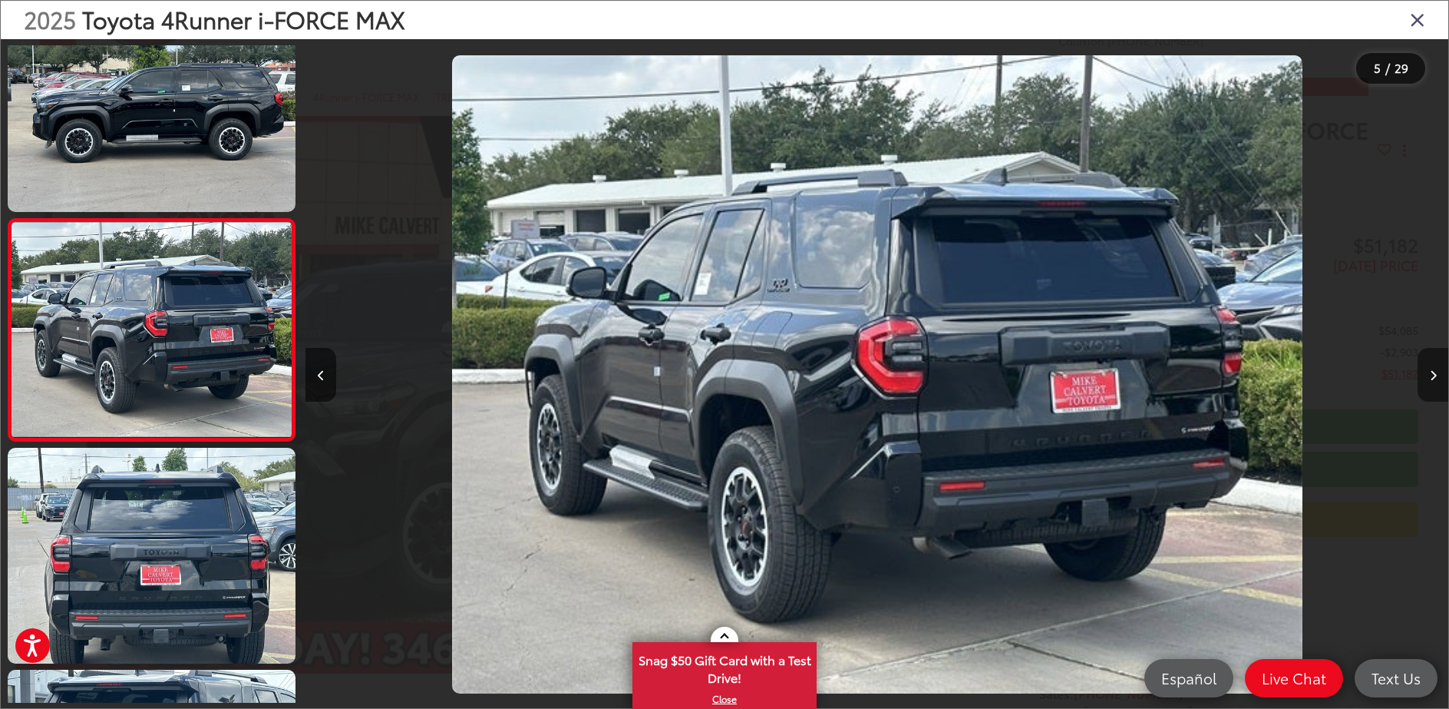
click at [1432, 376] on icon "Next image" at bounding box center [1433, 375] width 7 height 11
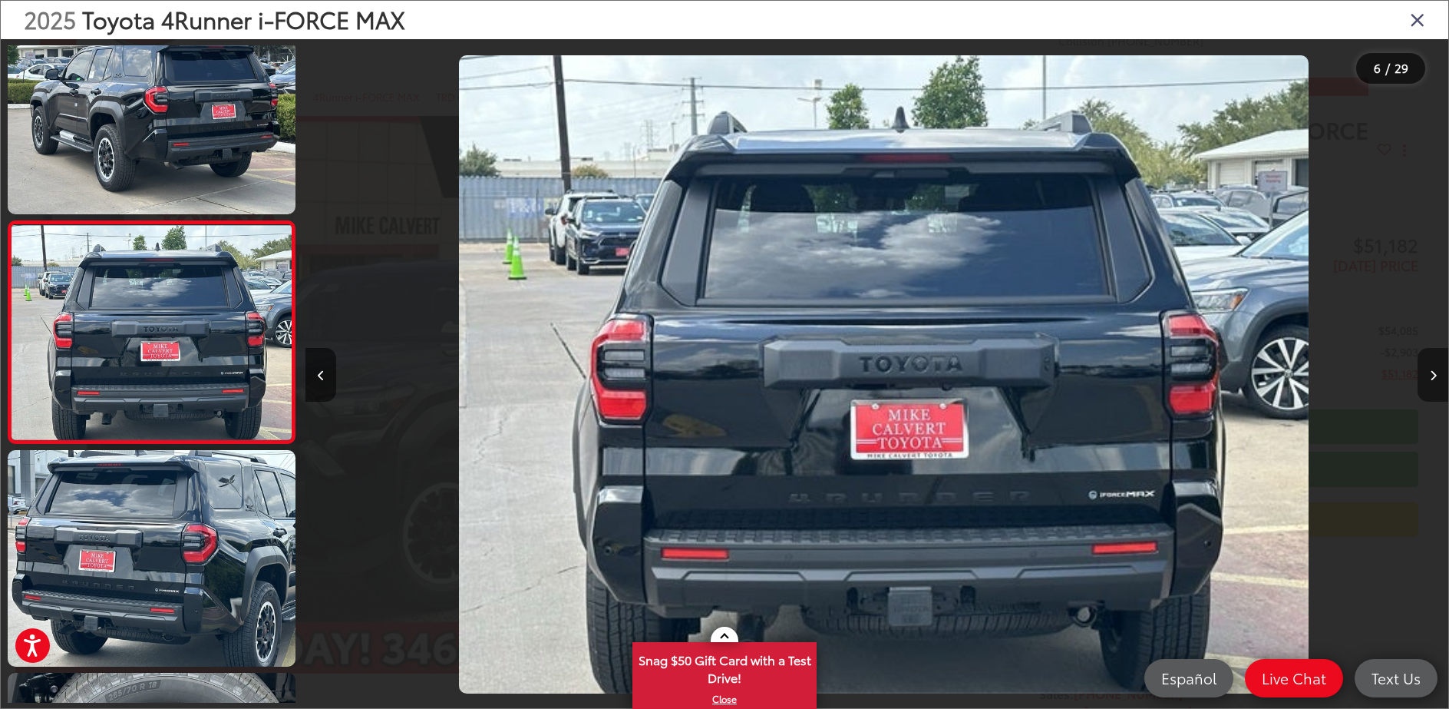
scroll to position [939, 0]
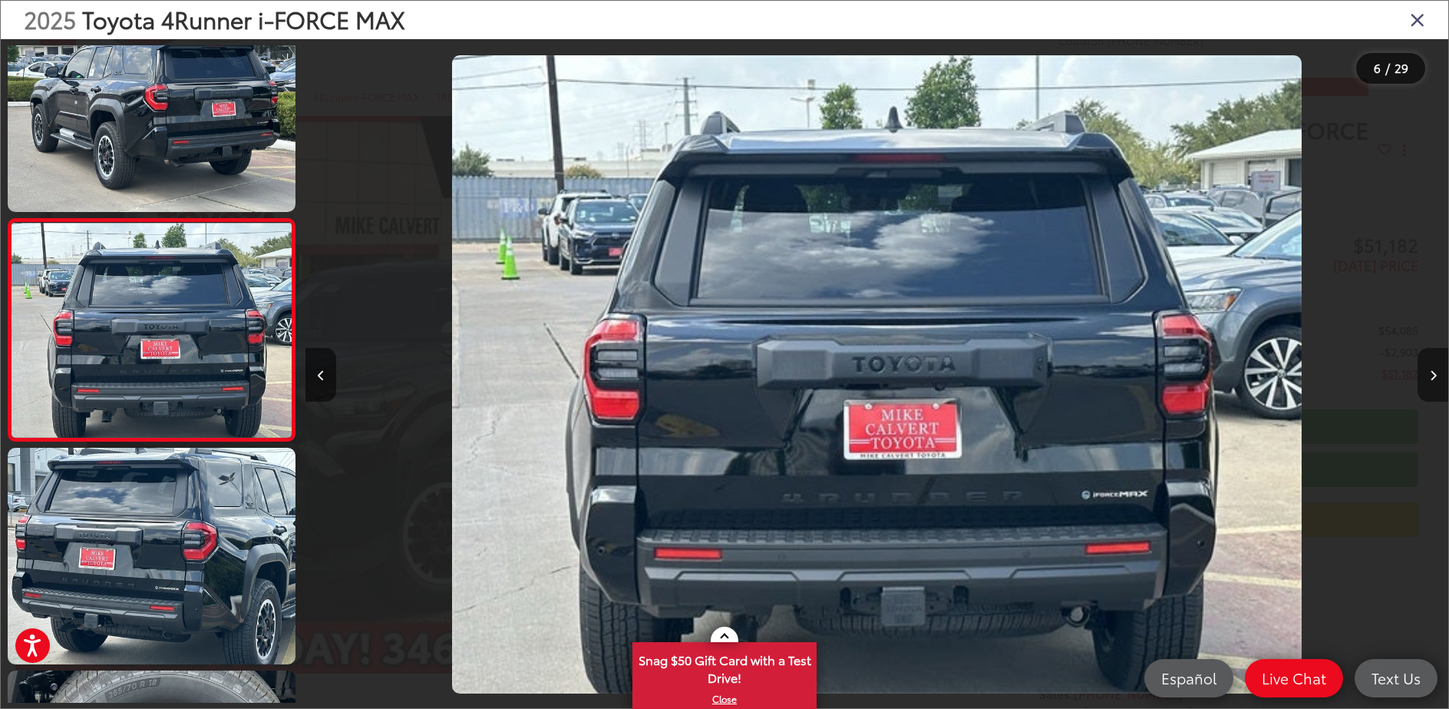
click at [1432, 376] on icon "Next image" at bounding box center [1433, 375] width 7 height 11
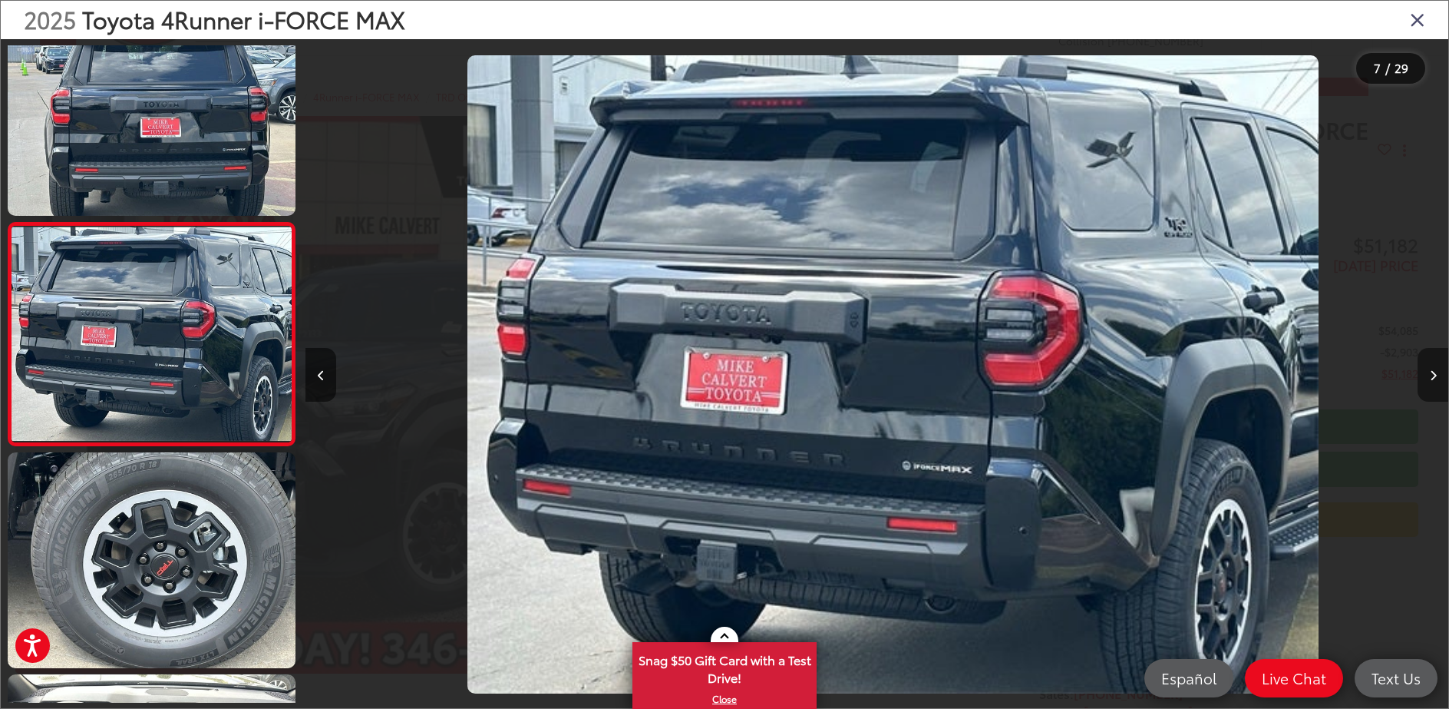
scroll to position [1161, 0]
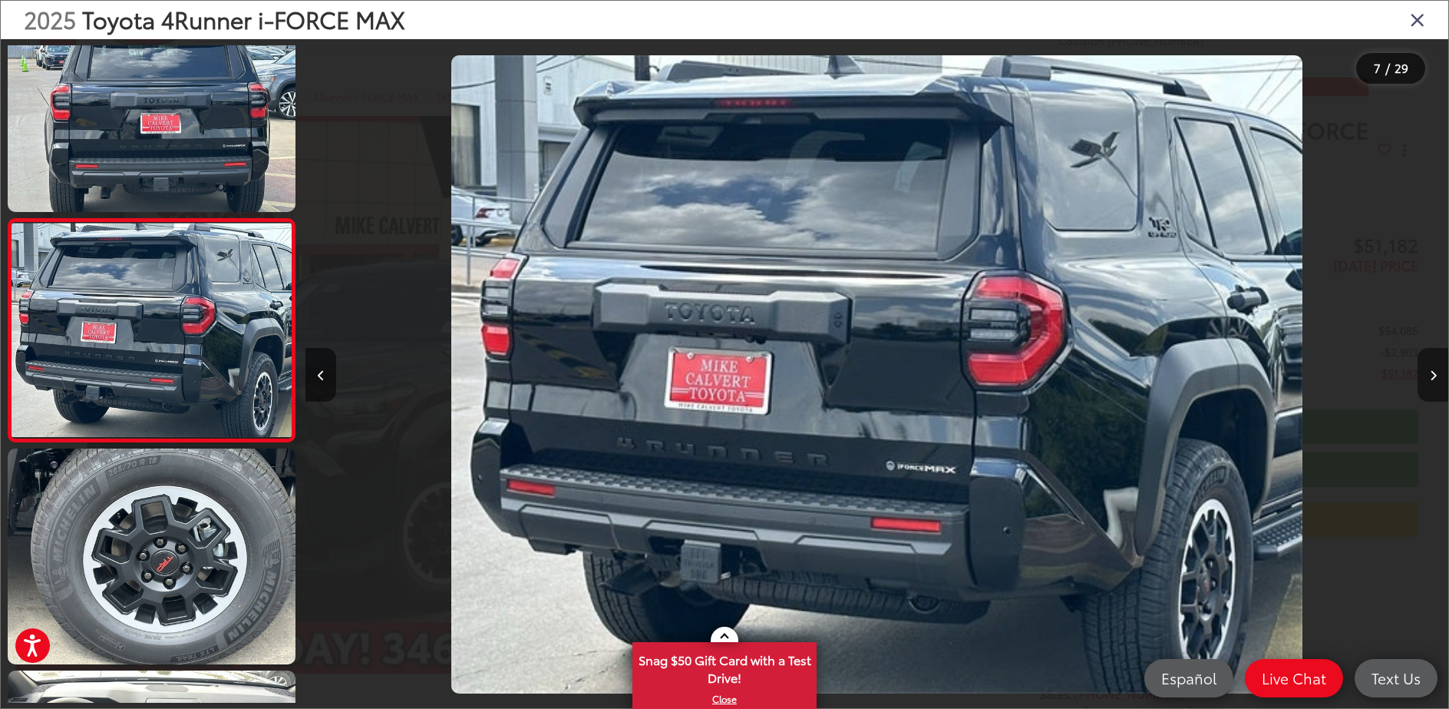
click at [1432, 376] on icon "Next image" at bounding box center [1433, 375] width 7 height 11
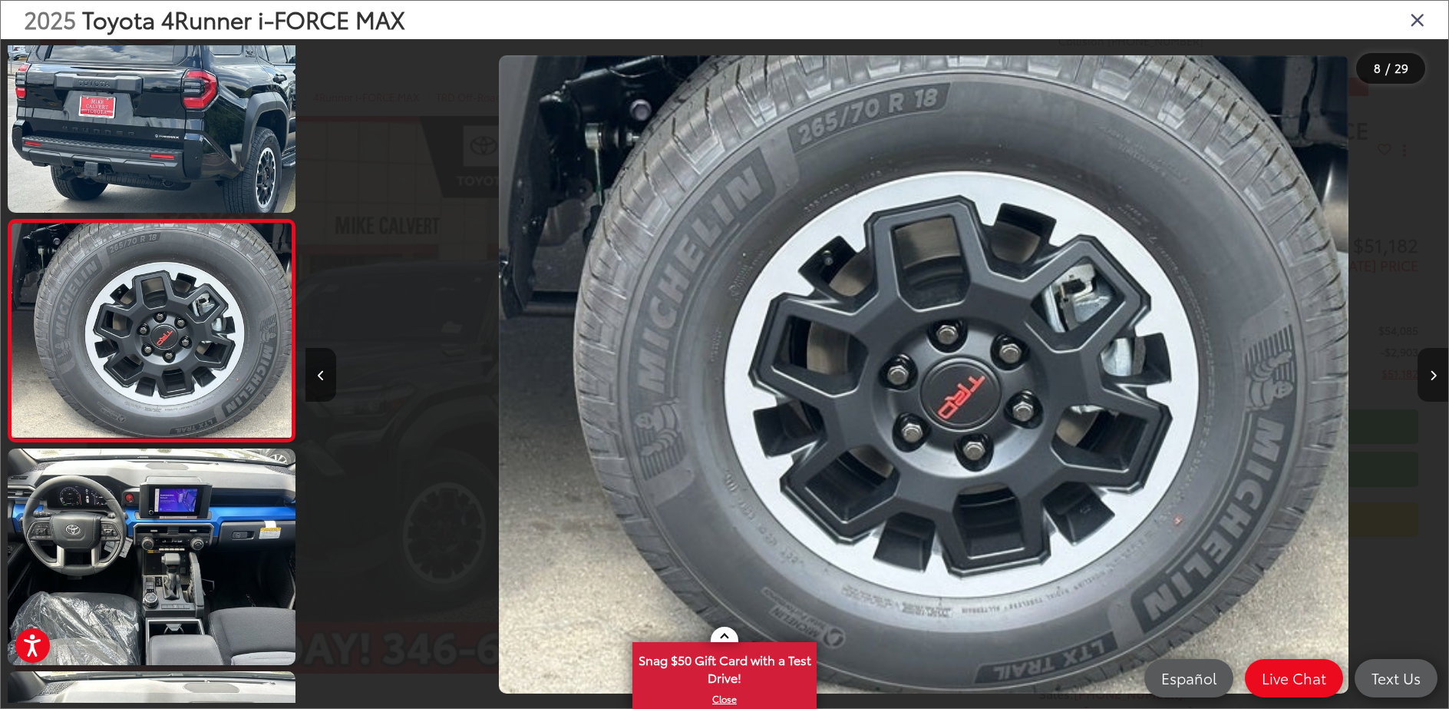
scroll to position [0, 0]
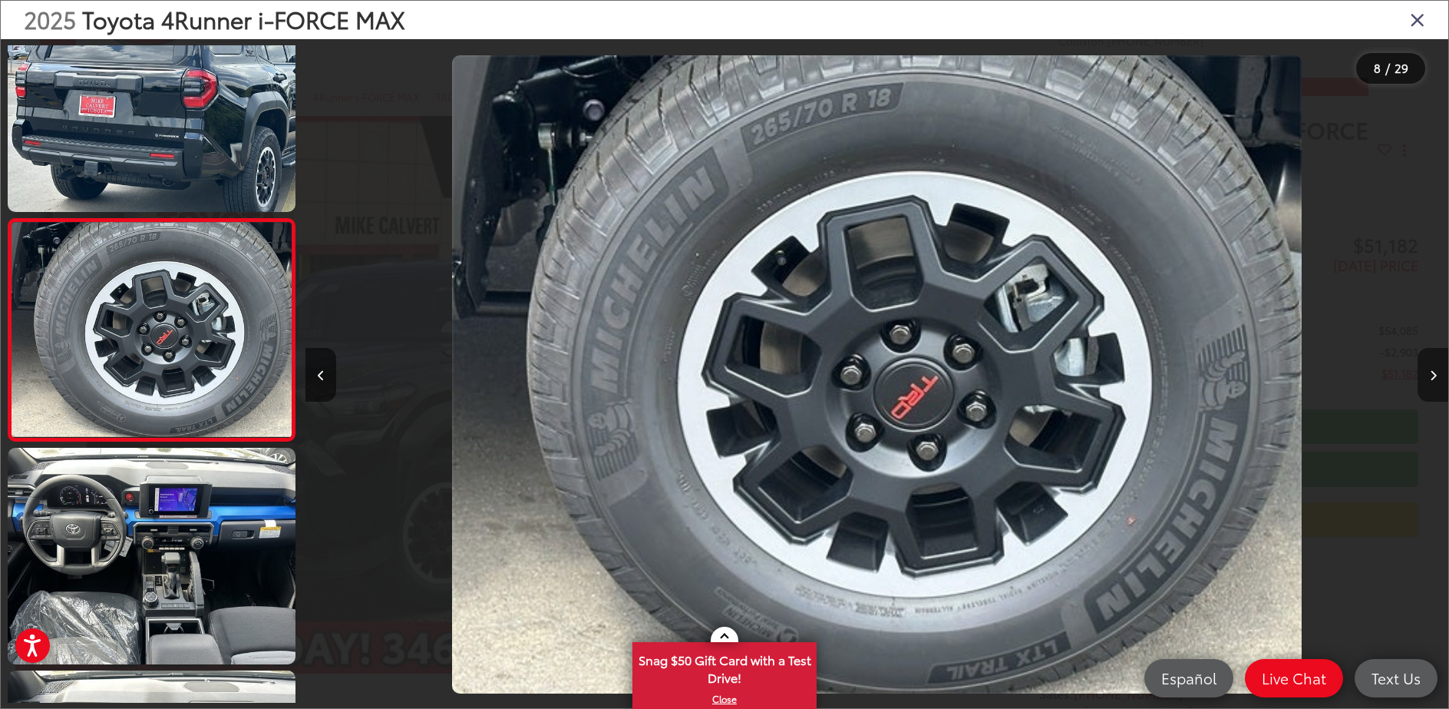
click at [1432, 376] on icon "Next image" at bounding box center [1433, 375] width 7 height 11
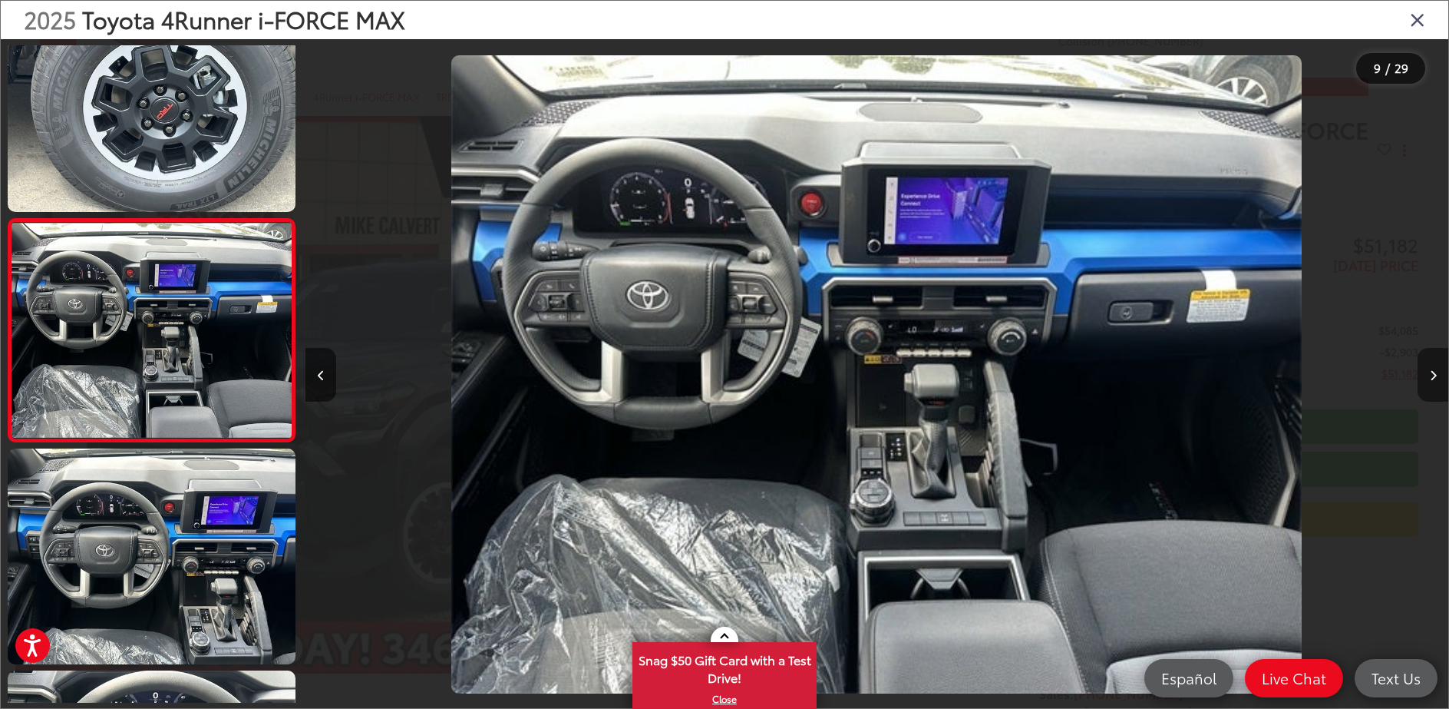
click at [1432, 376] on icon "Next image" at bounding box center [1433, 375] width 7 height 11
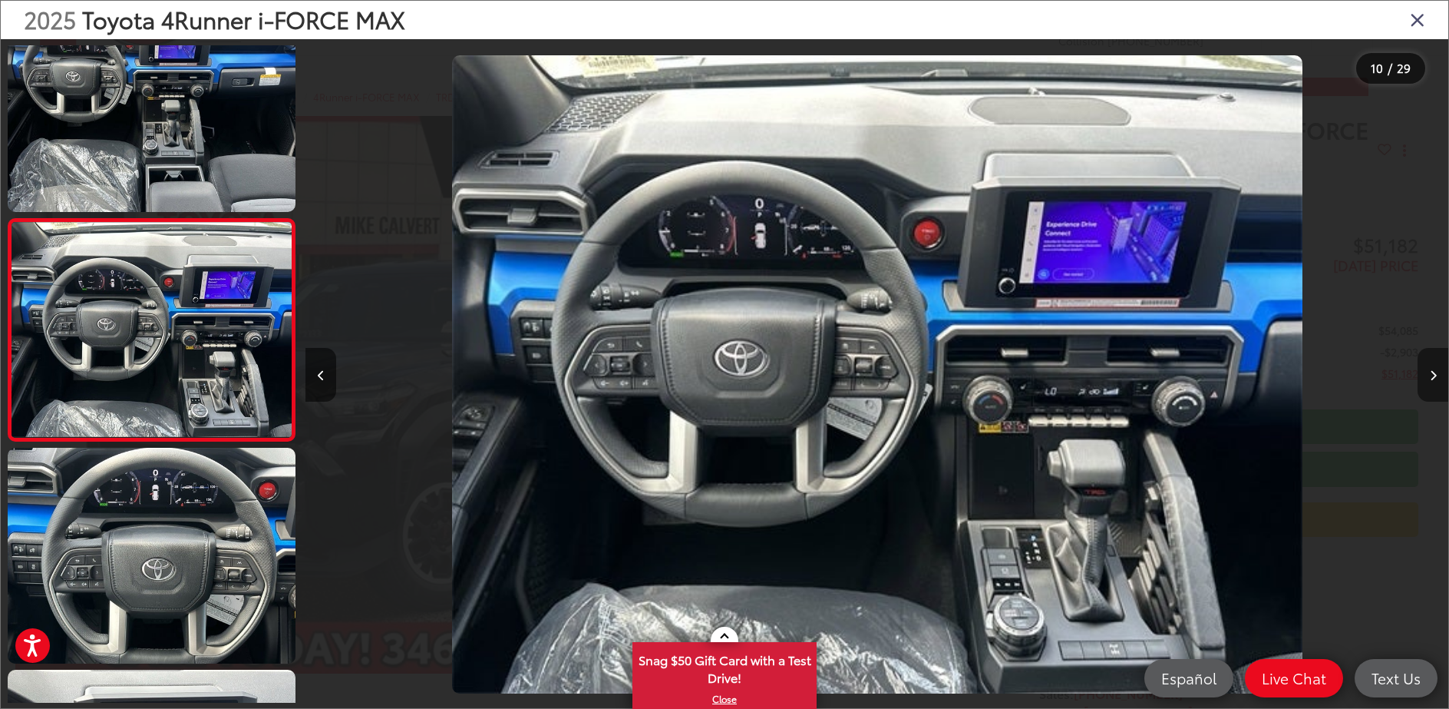
click at [1432, 376] on icon "Next image" at bounding box center [1433, 375] width 7 height 11
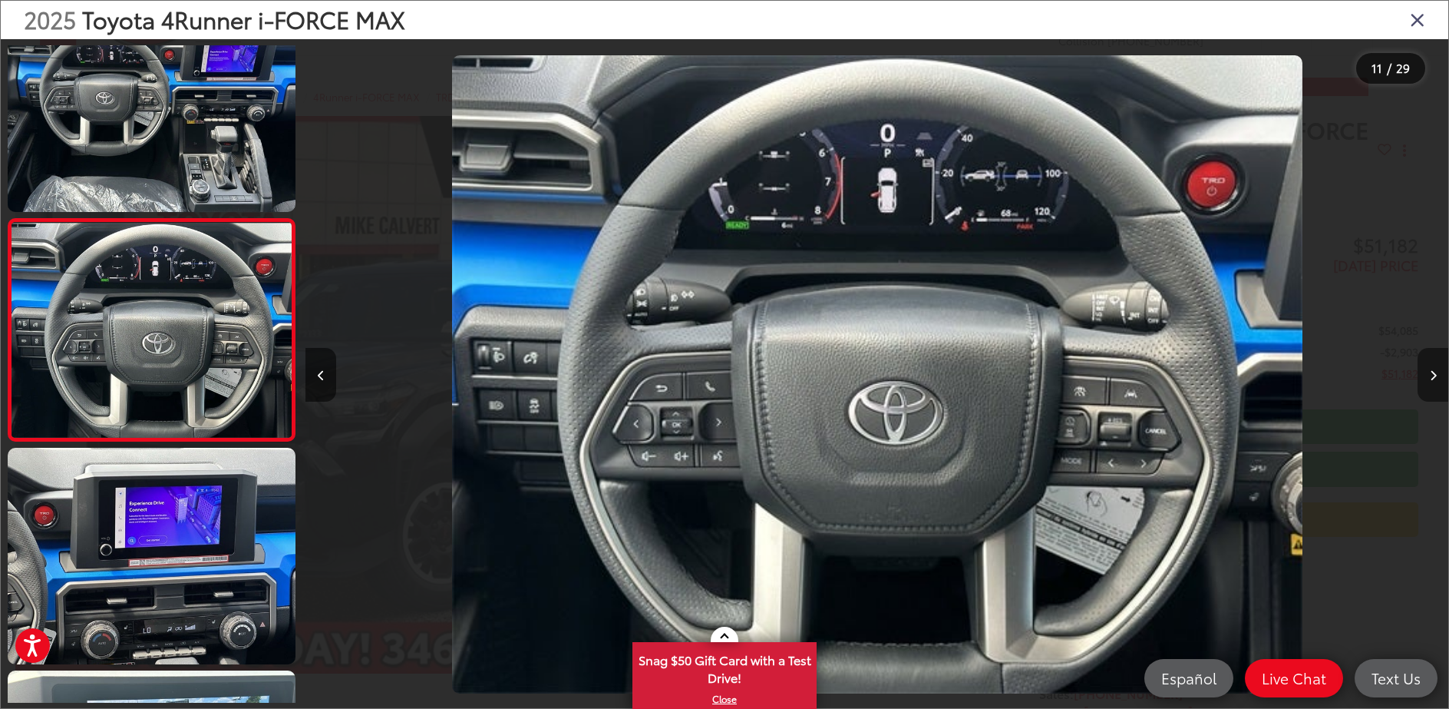
click at [1432, 376] on icon "Next image" at bounding box center [1433, 375] width 7 height 11
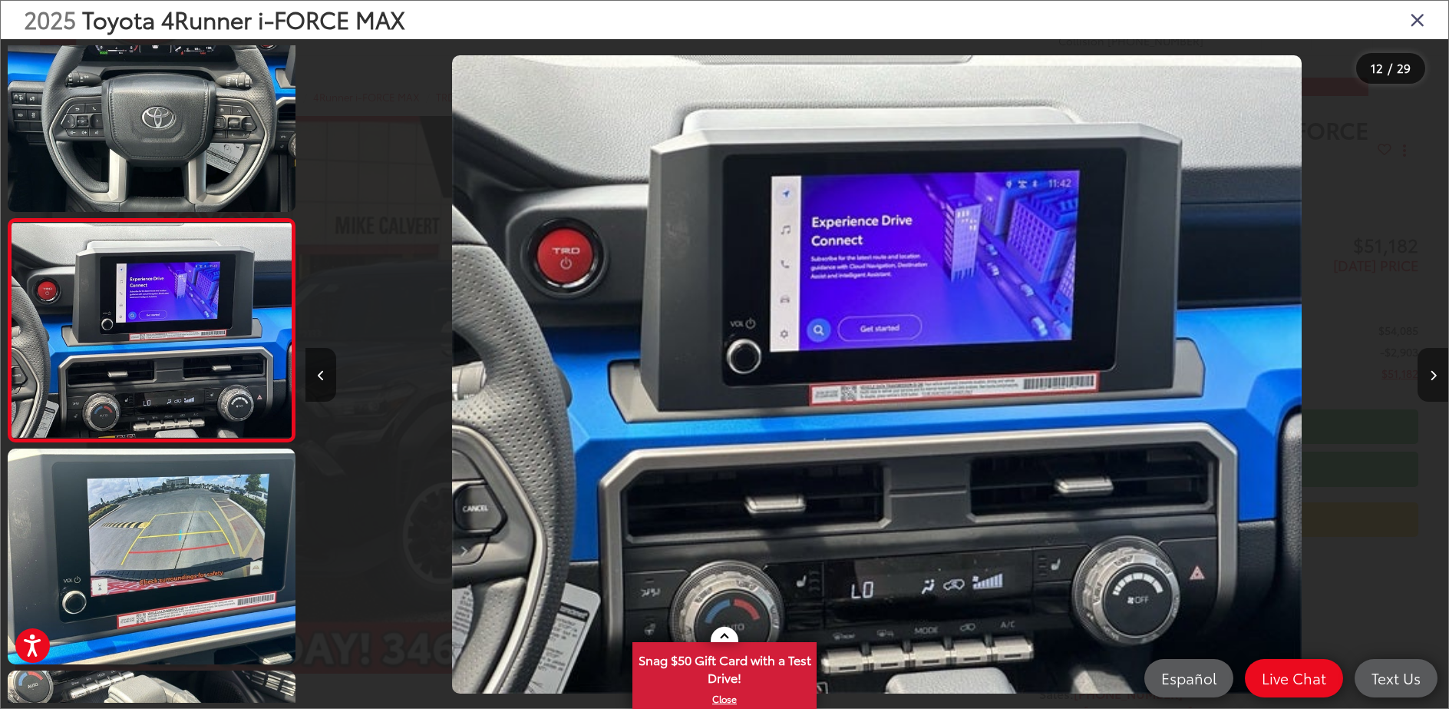
click at [1432, 376] on icon "Next image" at bounding box center [1433, 375] width 7 height 11
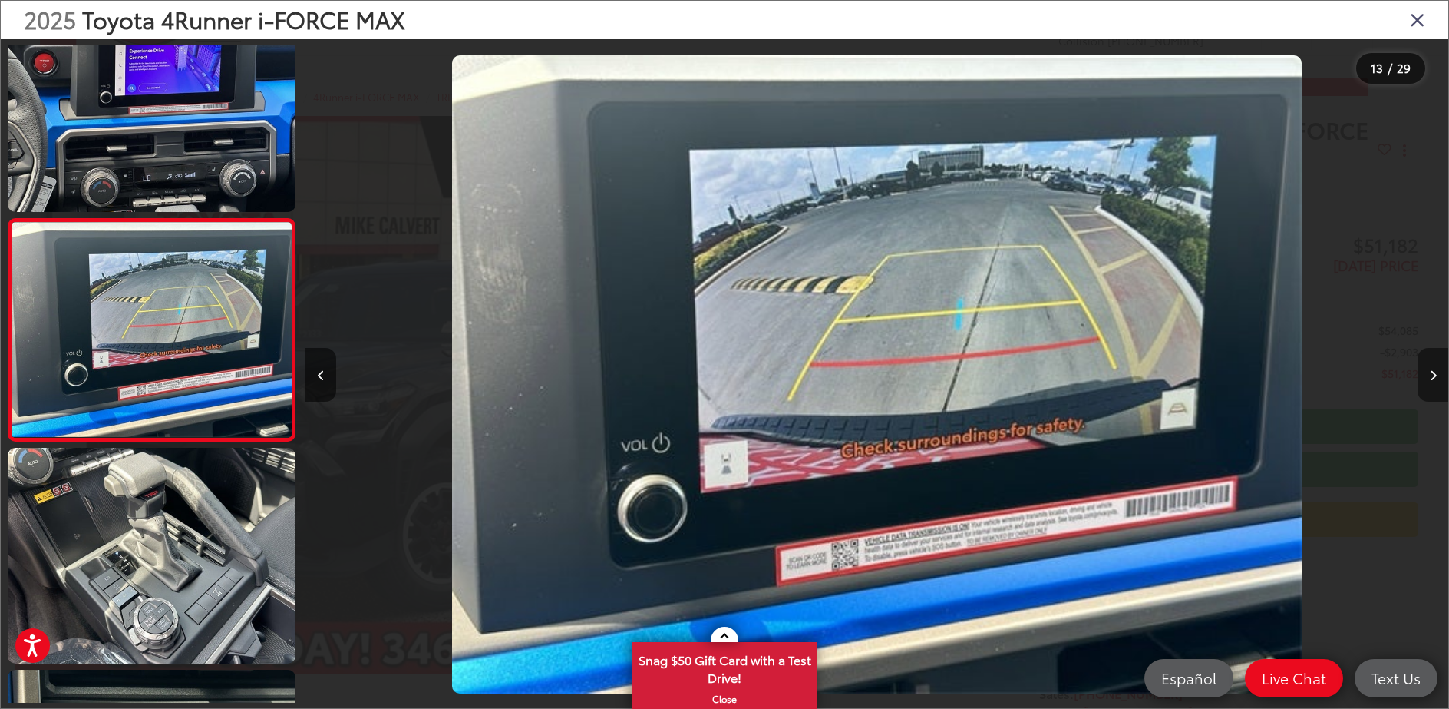
click at [1432, 376] on icon "Next image" at bounding box center [1433, 375] width 7 height 11
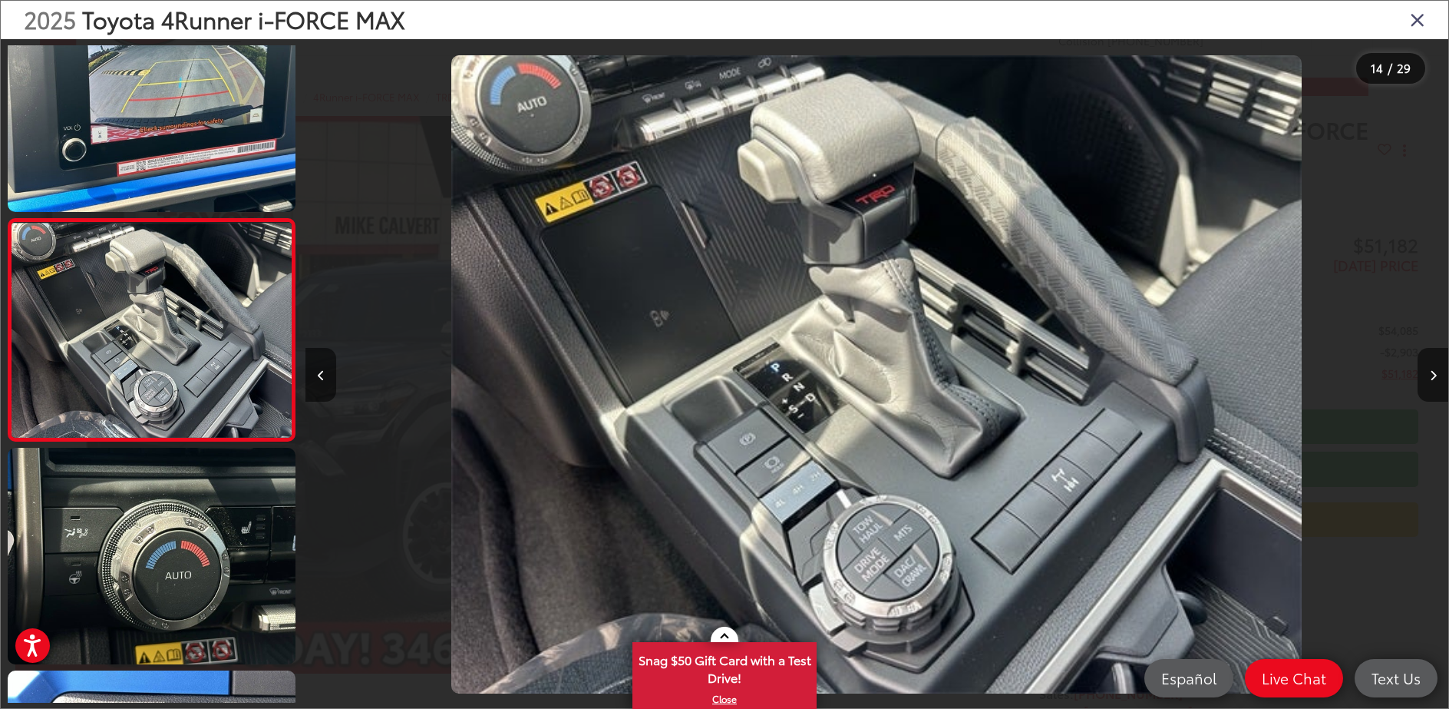
drag, startPoint x: 1432, startPoint y: 376, endPoint x: 1320, endPoint y: 422, distance: 121.2
click at [1320, 422] on div at bounding box center [1306, 374] width 286 height 670
click at [904, 481] on img "2025 Toyota 4Runner i-FORCE MAX TRD Off-Road i-FORCE MAX 13" at bounding box center [876, 374] width 851 height 638
click at [1435, 375] on icon "Next image" at bounding box center [1433, 375] width 7 height 11
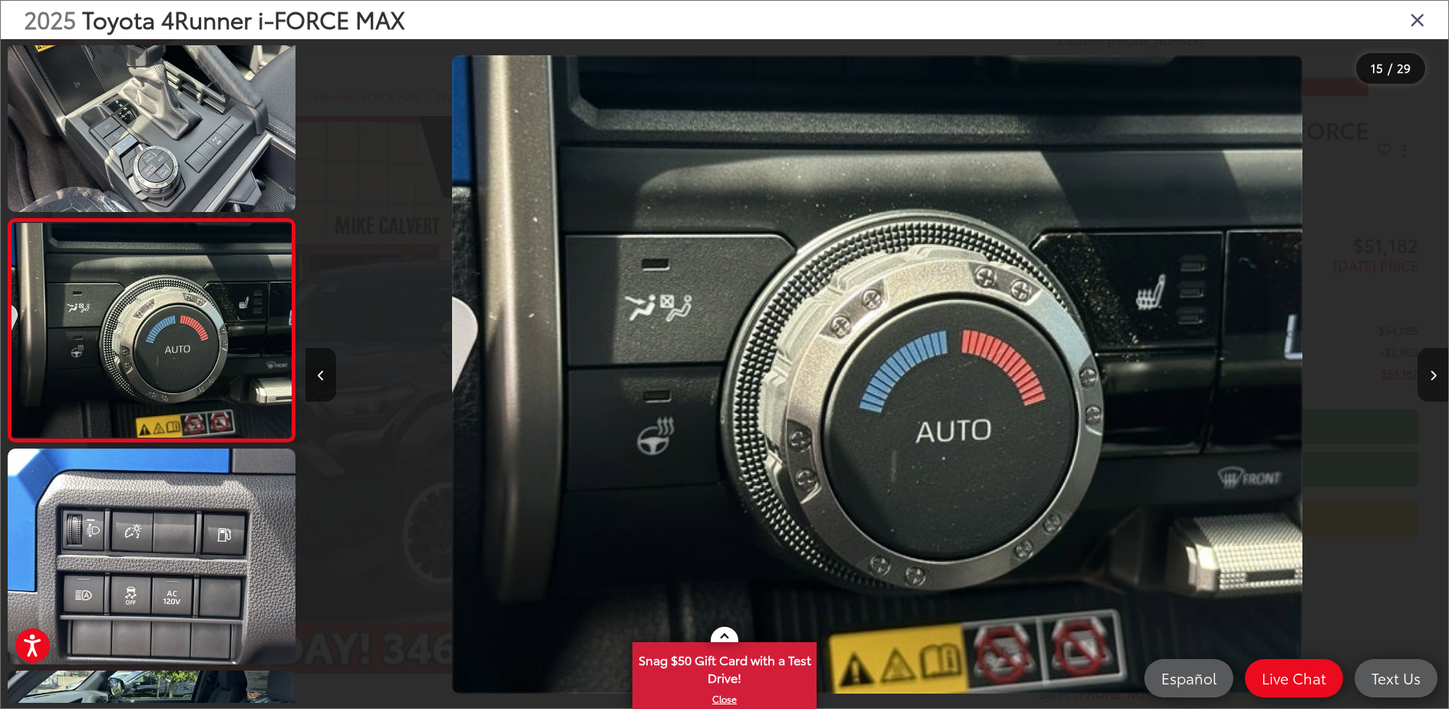
click at [1435, 375] on icon "Next image" at bounding box center [1433, 375] width 7 height 11
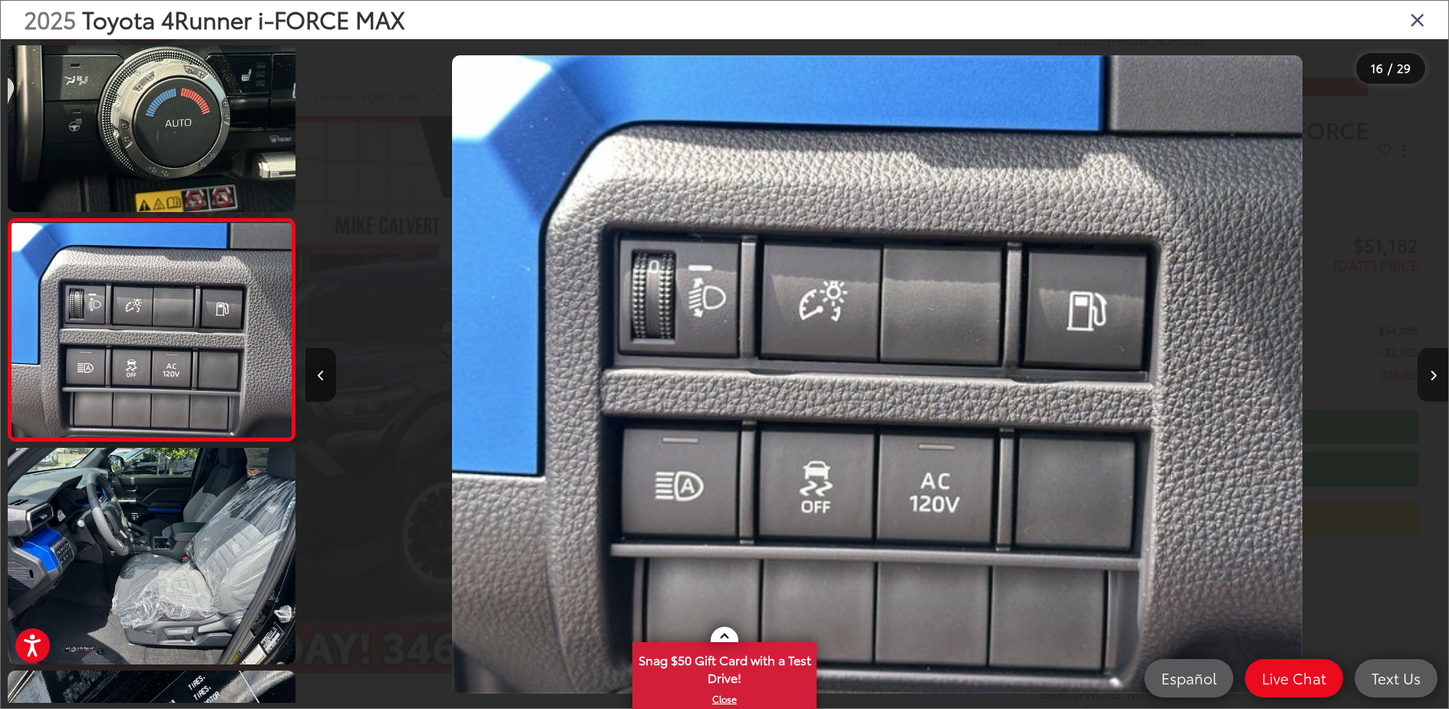
click at [1435, 375] on icon "Next image" at bounding box center [1433, 375] width 7 height 11
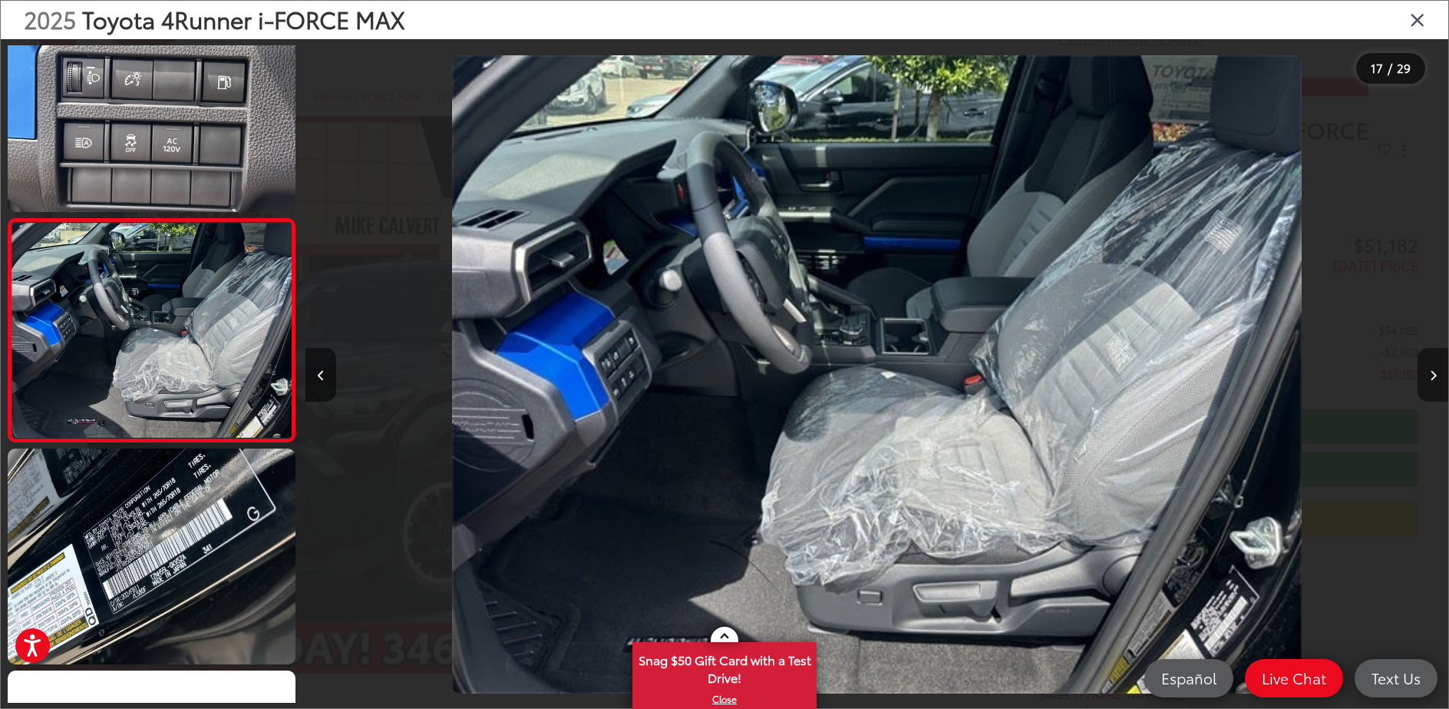
click at [1435, 375] on icon "Next image" at bounding box center [1433, 375] width 7 height 11
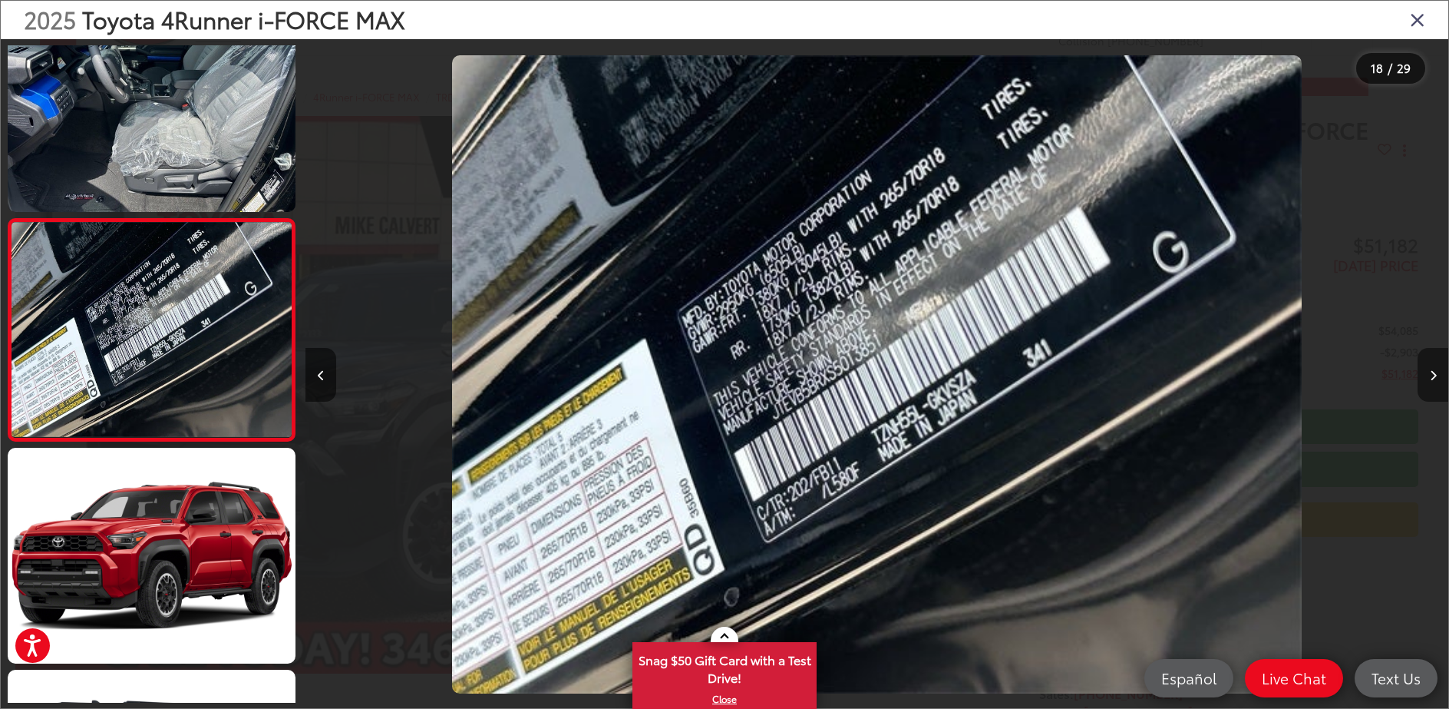
click at [1435, 375] on icon "Next image" at bounding box center [1433, 375] width 7 height 11
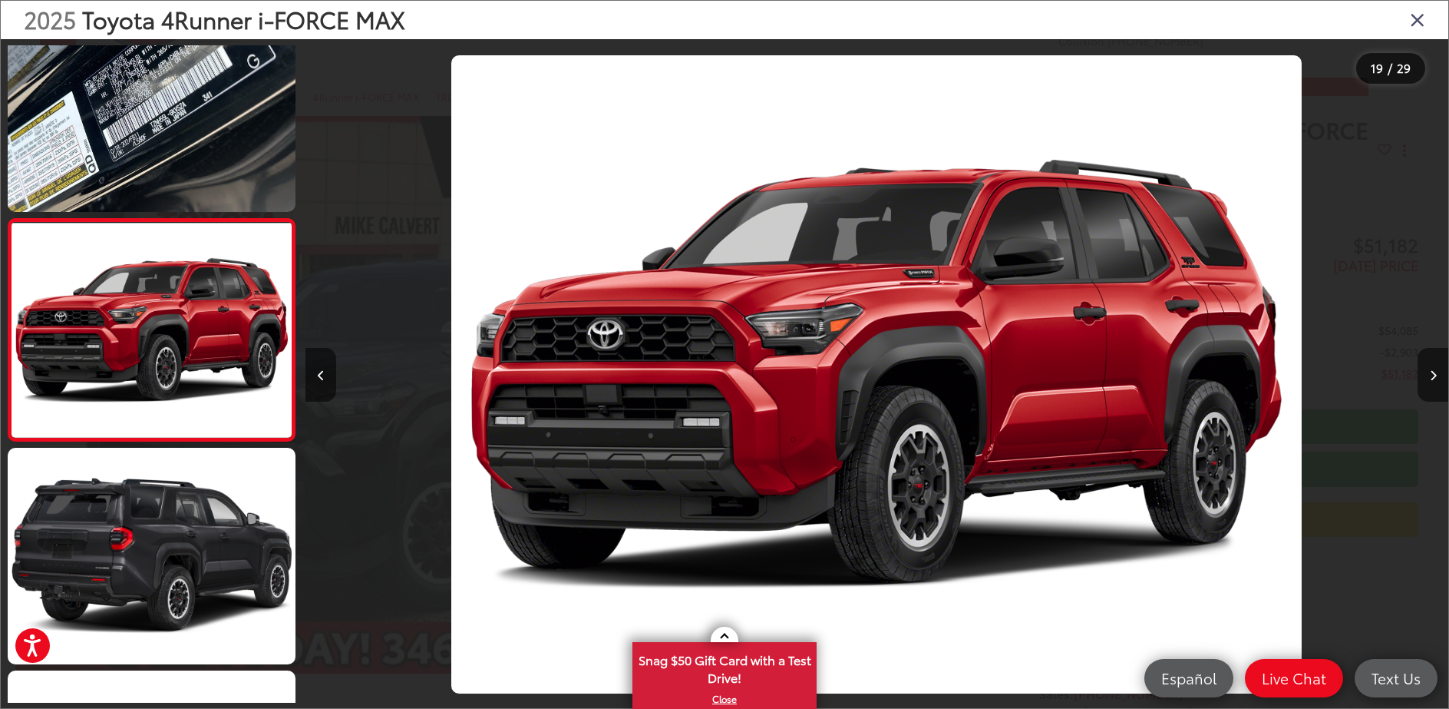
click at [1420, 22] on icon "Close gallery" at bounding box center [1417, 19] width 15 height 20
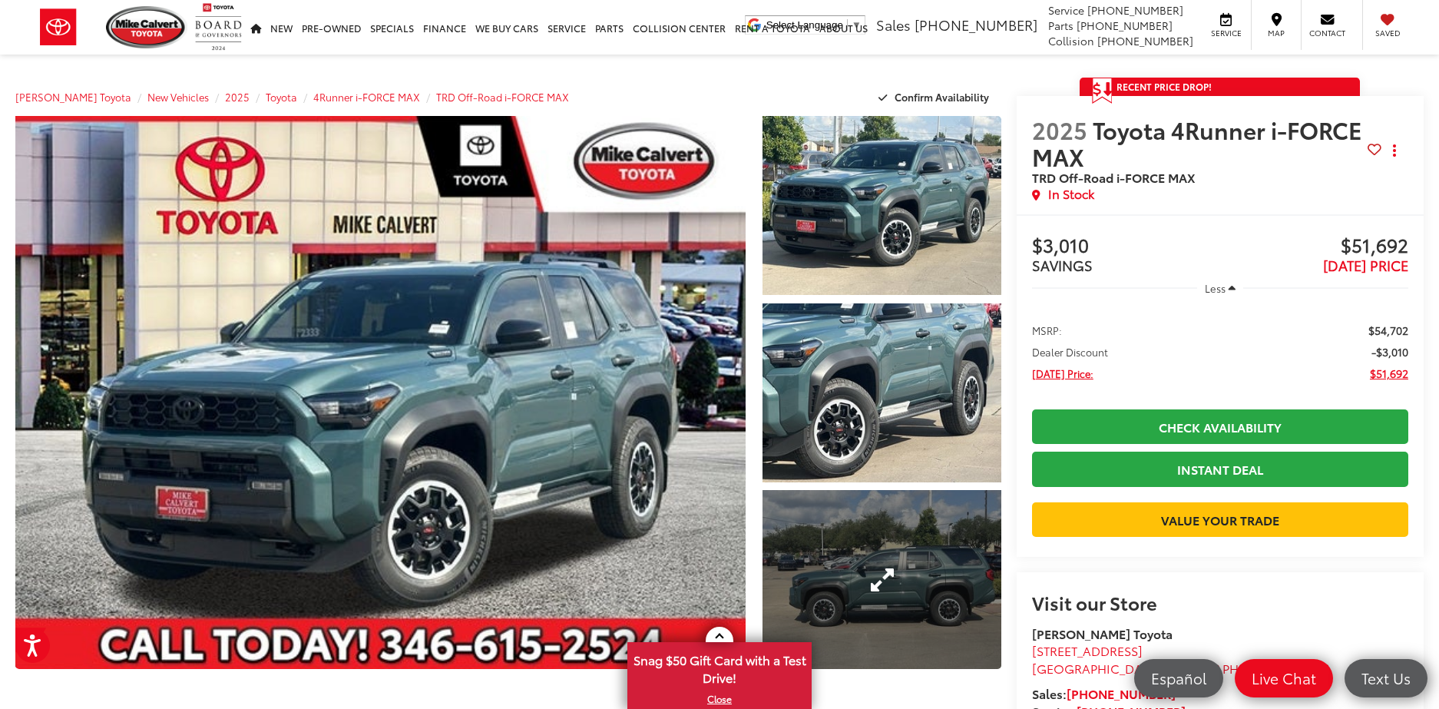
click at [851, 590] on link "Expand Photo 3" at bounding box center [881, 579] width 238 height 179
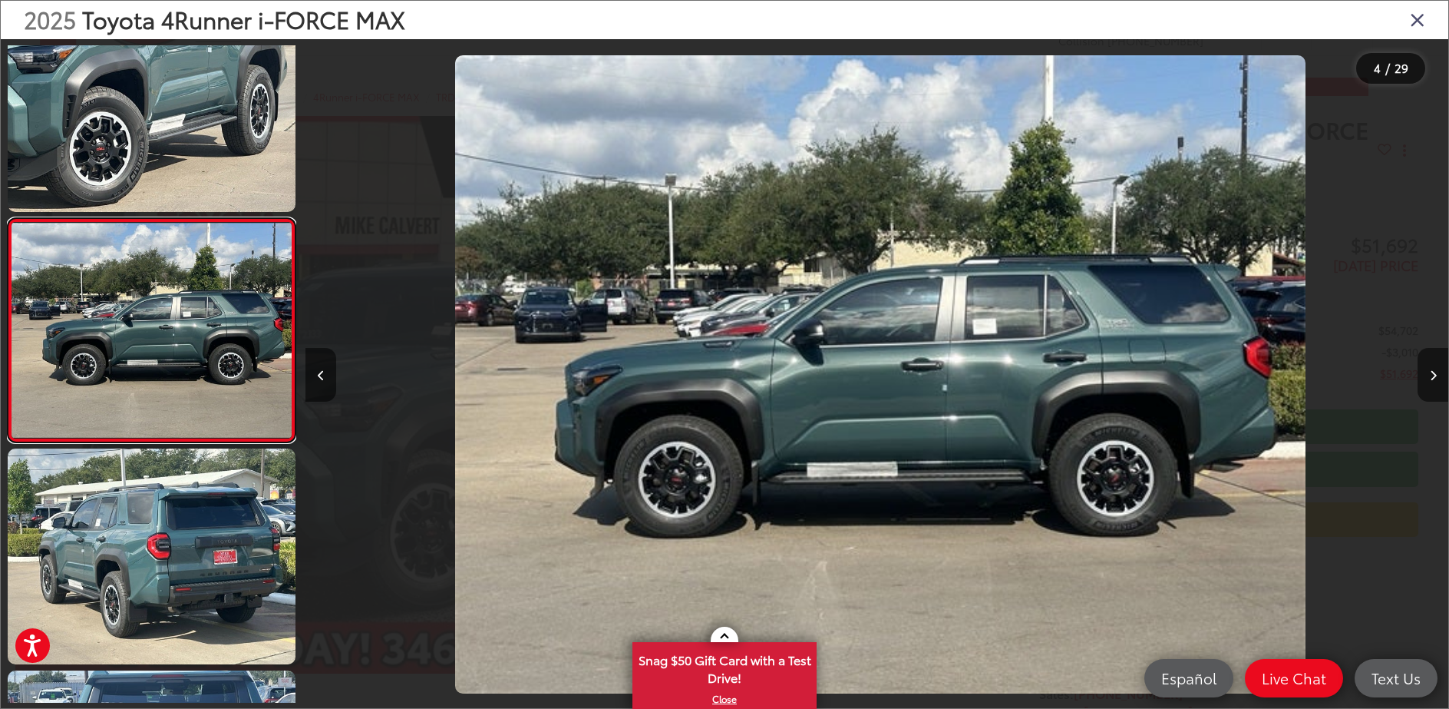
scroll to position [0, 3429]
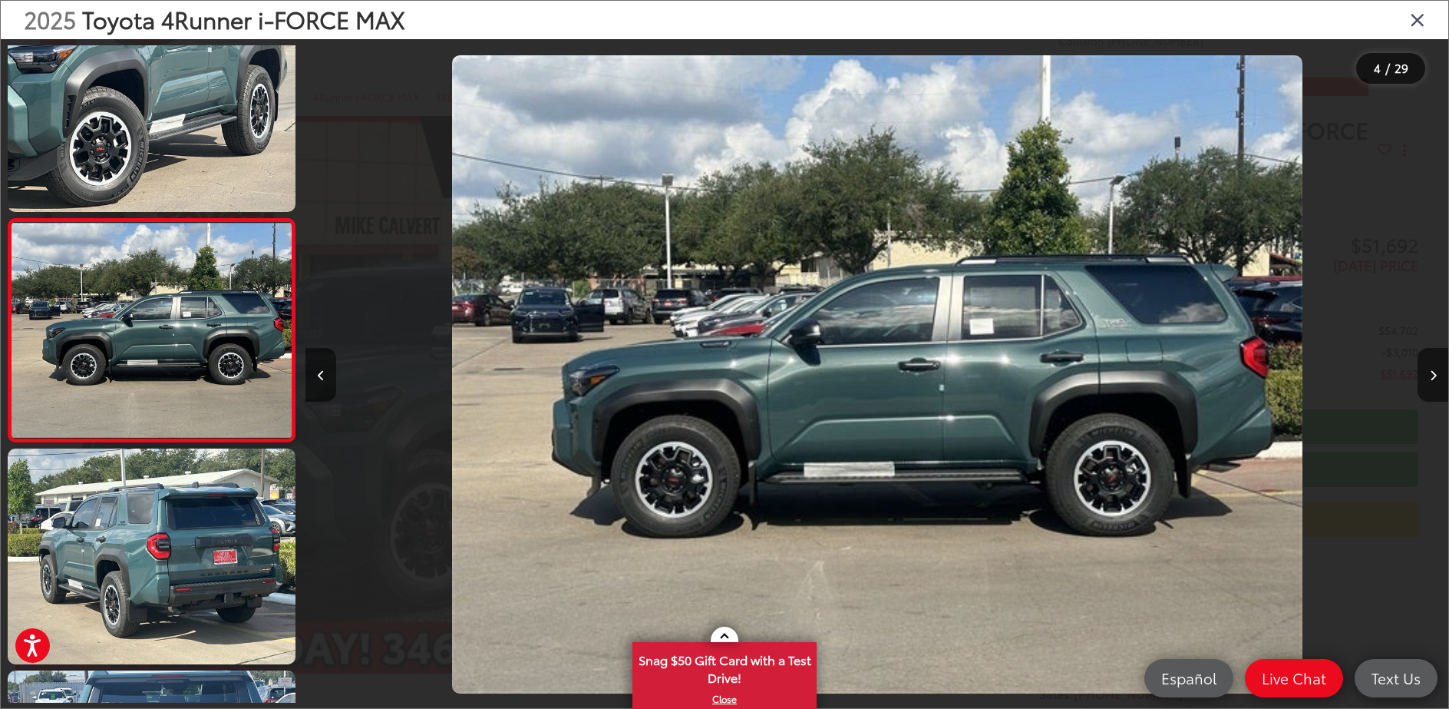
click at [920, 355] on img "2025 Toyota 4Runner i-FORCE MAX TRD Off-Road i-FORCE MAX 3" at bounding box center [877, 374] width 851 height 638
click at [919, 382] on img "2025 Toyota 4Runner i-FORCE MAX TRD Off-Road i-FORCE MAX 3" at bounding box center [877, 374] width 851 height 638
click at [1432, 372] on icon "Next image" at bounding box center [1433, 375] width 7 height 11
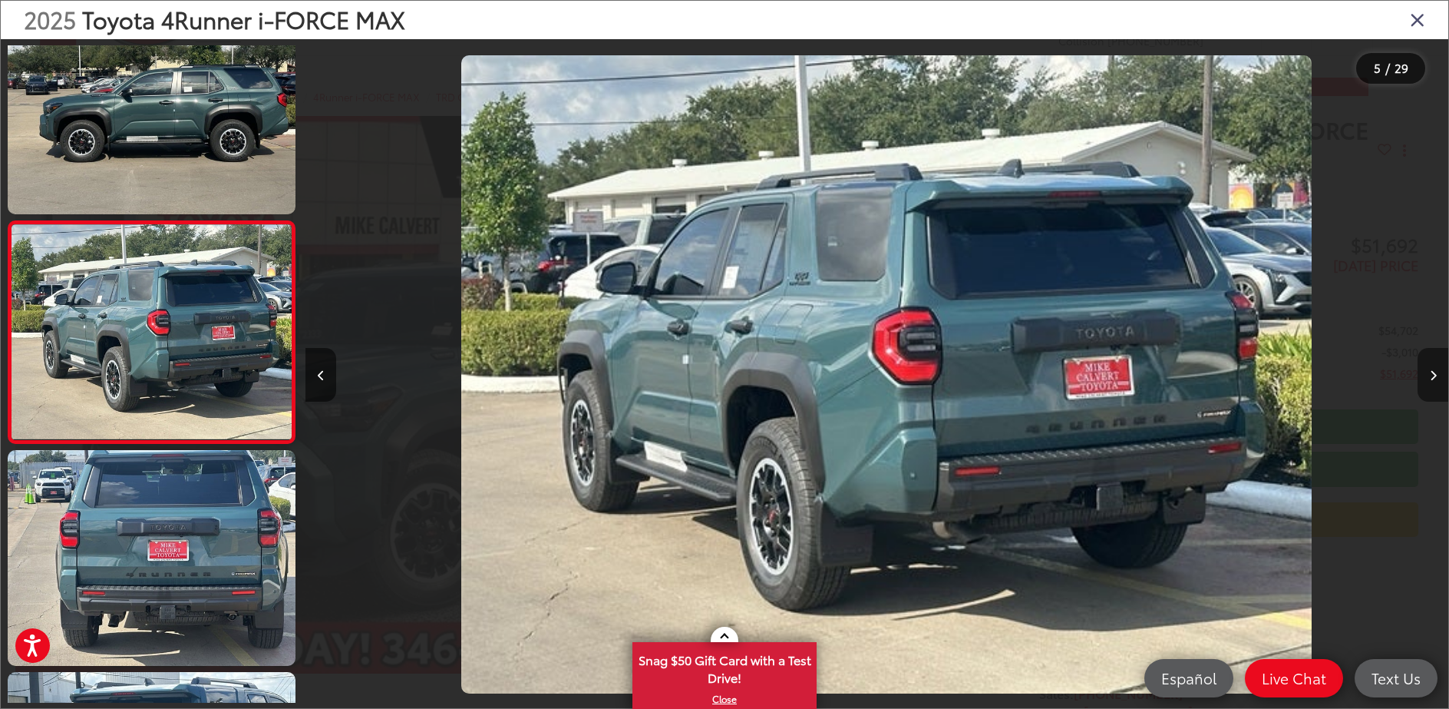
scroll to position [0, 4572]
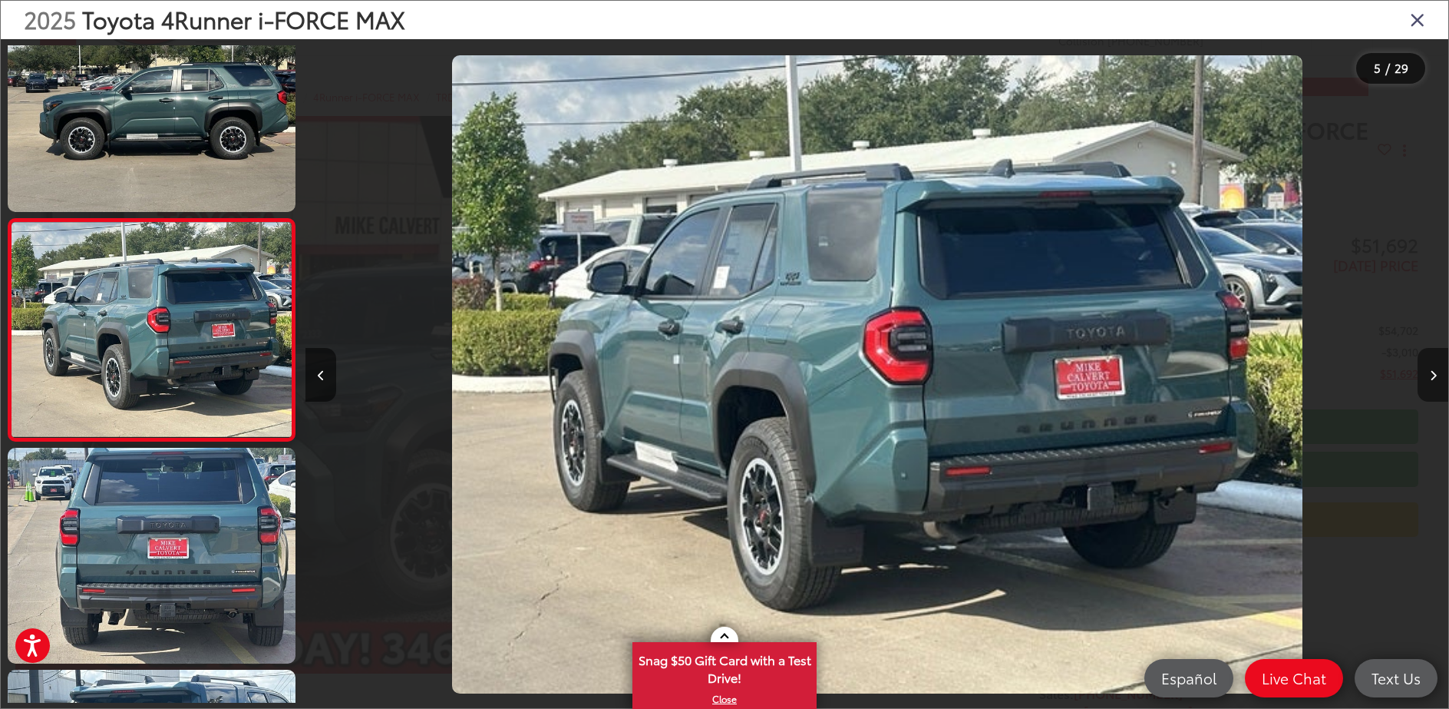
click at [1431, 372] on icon "Next image" at bounding box center [1433, 375] width 7 height 11
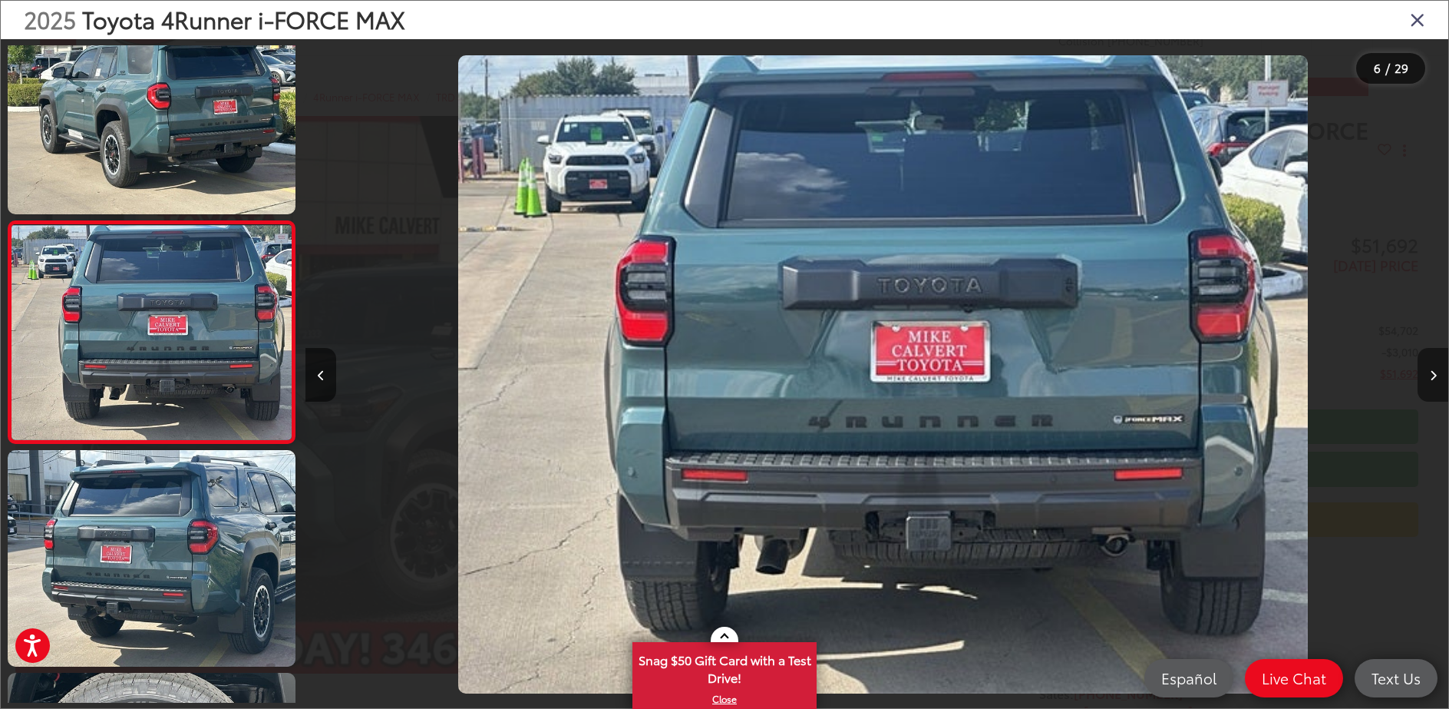
scroll to position [939, 0]
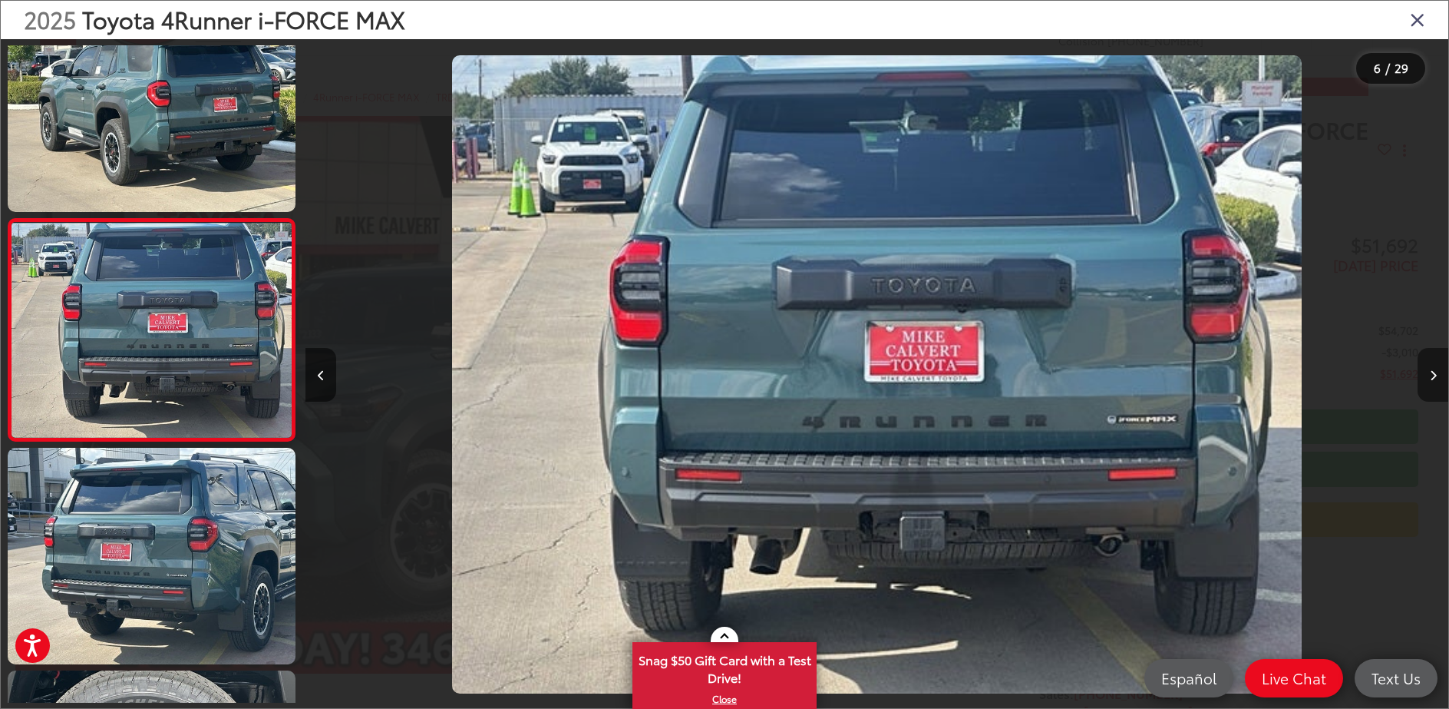
click at [1430, 374] on icon "Next image" at bounding box center [1433, 375] width 7 height 11
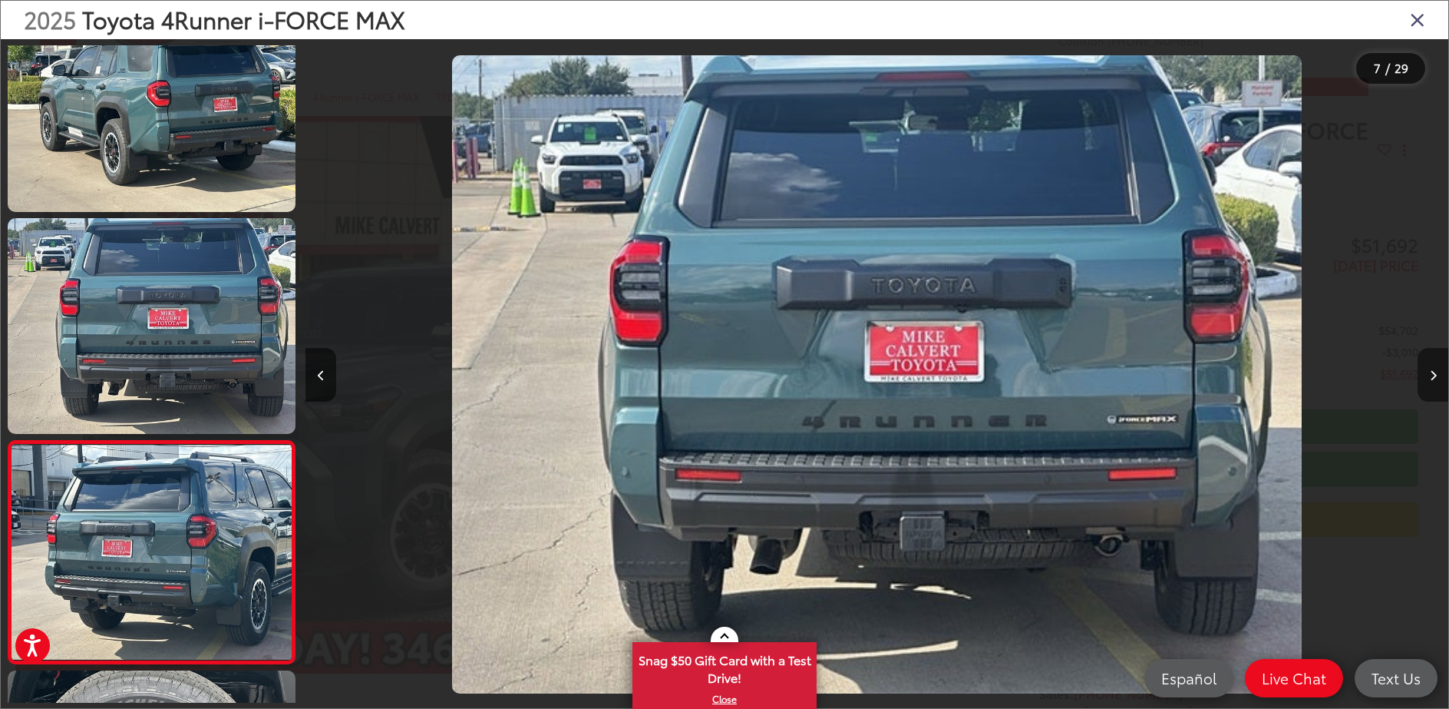
scroll to position [1161, 0]
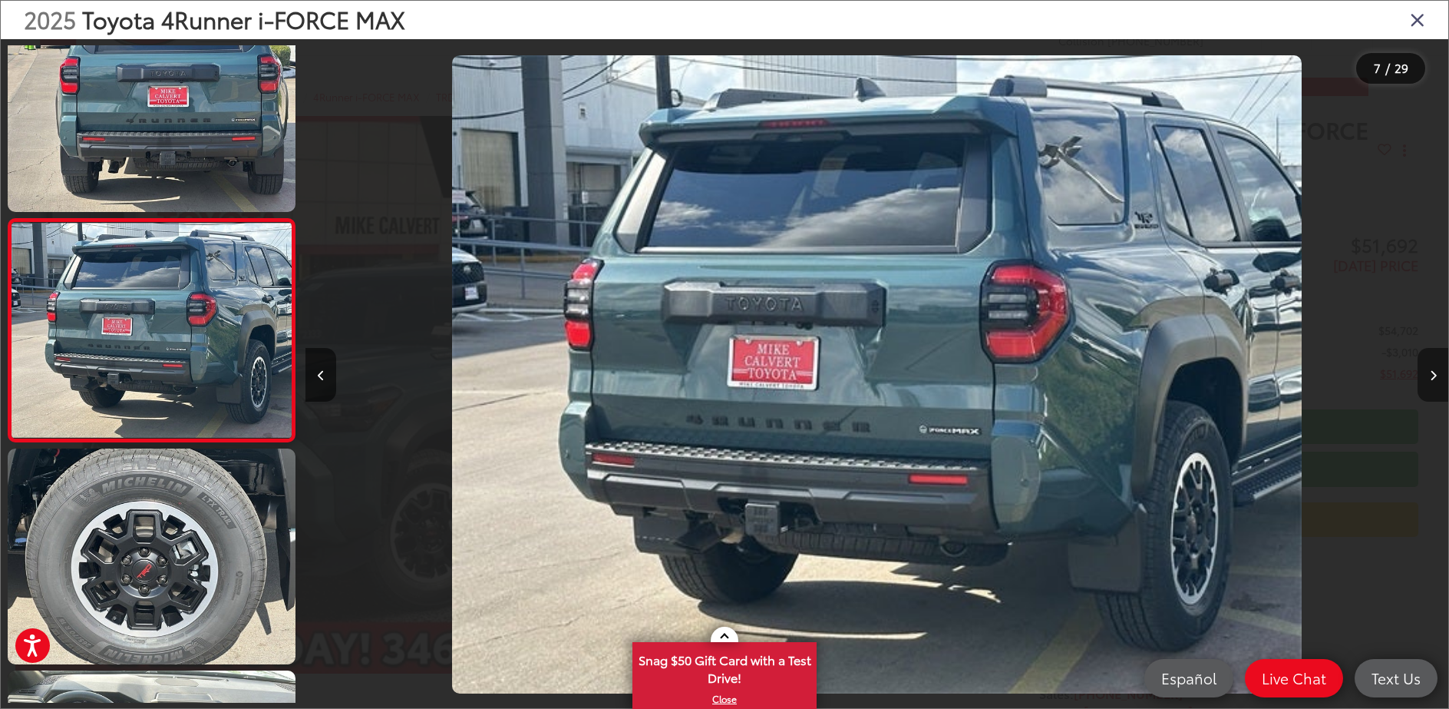
click at [1430, 374] on icon "Next image" at bounding box center [1433, 375] width 7 height 11
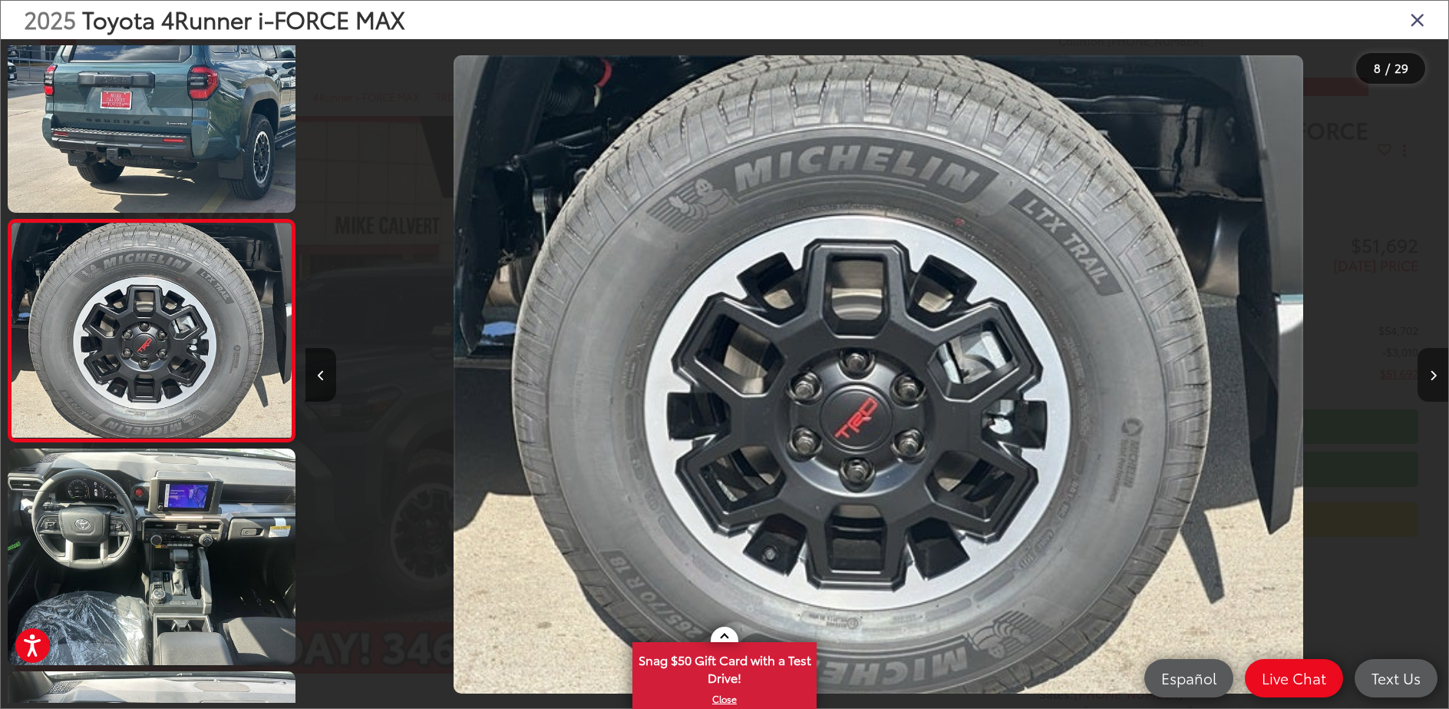
scroll to position [1383, 0]
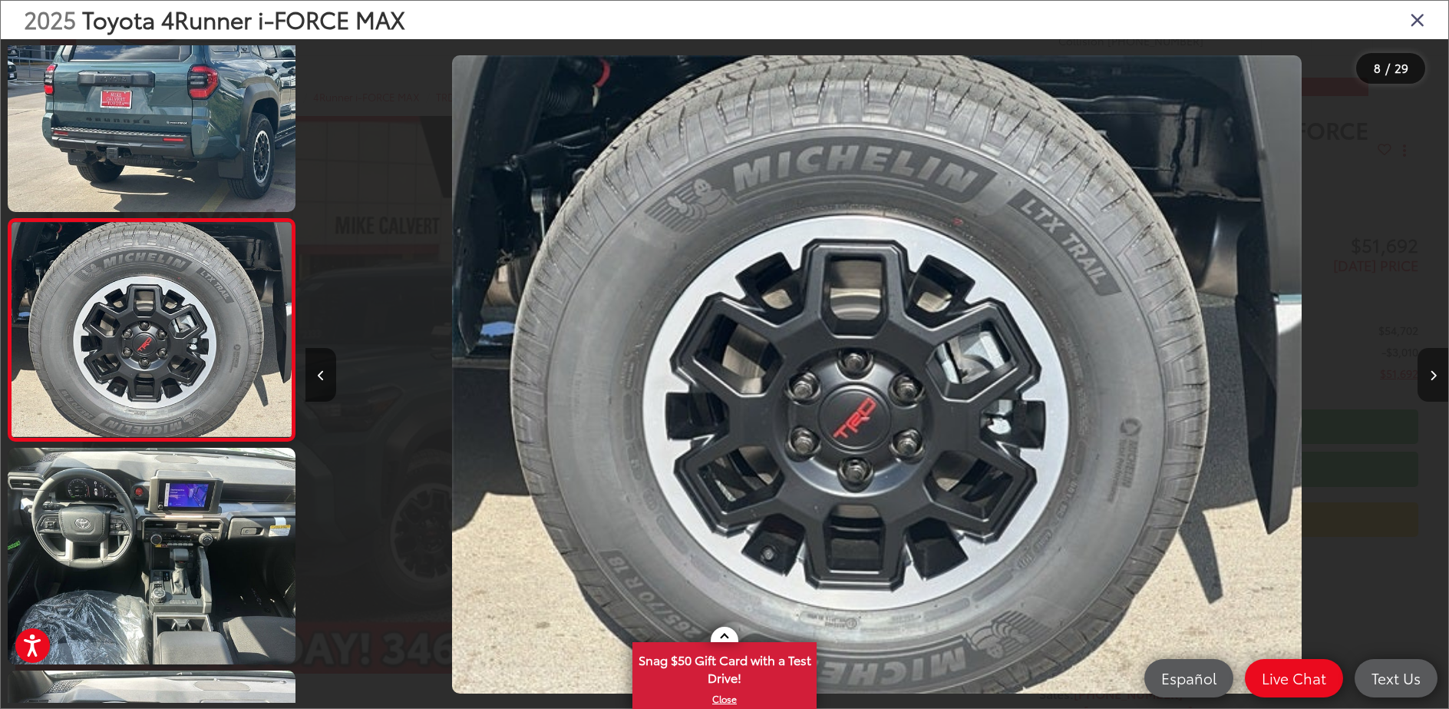
click at [1429, 375] on button "Next image" at bounding box center [1433, 375] width 31 height 54
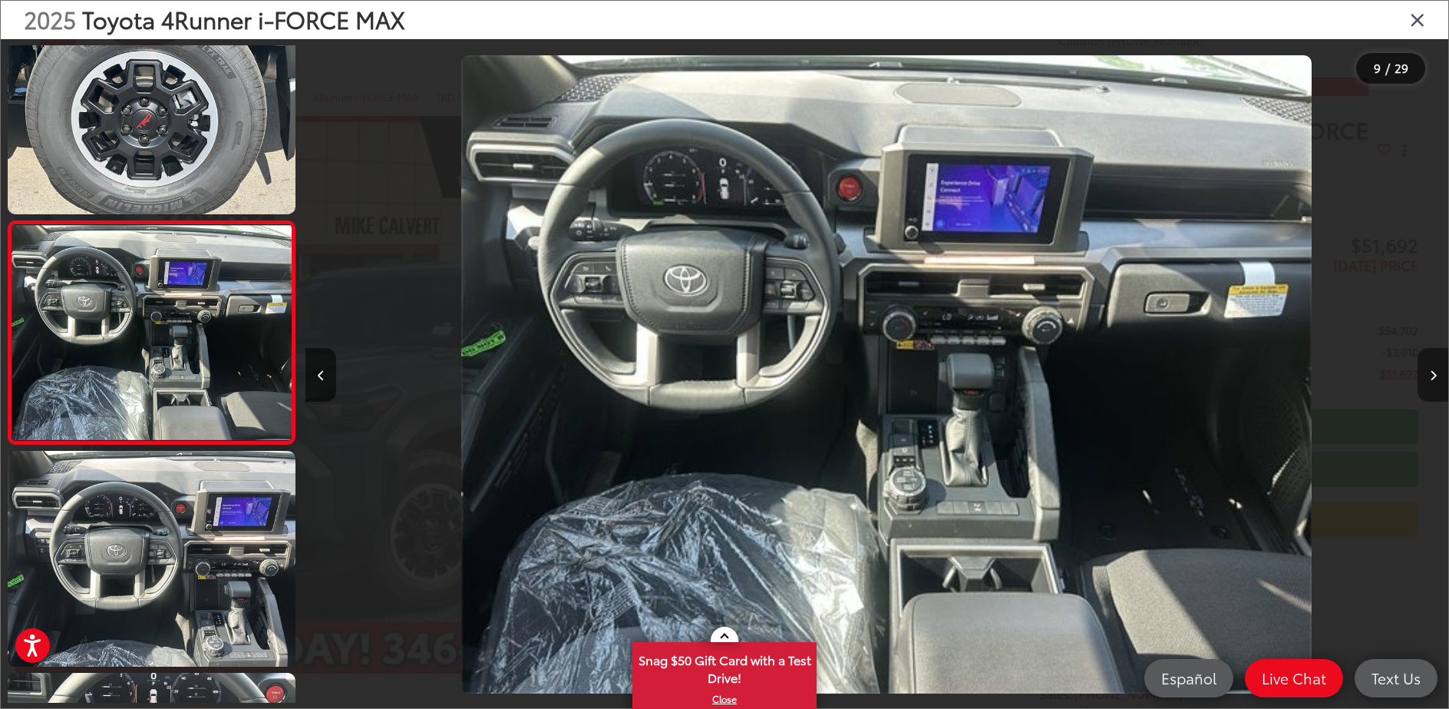
scroll to position [1605, 0]
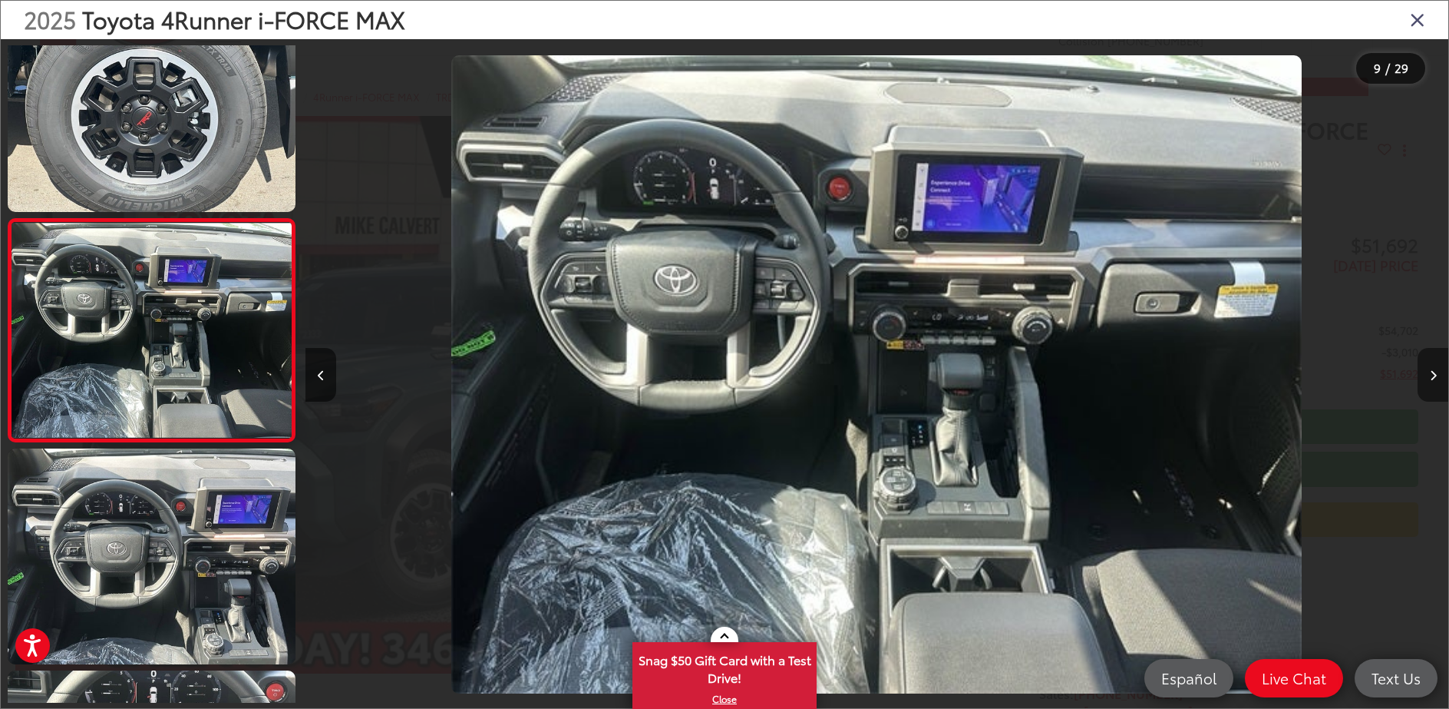
click at [1429, 375] on button "Next image" at bounding box center [1433, 375] width 31 height 54
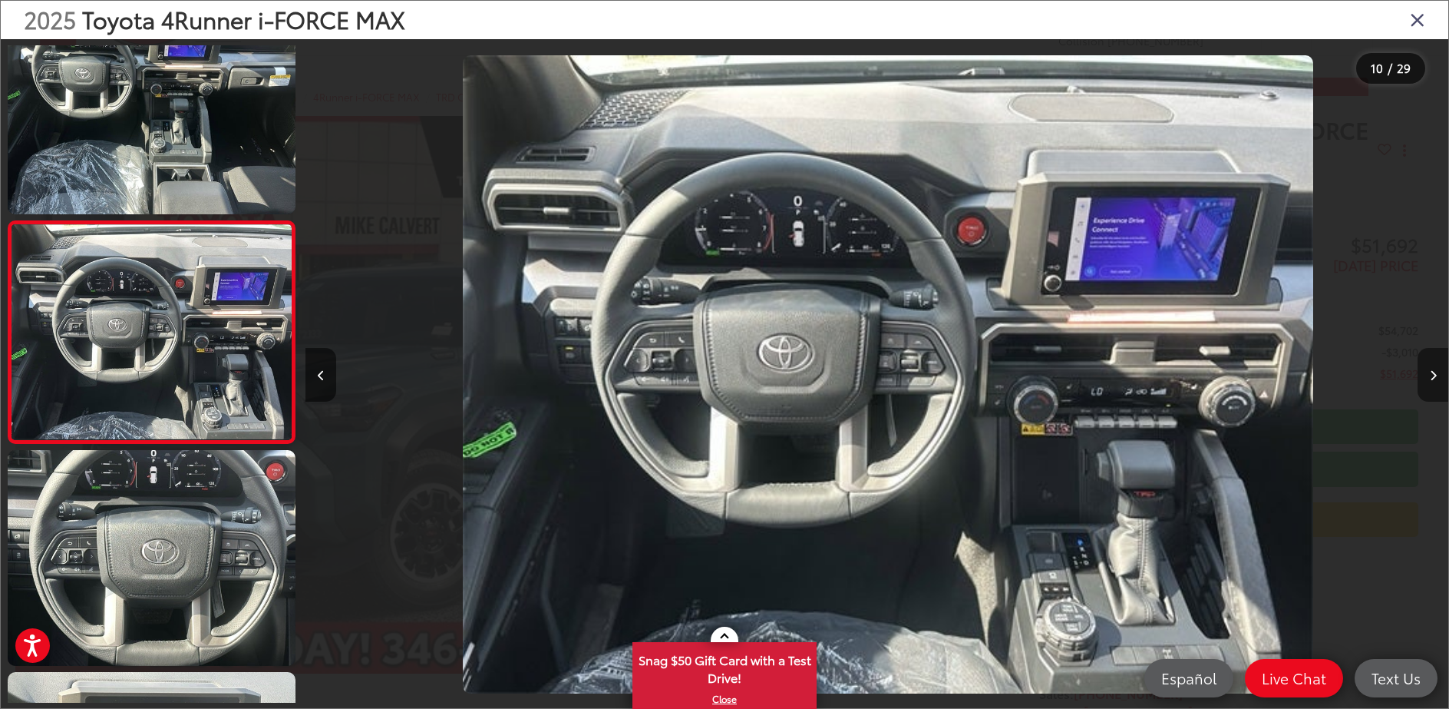
scroll to position [0, 10287]
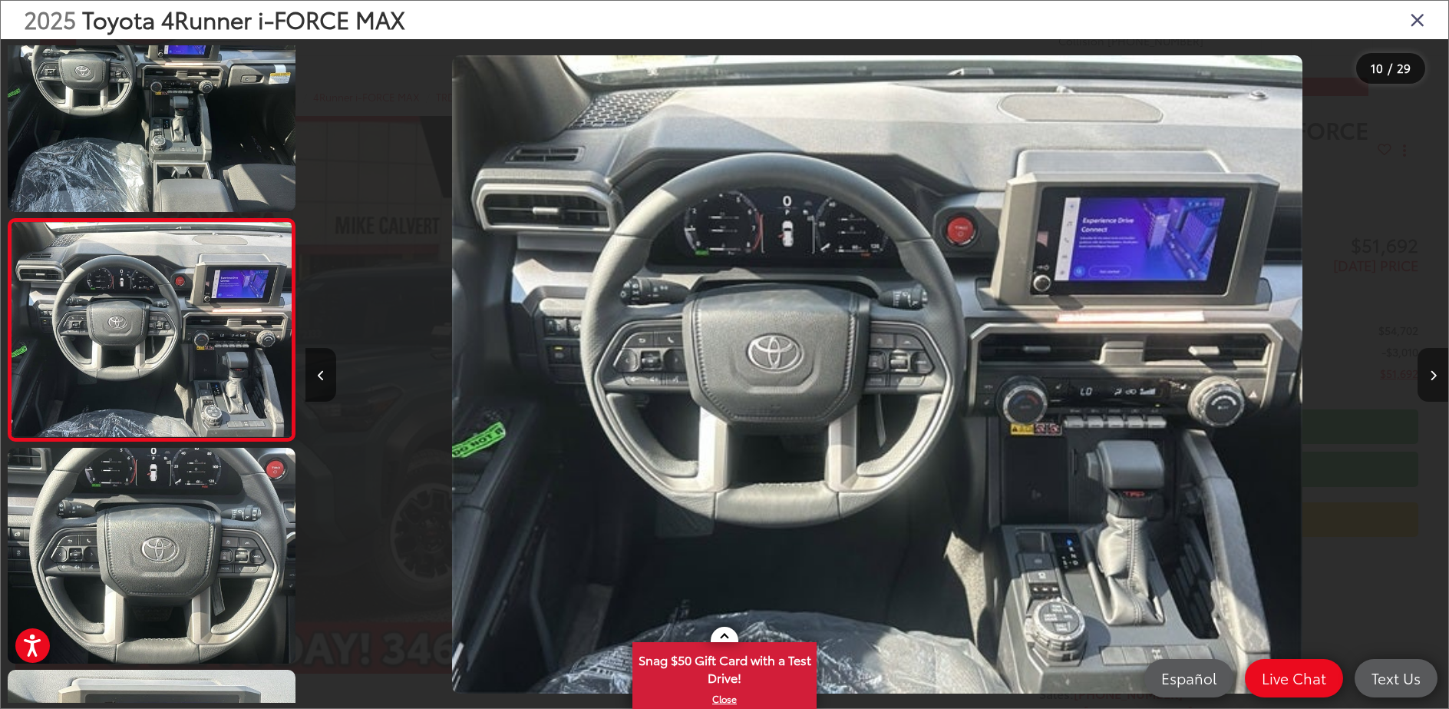
click at [1428, 375] on button "Next image" at bounding box center [1433, 375] width 31 height 54
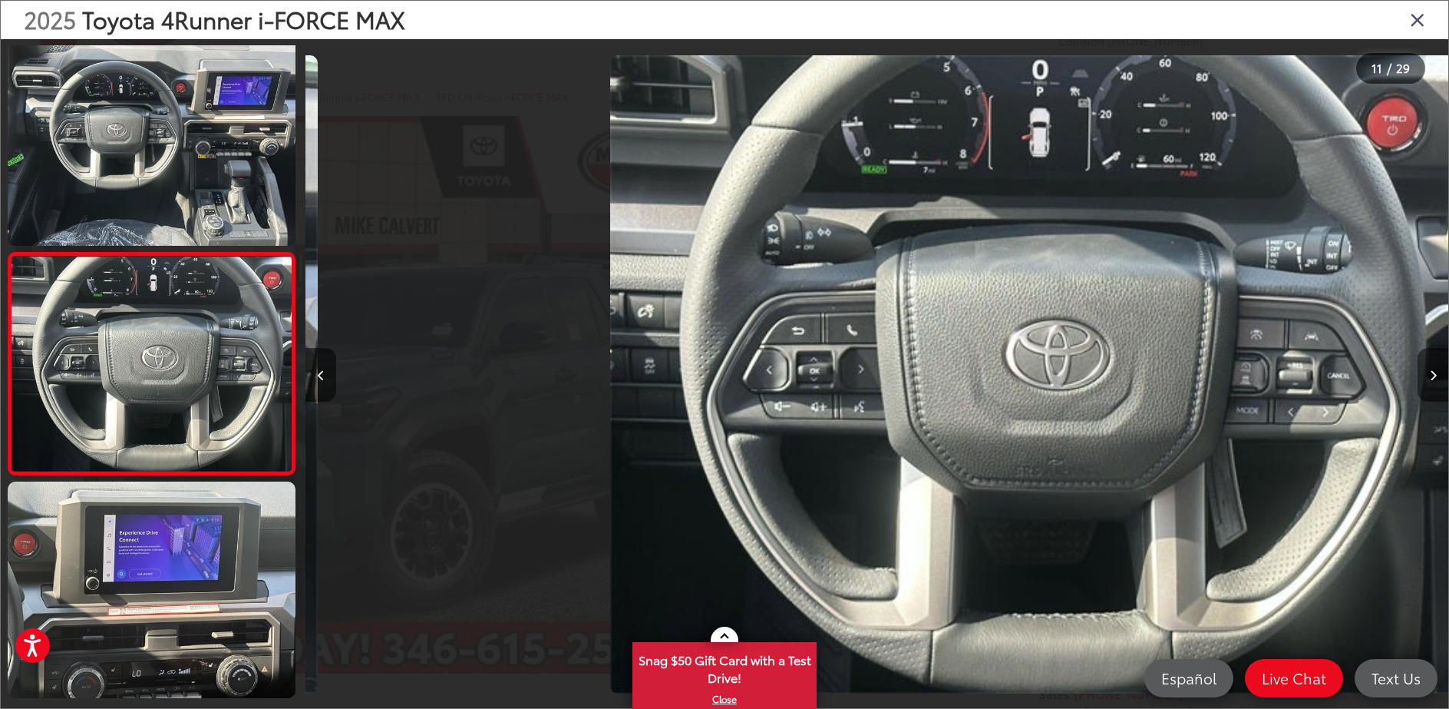
scroll to position [0, 11430]
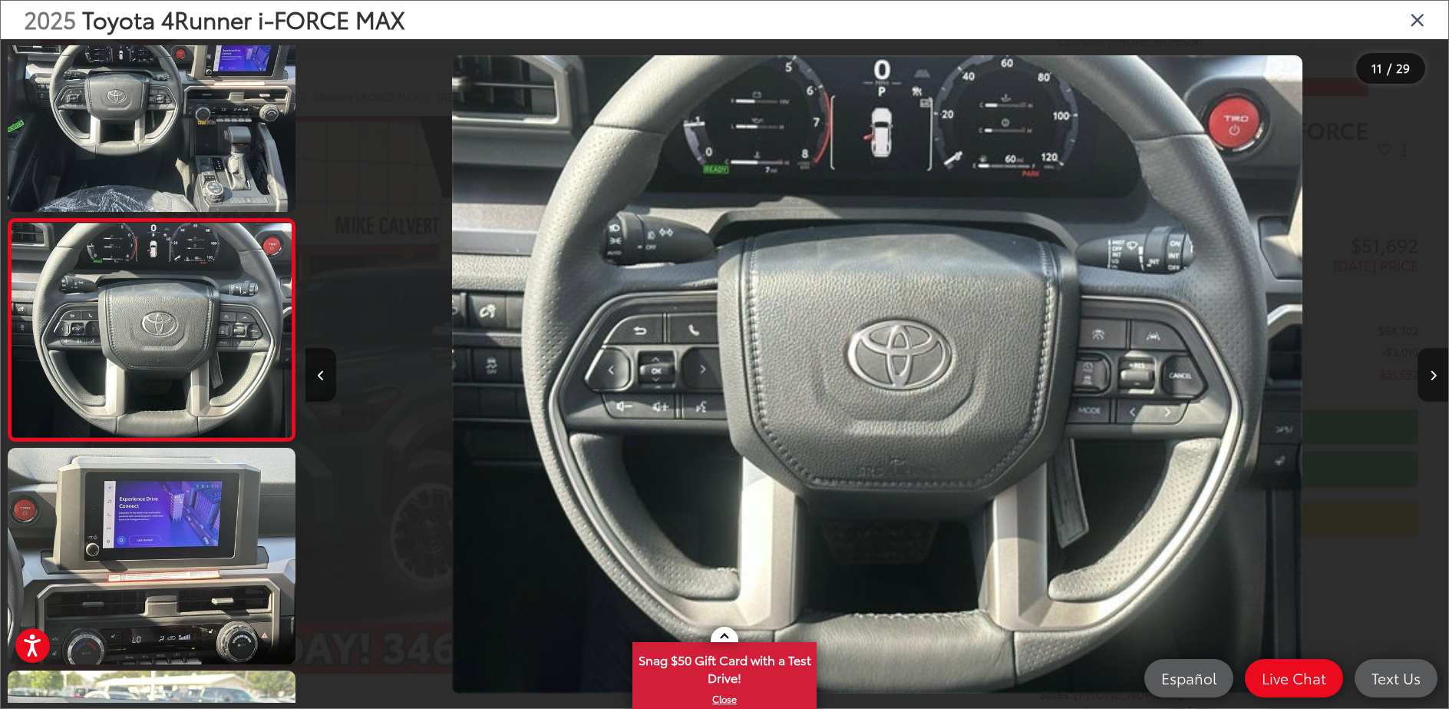
click at [1427, 376] on button "Next image" at bounding box center [1433, 375] width 31 height 54
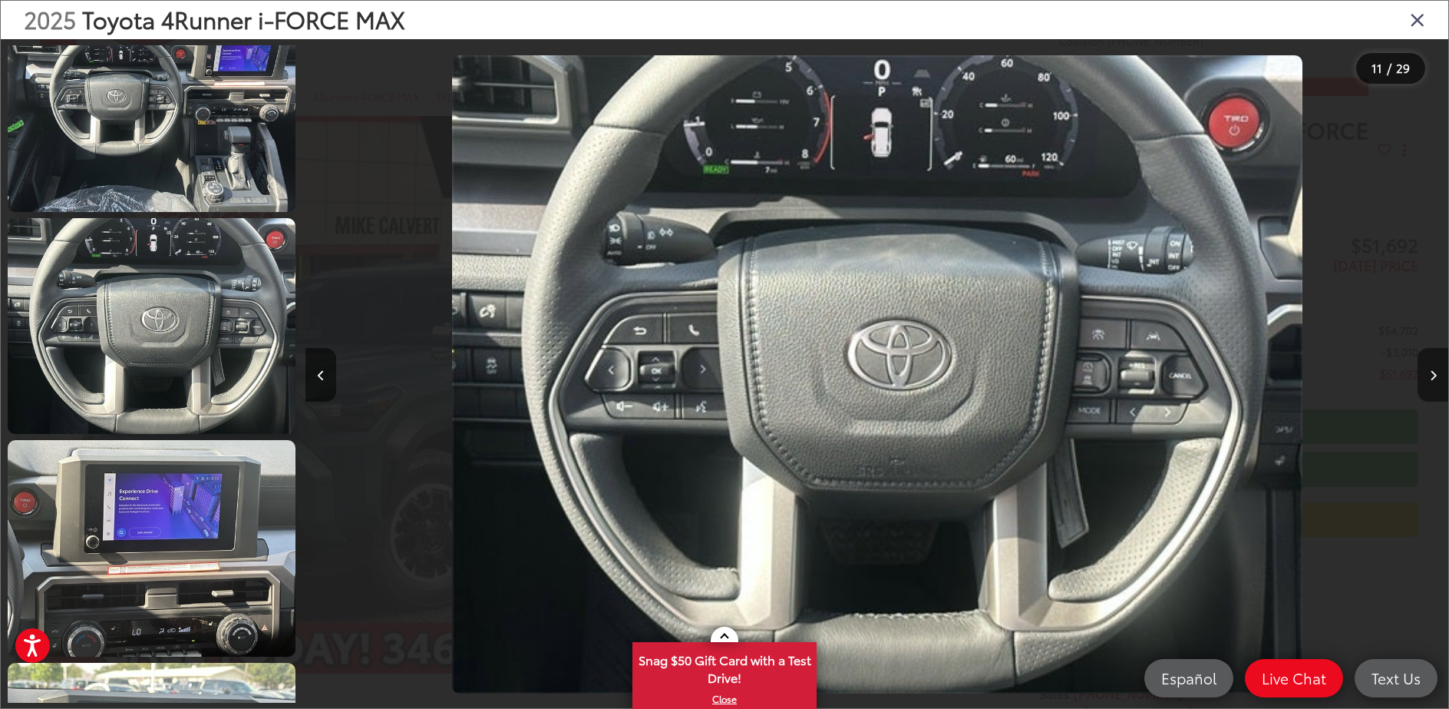
scroll to position [0, 12573]
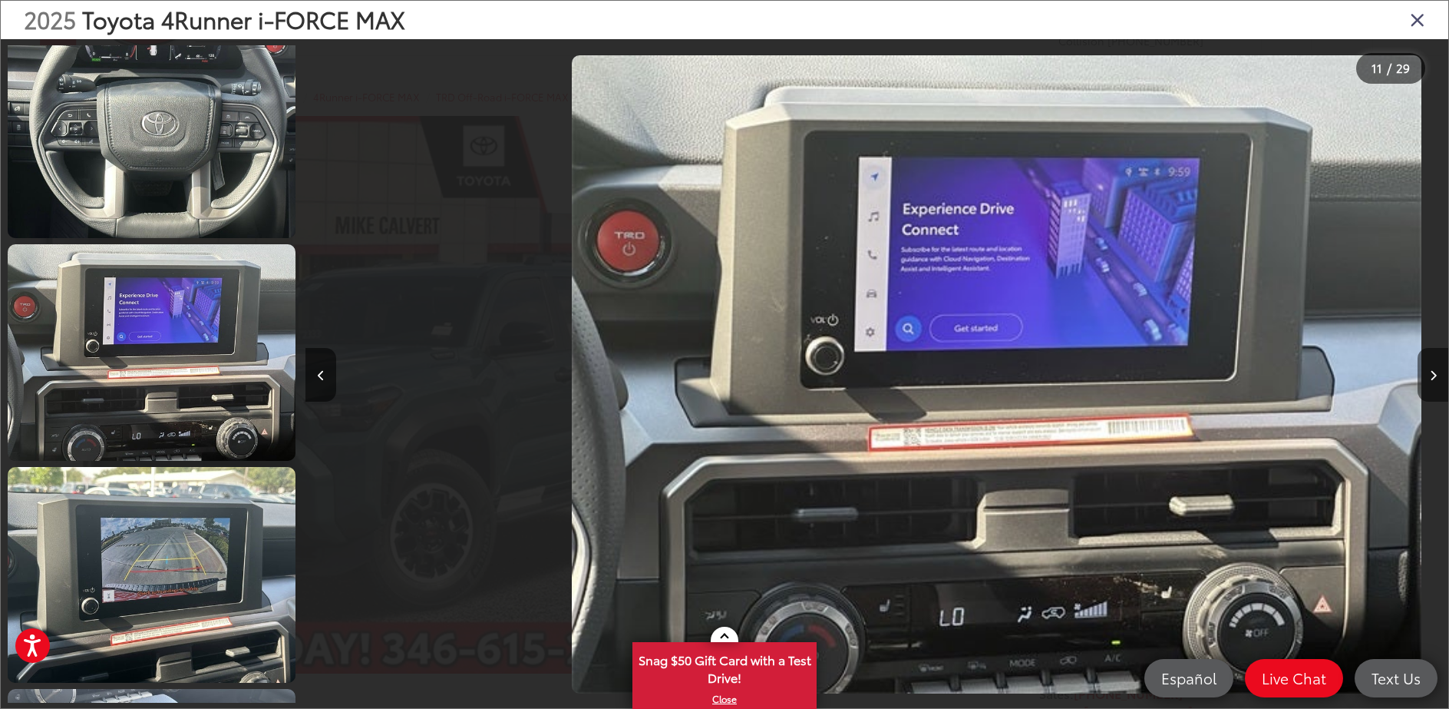
click at [1427, 376] on button "Next image" at bounding box center [1433, 375] width 31 height 54
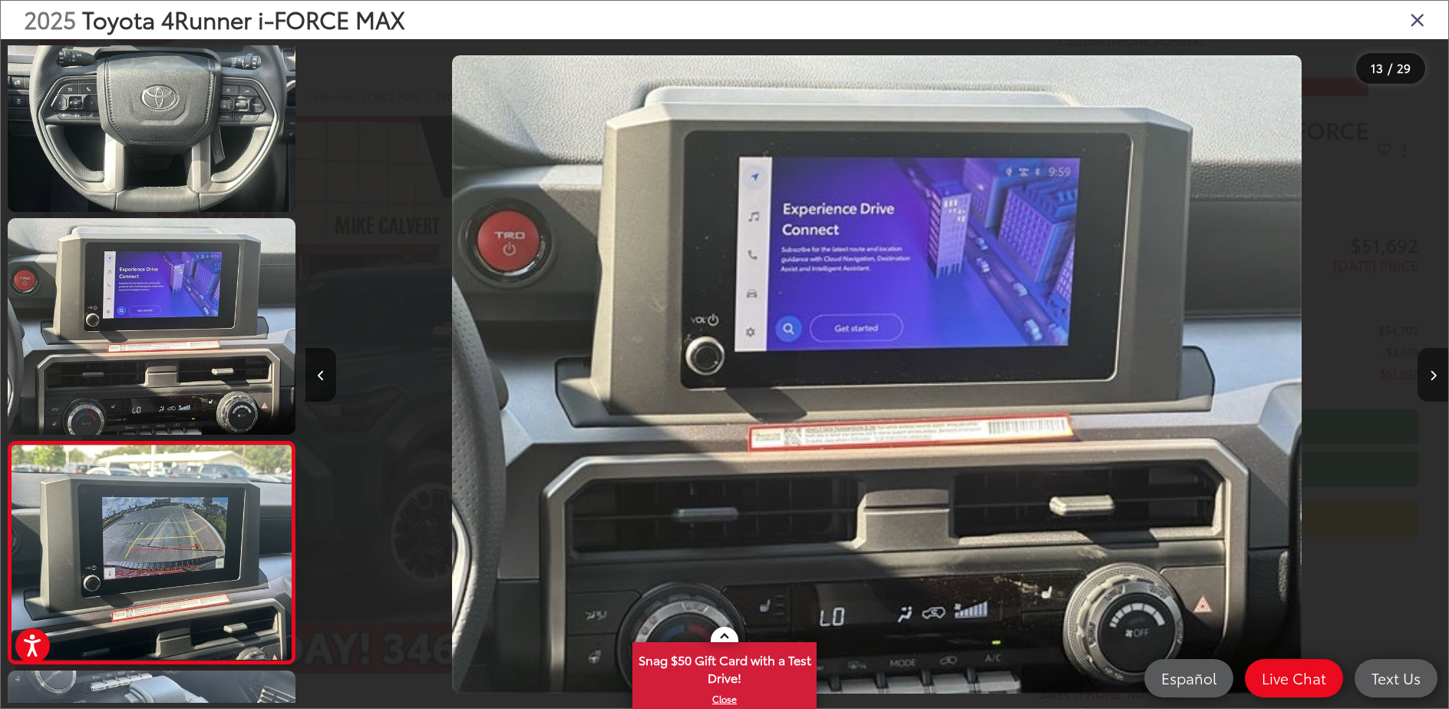
scroll to position [0, 0]
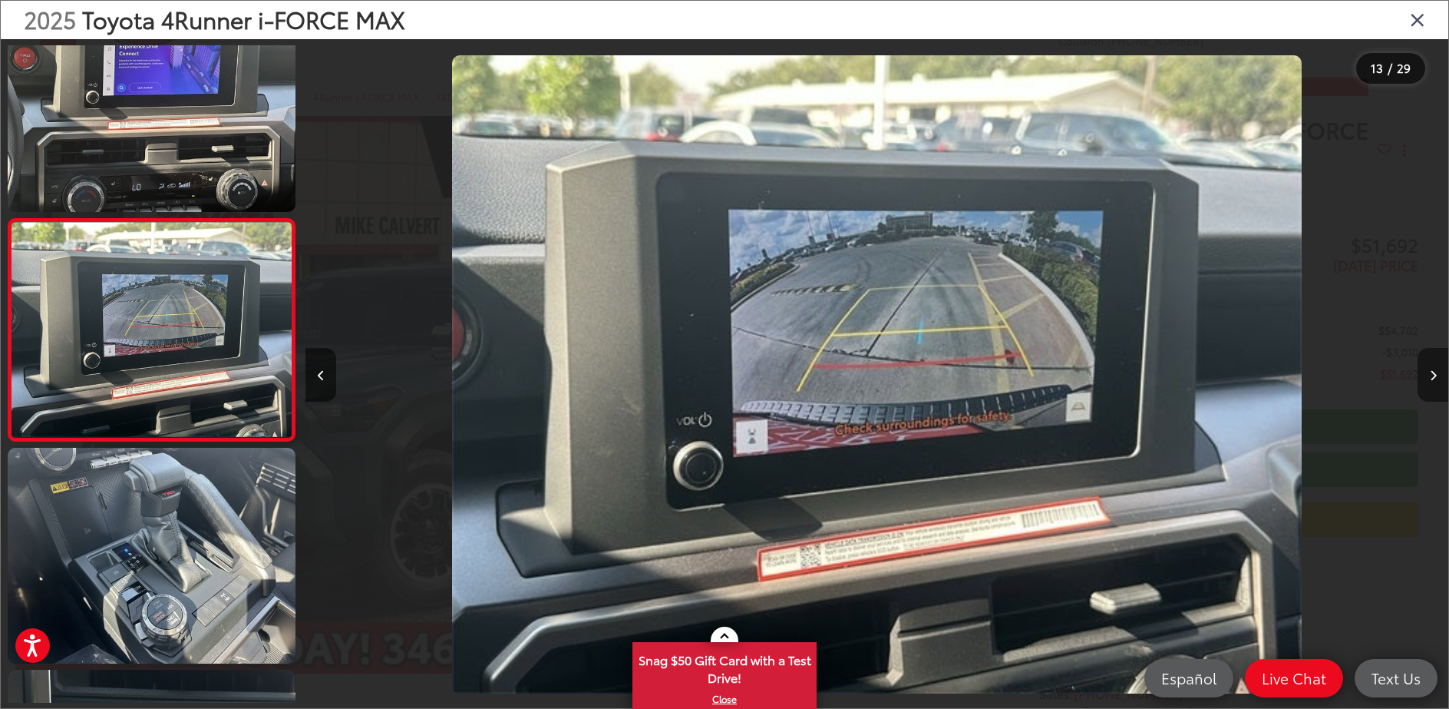
click at [1427, 376] on button "Next image" at bounding box center [1433, 375] width 31 height 54
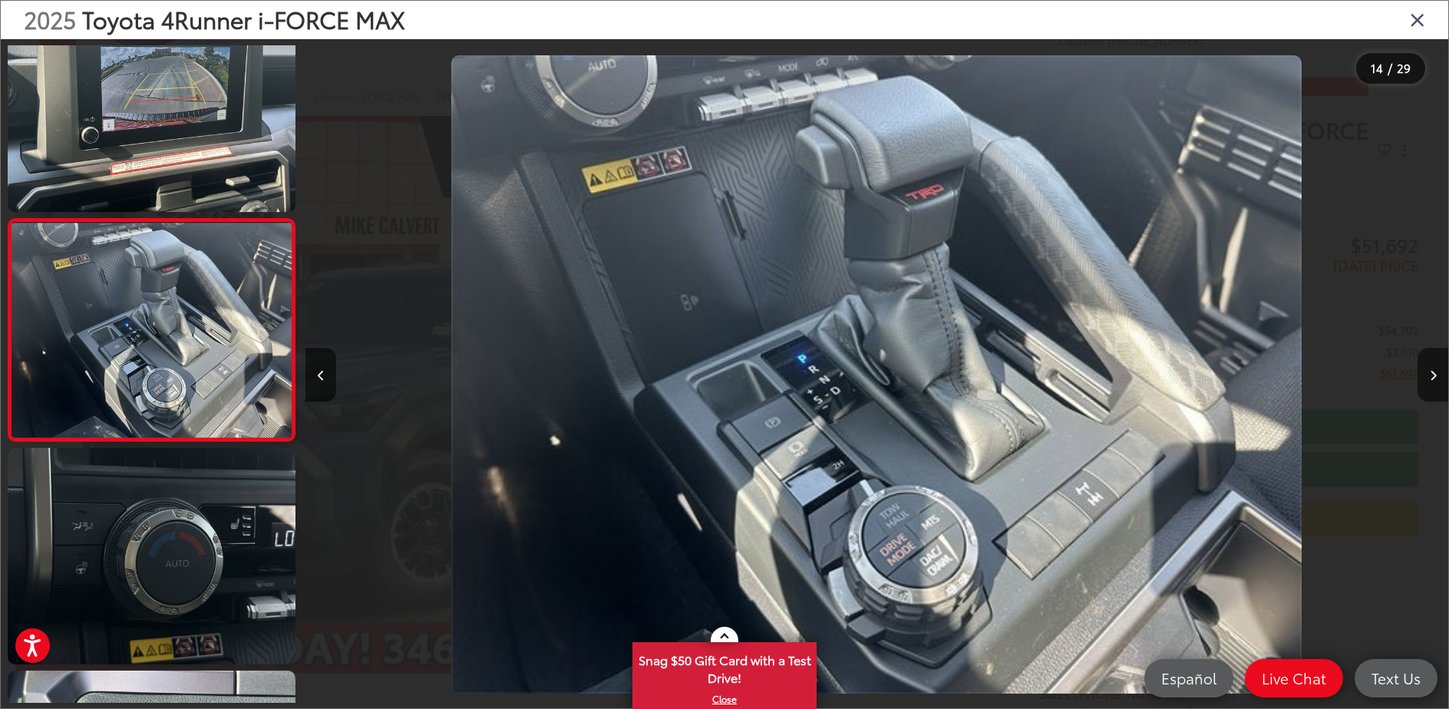
click at [1421, 15] on icon "Close gallery" at bounding box center [1417, 19] width 15 height 20
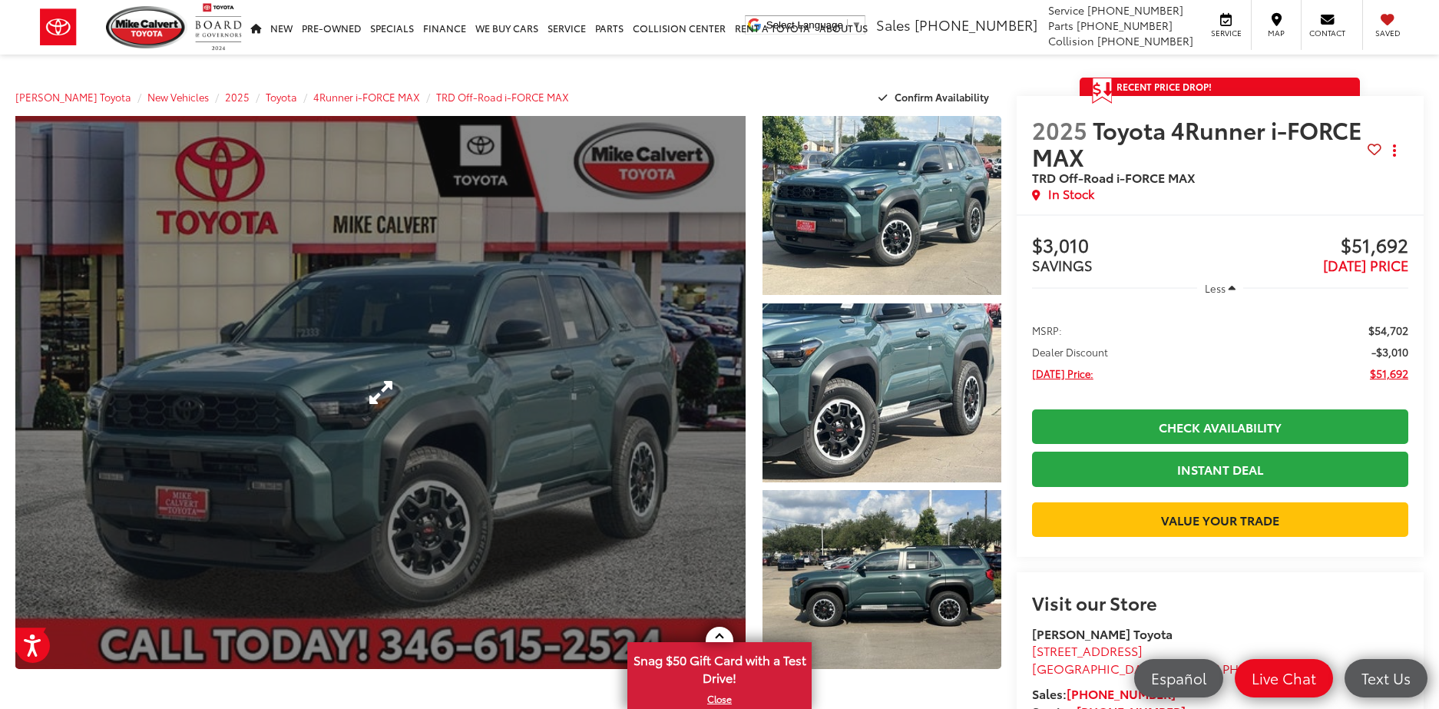
click at [435, 412] on link "Expand Photo 0" at bounding box center [380, 392] width 730 height 553
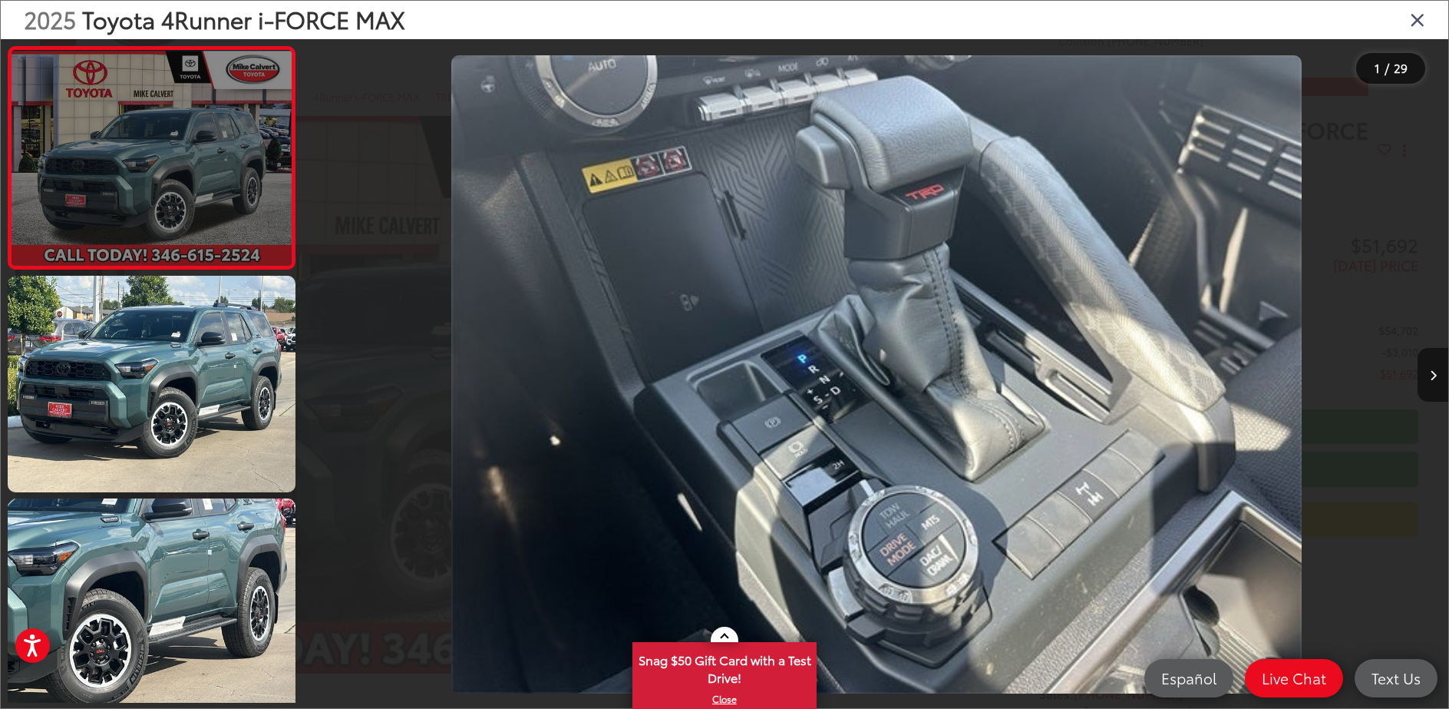
click at [161, 163] on link at bounding box center [152, 157] width 288 height 223
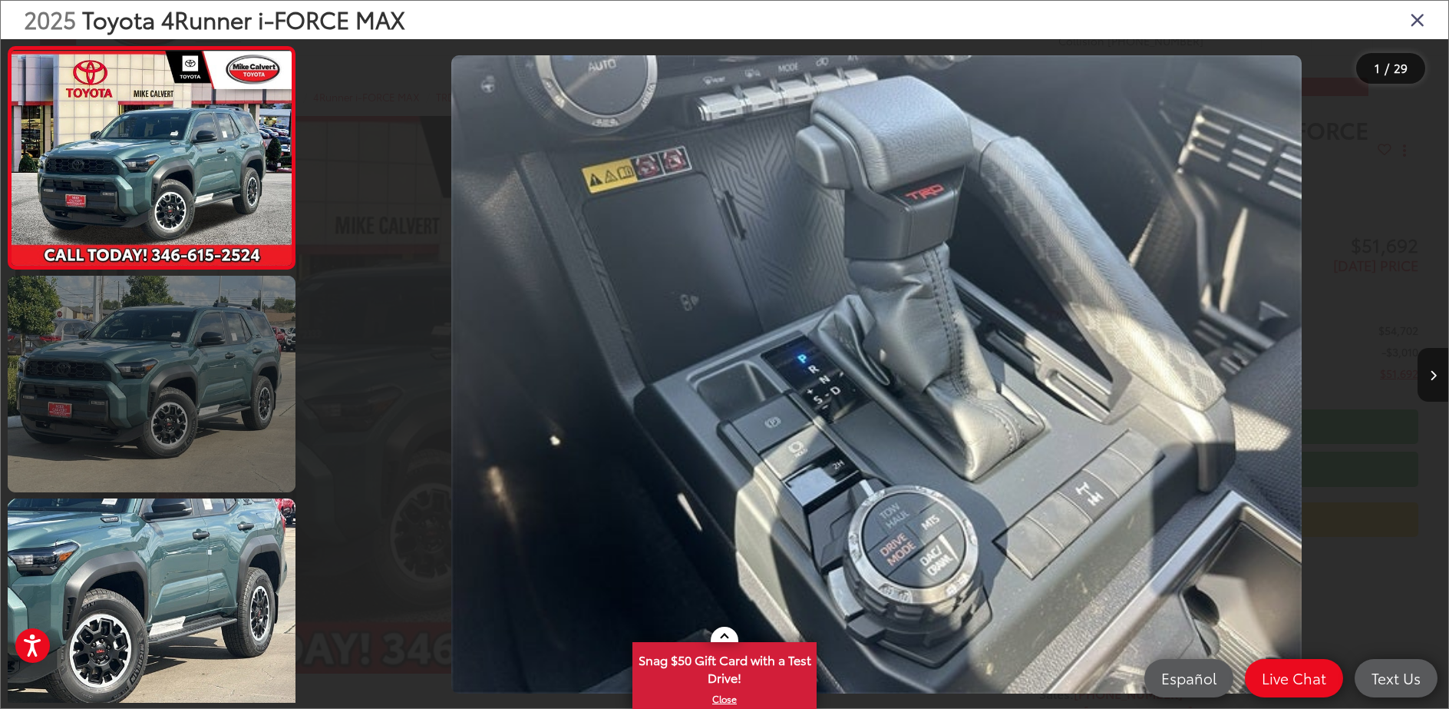
click at [127, 428] on link at bounding box center [152, 384] width 288 height 216
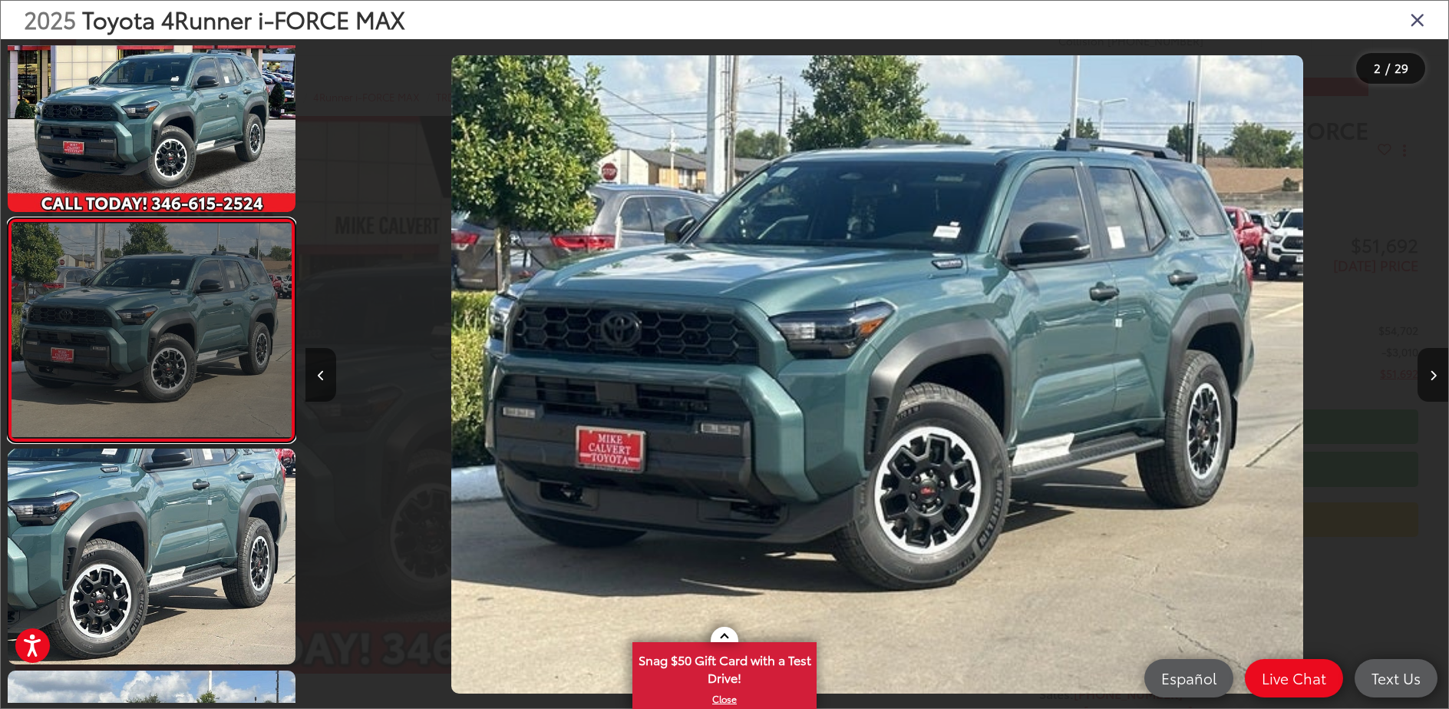
scroll to position [0, 1143]
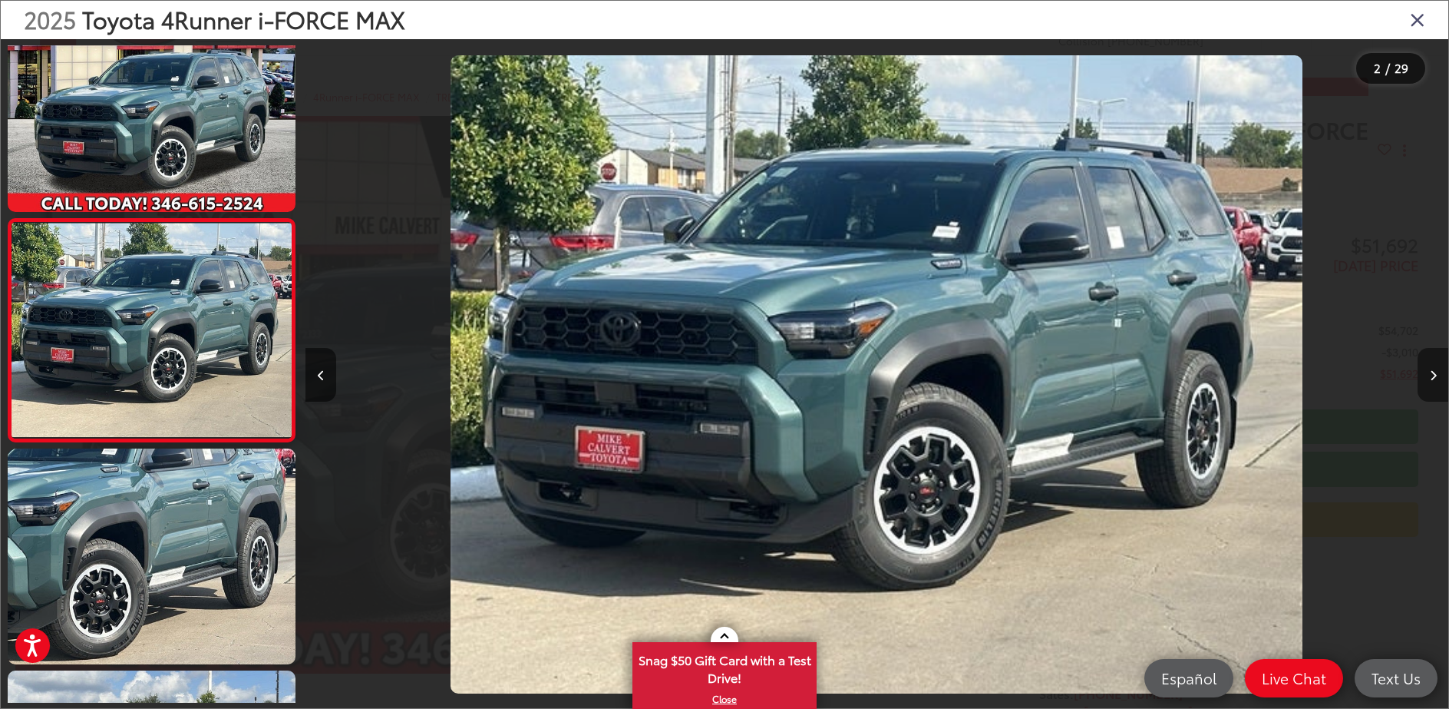
click at [1430, 375] on icon "Next image" at bounding box center [1433, 375] width 7 height 11
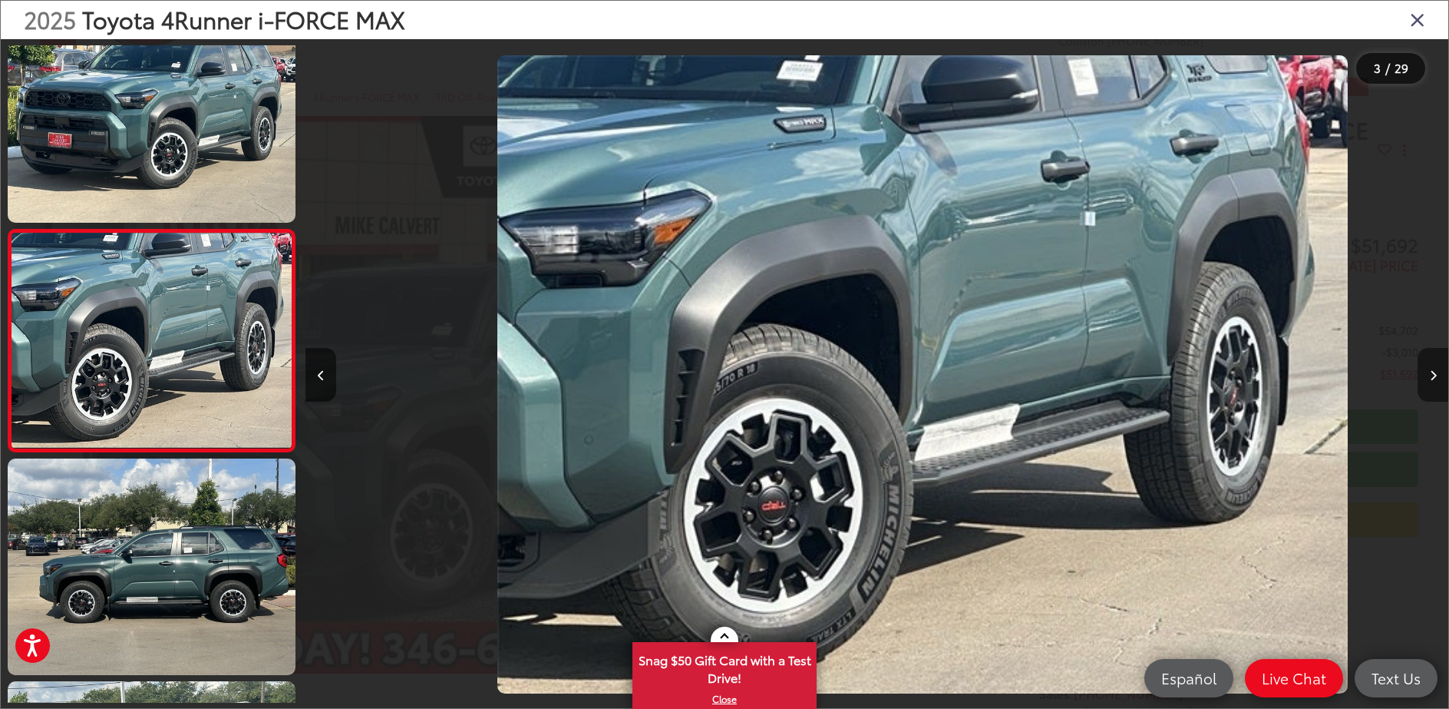
scroll to position [273, 0]
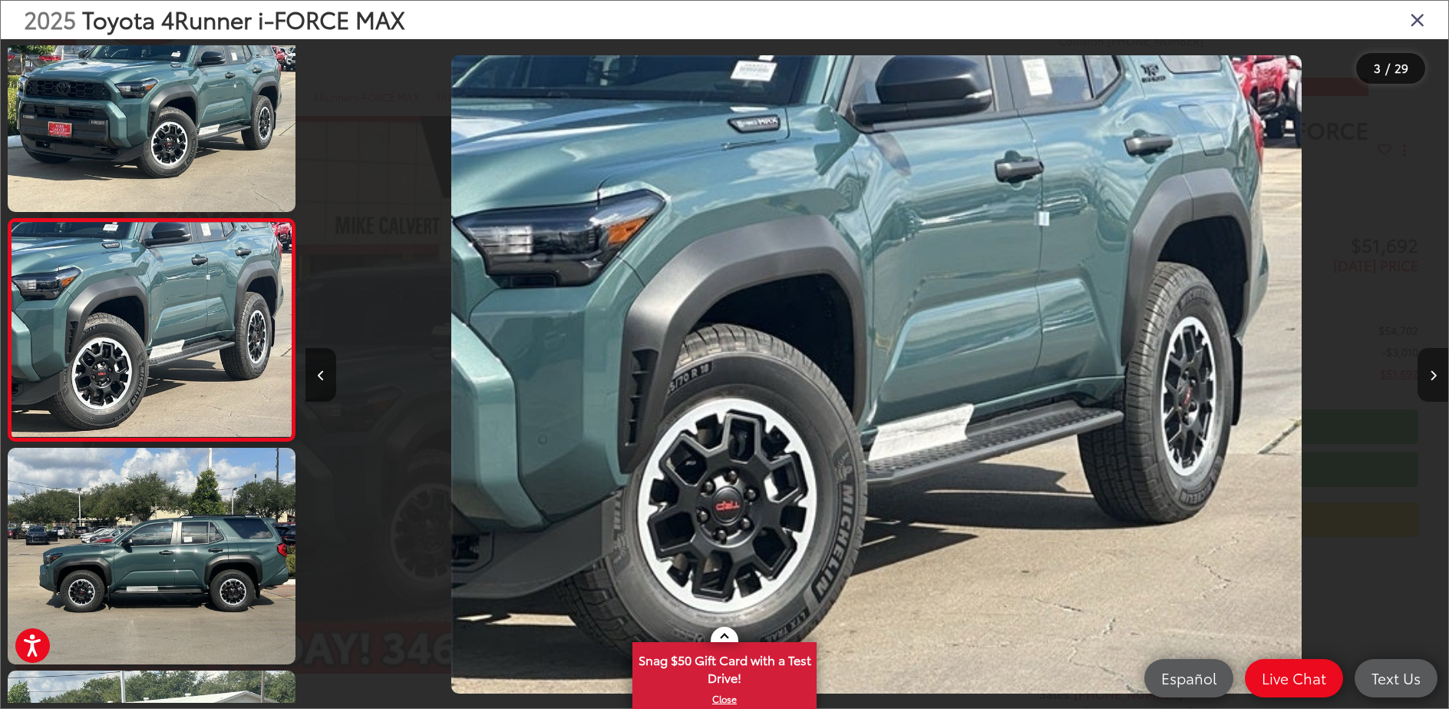
click at [1435, 377] on icon "Next image" at bounding box center [1433, 375] width 7 height 11
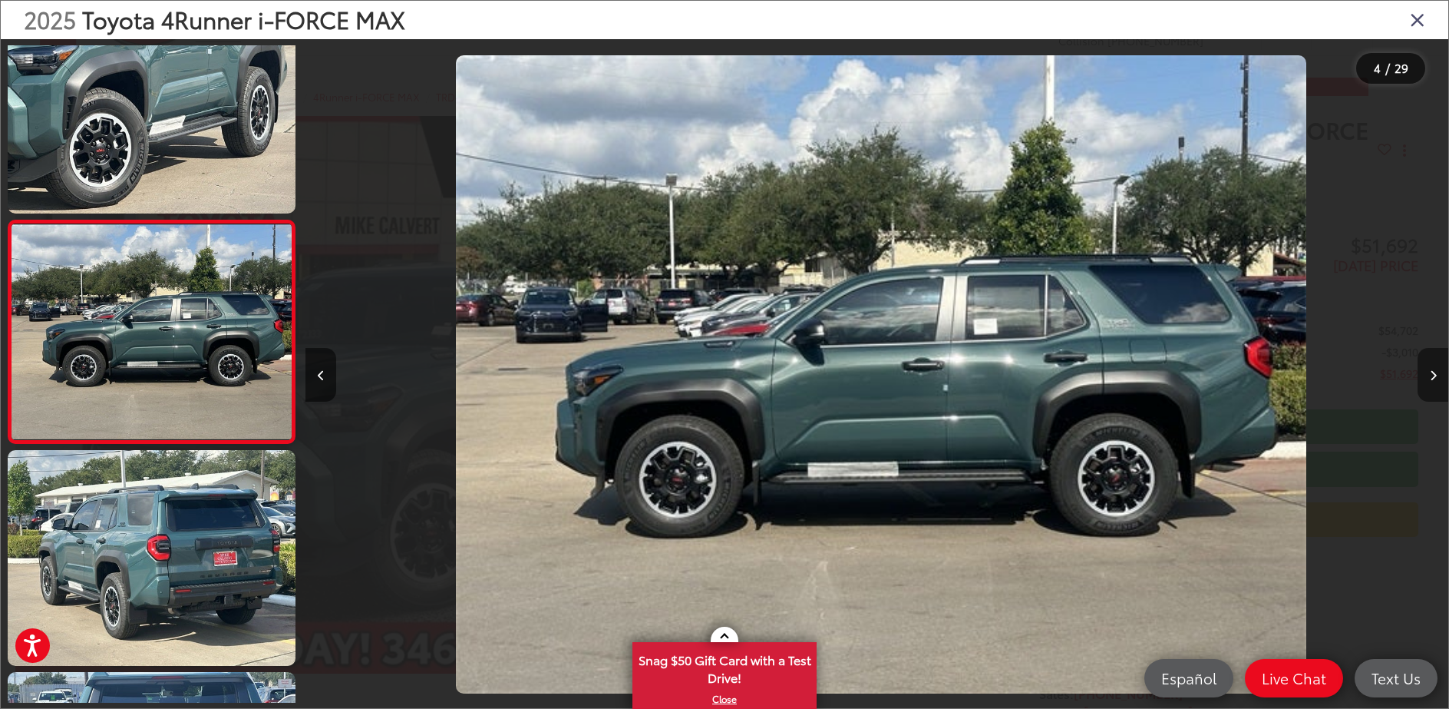
scroll to position [494, 0]
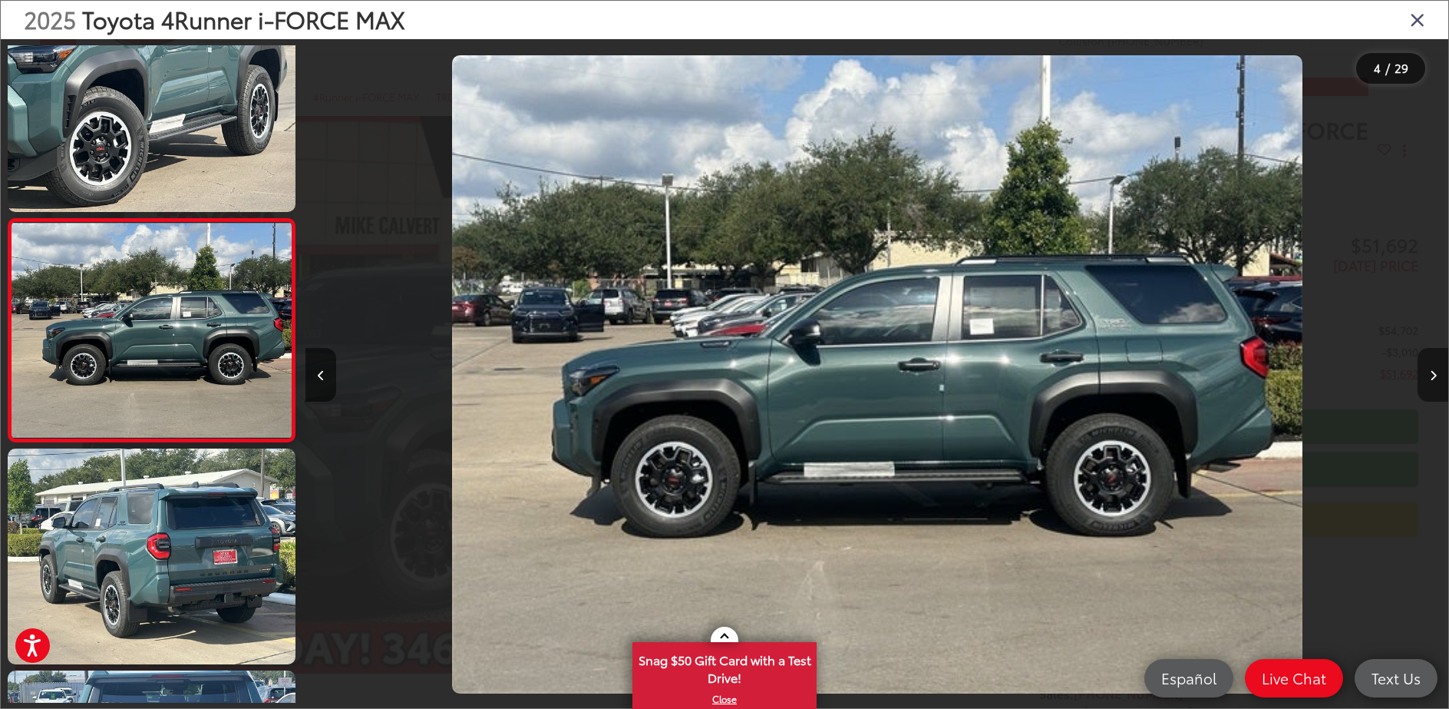
click at [1435, 377] on icon "Next image" at bounding box center [1433, 375] width 7 height 11
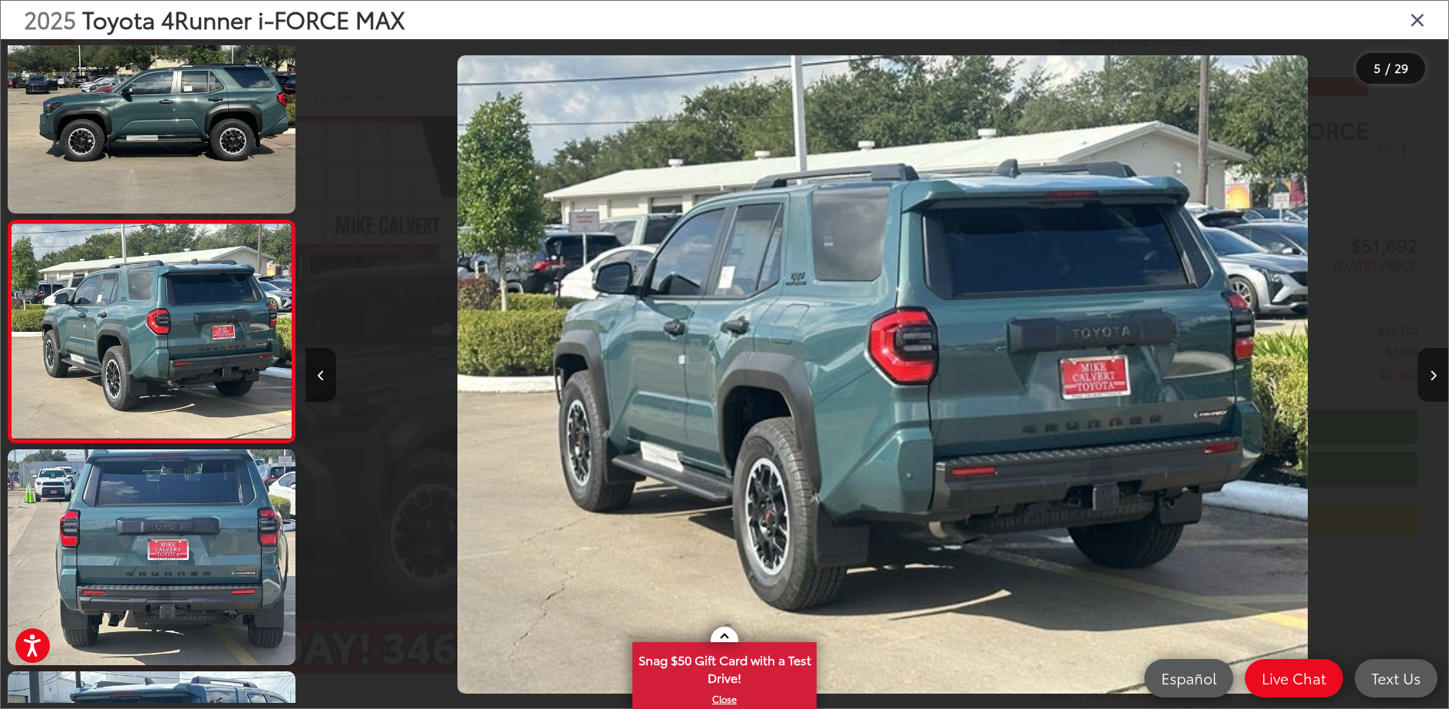
scroll to position [717, 0]
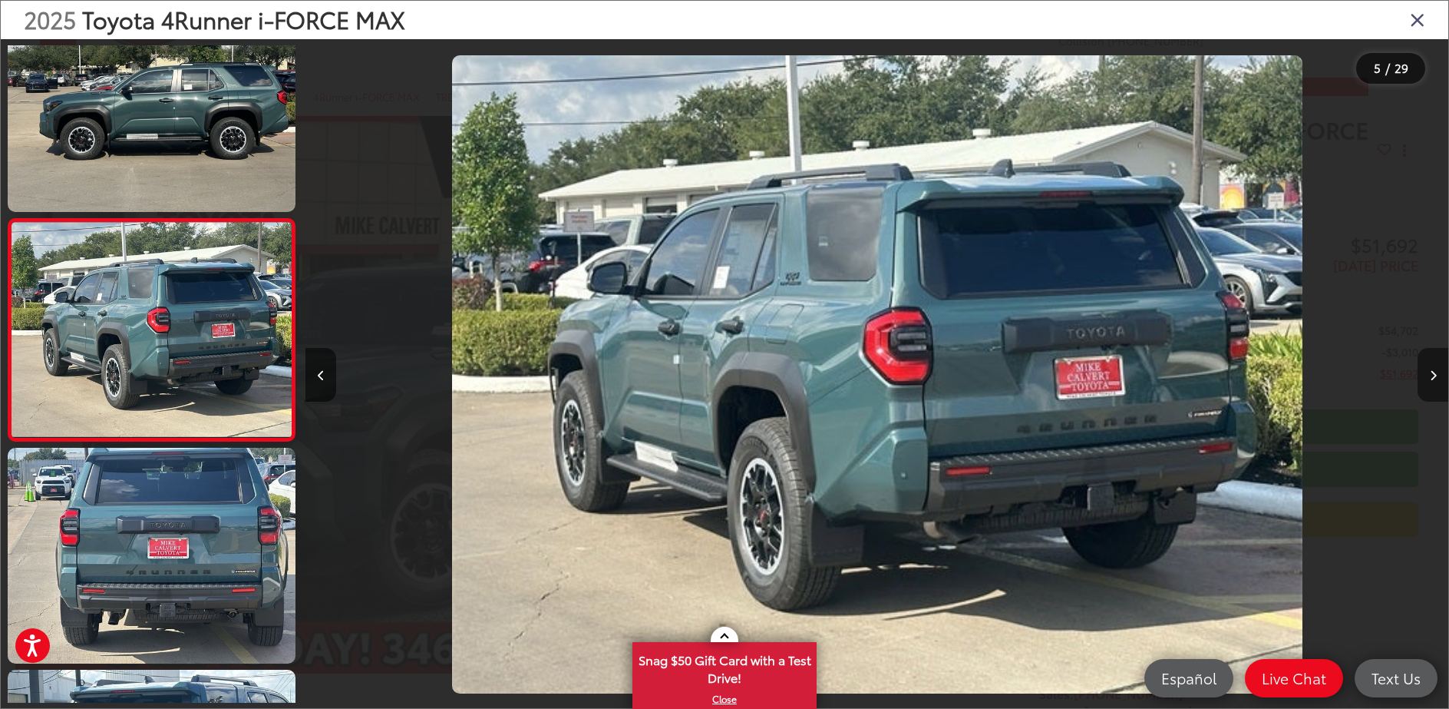
click at [1435, 377] on icon "Next image" at bounding box center [1433, 375] width 7 height 11
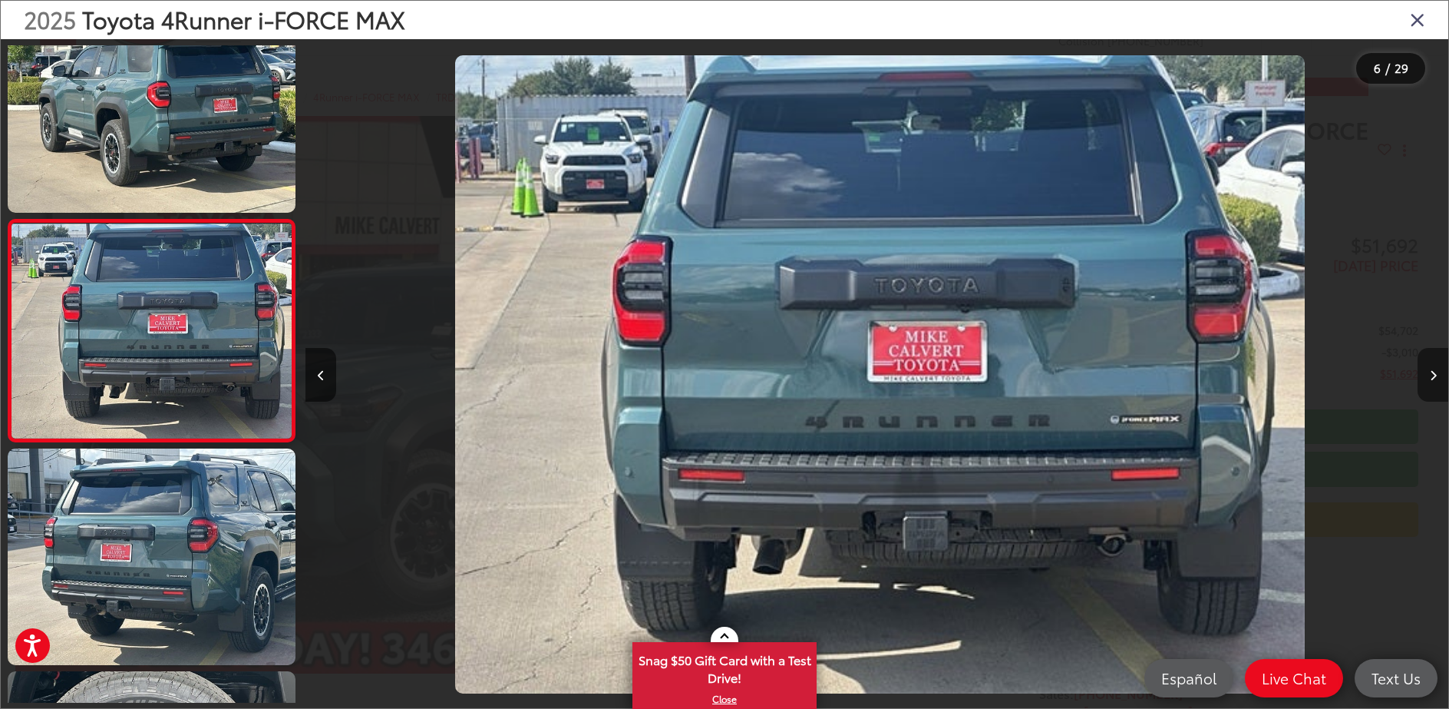
scroll to position [939, 0]
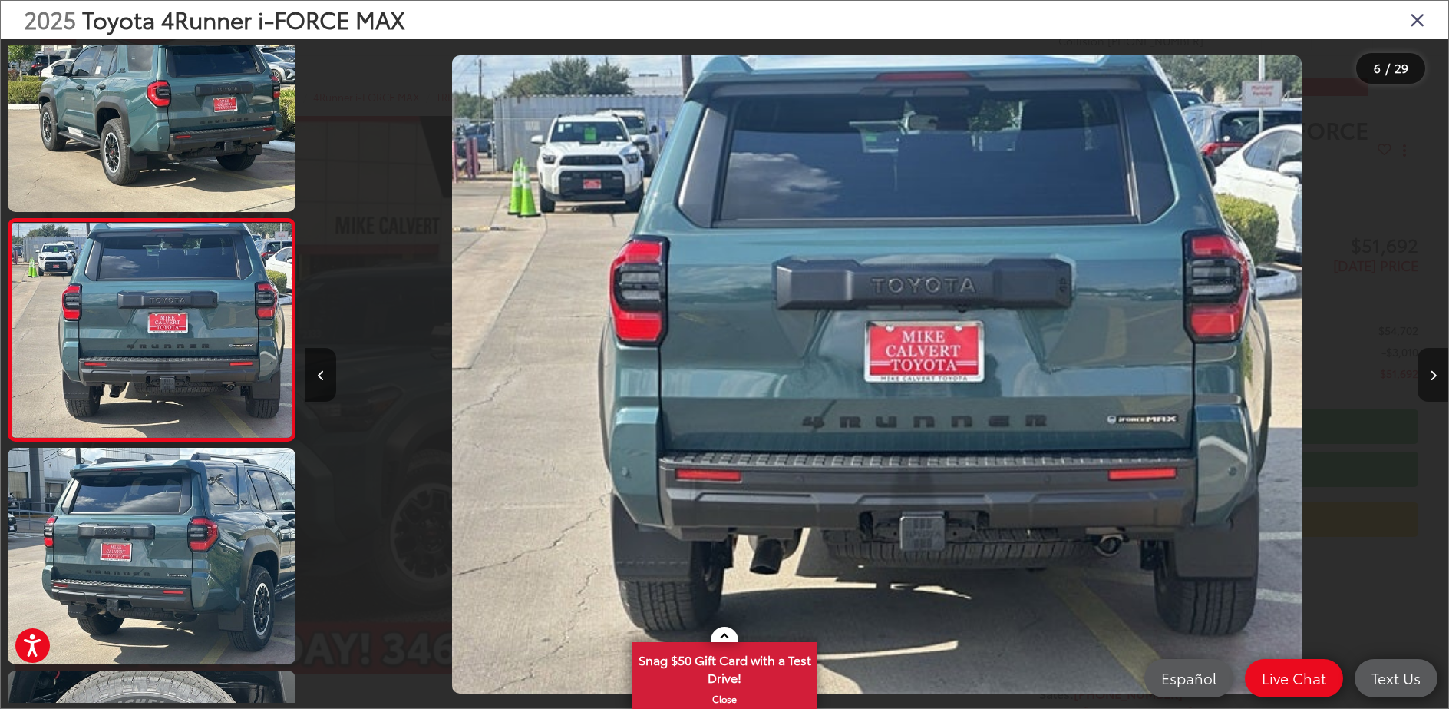
click at [1435, 377] on icon "Next image" at bounding box center [1433, 375] width 7 height 11
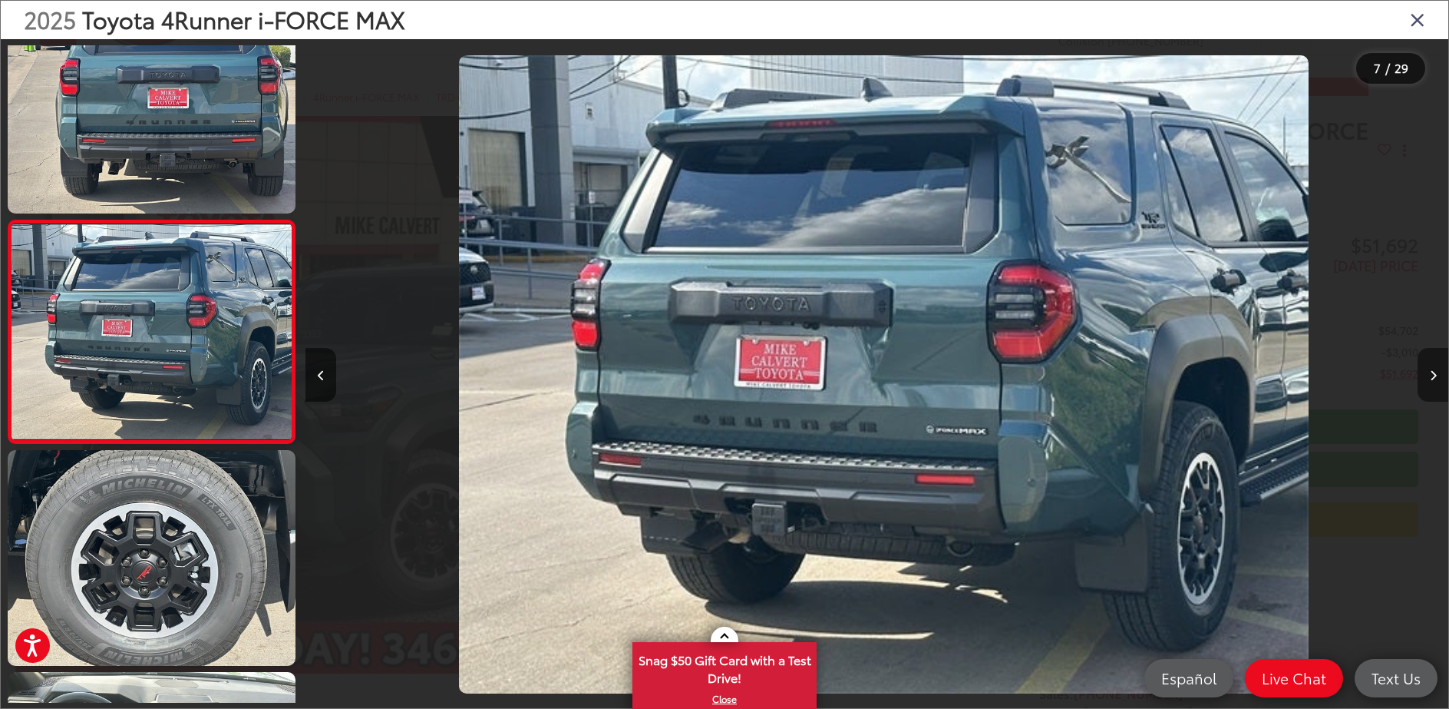
scroll to position [1161, 0]
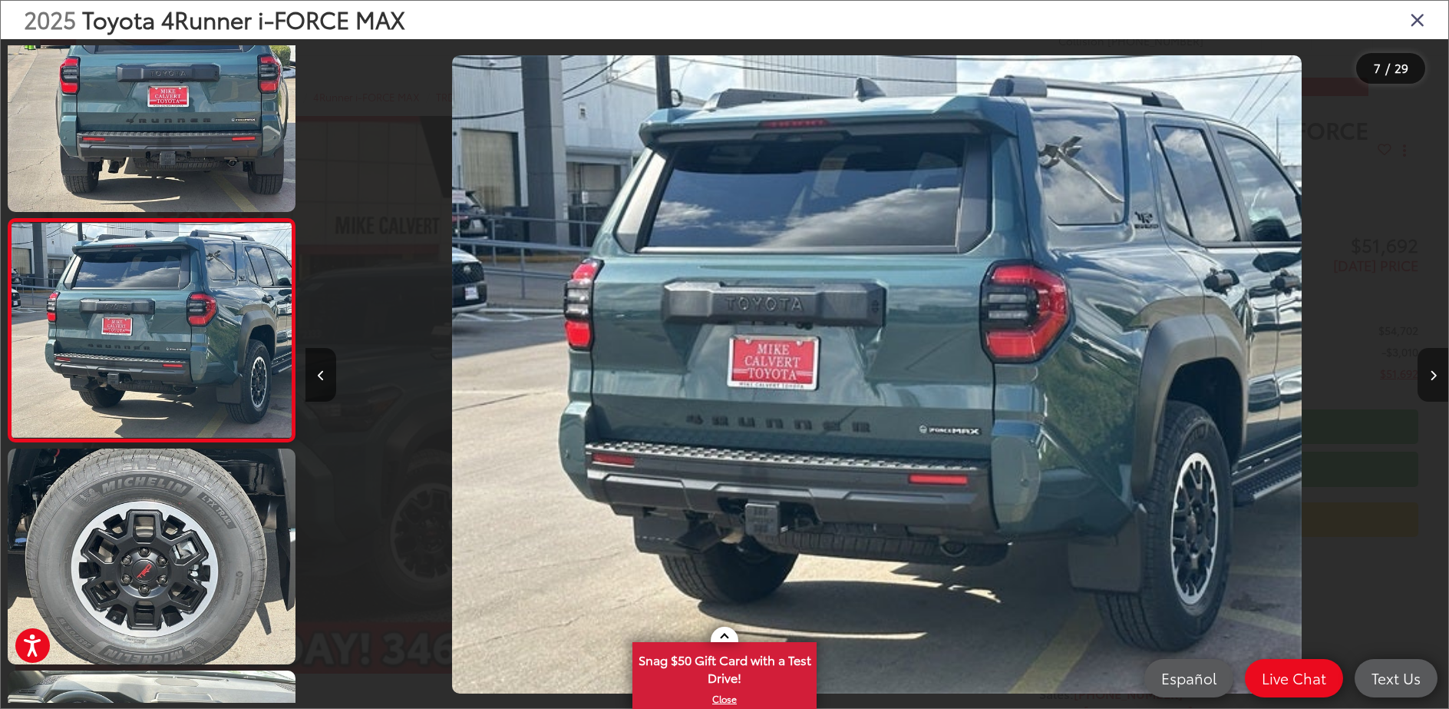
click at [1435, 377] on icon "Next image" at bounding box center [1433, 375] width 7 height 11
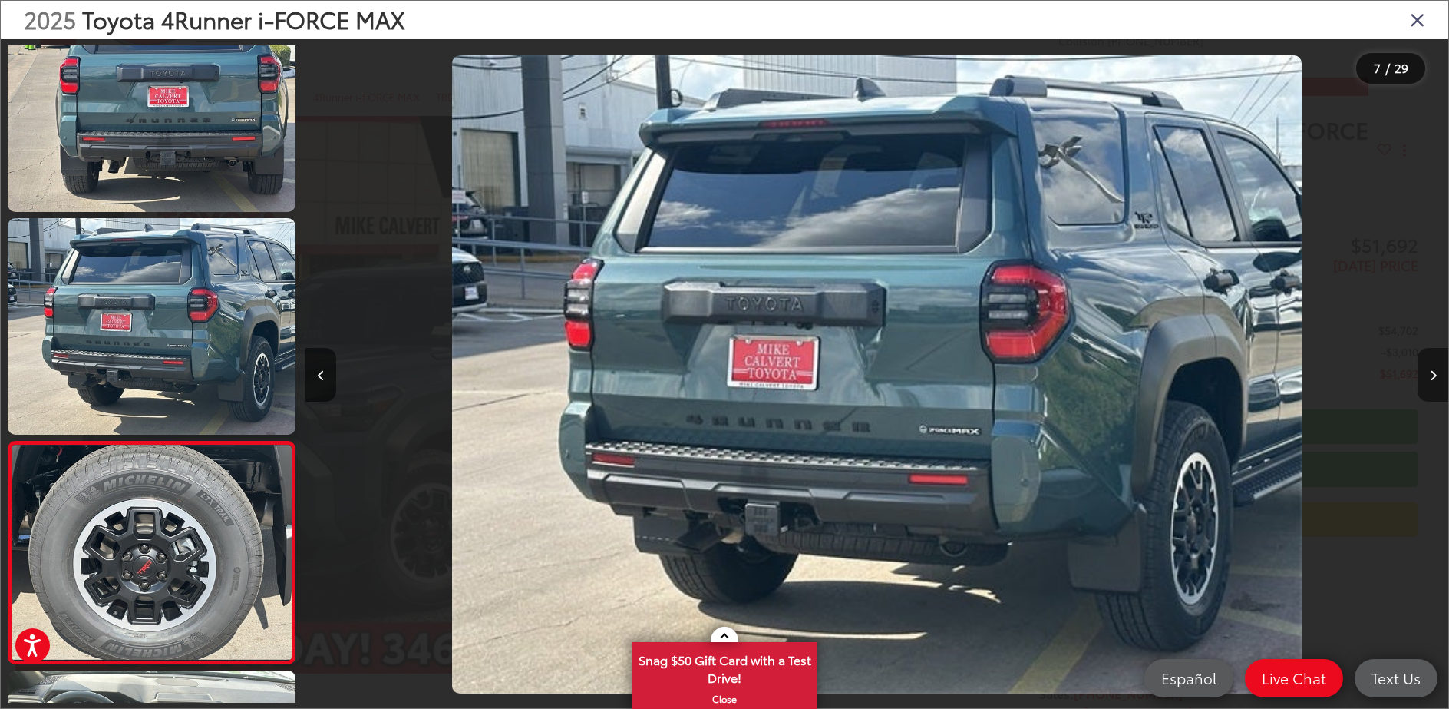
scroll to position [1382, 0]
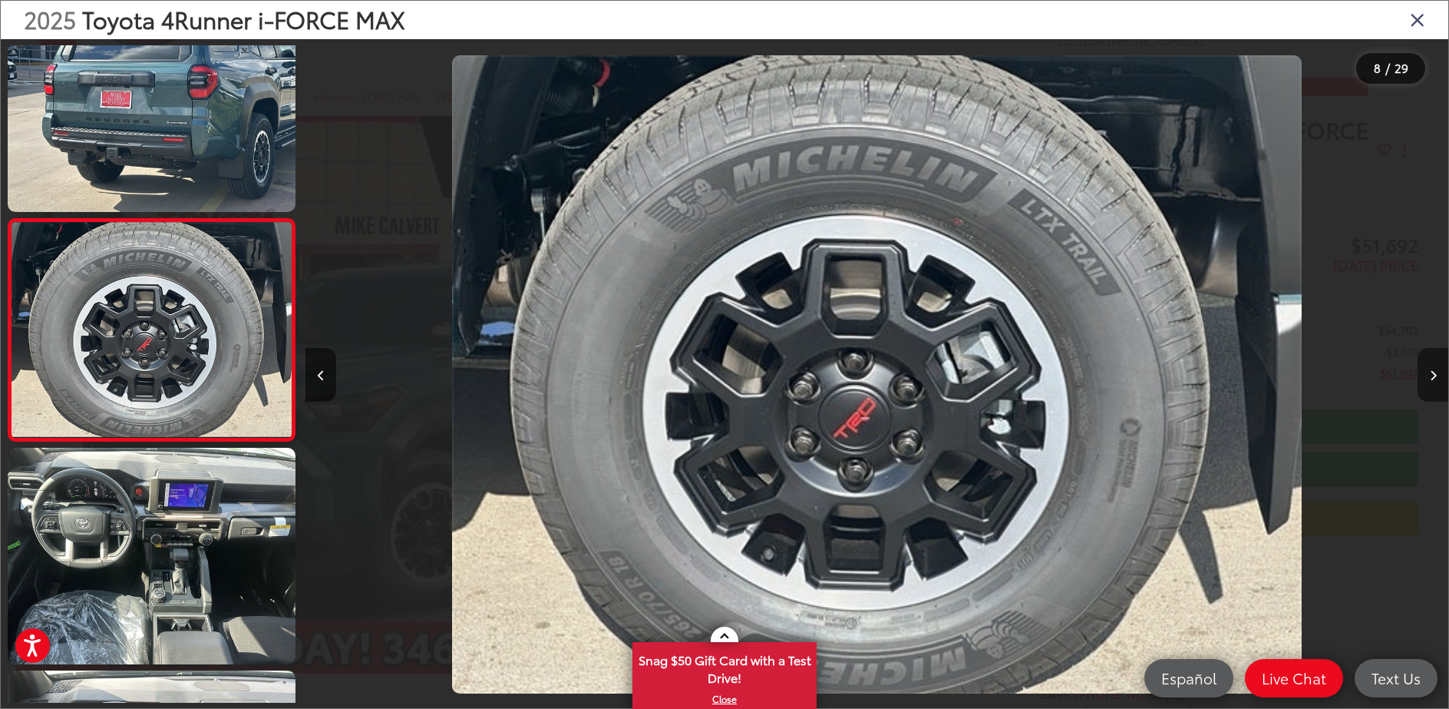
click at [1435, 377] on icon "Next image" at bounding box center [1433, 375] width 7 height 11
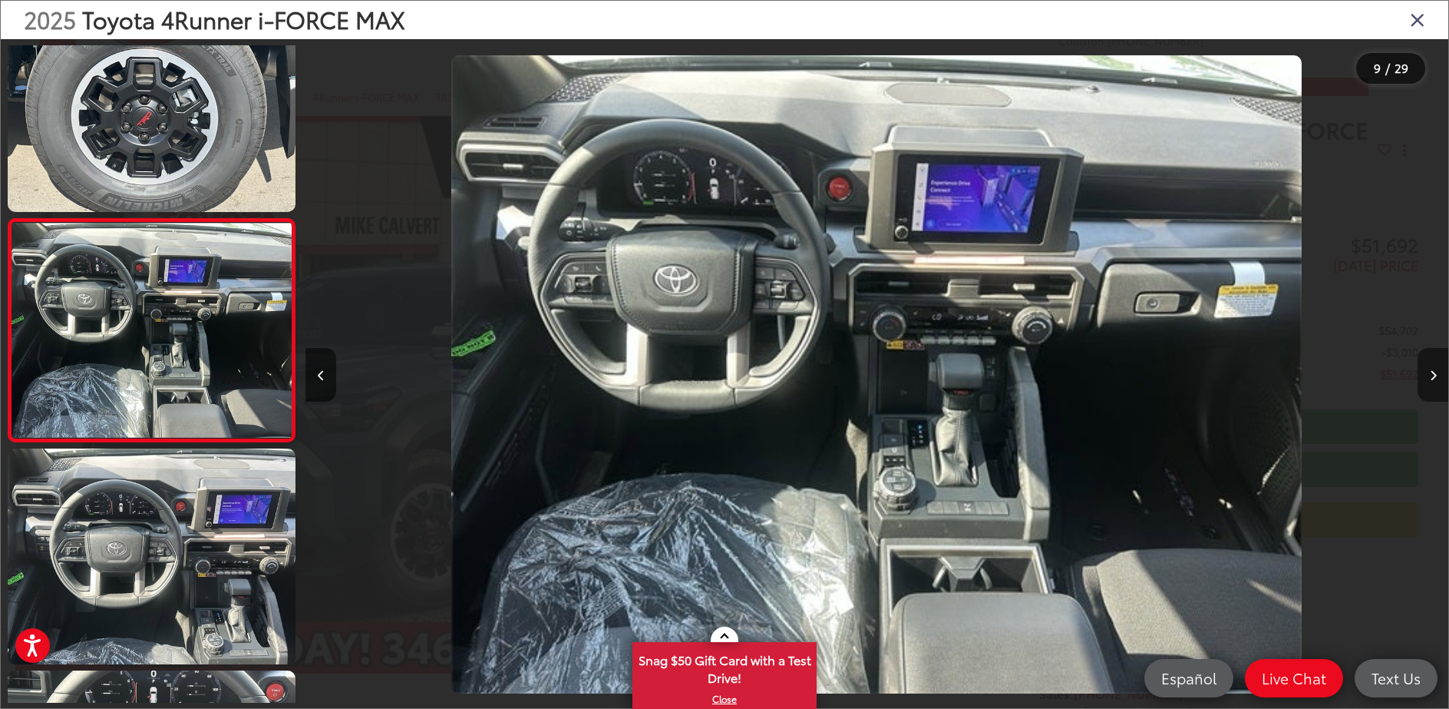
click at [1435, 377] on icon "Next image" at bounding box center [1433, 375] width 7 height 11
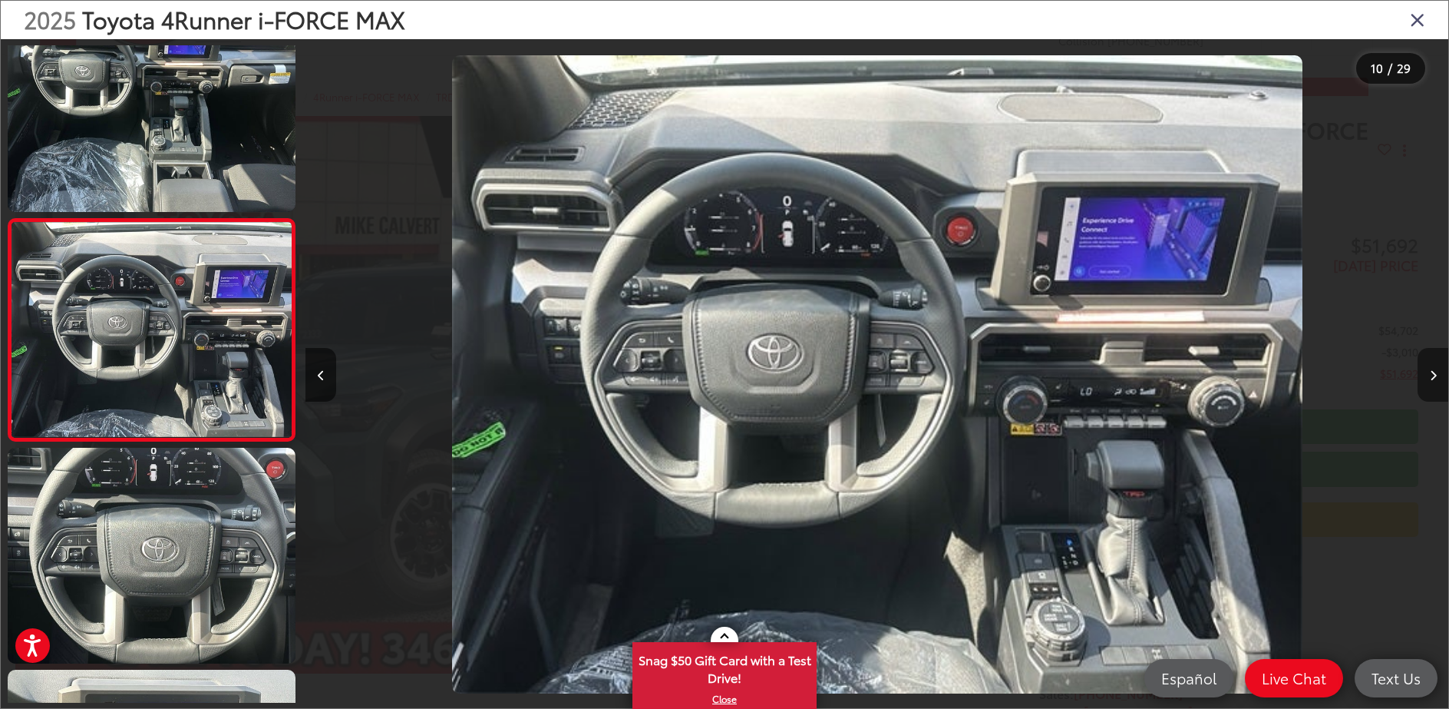
click at [1435, 377] on icon "Next image" at bounding box center [1433, 375] width 7 height 11
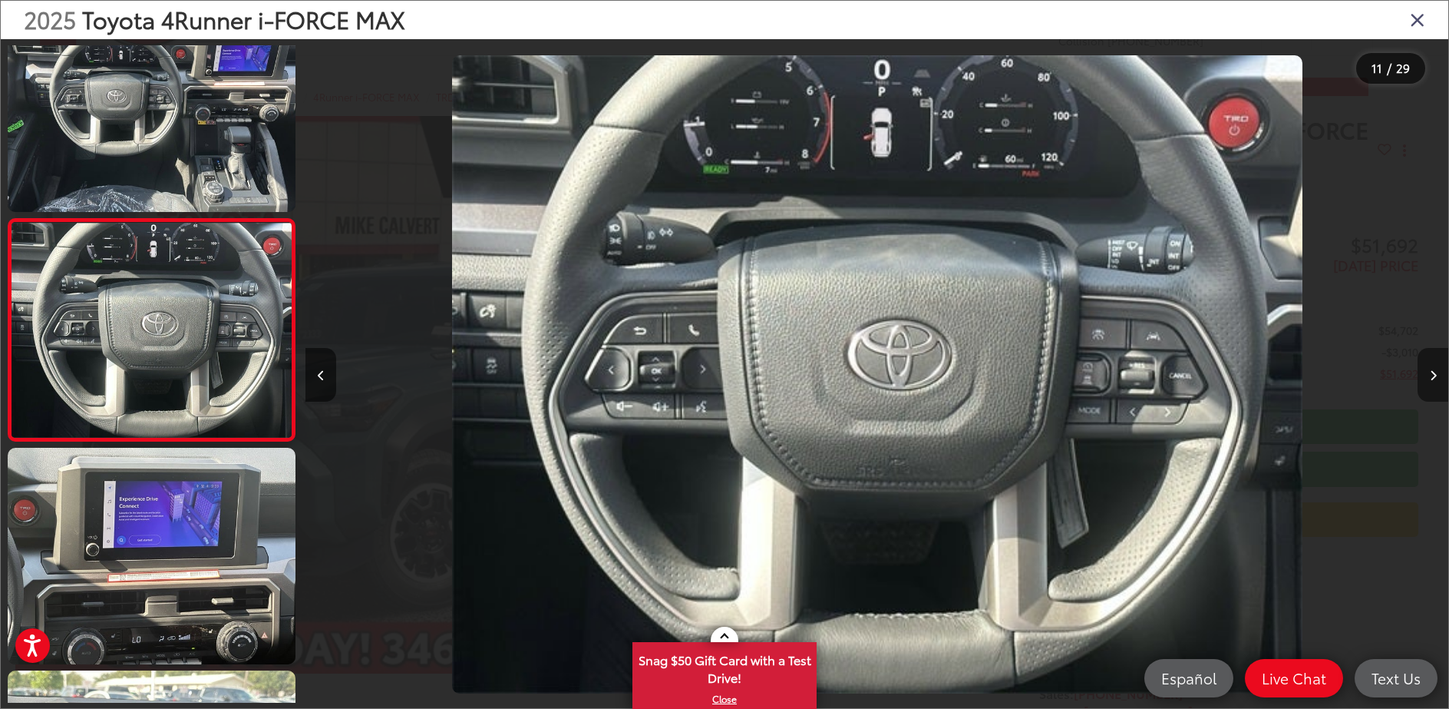
click at [1435, 377] on icon "Next image" at bounding box center [1433, 375] width 7 height 11
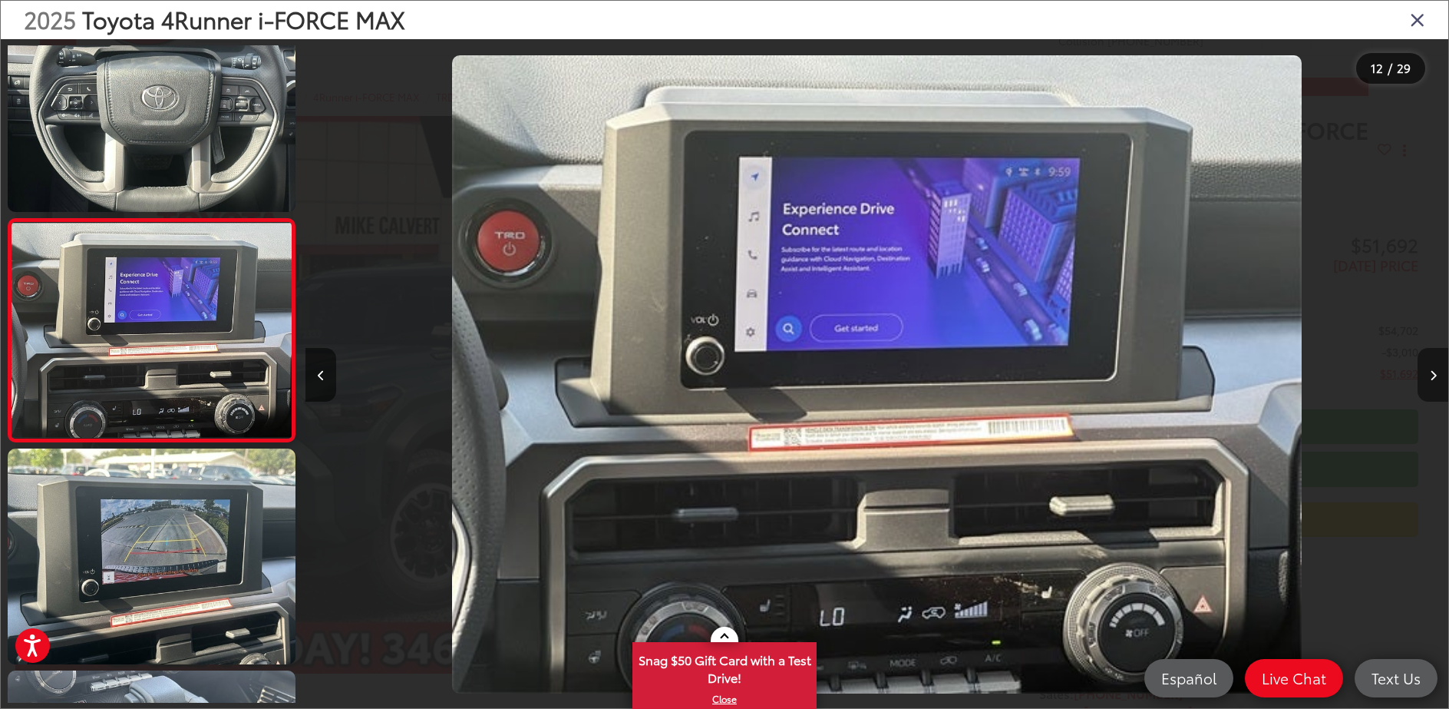
click at [1435, 377] on icon "Next image" at bounding box center [1433, 375] width 7 height 11
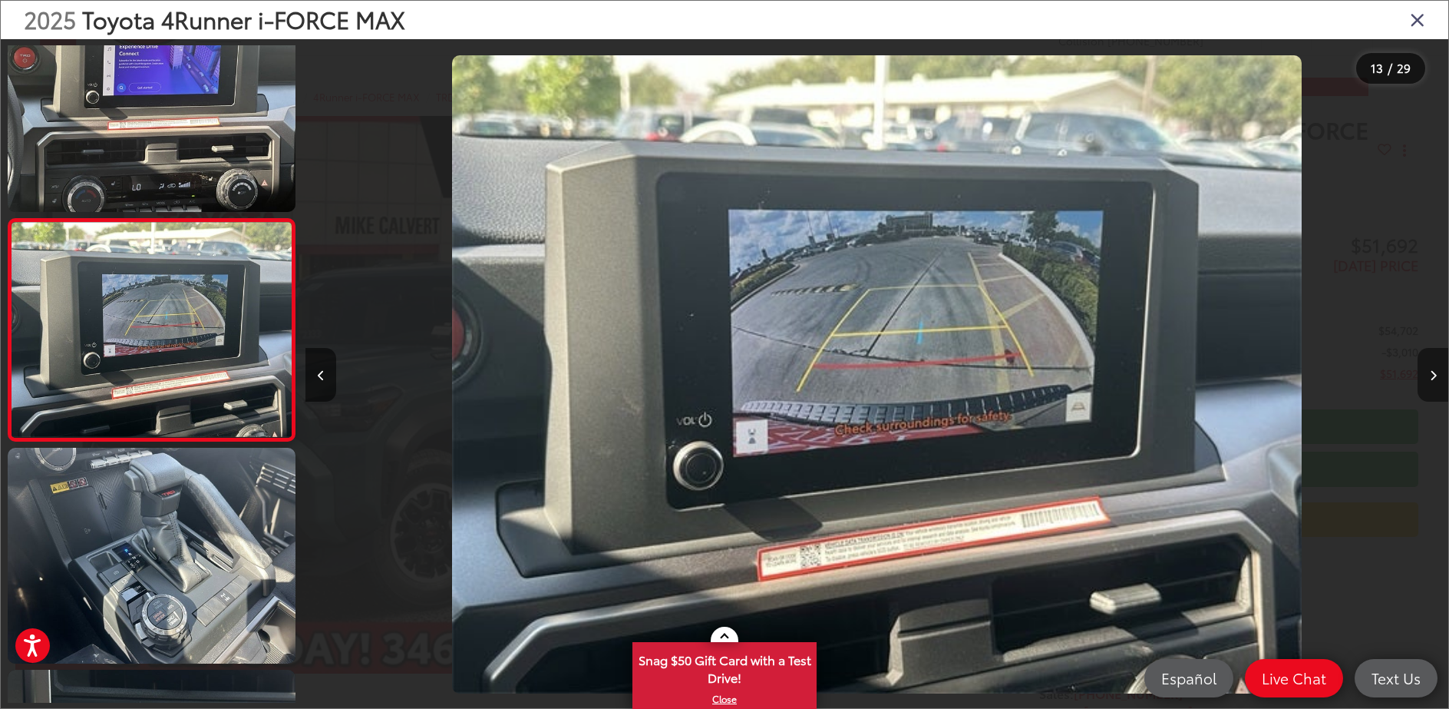
click at [1435, 377] on icon "Next image" at bounding box center [1433, 375] width 7 height 11
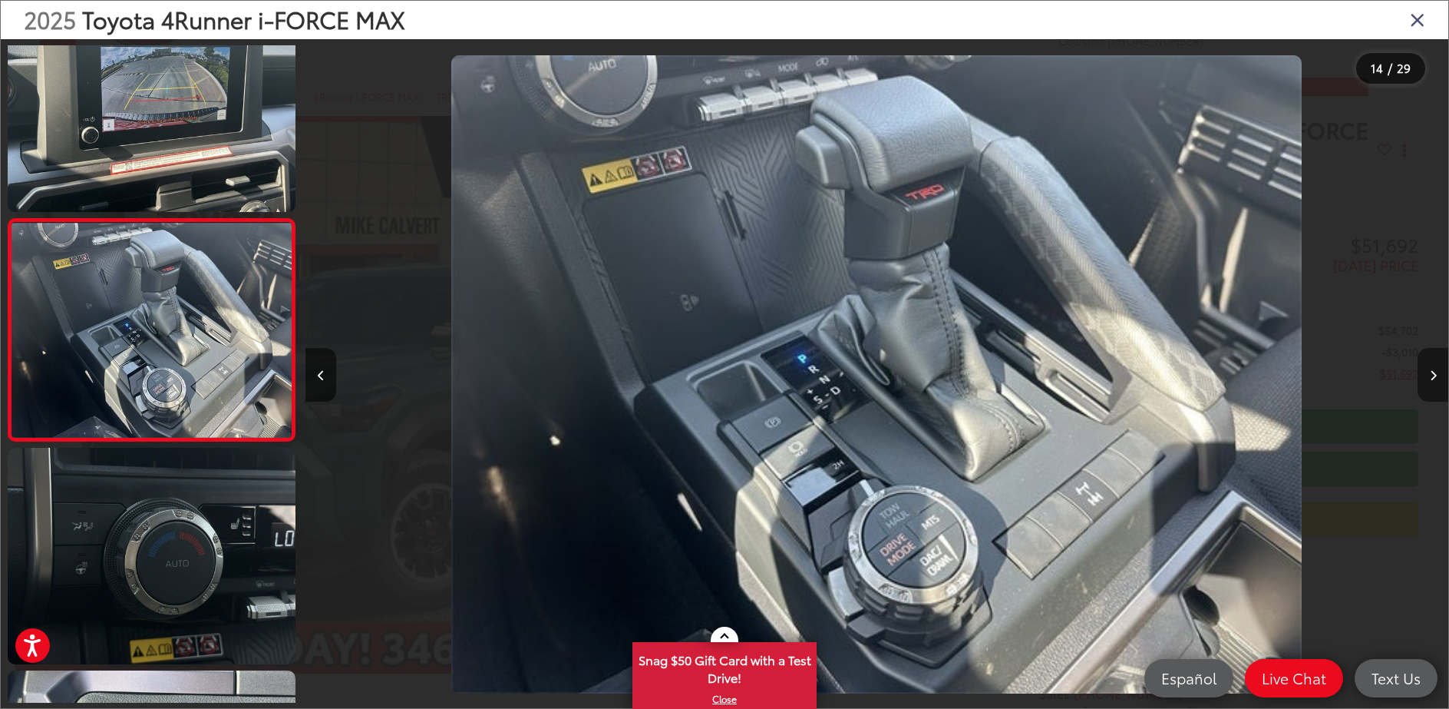
click at [1435, 377] on icon "Next image" at bounding box center [1433, 375] width 7 height 11
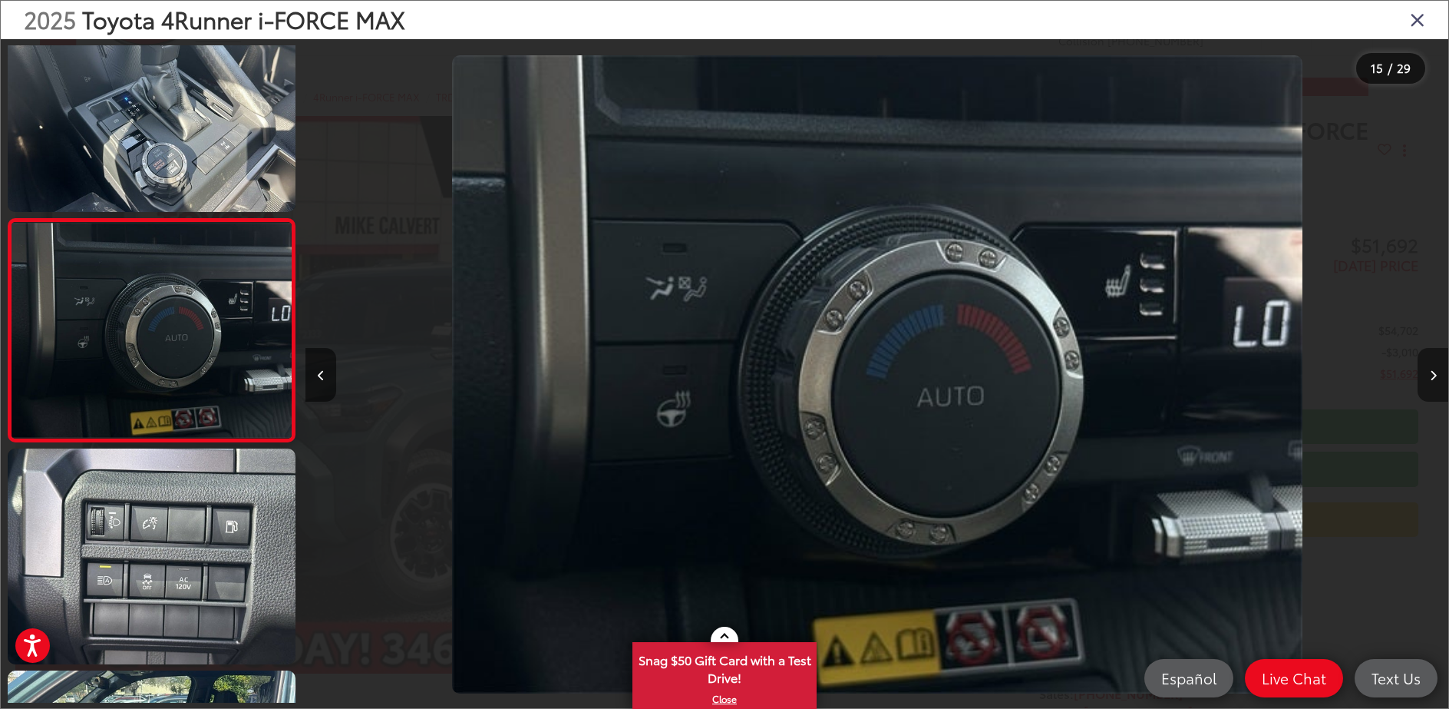
click at [1435, 377] on icon "Next image" at bounding box center [1433, 375] width 7 height 11
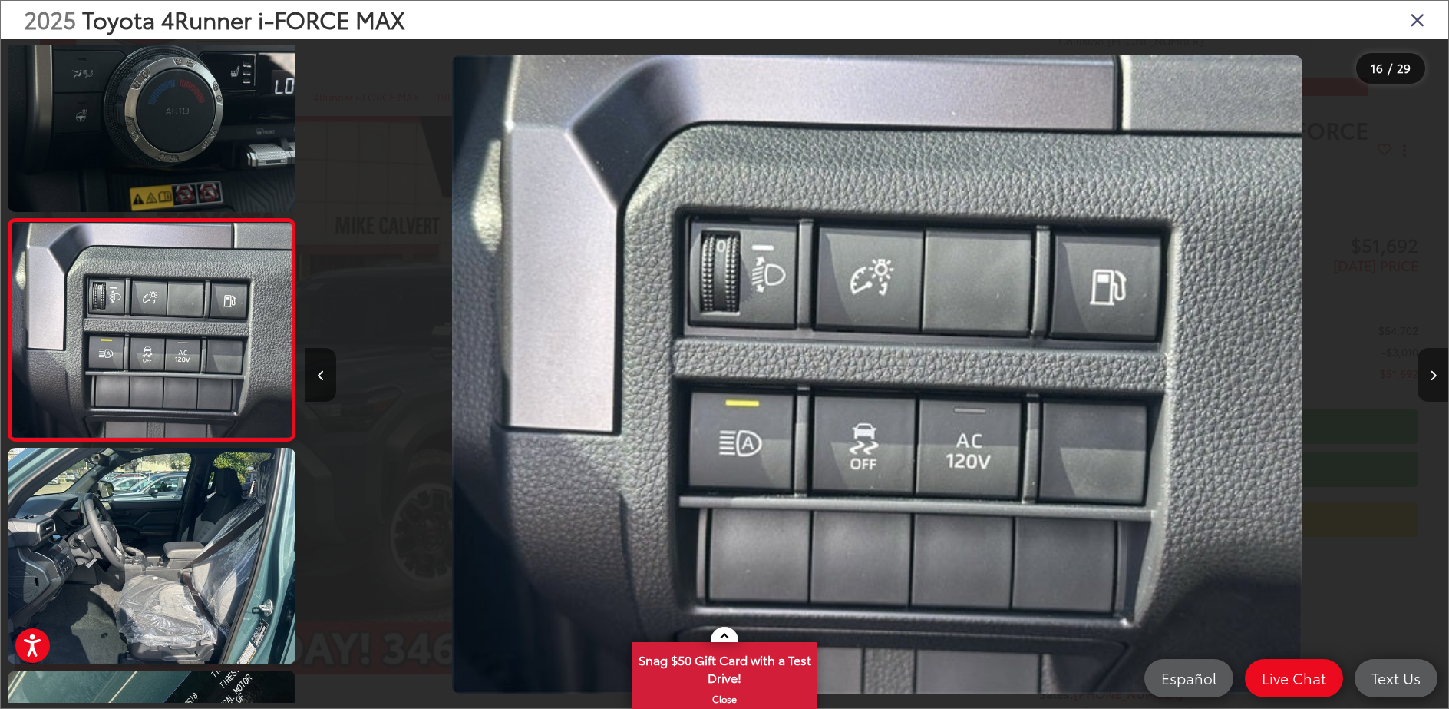
click at [1435, 377] on icon "Next image" at bounding box center [1433, 375] width 7 height 11
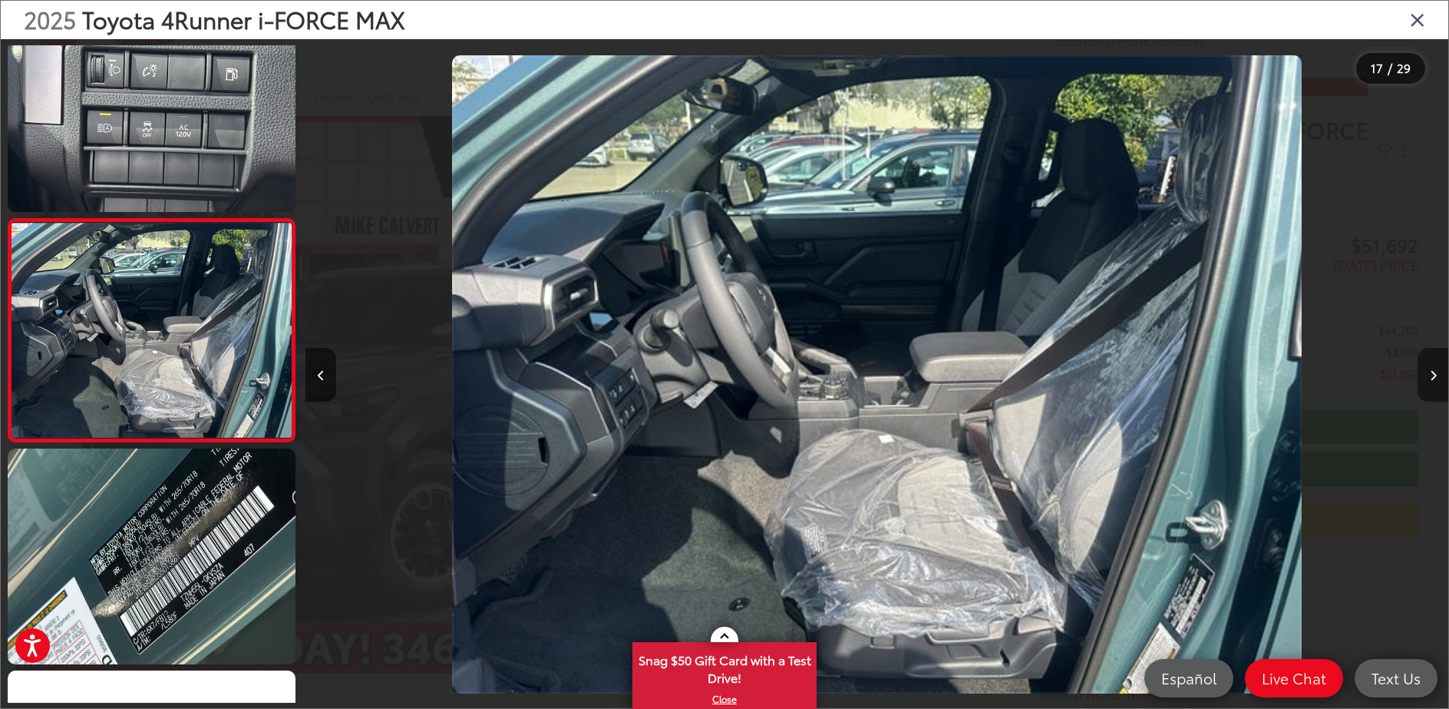
click at [1435, 377] on icon "Next image" at bounding box center [1433, 375] width 7 height 11
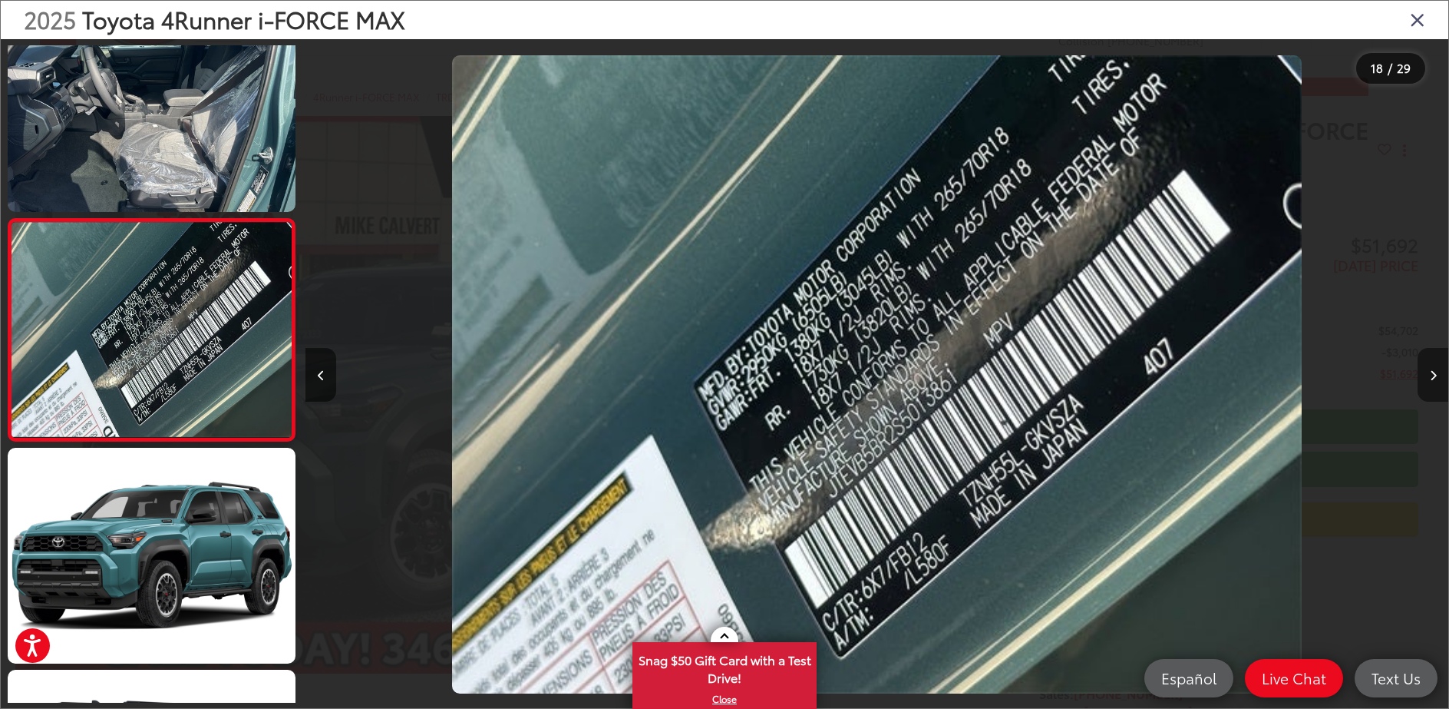
click at [1435, 377] on icon "Next image" at bounding box center [1433, 375] width 7 height 11
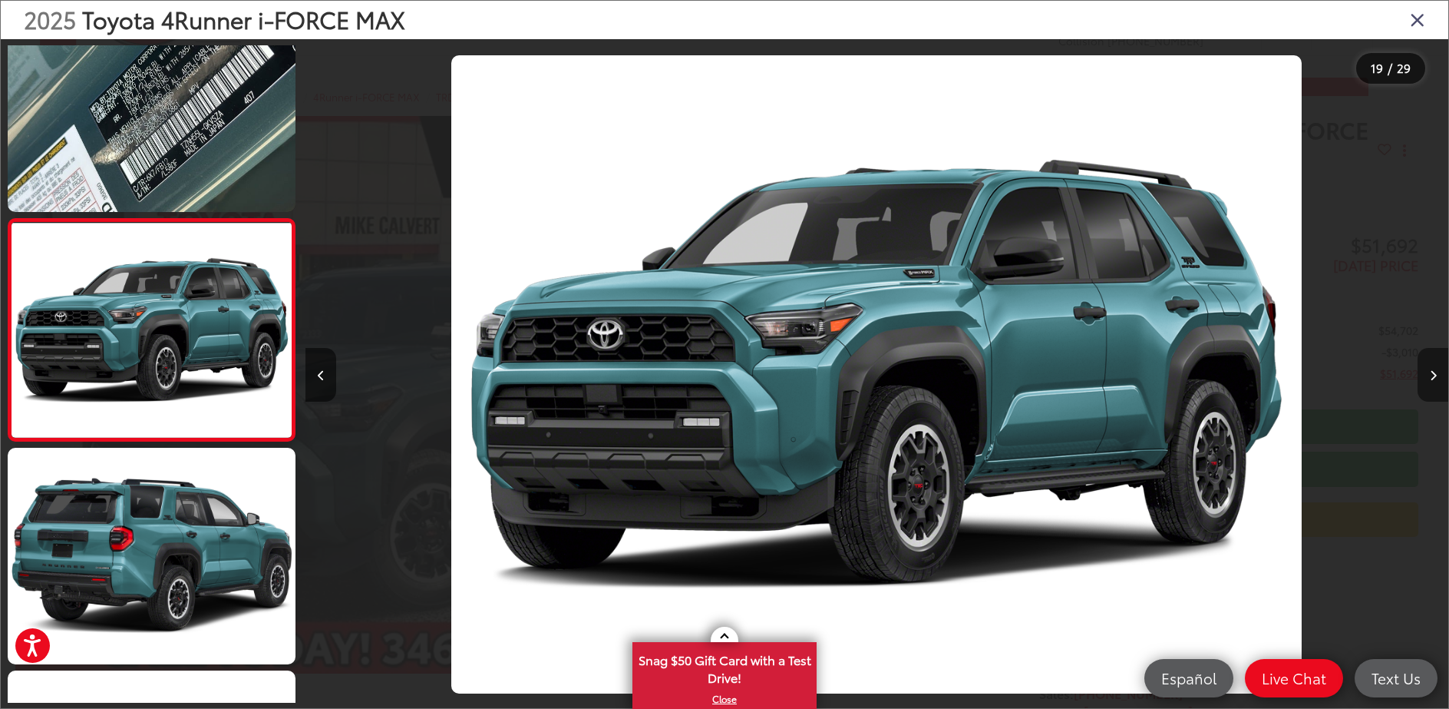
click at [1435, 377] on icon "Next image" at bounding box center [1433, 375] width 7 height 11
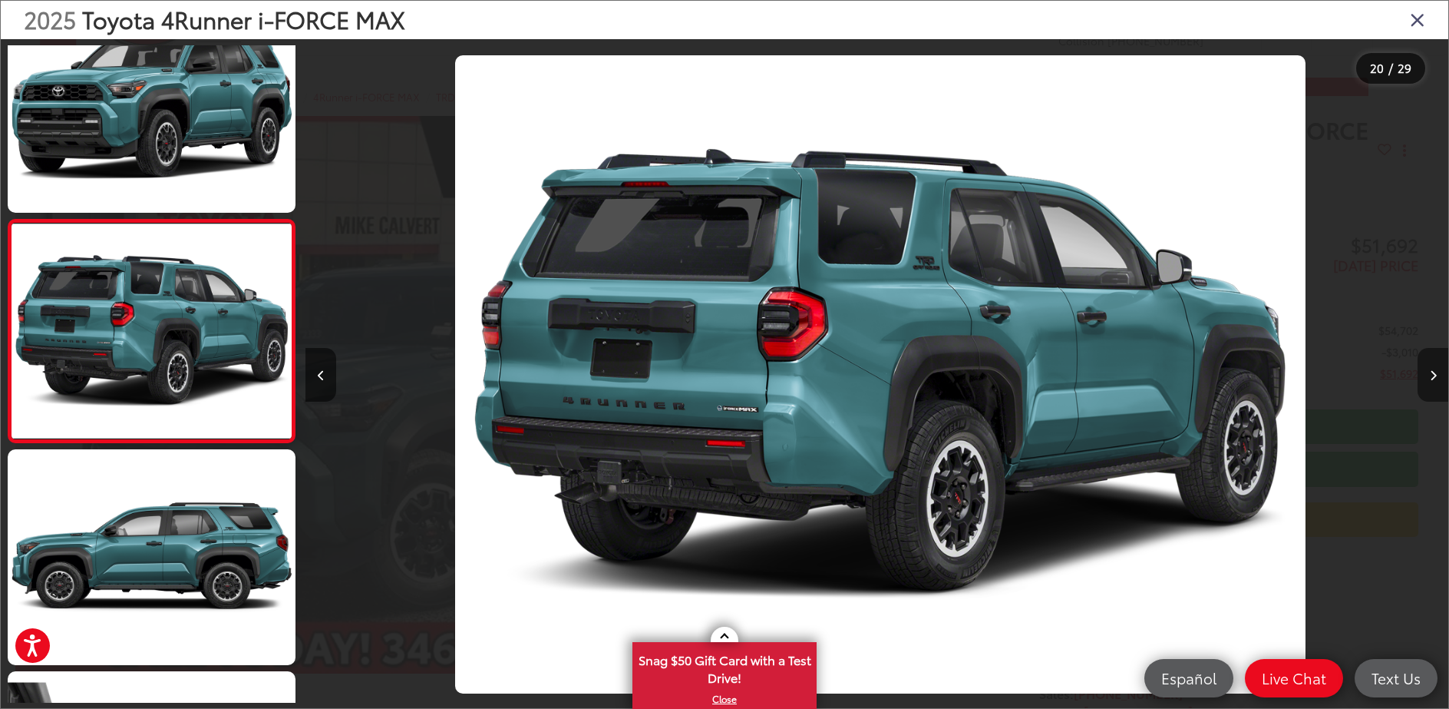
click at [1435, 377] on icon "Next image" at bounding box center [1433, 375] width 7 height 11
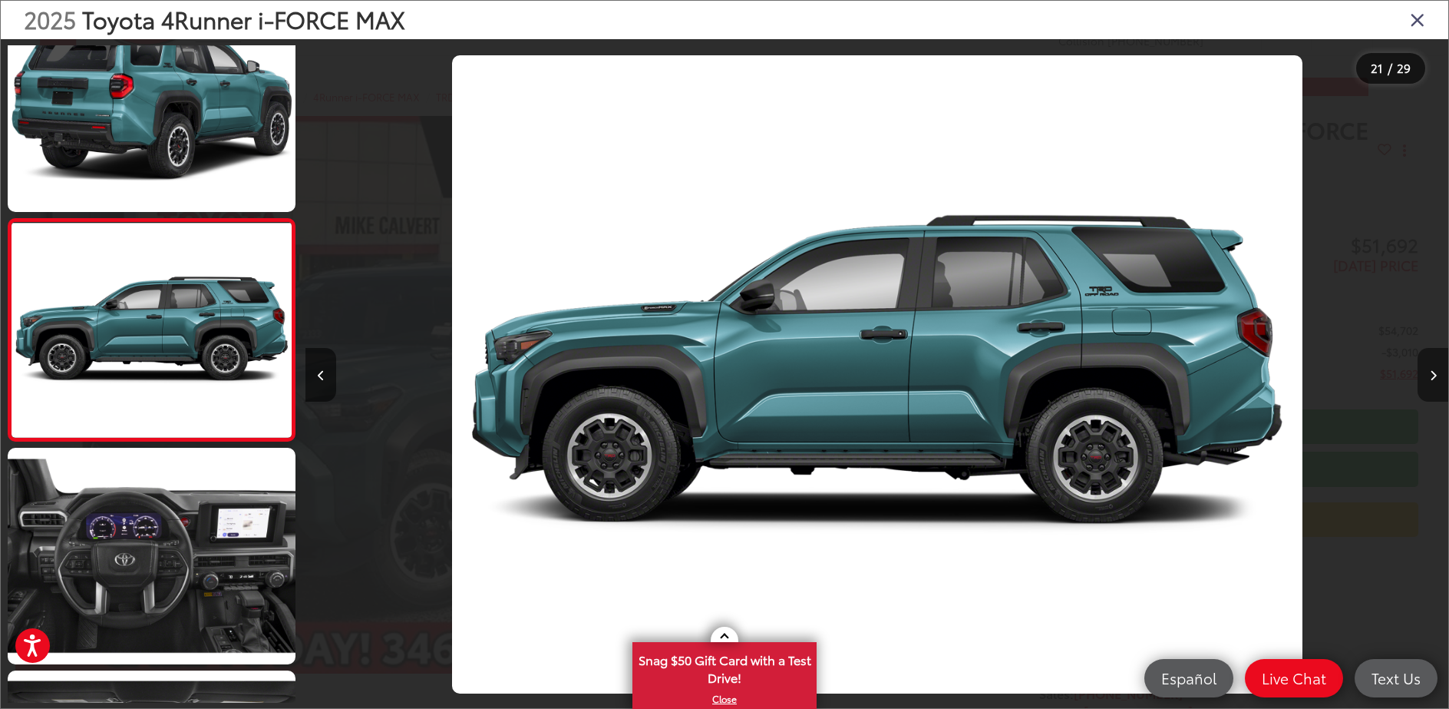
click at [1435, 377] on icon "Next image" at bounding box center [1433, 375] width 7 height 11
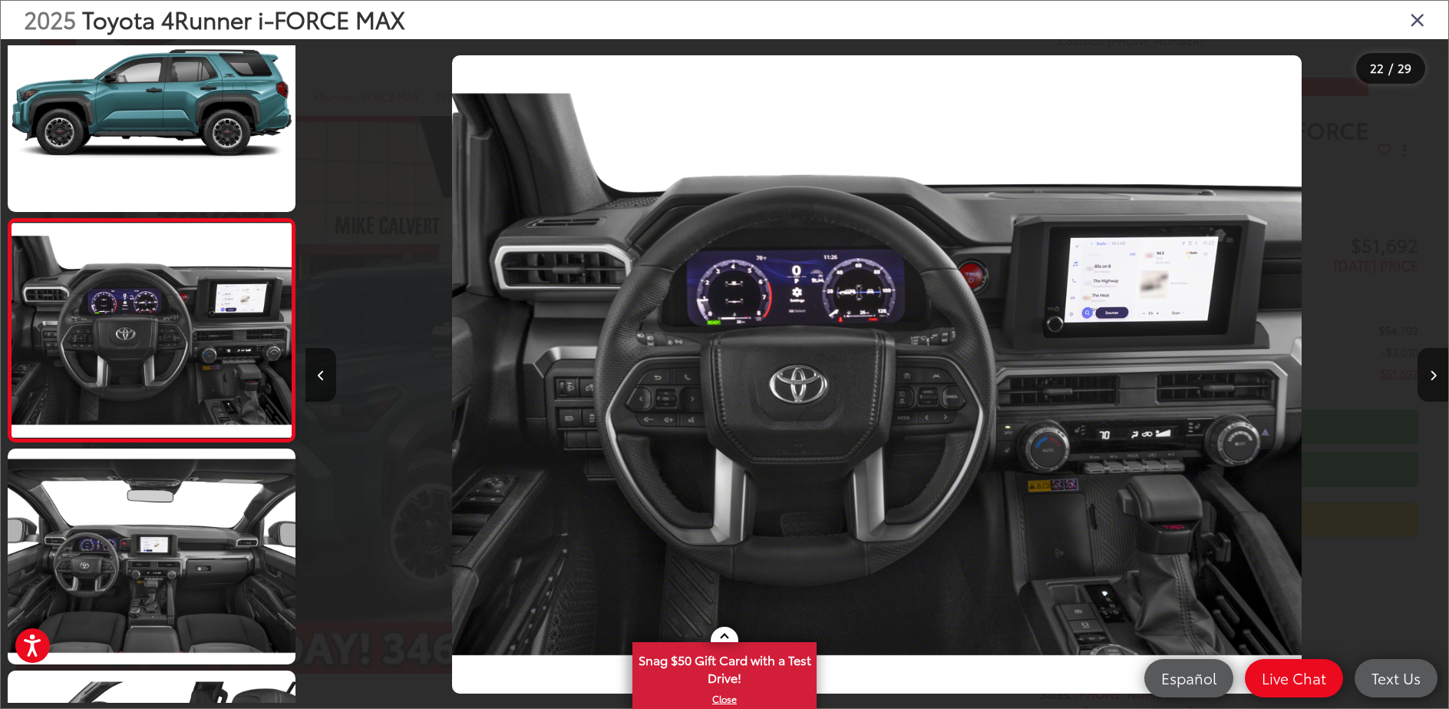
click at [1420, 21] on icon "Close gallery" at bounding box center [1417, 19] width 15 height 20
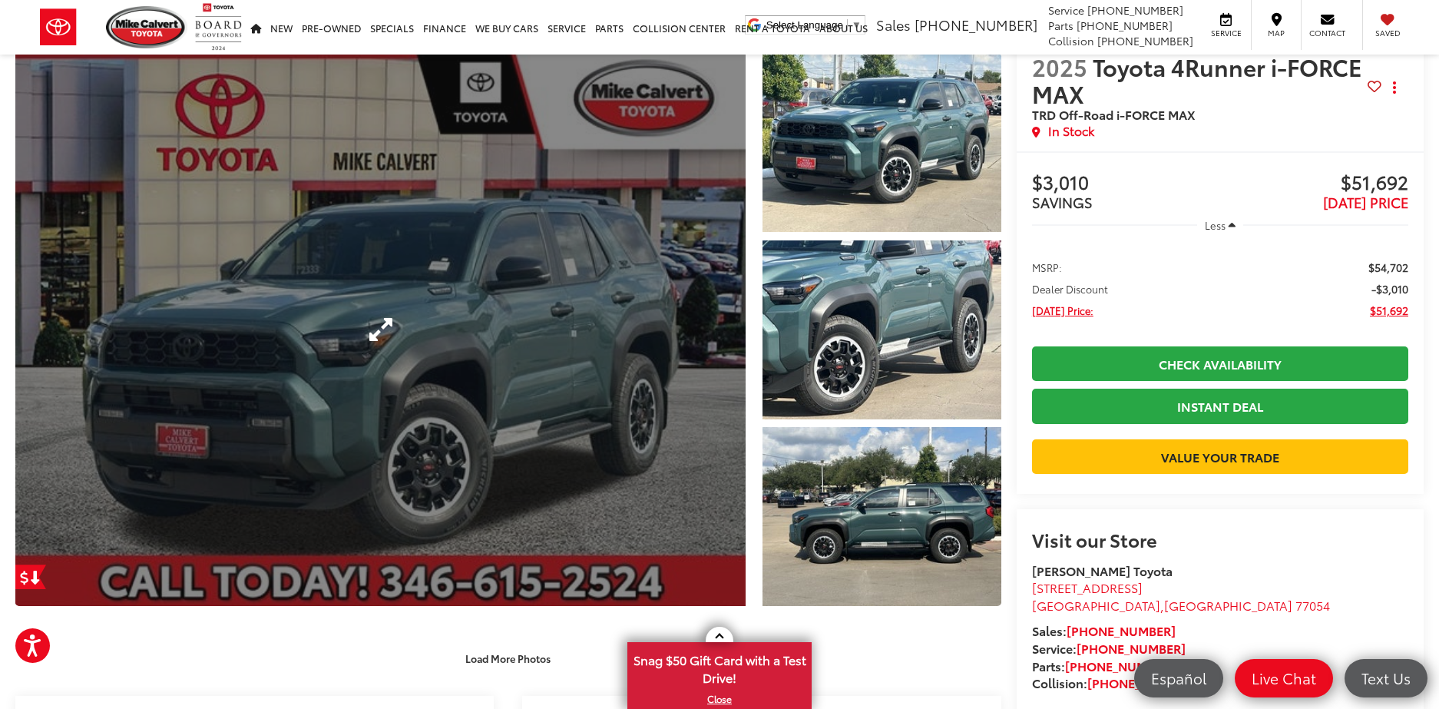
click at [408, 373] on link "Expand Photo 0" at bounding box center [380, 329] width 730 height 553
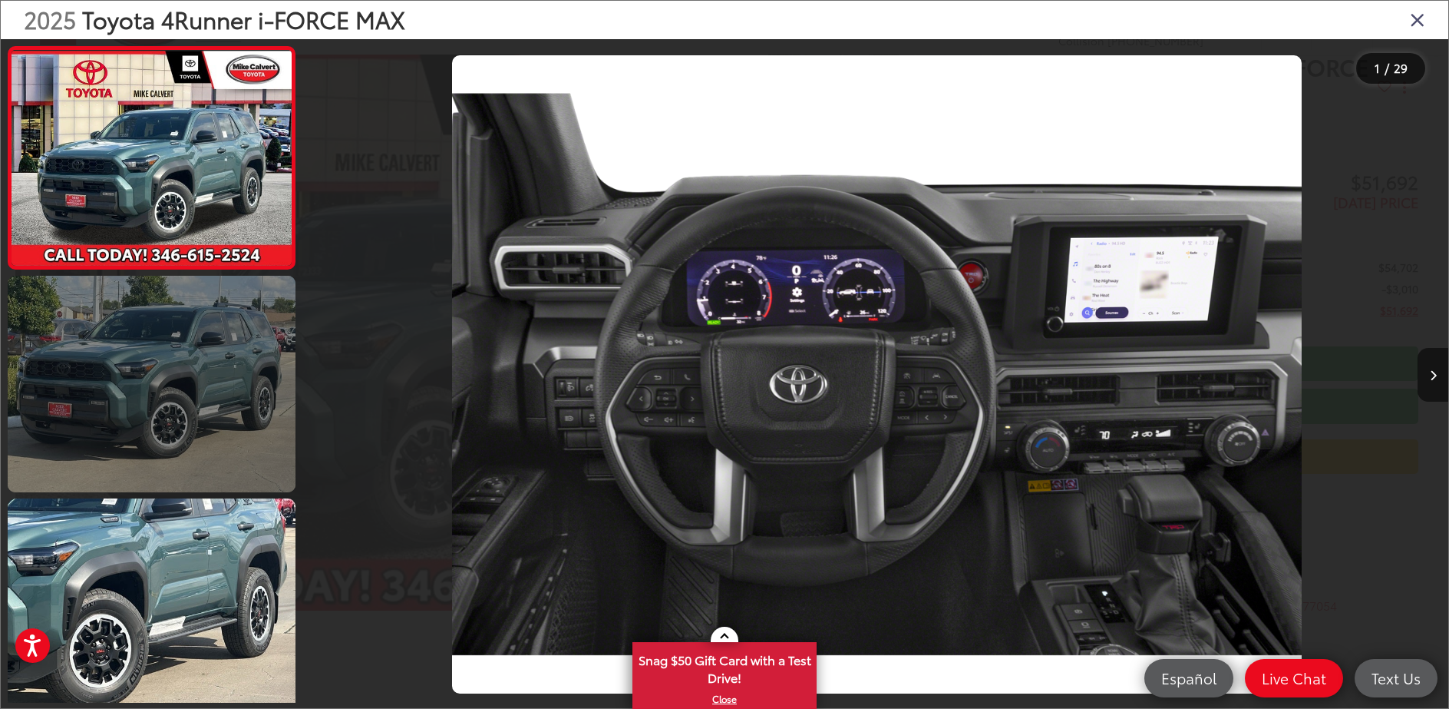
click at [207, 362] on link at bounding box center [152, 384] width 288 height 216
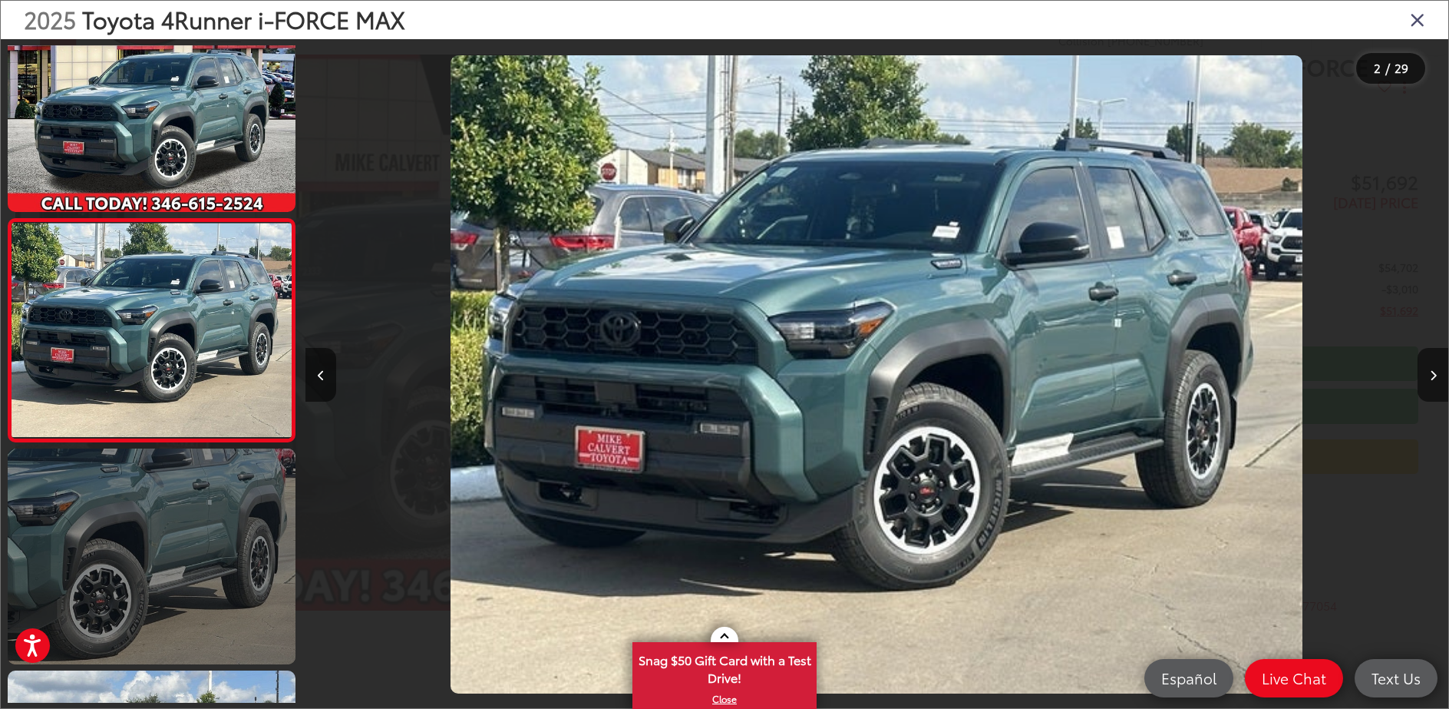
click at [156, 502] on link at bounding box center [152, 556] width 288 height 216
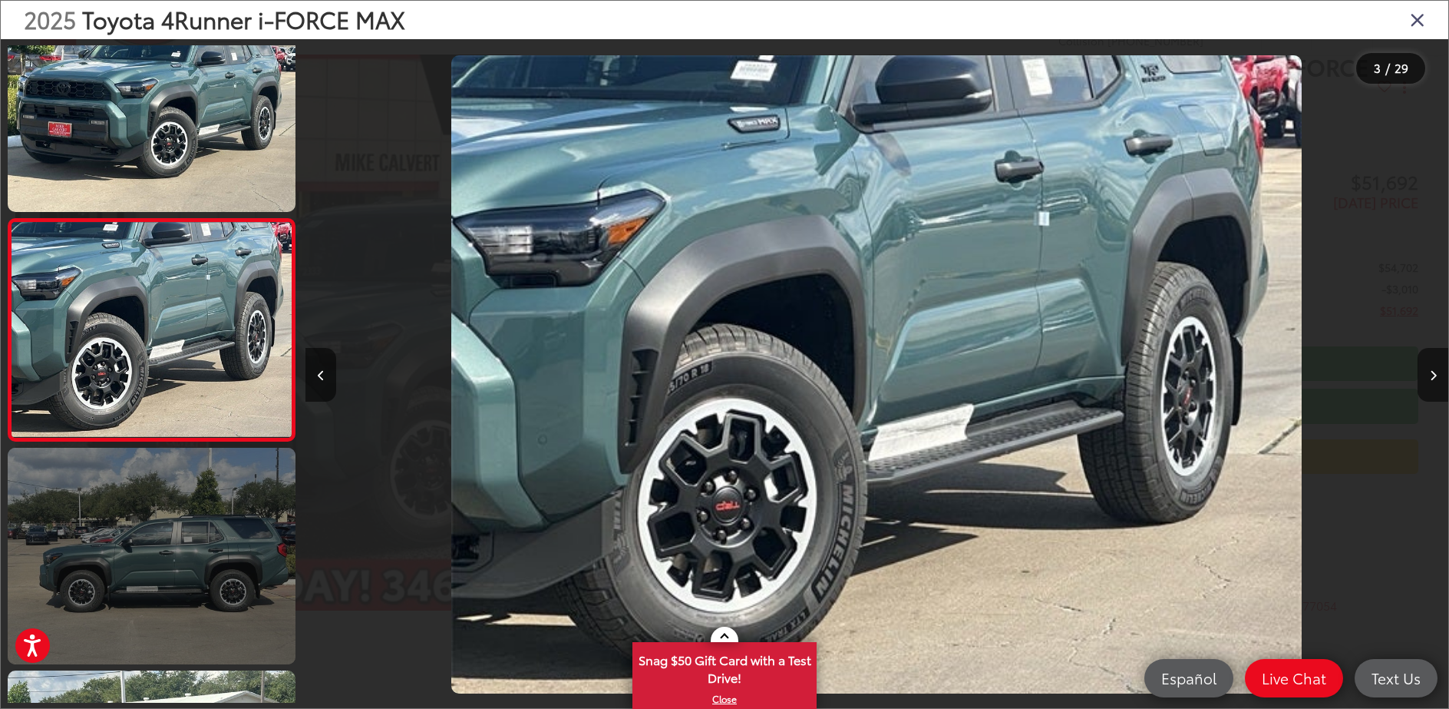
click at [201, 589] on link at bounding box center [152, 556] width 288 height 216
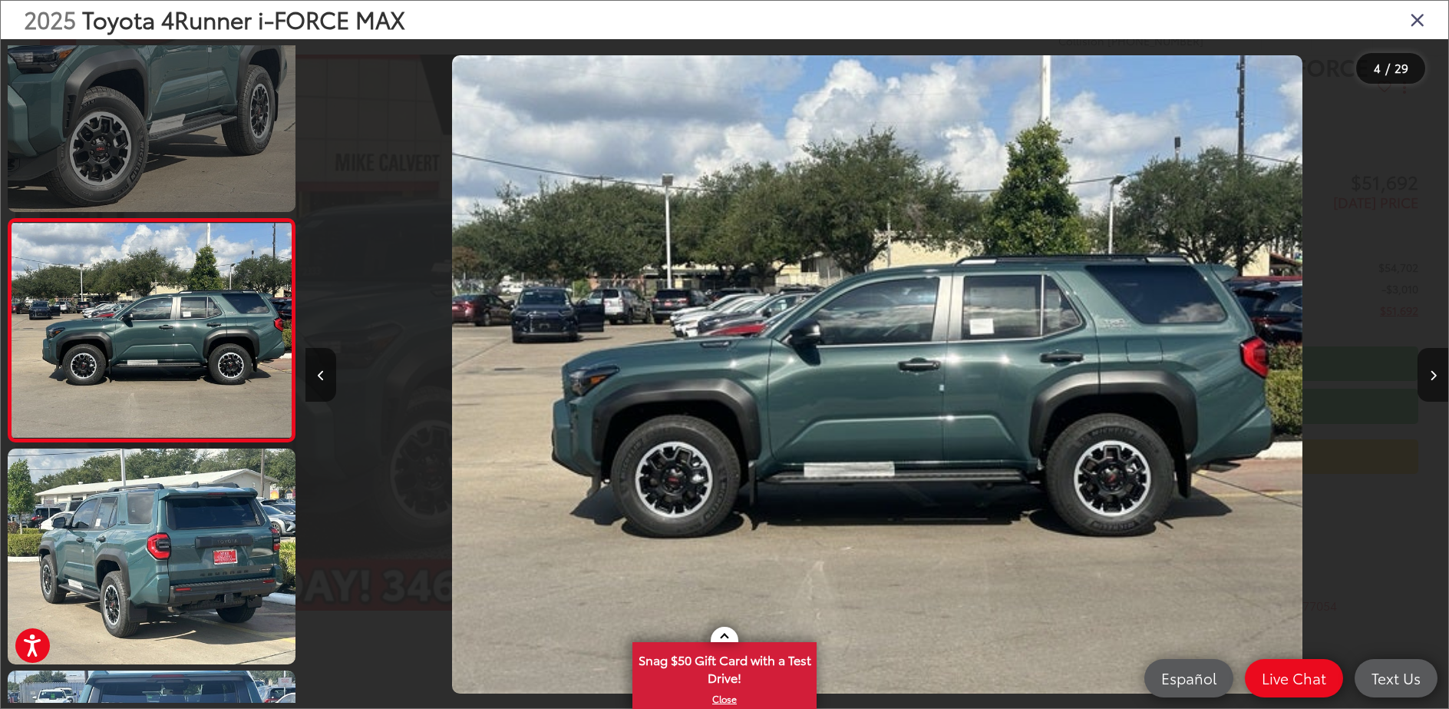
click at [110, 158] on link at bounding box center [152, 104] width 288 height 216
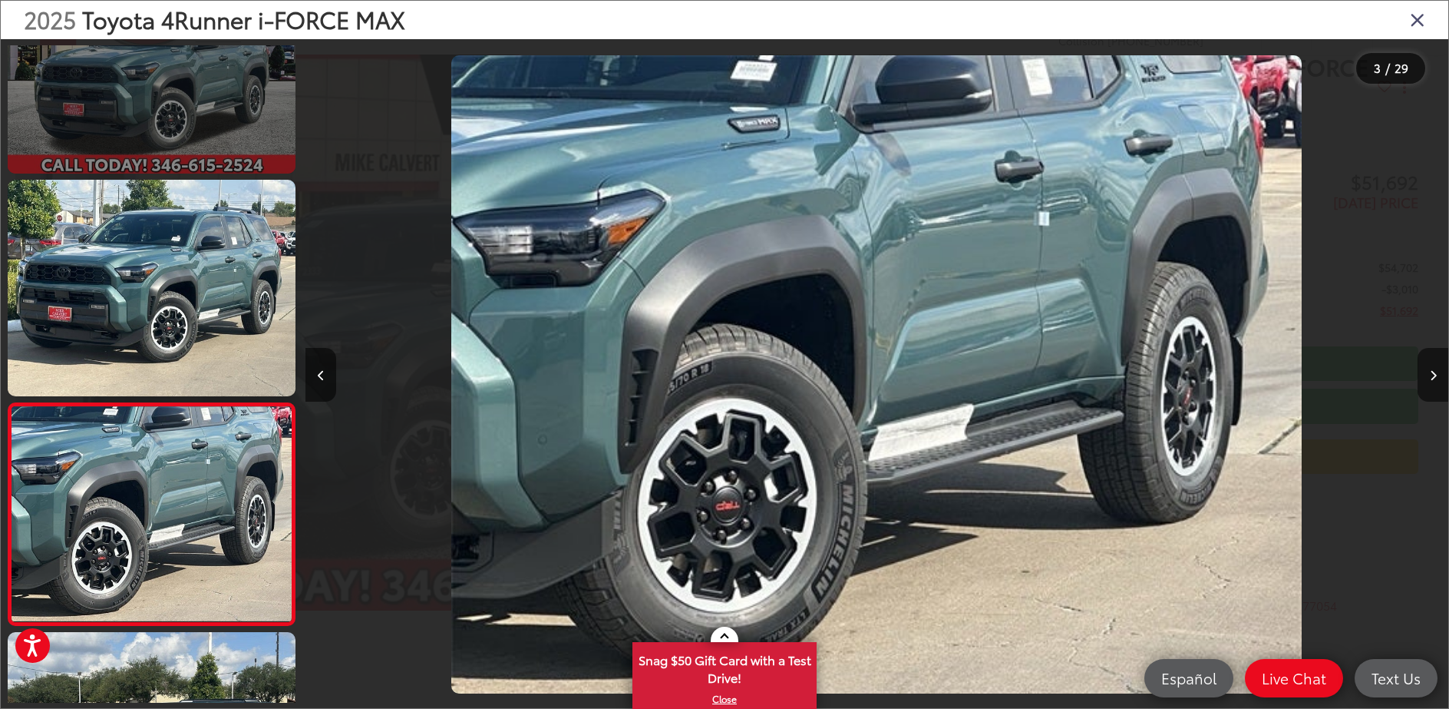
click at [177, 130] on link at bounding box center [152, 66] width 288 height 216
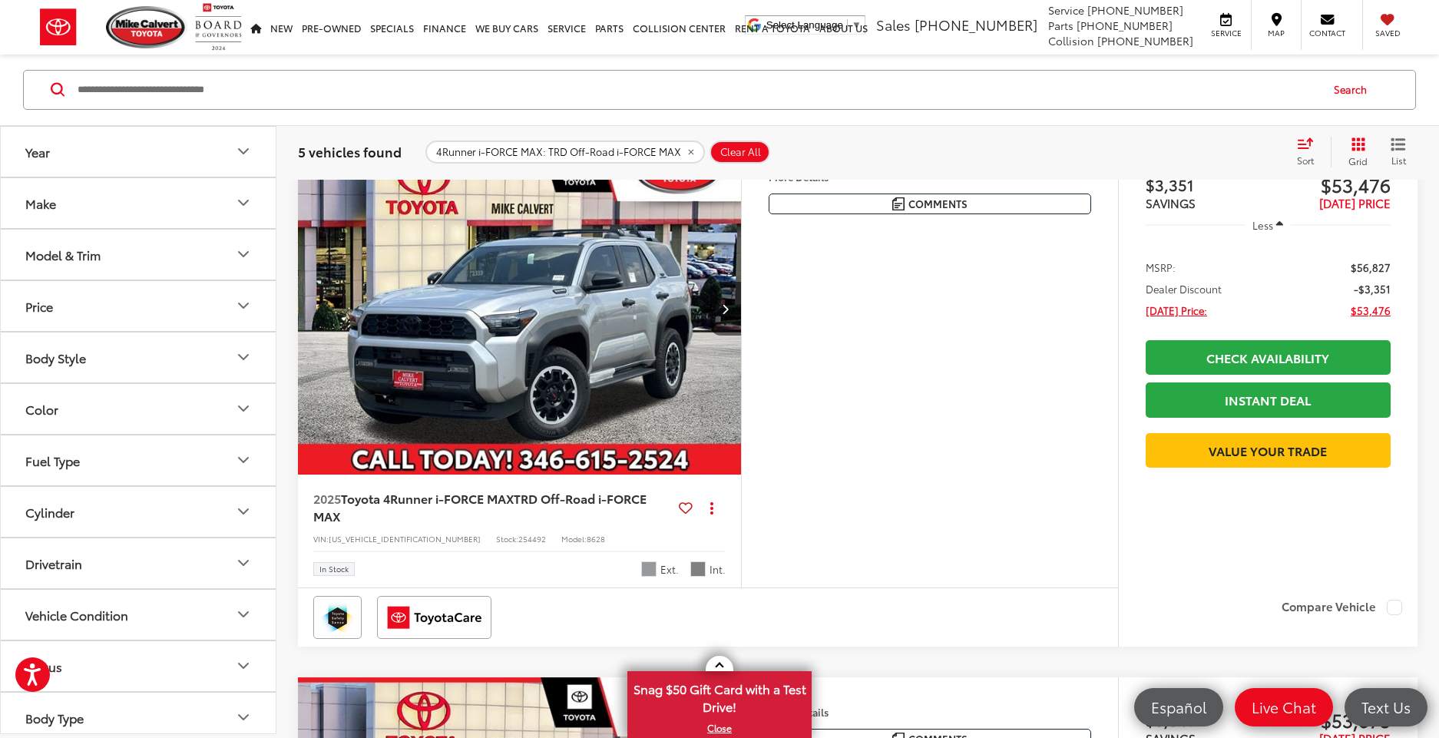
scroll to position [1244, 0]
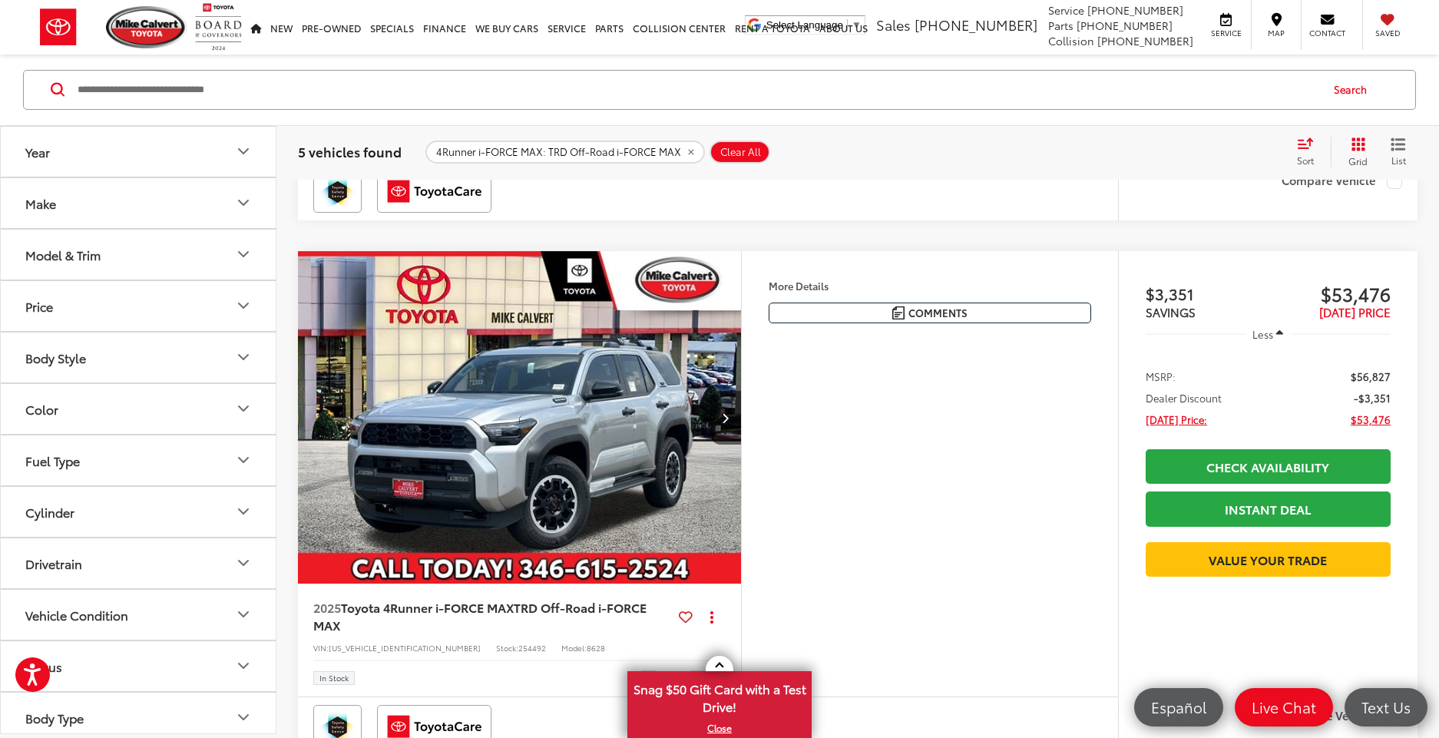
click at [606, 451] on img "2025 Toyota 4Runner i-FORCE MAX TRD Off-Road i-FORCE MAX 0" at bounding box center [519, 418] width 445 height 334
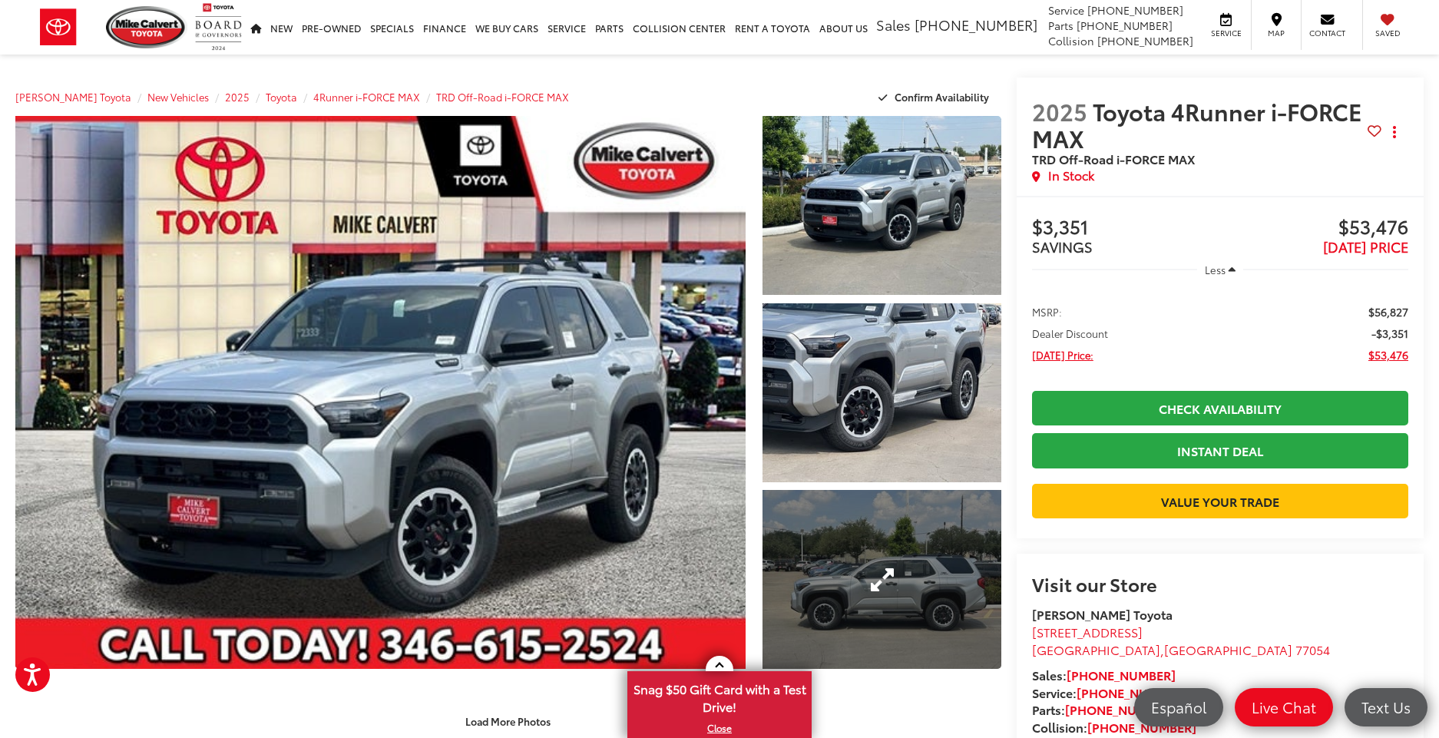
drag, startPoint x: 940, startPoint y: 567, endPoint x: 901, endPoint y: 578, distance: 41.5
click at [940, 567] on link "Expand Photo 3" at bounding box center [881, 579] width 238 height 179
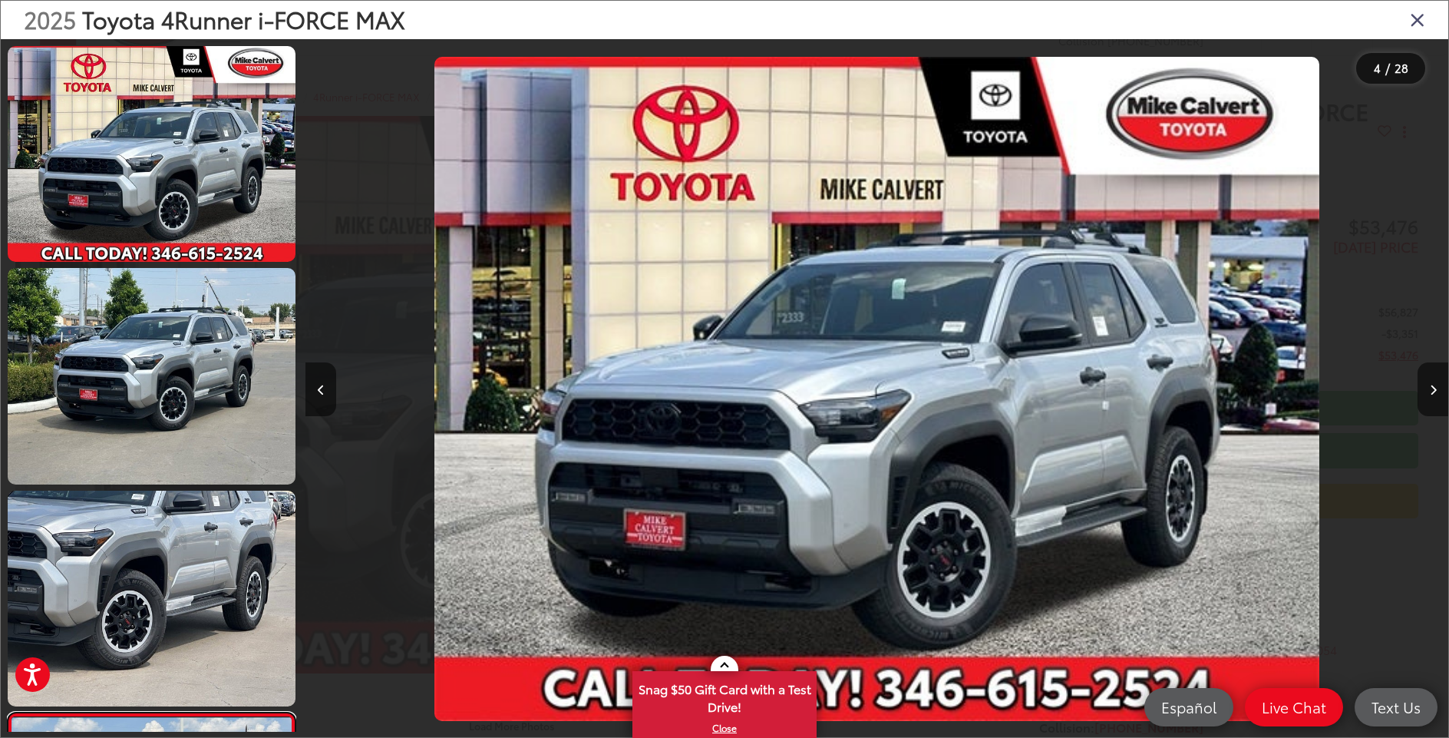
scroll to position [480, 0]
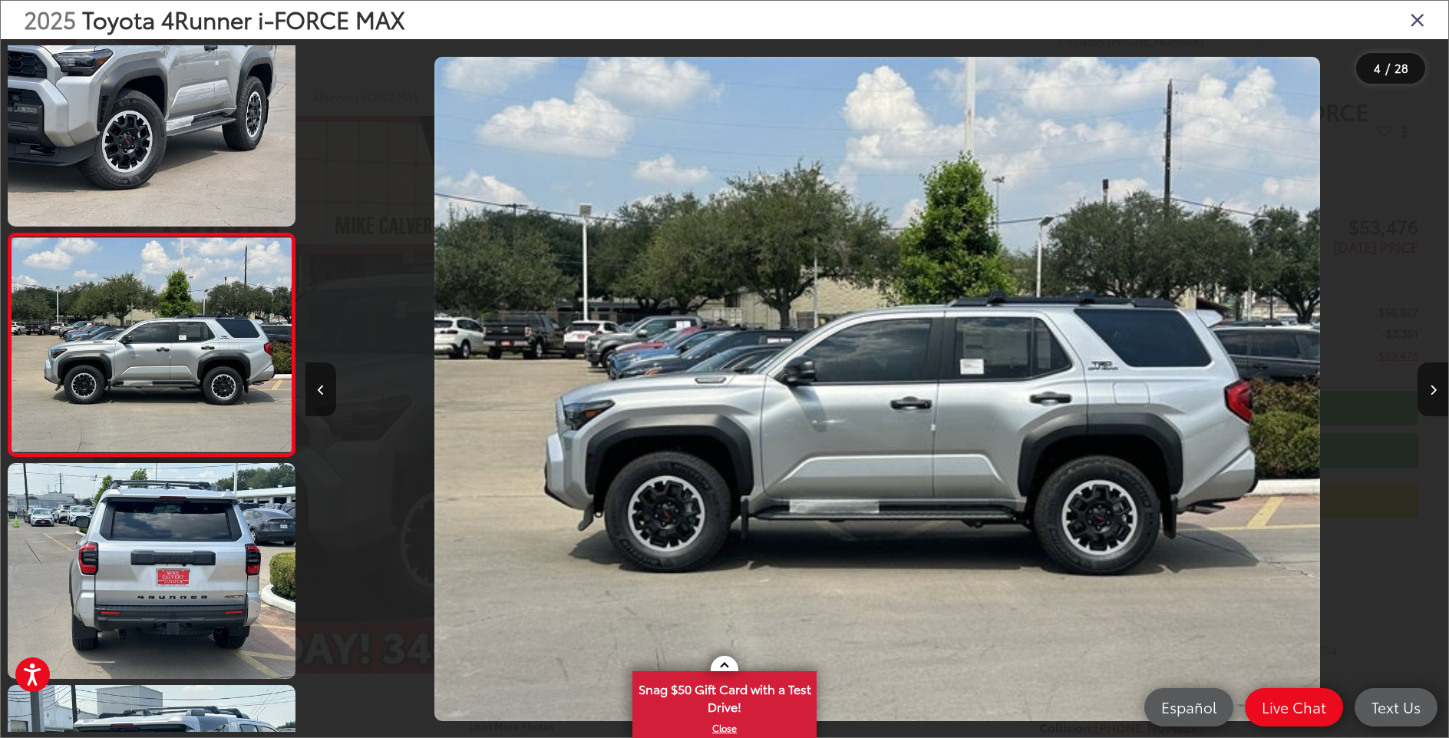
drag, startPoint x: 901, startPoint y: 575, endPoint x: 871, endPoint y: 584, distance: 31.3
click at [902, 575] on img "2025 Toyota 4Runner i-FORCE MAX TRD Off-Road i-FORCE MAX 3" at bounding box center [877, 389] width 885 height 664
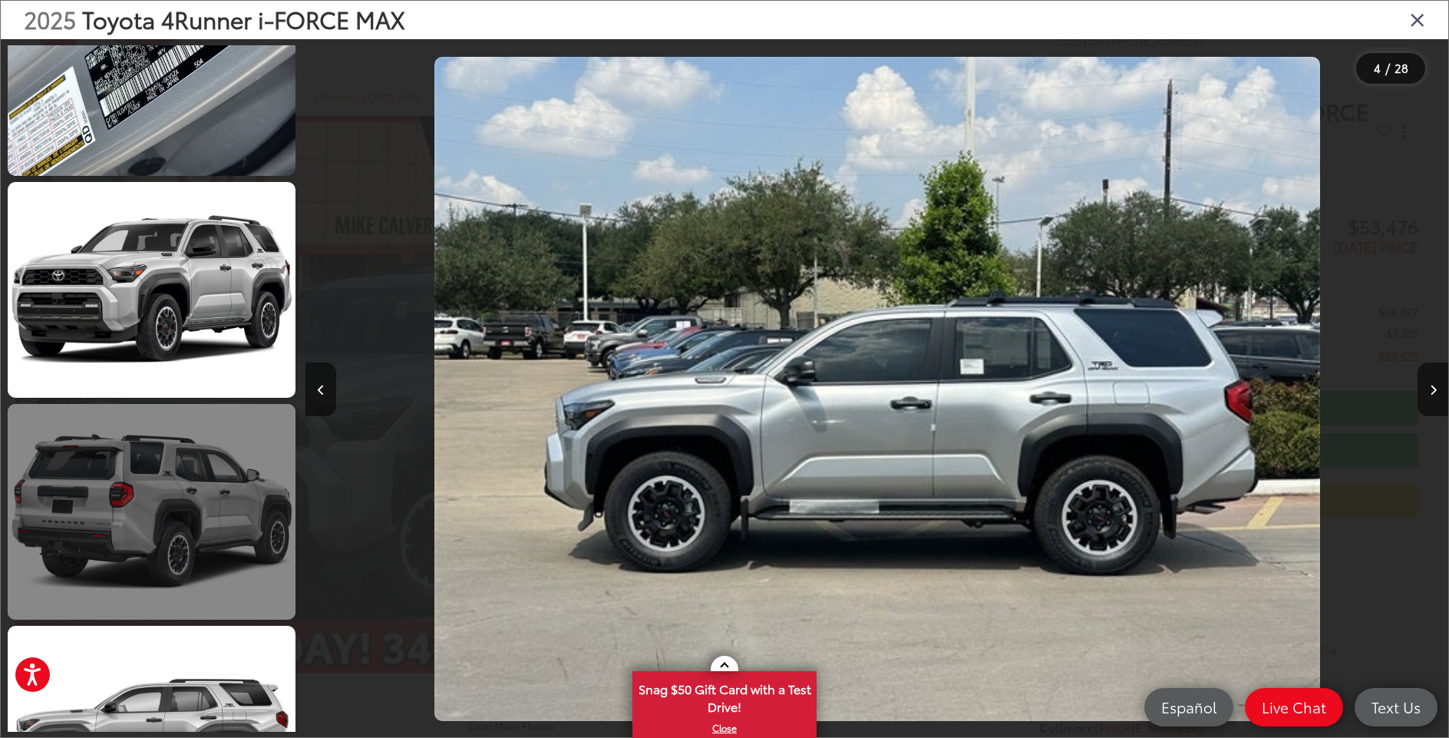
scroll to position [3707, 0]
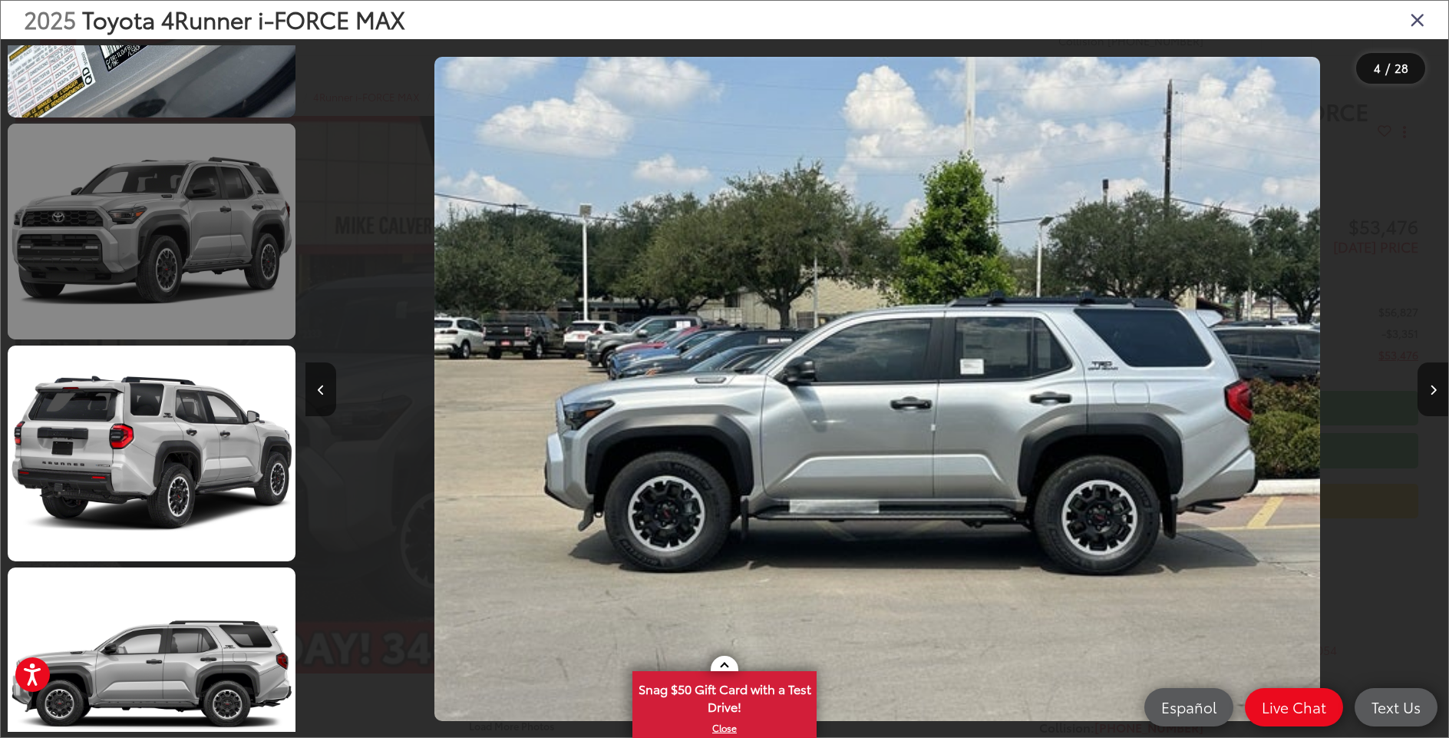
click at [191, 287] on link at bounding box center [152, 232] width 288 height 216
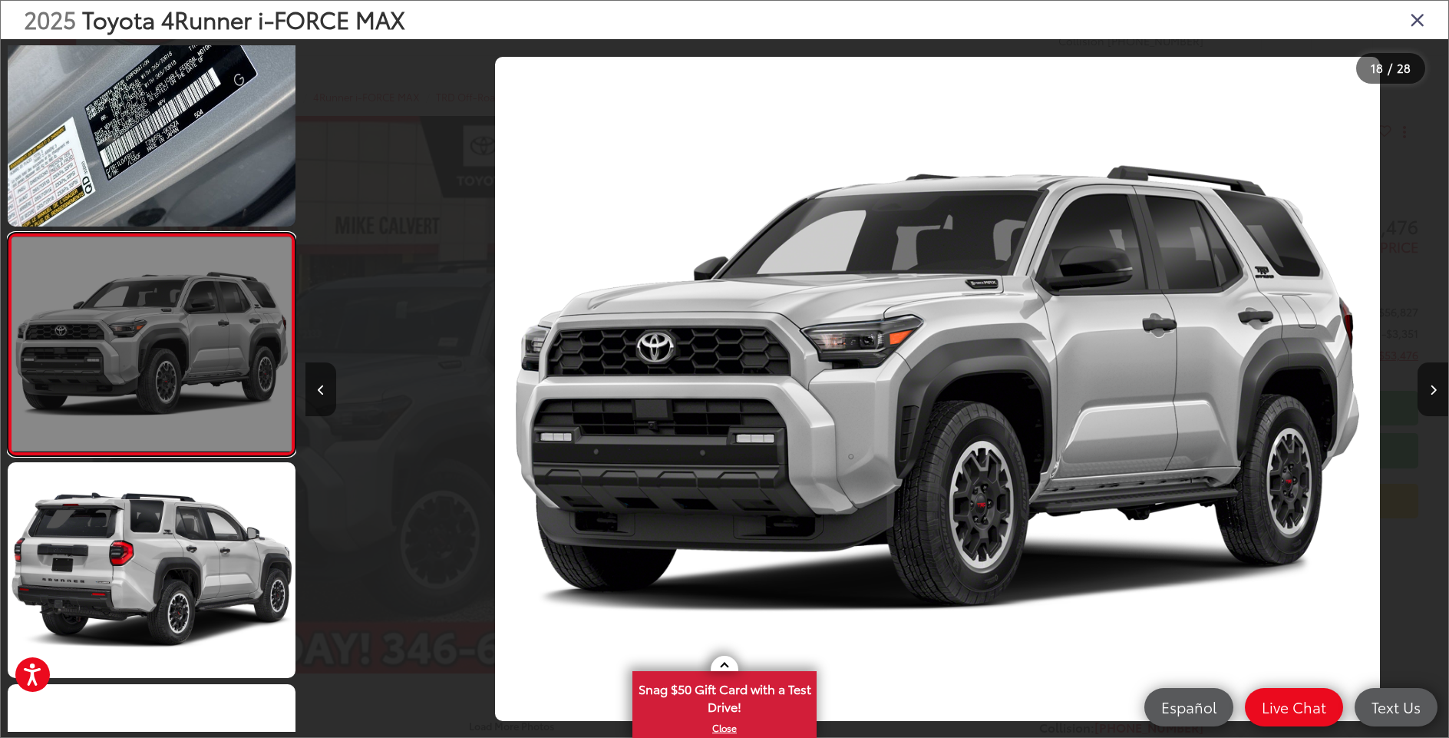
scroll to position [0, 19431]
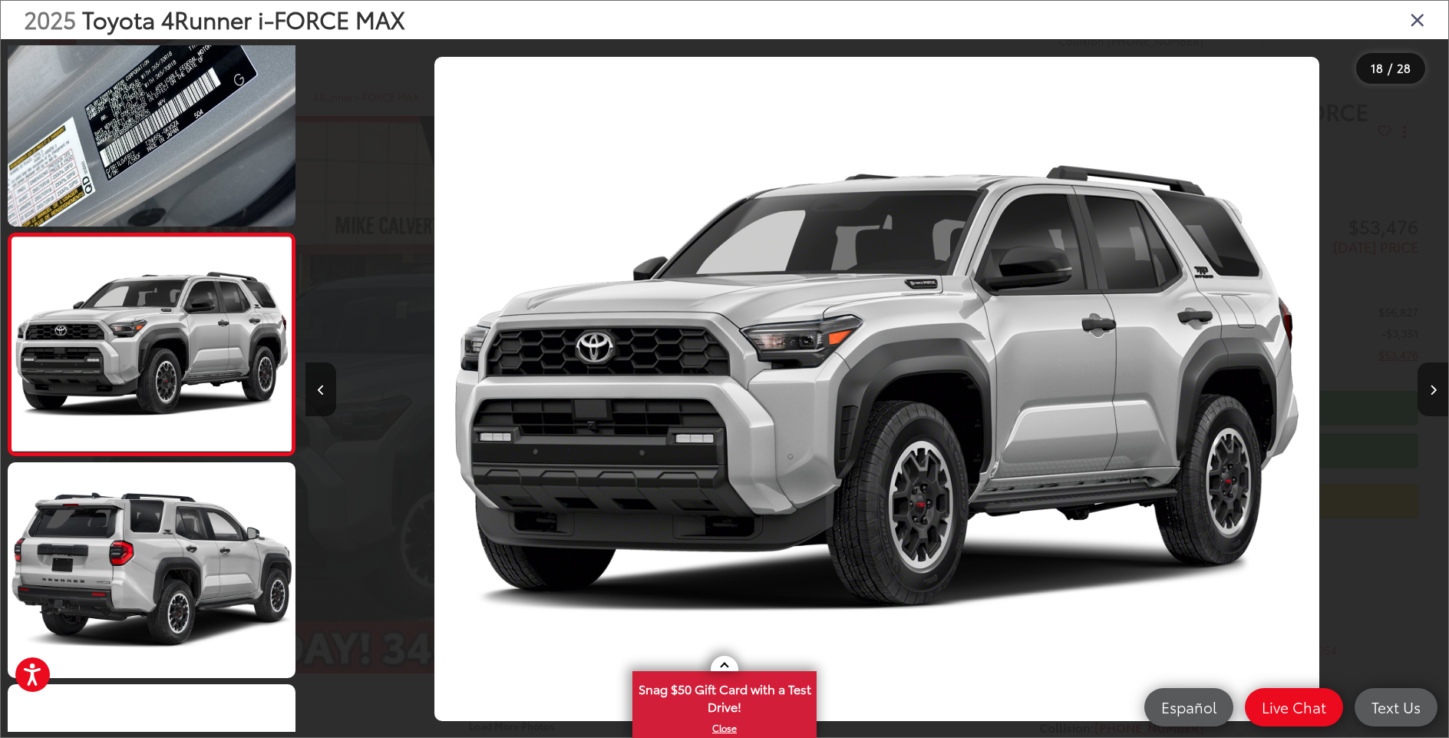
click at [1430, 388] on icon "Next image" at bounding box center [1433, 390] width 7 height 11
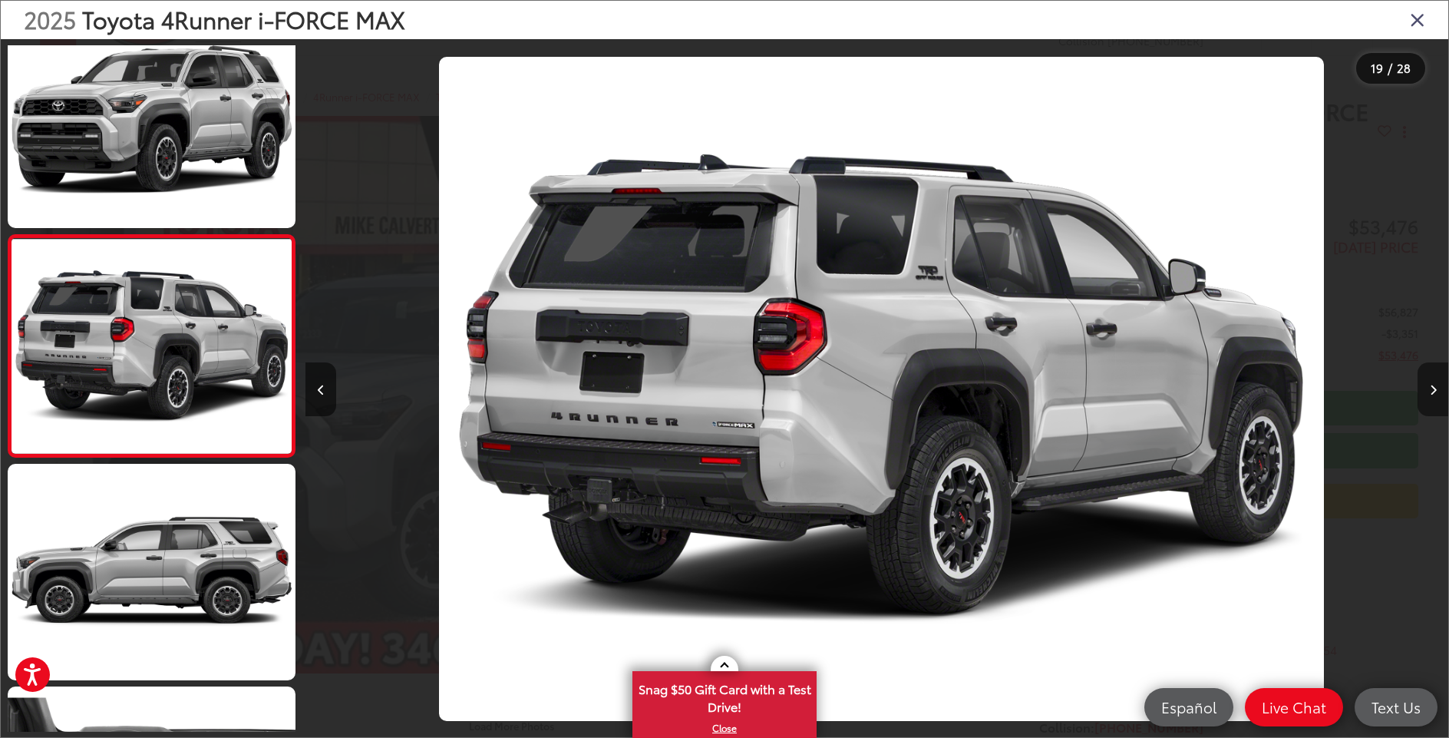
scroll to position [3812, 0]
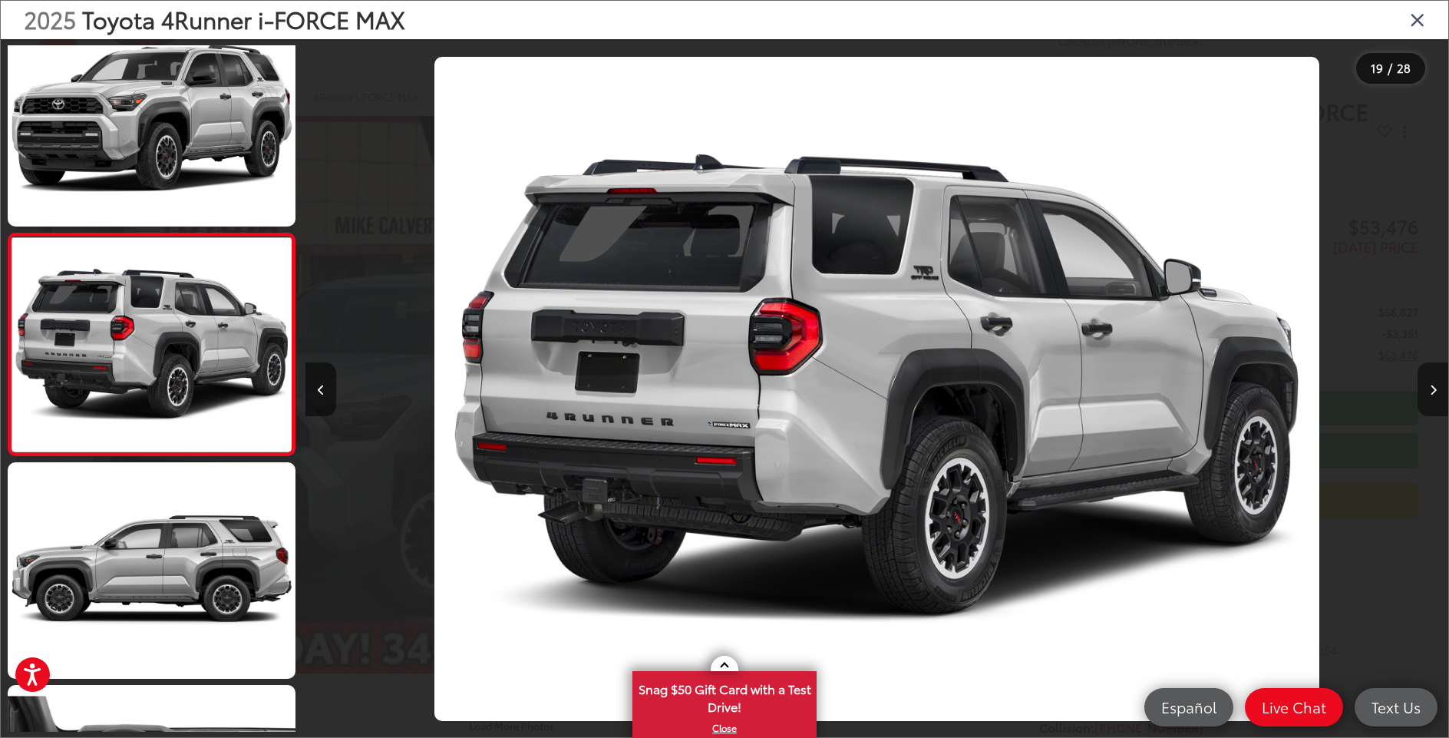
click at [1430, 388] on icon "Next image" at bounding box center [1433, 390] width 7 height 11
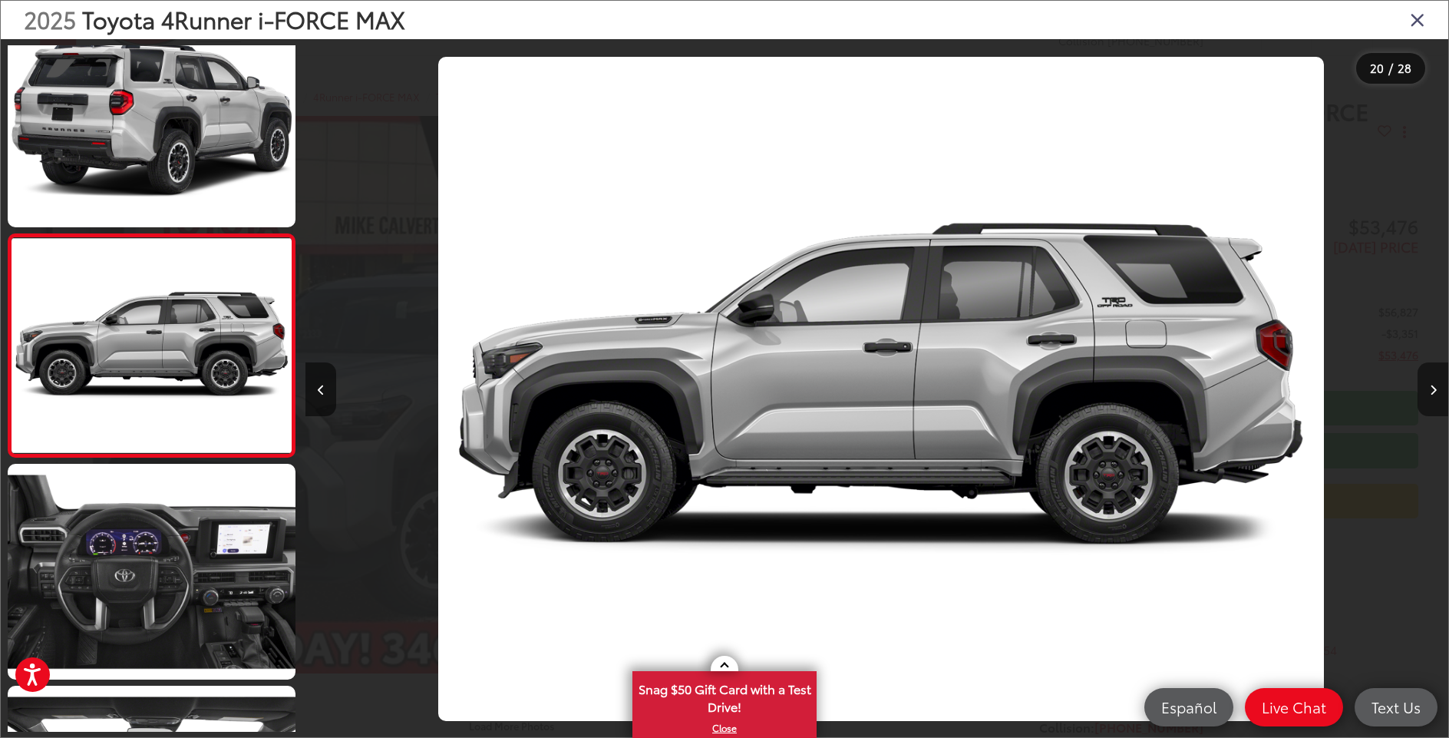
scroll to position [4034, 0]
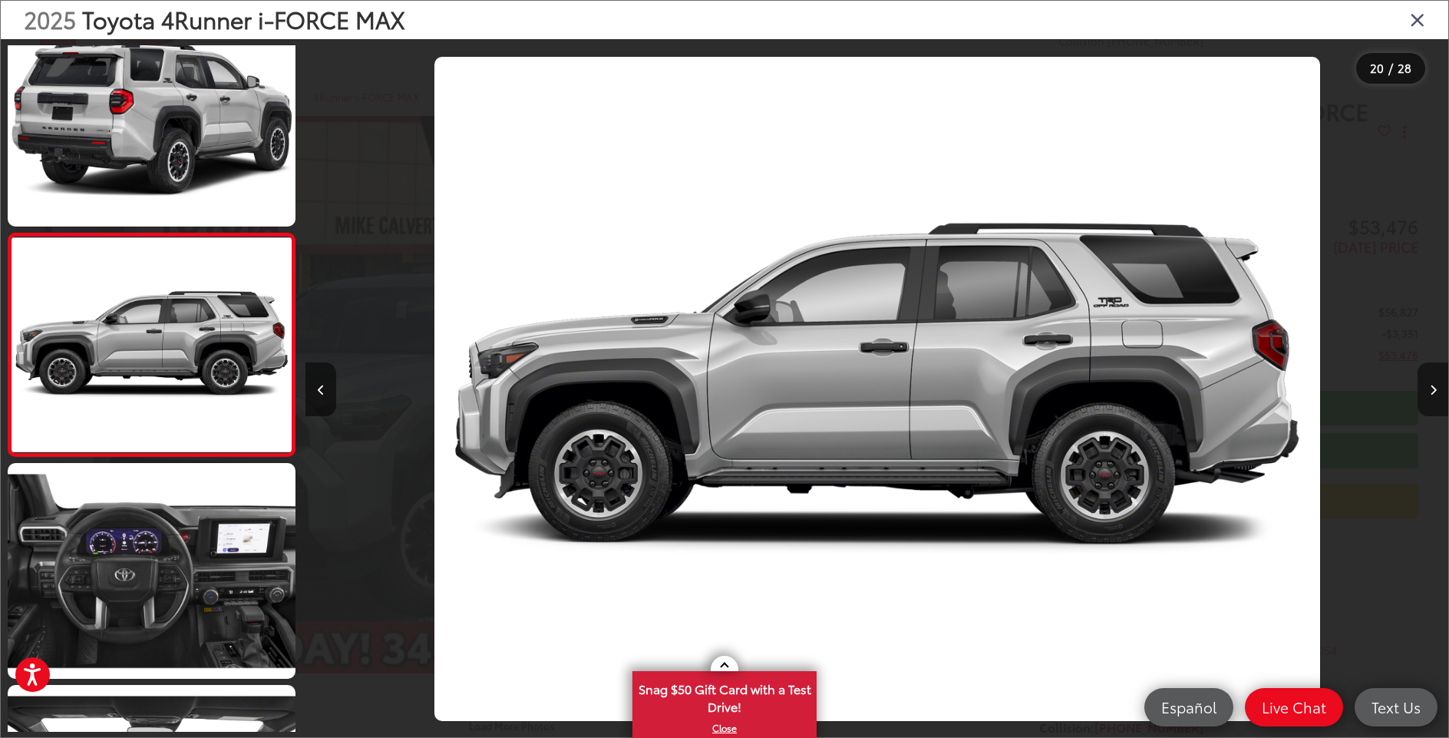
click at [1430, 388] on icon "Next image" at bounding box center [1433, 390] width 7 height 11
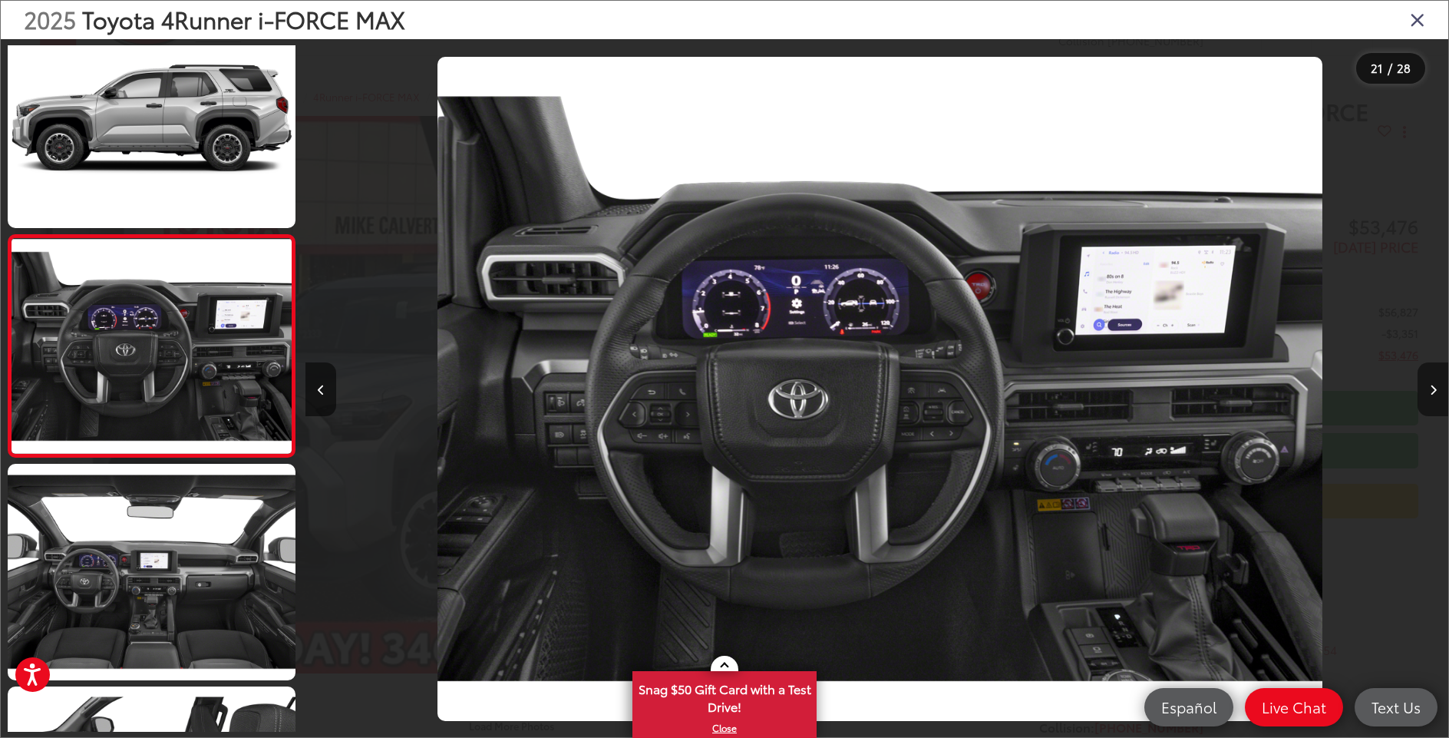
scroll to position [4257, 0]
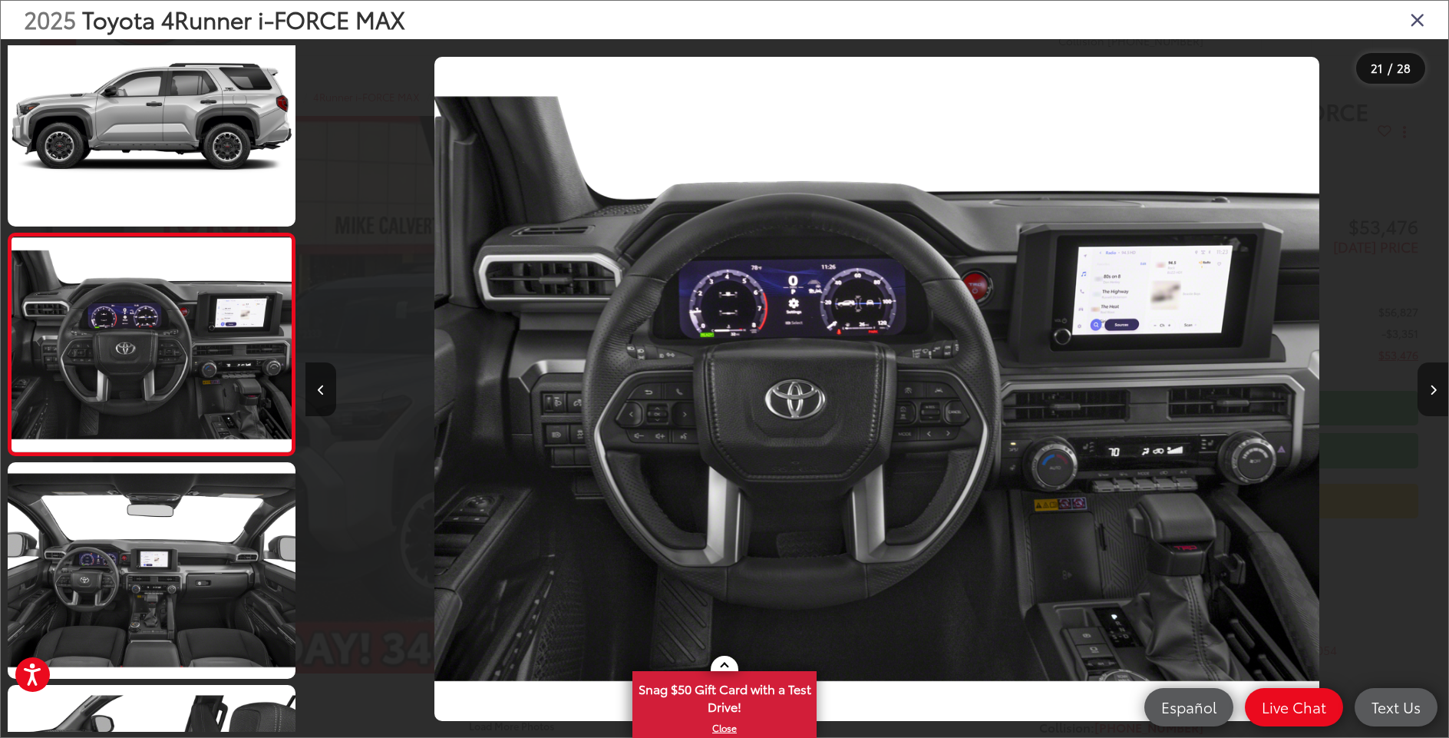
click at [1430, 388] on icon "Next image" at bounding box center [1433, 390] width 7 height 11
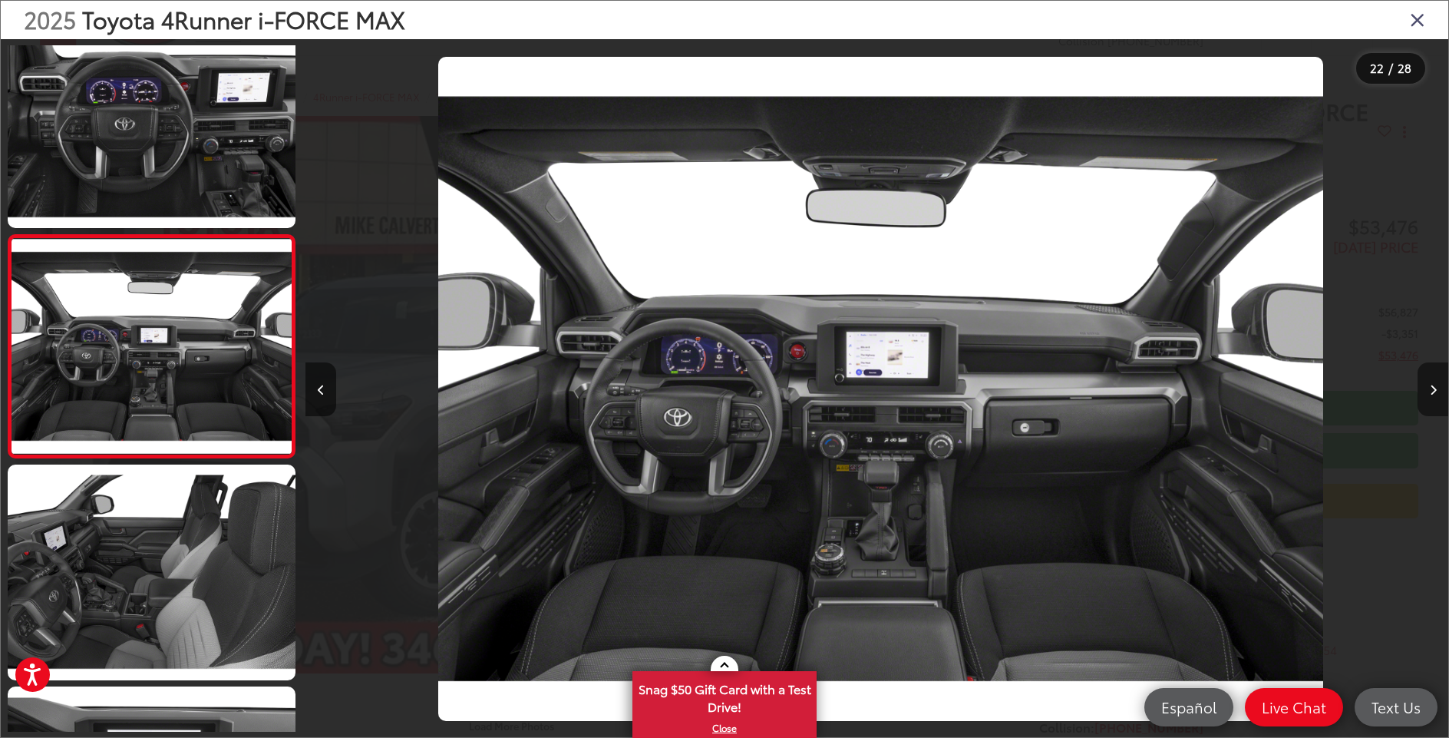
scroll to position [4479, 0]
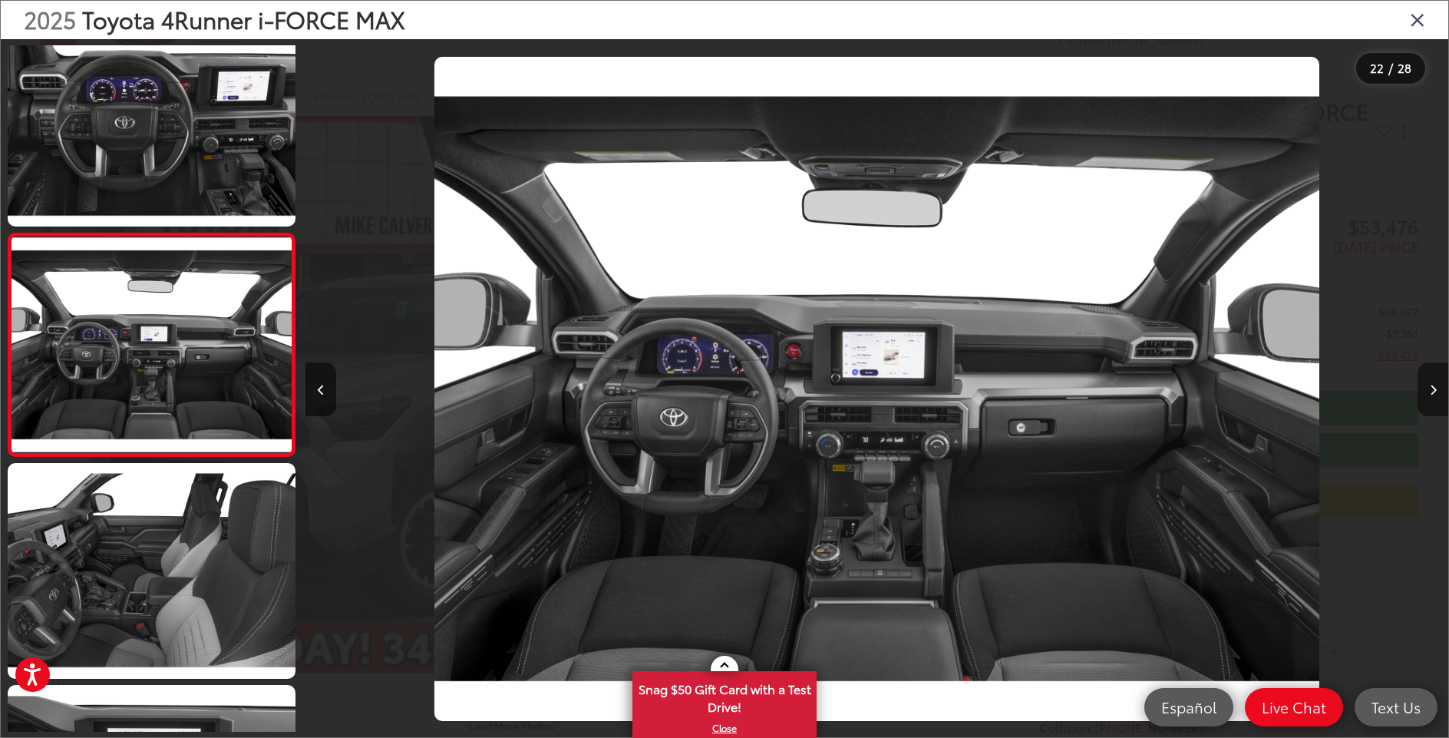
click at [1430, 388] on icon "Next image" at bounding box center [1433, 390] width 7 height 11
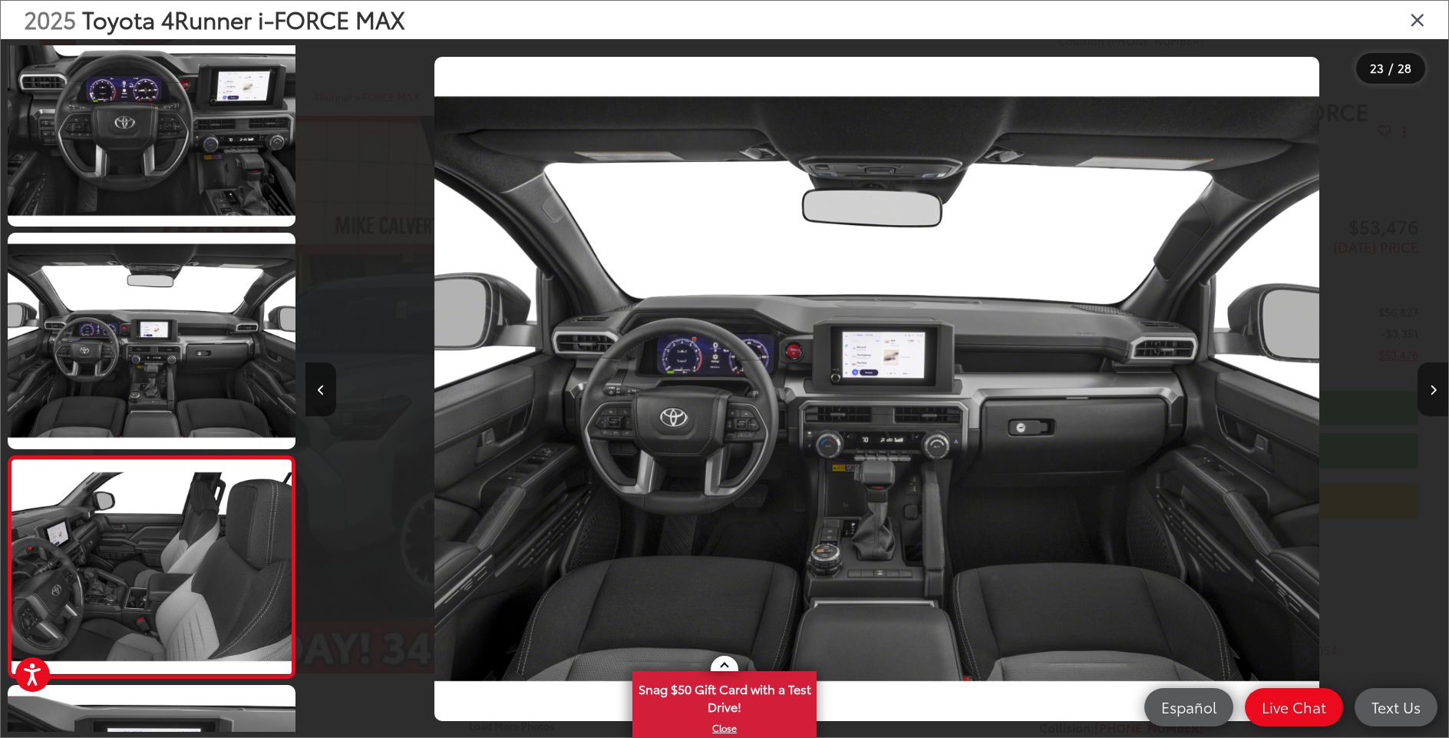
scroll to position [0, 0]
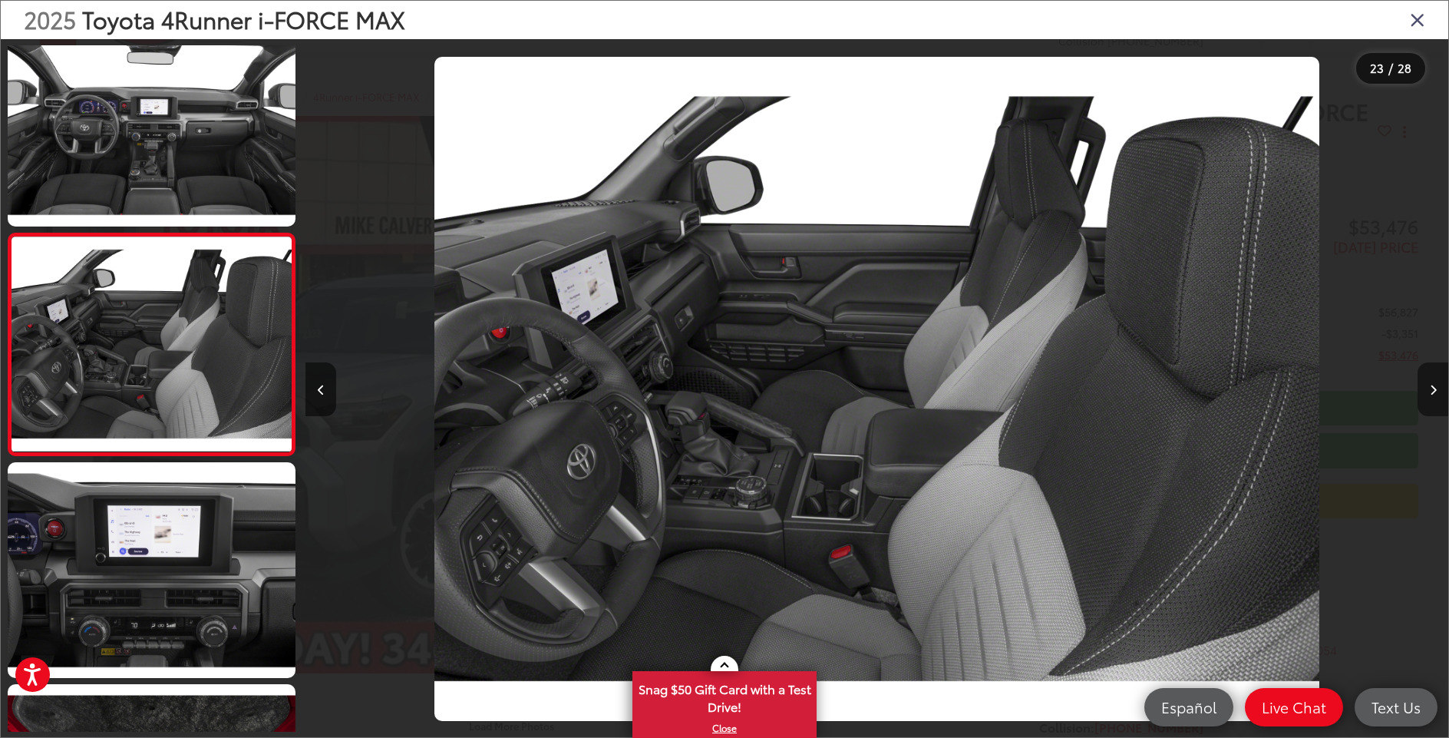
click at [1430, 388] on icon "Next image" at bounding box center [1433, 390] width 7 height 11
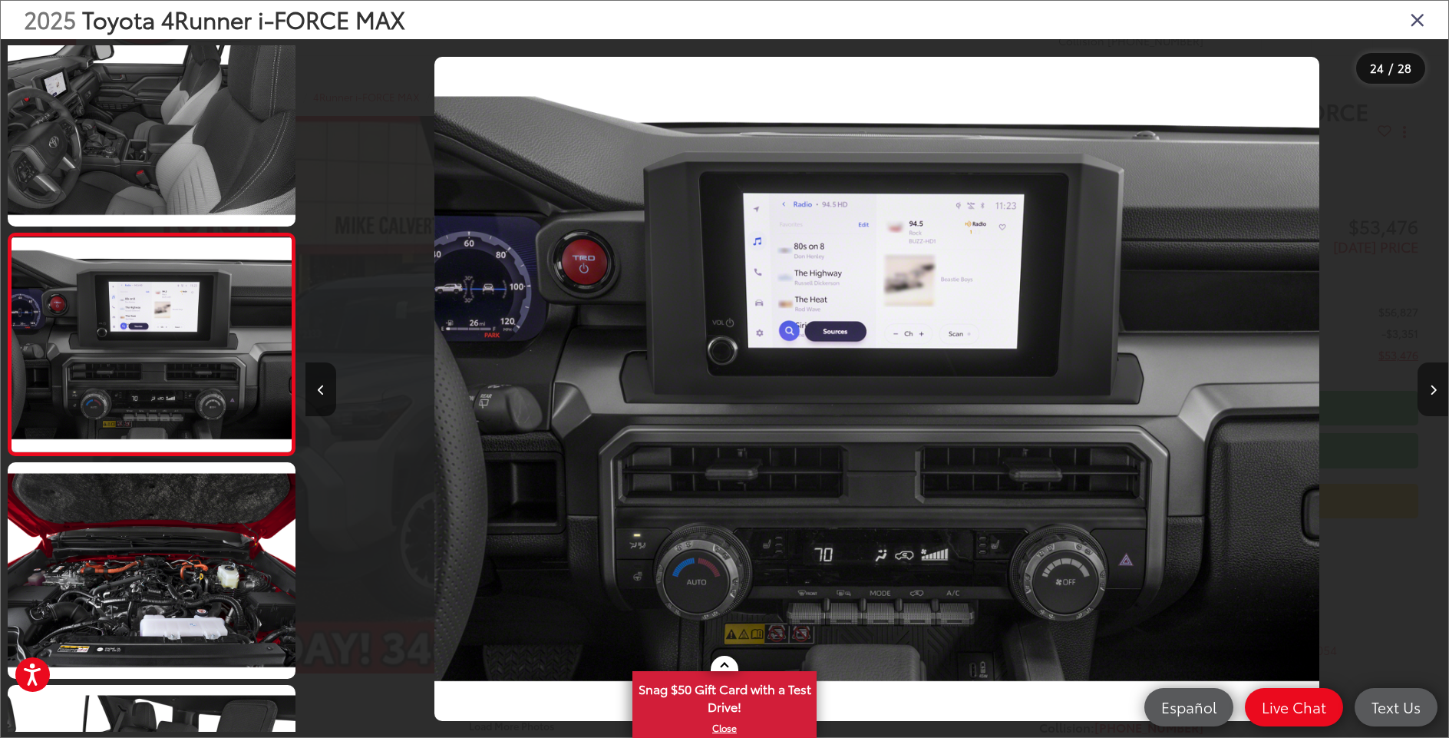
click at [1430, 388] on icon "Next image" at bounding box center [1433, 390] width 7 height 11
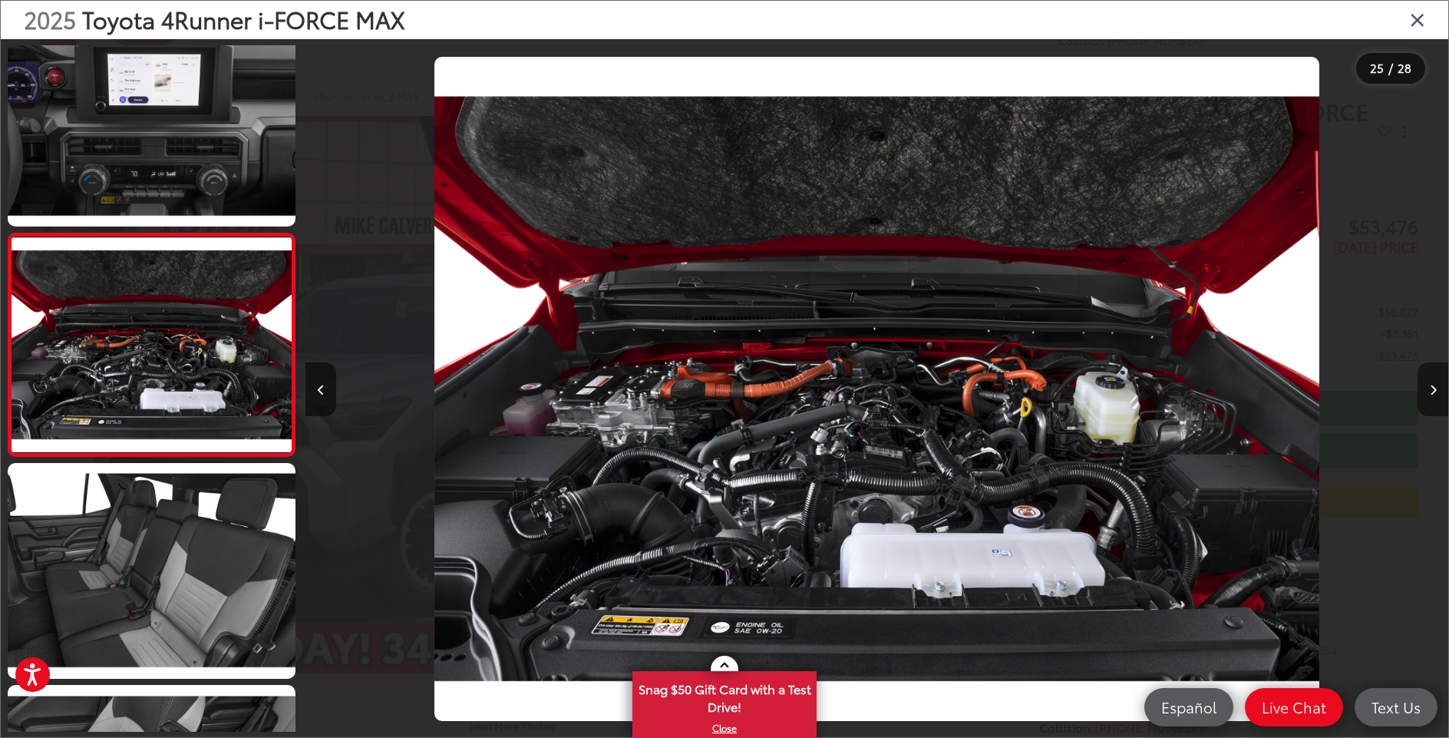
click at [1430, 388] on icon "Next image" at bounding box center [1433, 390] width 7 height 11
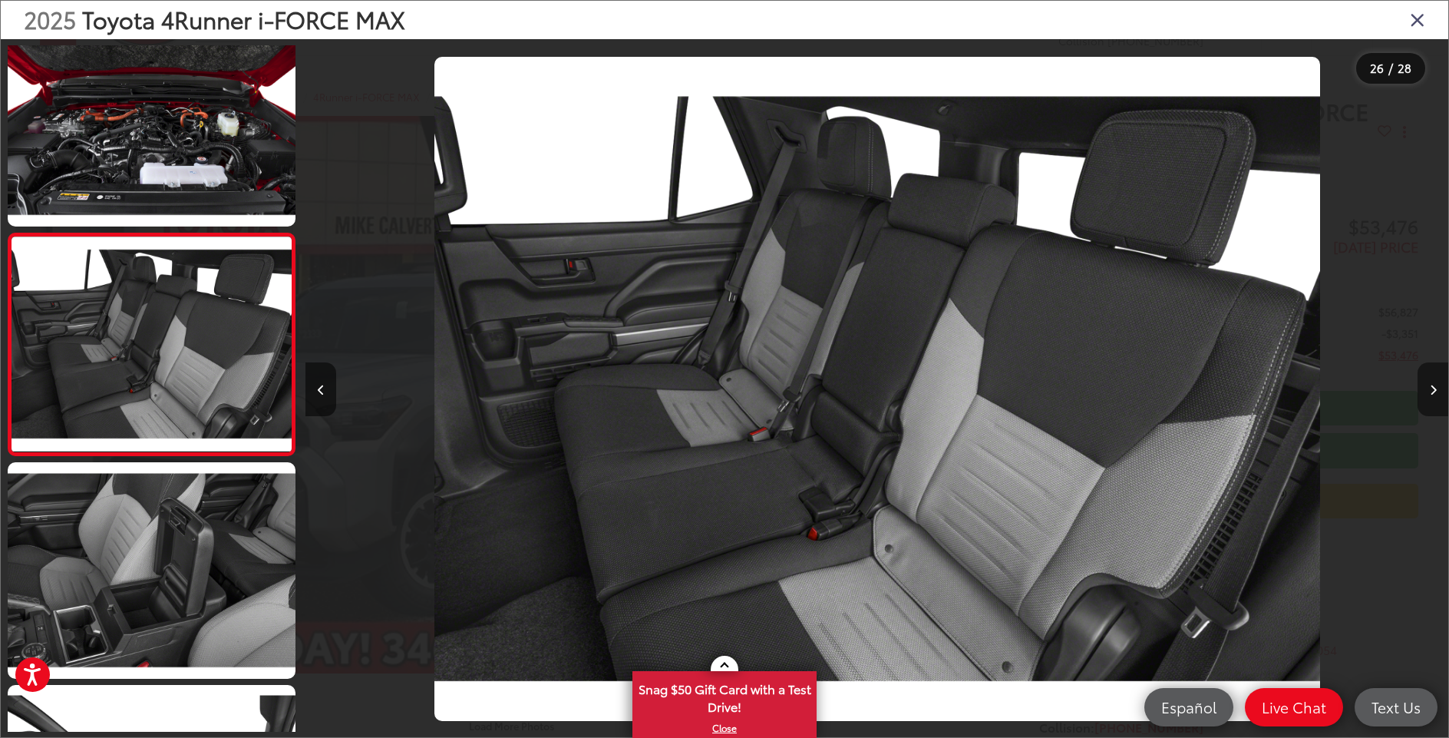
click at [1430, 388] on icon "Next image" at bounding box center [1433, 390] width 7 height 11
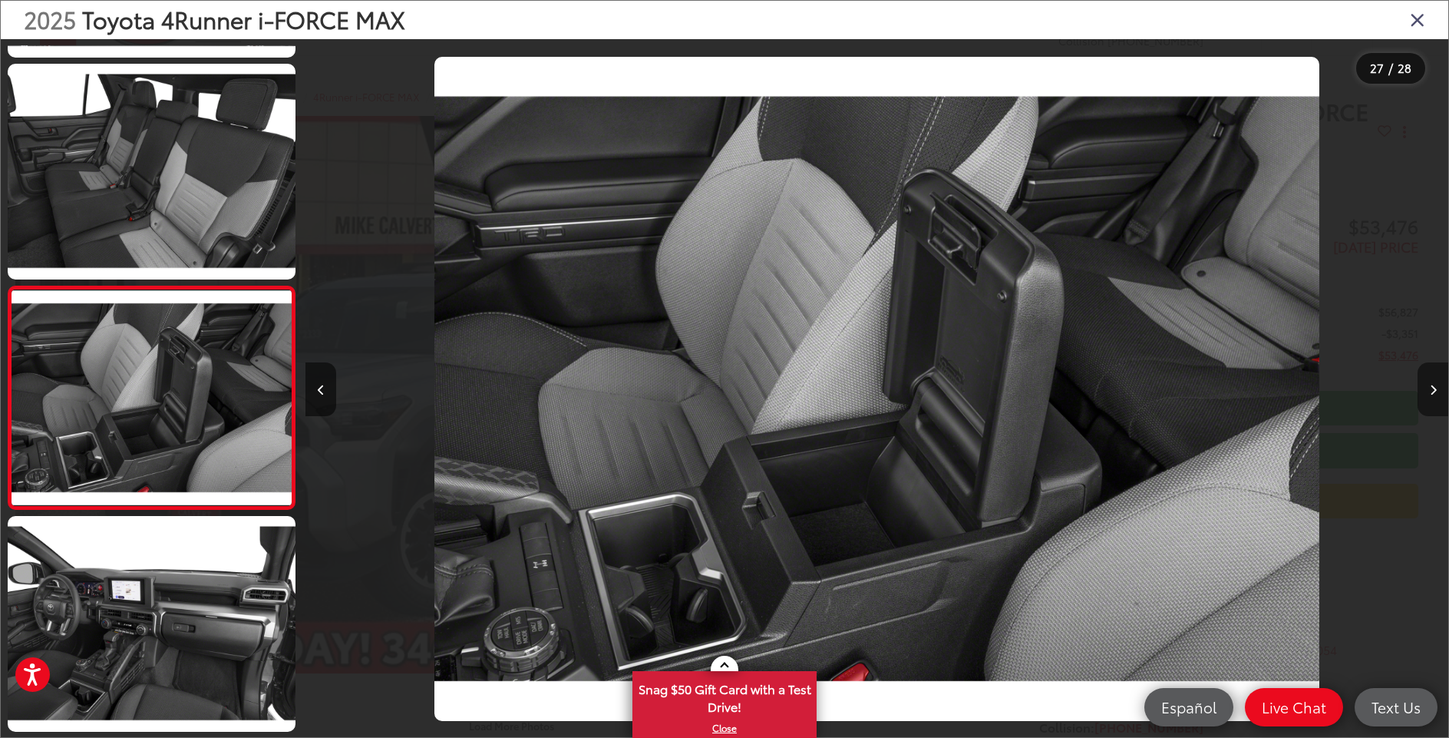
click at [1430, 388] on icon "Next image" at bounding box center [1433, 390] width 7 height 11
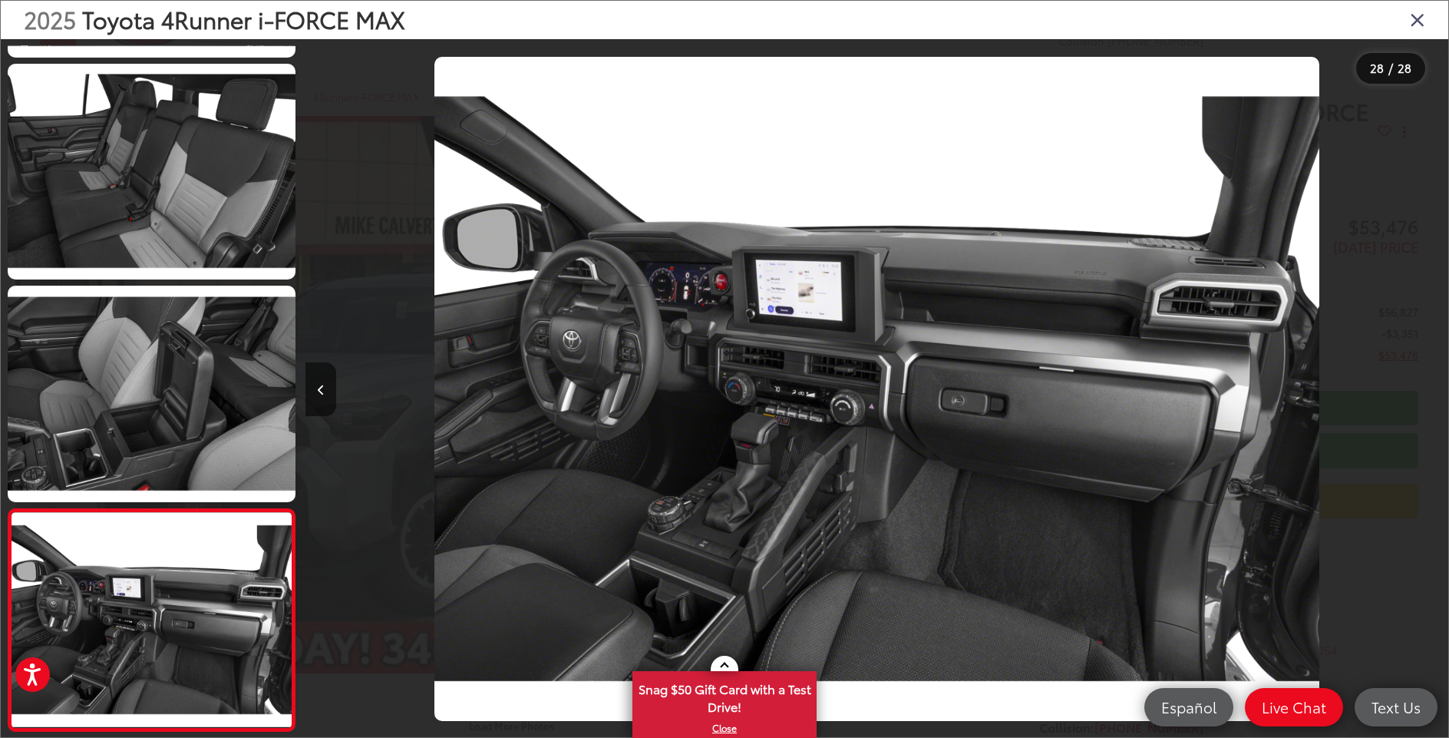
click at [1429, 388] on div at bounding box center [1306, 388] width 286 height 699
click at [1429, 398] on div at bounding box center [1306, 388] width 286 height 699
click at [1418, 22] on icon "Close gallery" at bounding box center [1417, 19] width 15 height 20
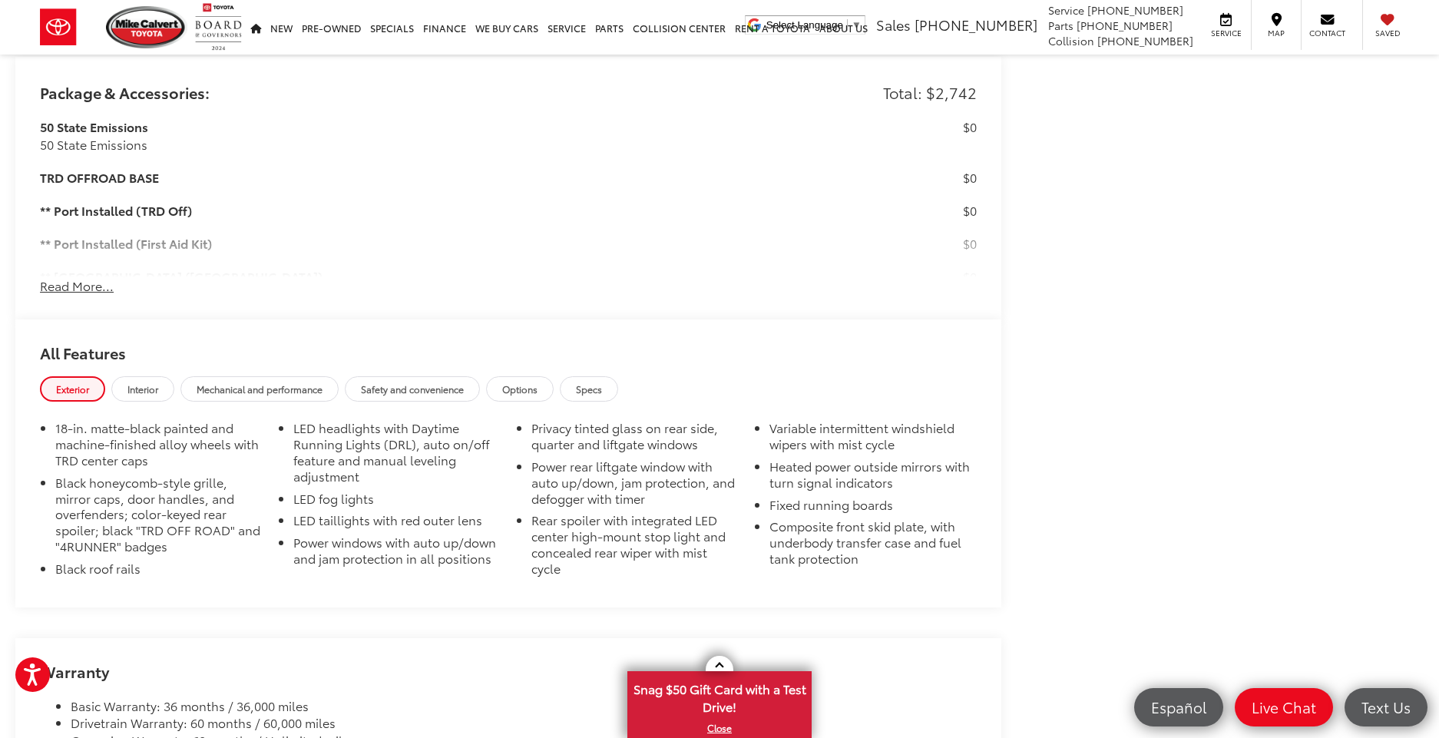
click at [240, 382] on span "Mechanical and performance" at bounding box center [260, 388] width 126 height 13
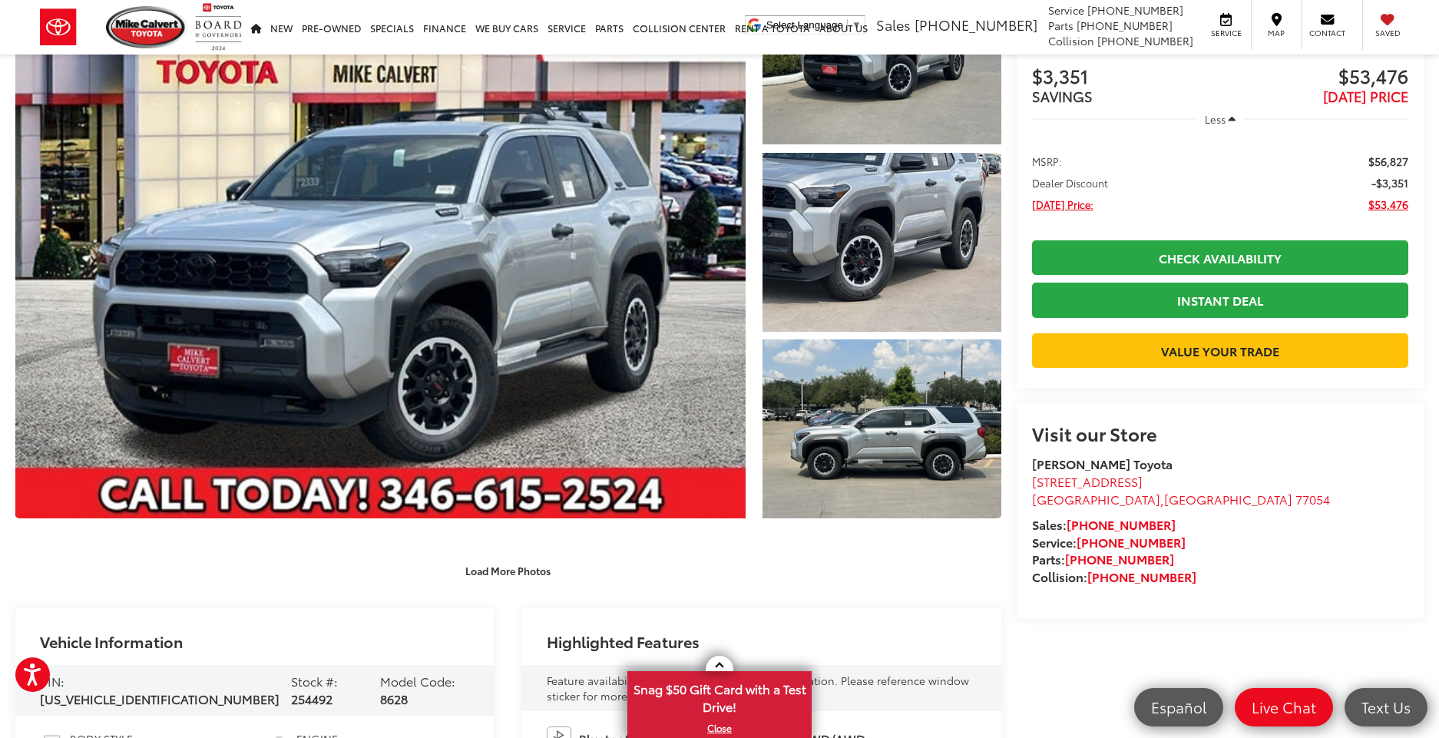
scroll to position [16, 0]
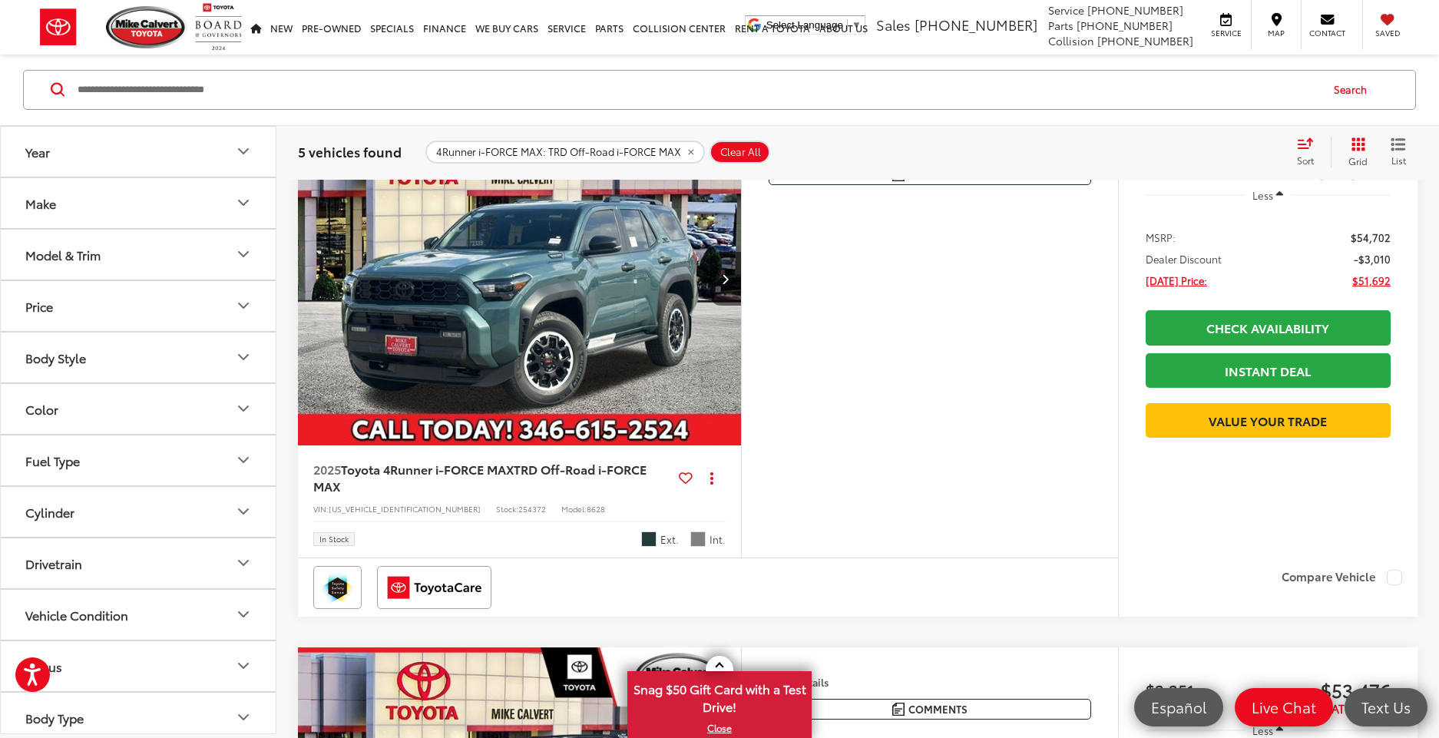
scroll to position [942, 0]
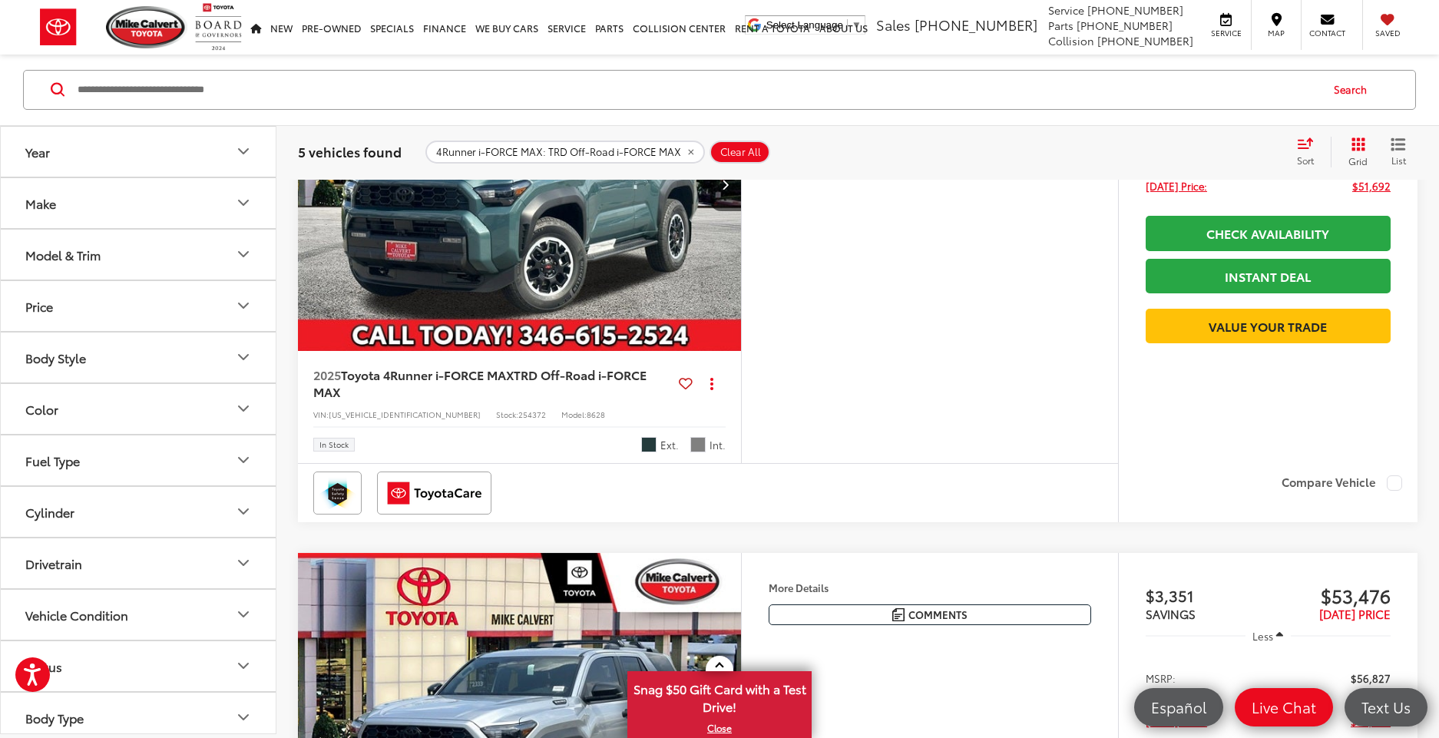
click at [1396, 480] on label "Compare Vehicle" at bounding box center [1341, 482] width 121 height 15
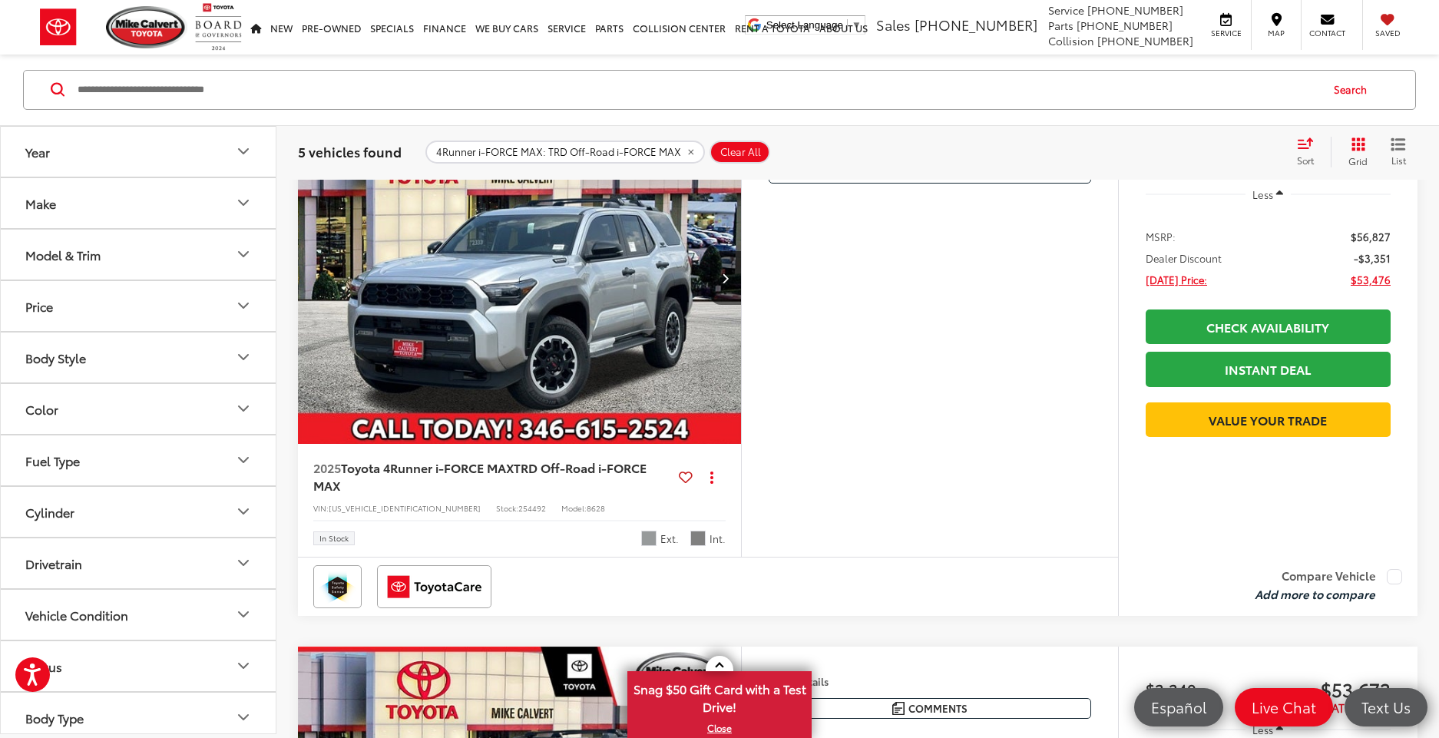
scroll to position [1581, 0]
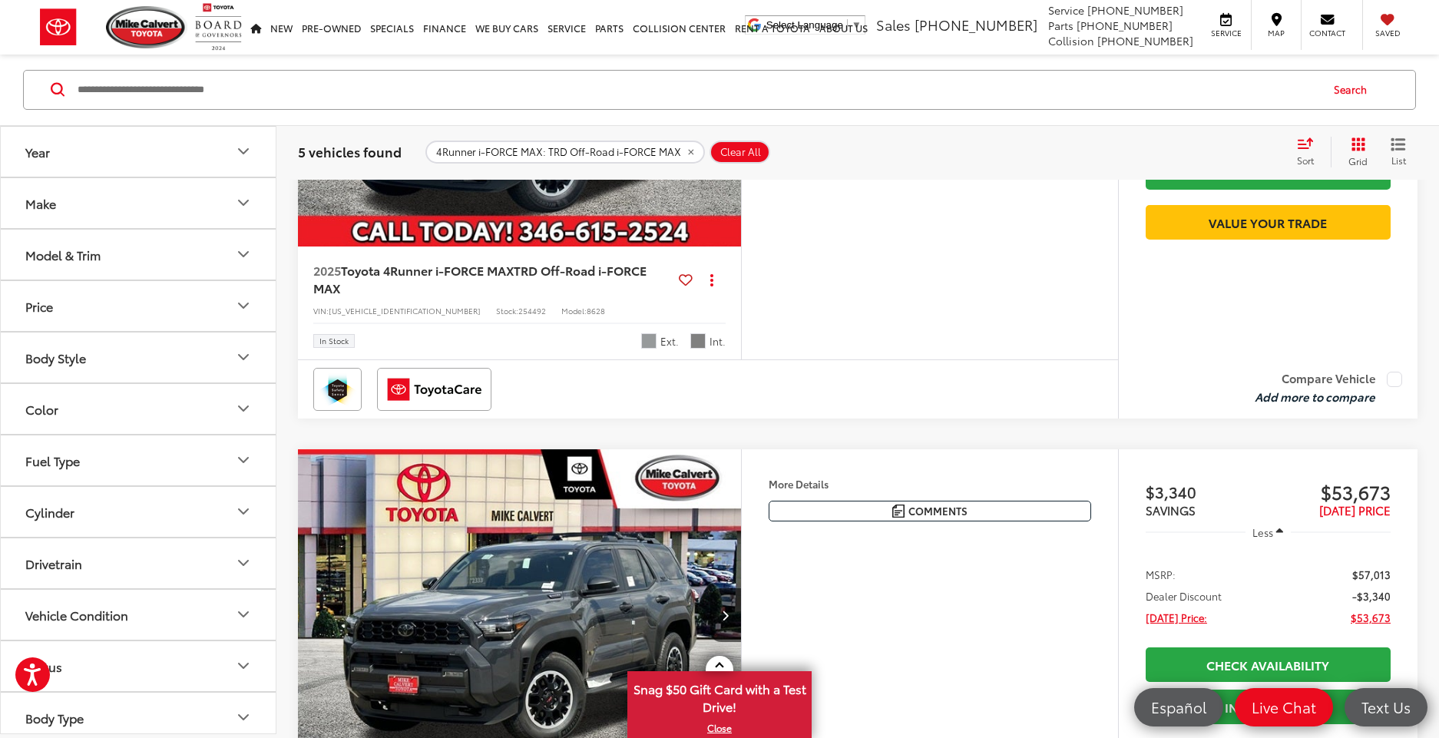
click at [1398, 377] on label "Compare Vehicle" at bounding box center [1327, 379] width 147 height 15
click at [1314, 398] on button "View comparison" at bounding box center [1326, 397] width 98 height 18
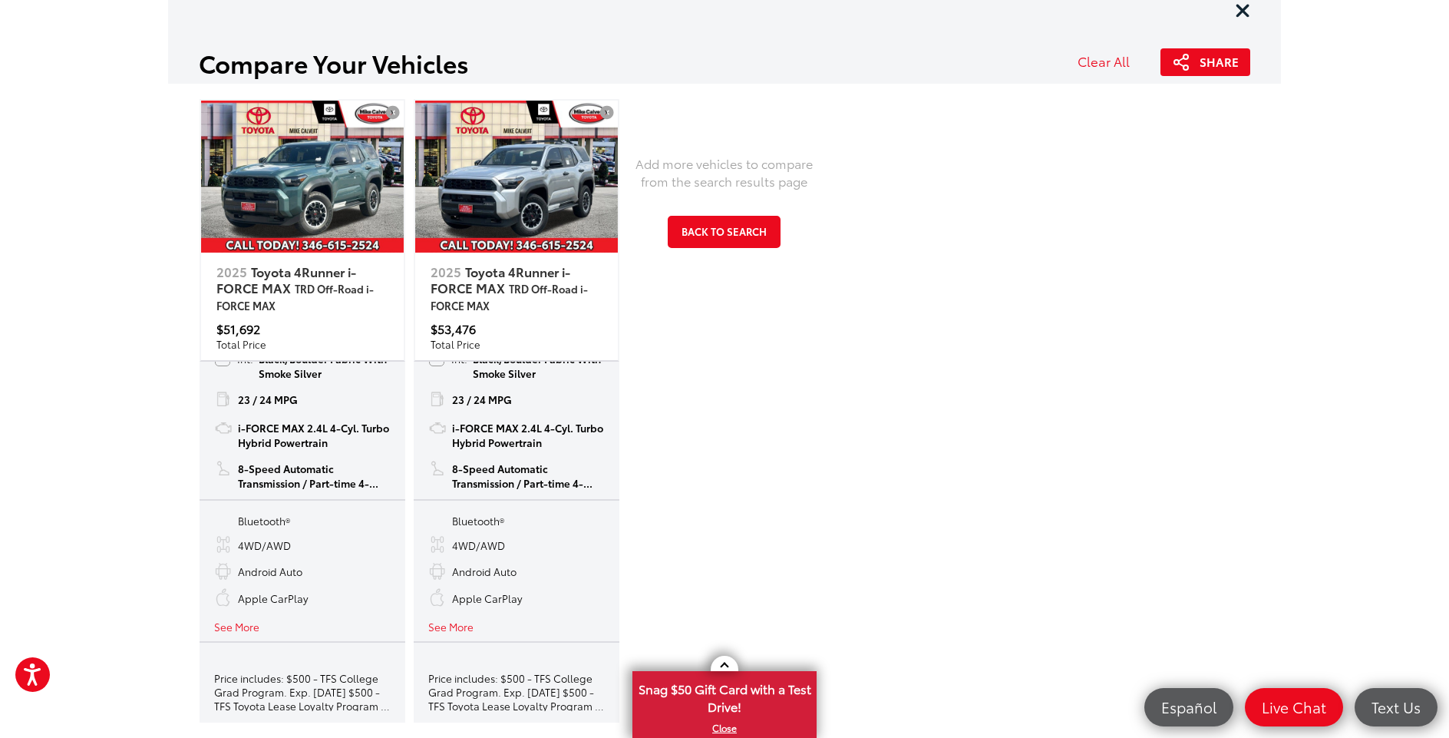
scroll to position [147, 0]
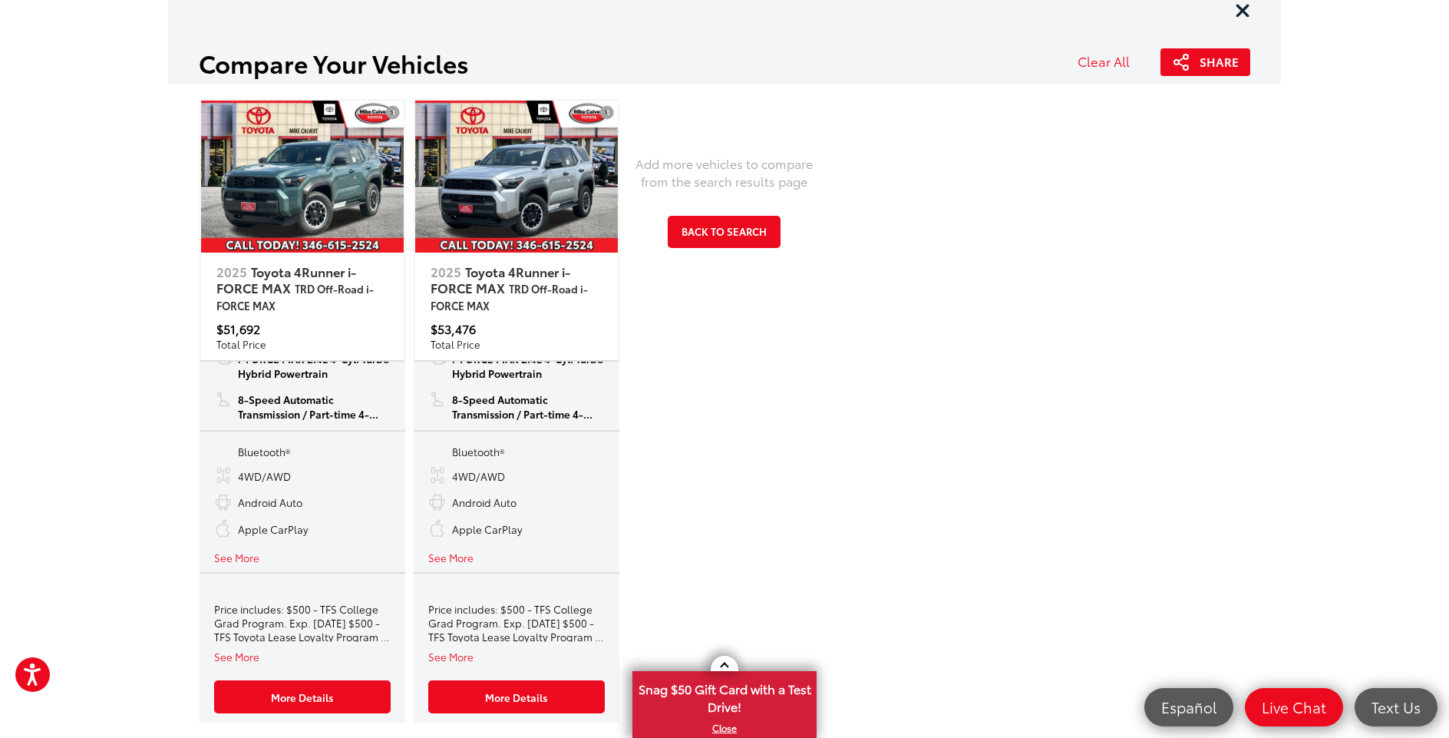
click at [236, 555] on button "See More" at bounding box center [236, 557] width 45 height 15
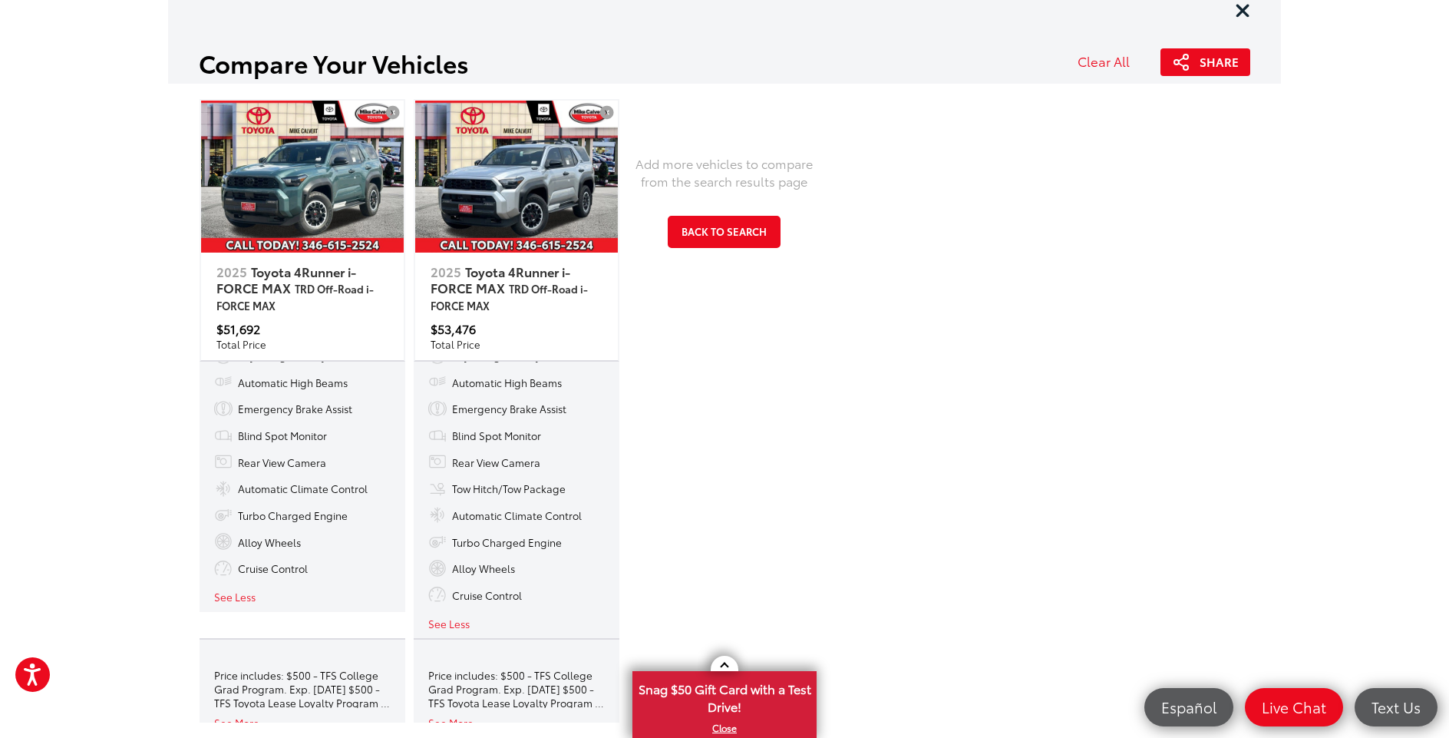
scroll to position [439, 0]
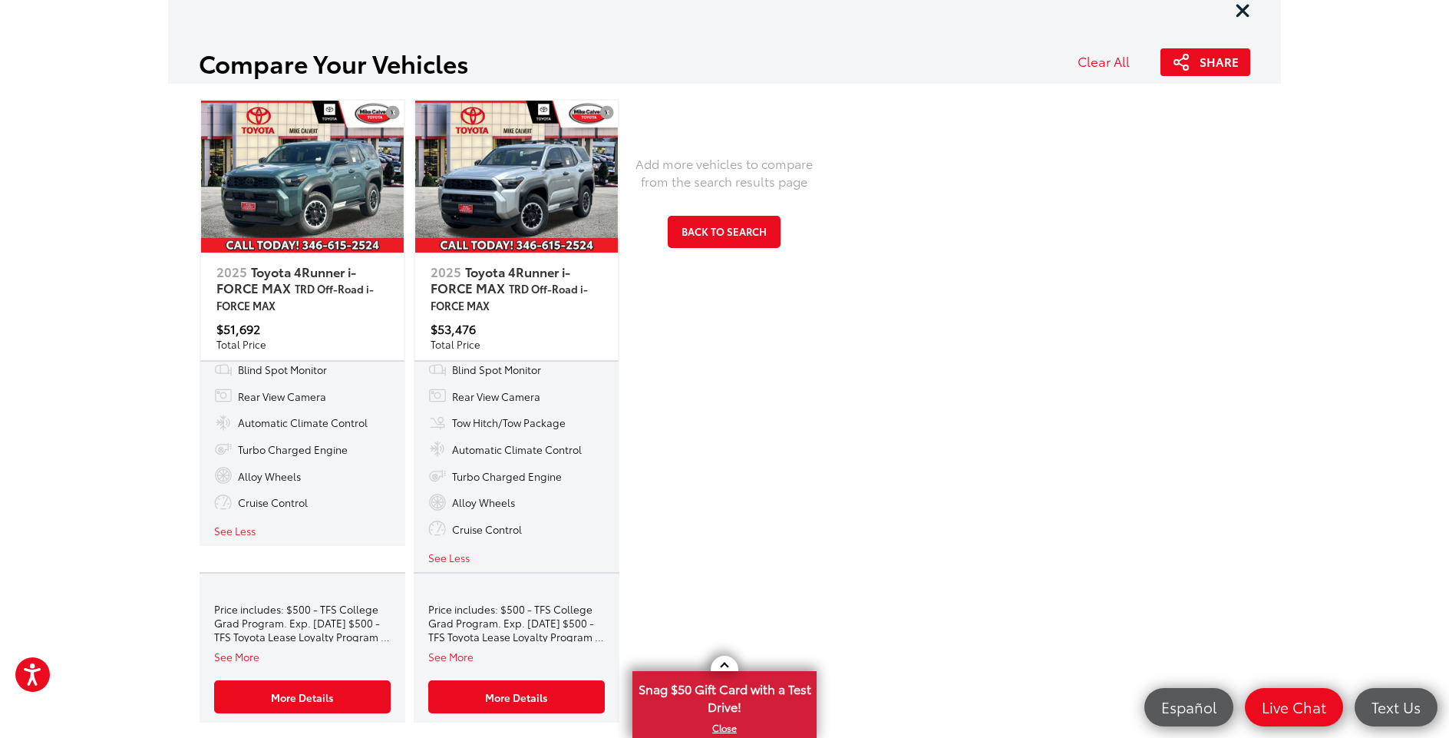
click at [243, 655] on button "See More" at bounding box center [236, 656] width 45 height 15
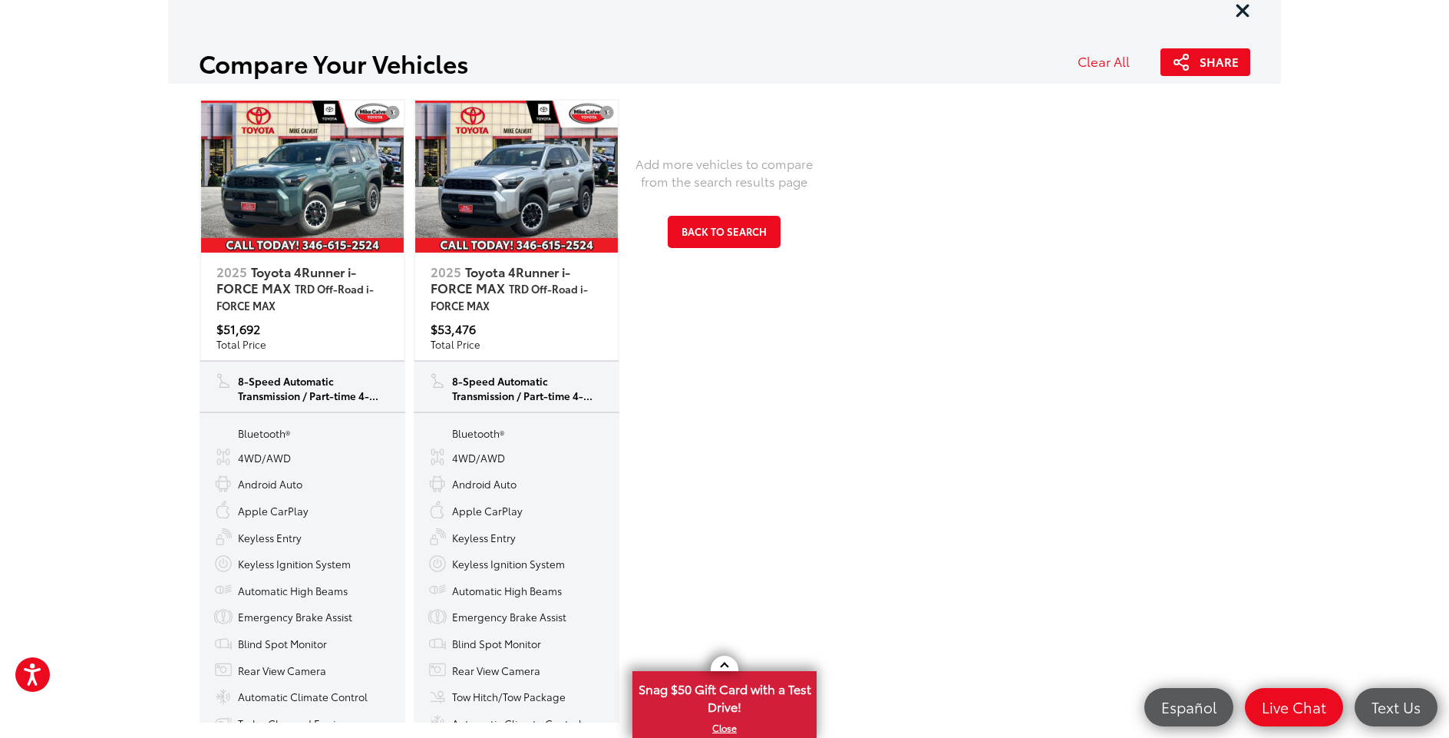
scroll to position [0, 0]
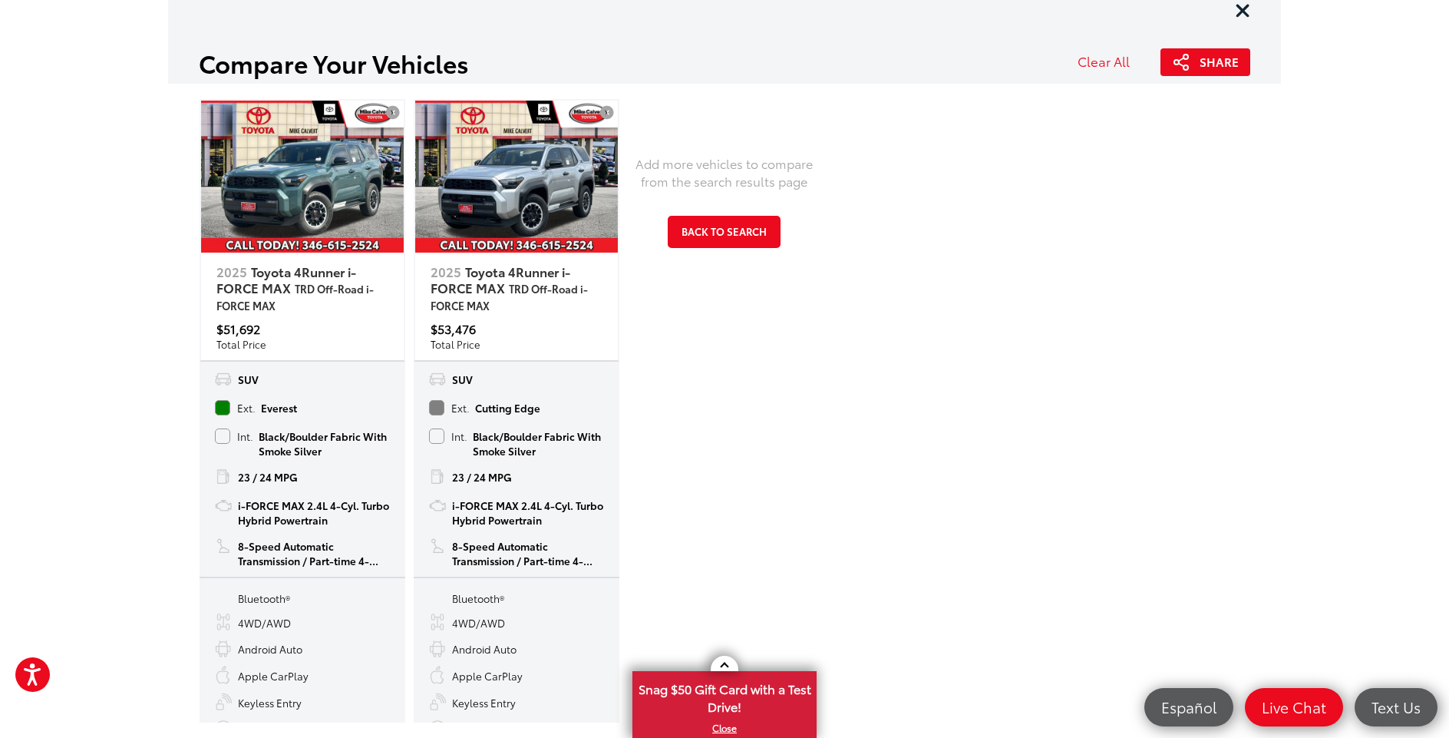
click at [332, 183] on img at bounding box center [302, 177] width 203 height 152
click at [321, 192] on img at bounding box center [302, 177] width 203 height 152
click at [1245, 10] on icon "Close vehicle comparison" at bounding box center [1242, 10] width 15 height 21
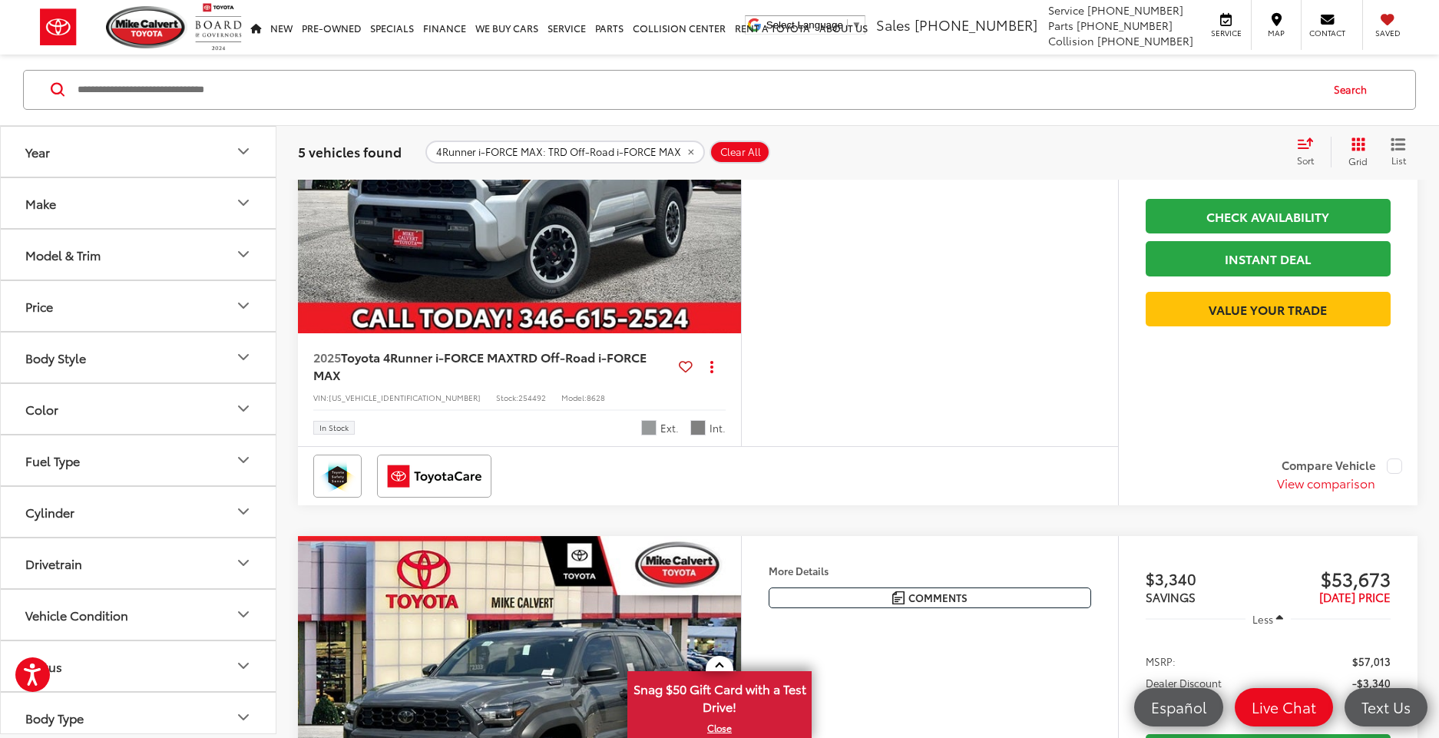
scroll to position [755, 0]
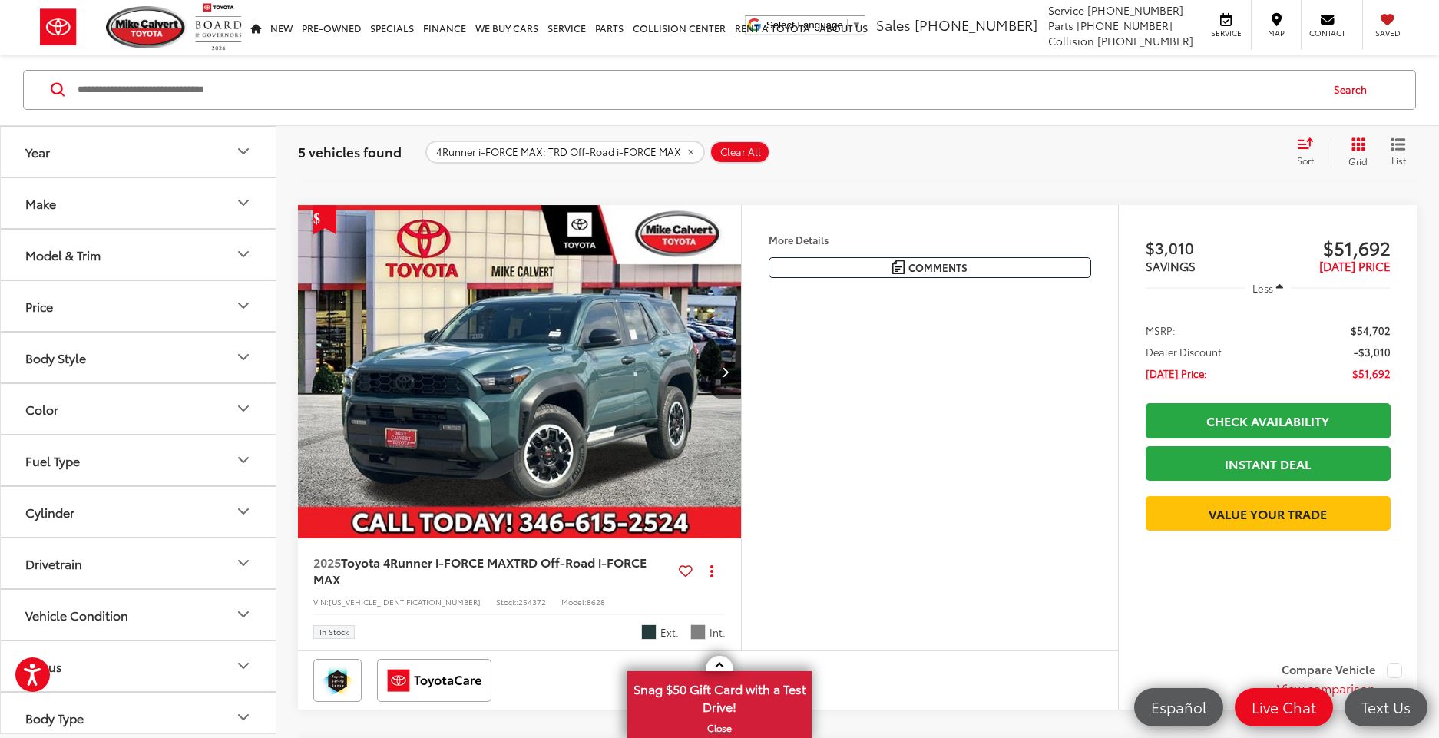
click at [583, 371] on img "2025 Toyota 4Runner i-FORCE MAX TRD Off-Road i-FORCE MAX 0" at bounding box center [519, 372] width 445 height 334
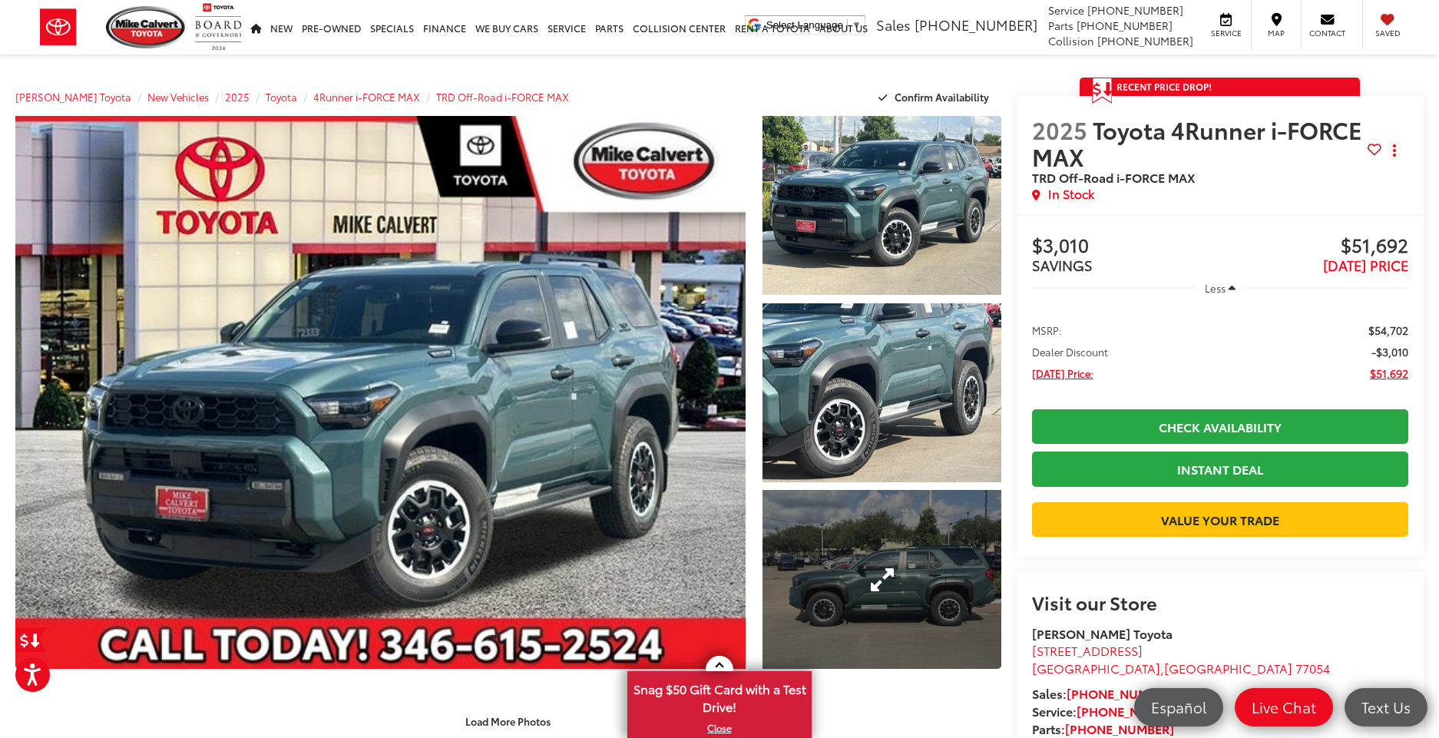
click at [904, 590] on link "Expand Photo 3" at bounding box center [881, 579] width 238 height 179
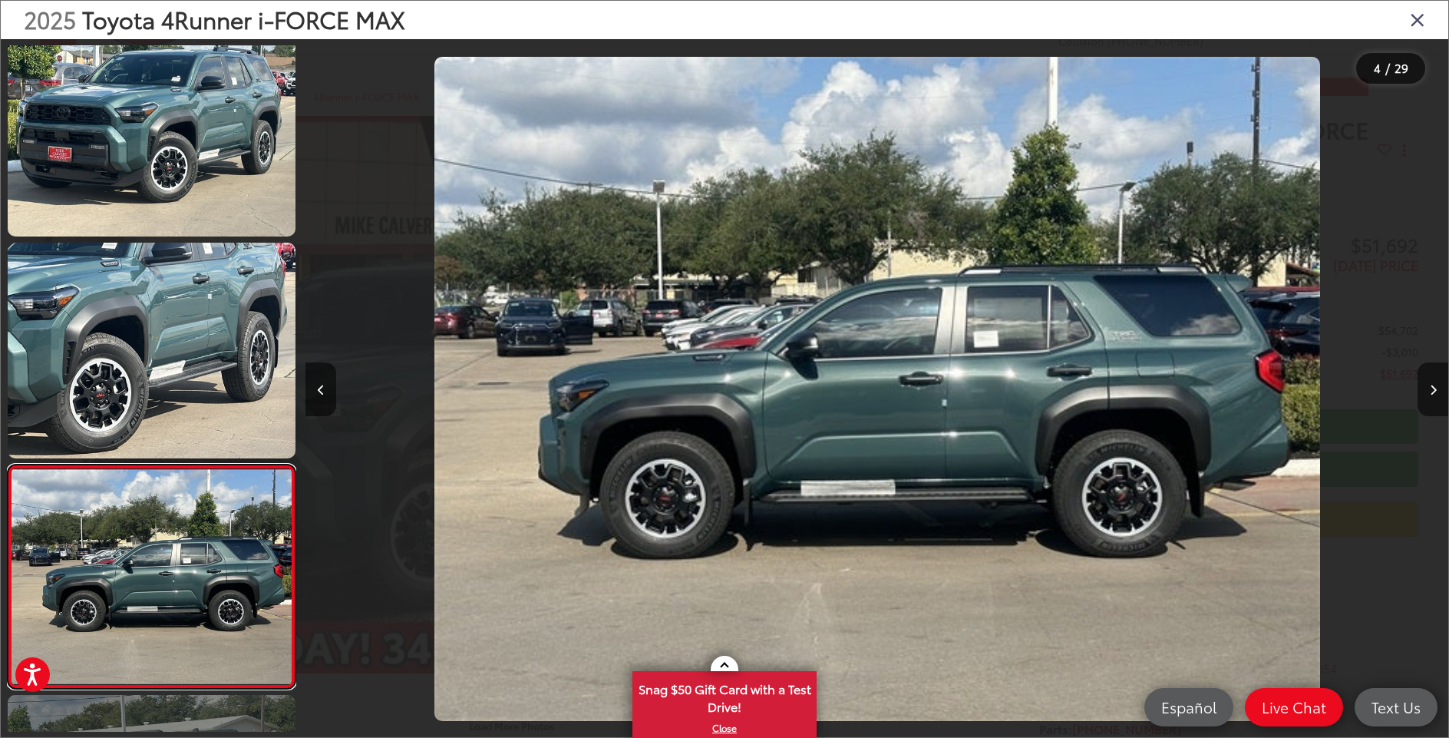
scroll to position [146, 0]
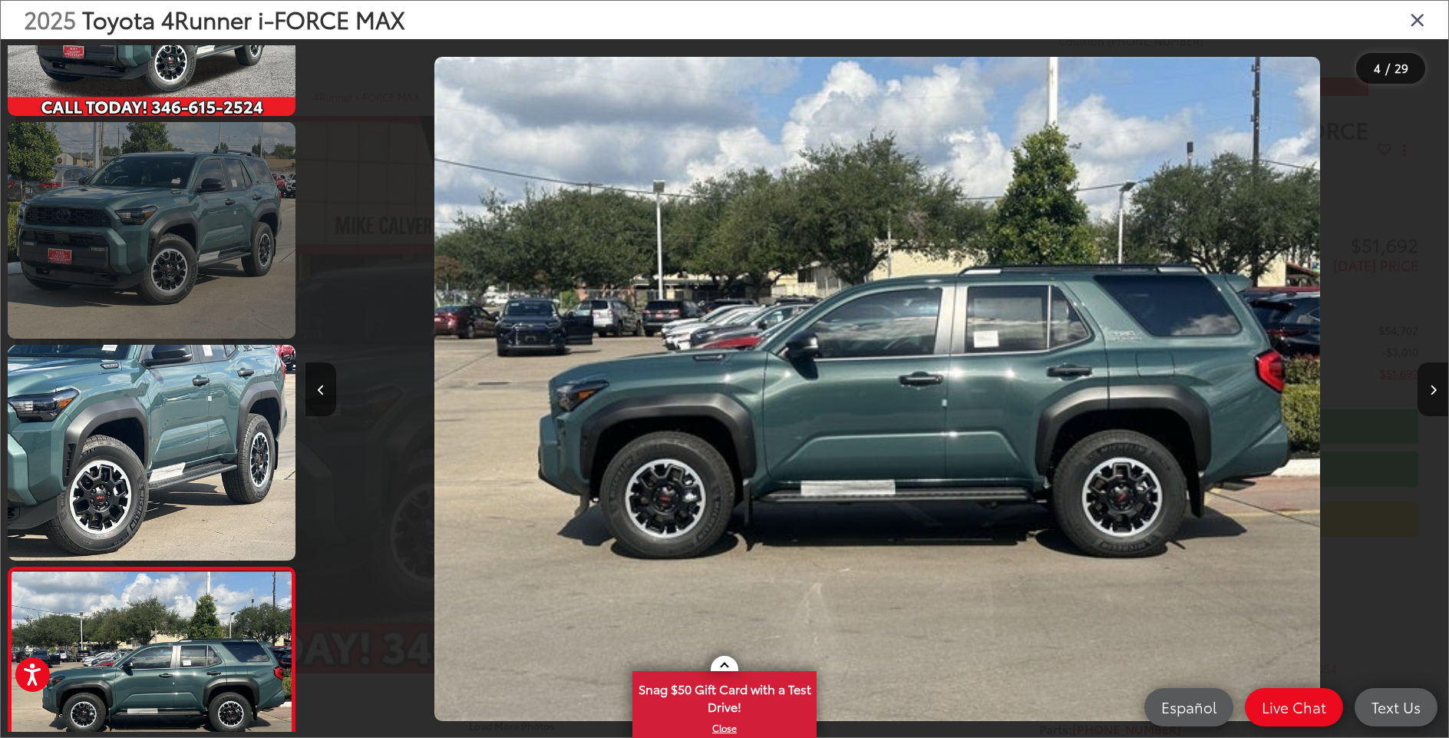
click at [210, 292] on link at bounding box center [152, 230] width 288 height 216
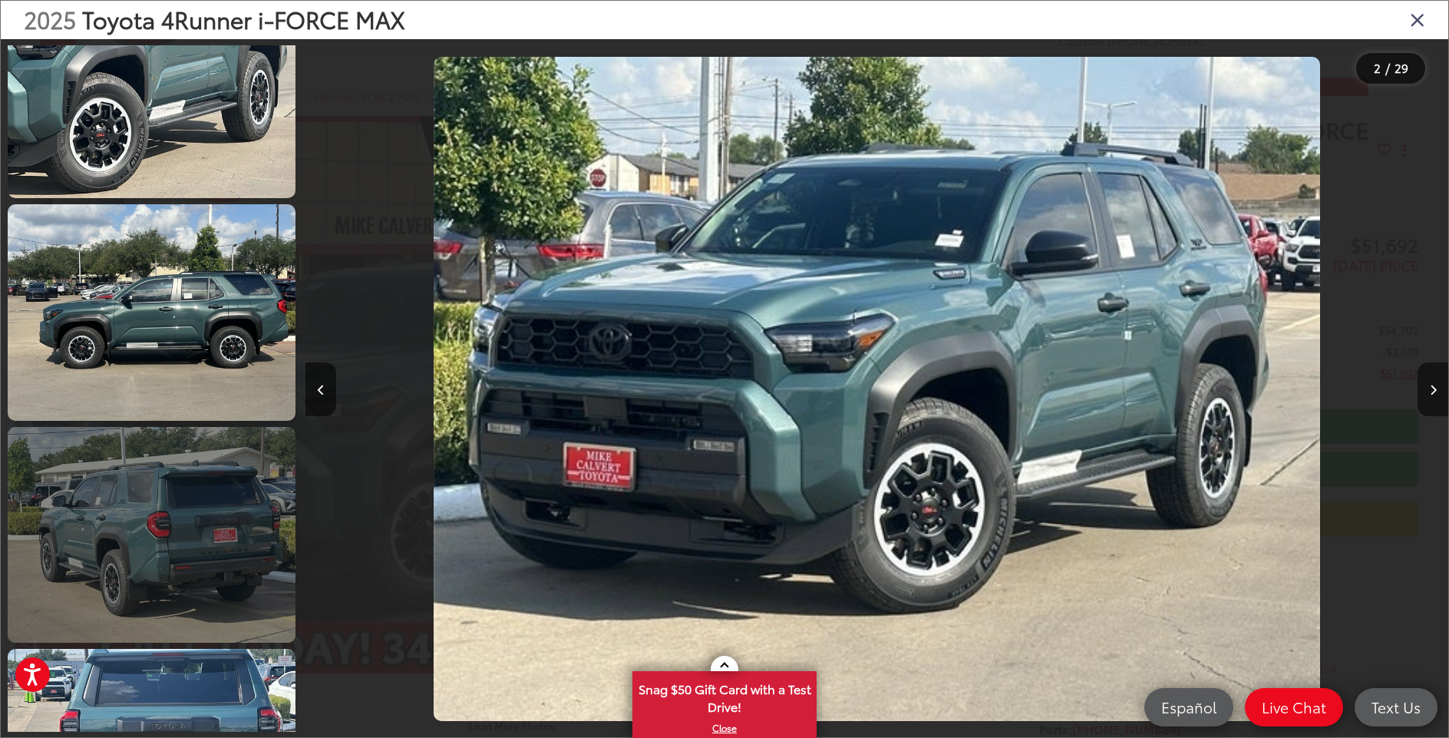
scroll to position [502, 0]
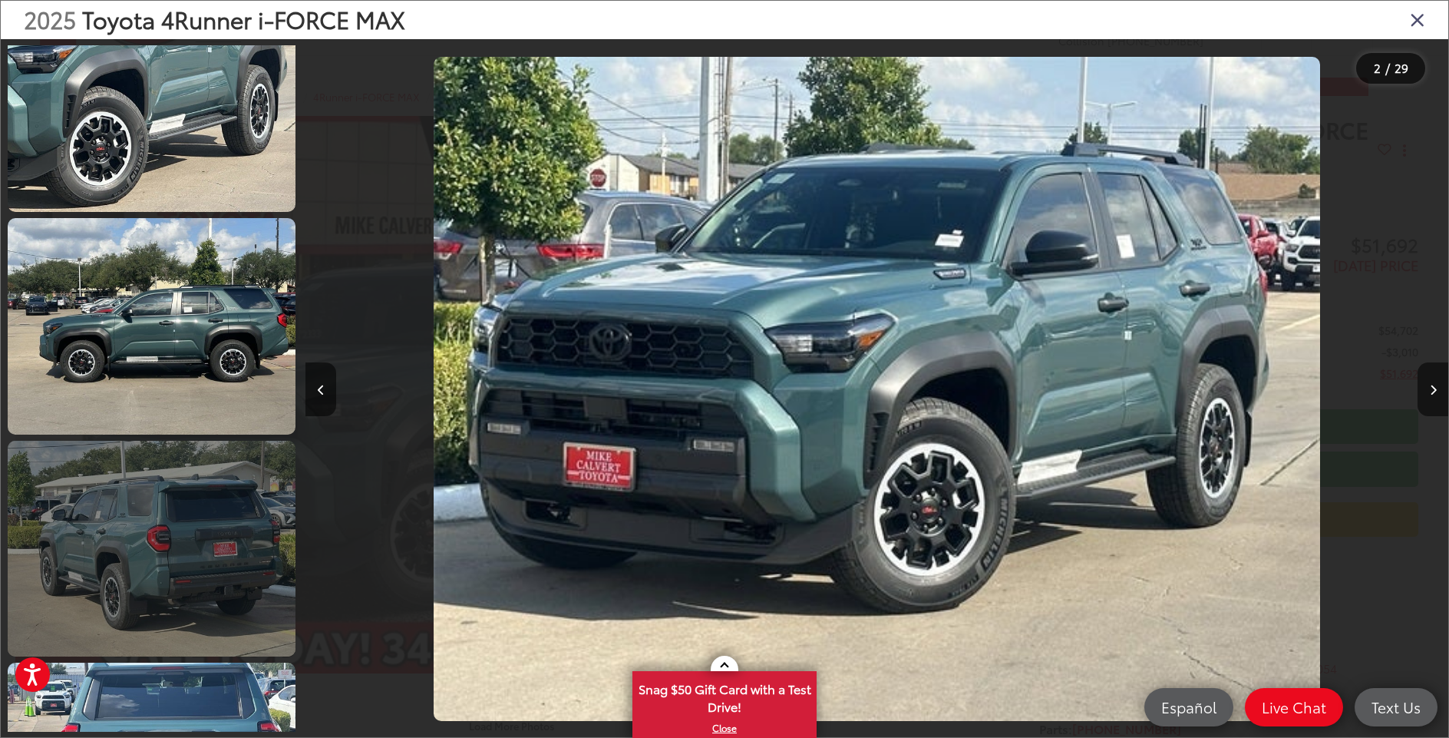
click at [197, 543] on link at bounding box center [152, 549] width 288 height 216
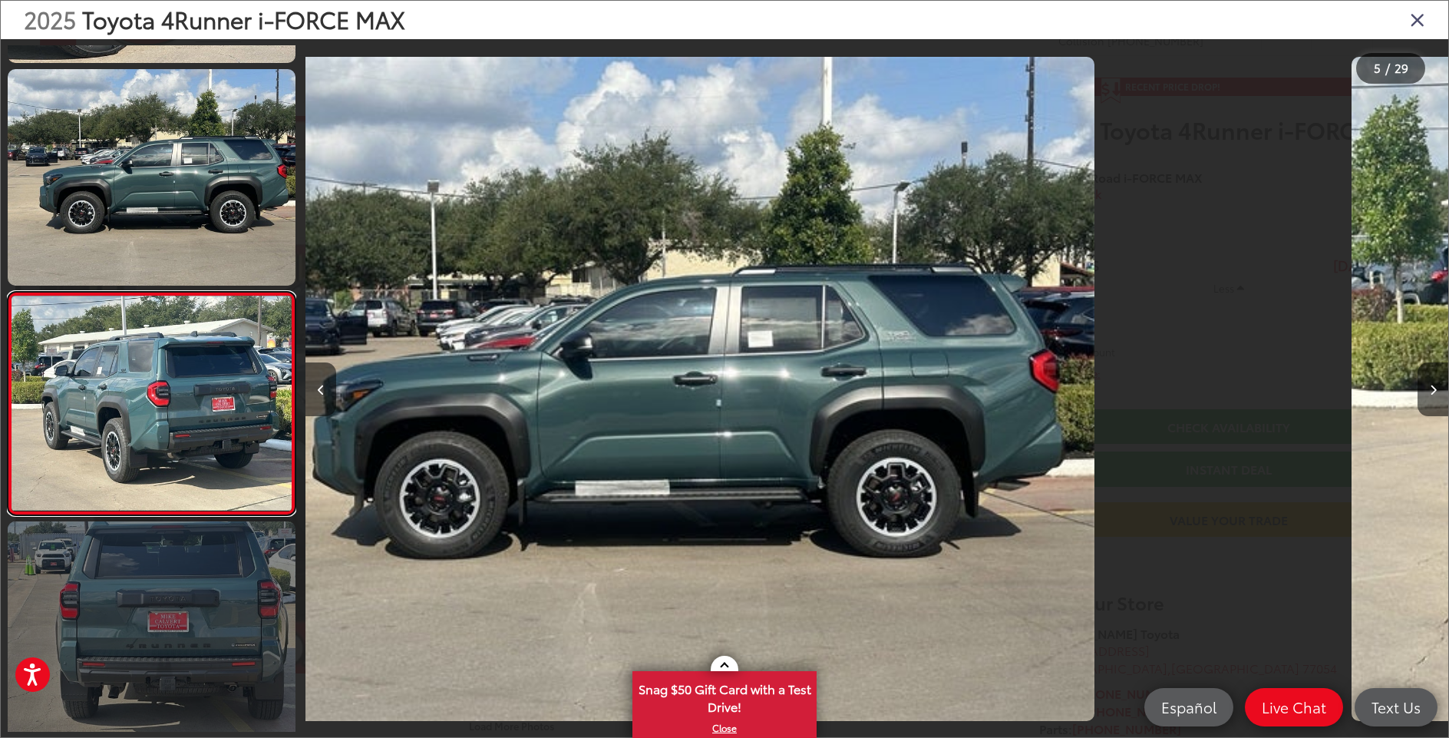
scroll to position [702, 0]
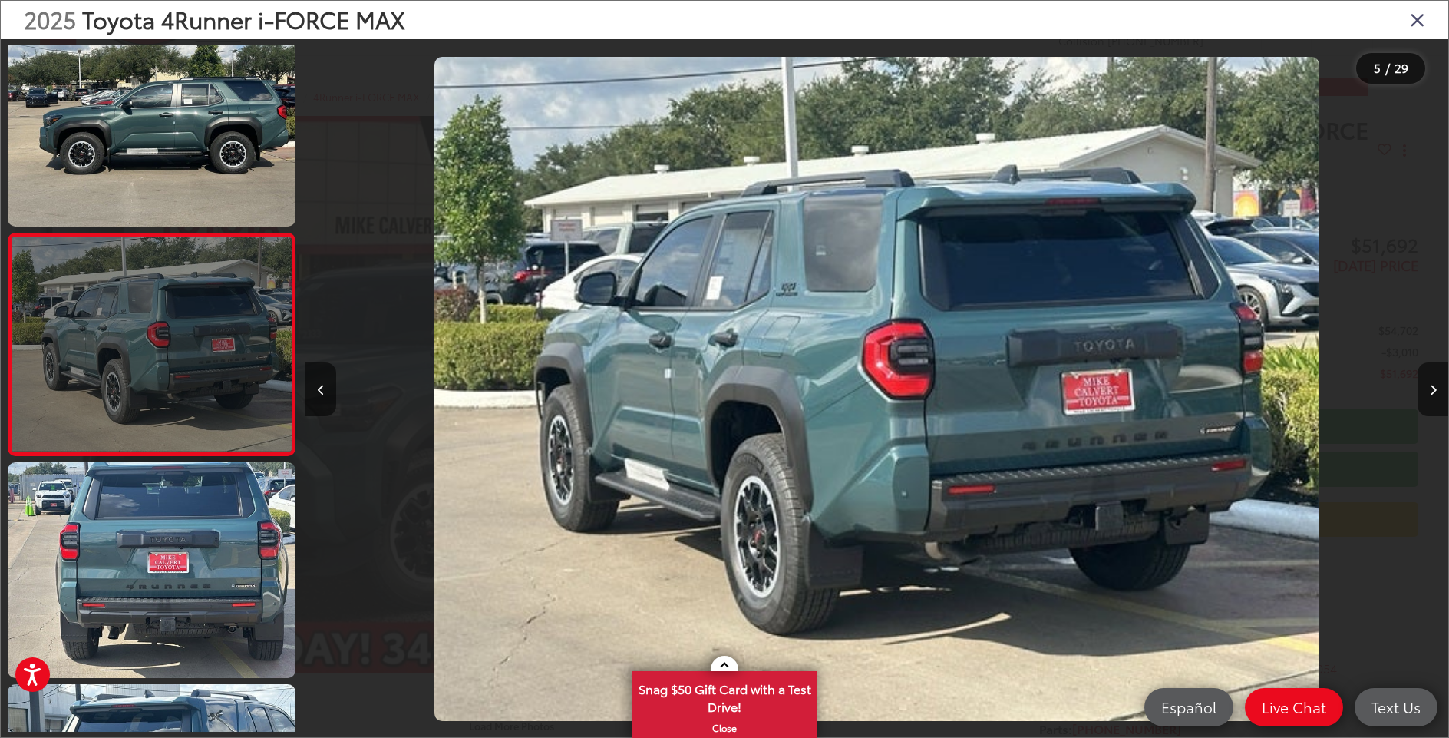
click at [207, 332] on link at bounding box center [152, 344] width 288 height 223
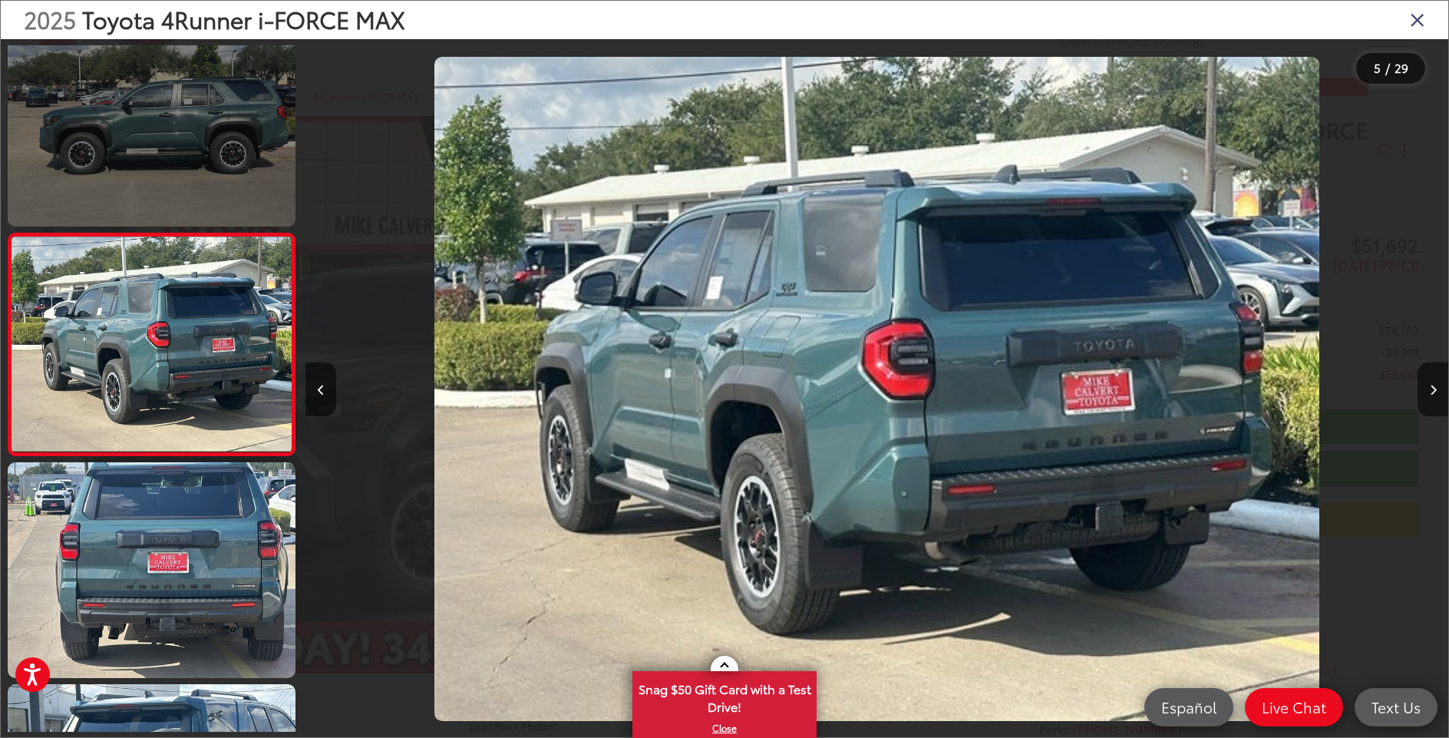
click at [204, 143] on link at bounding box center [152, 118] width 288 height 216
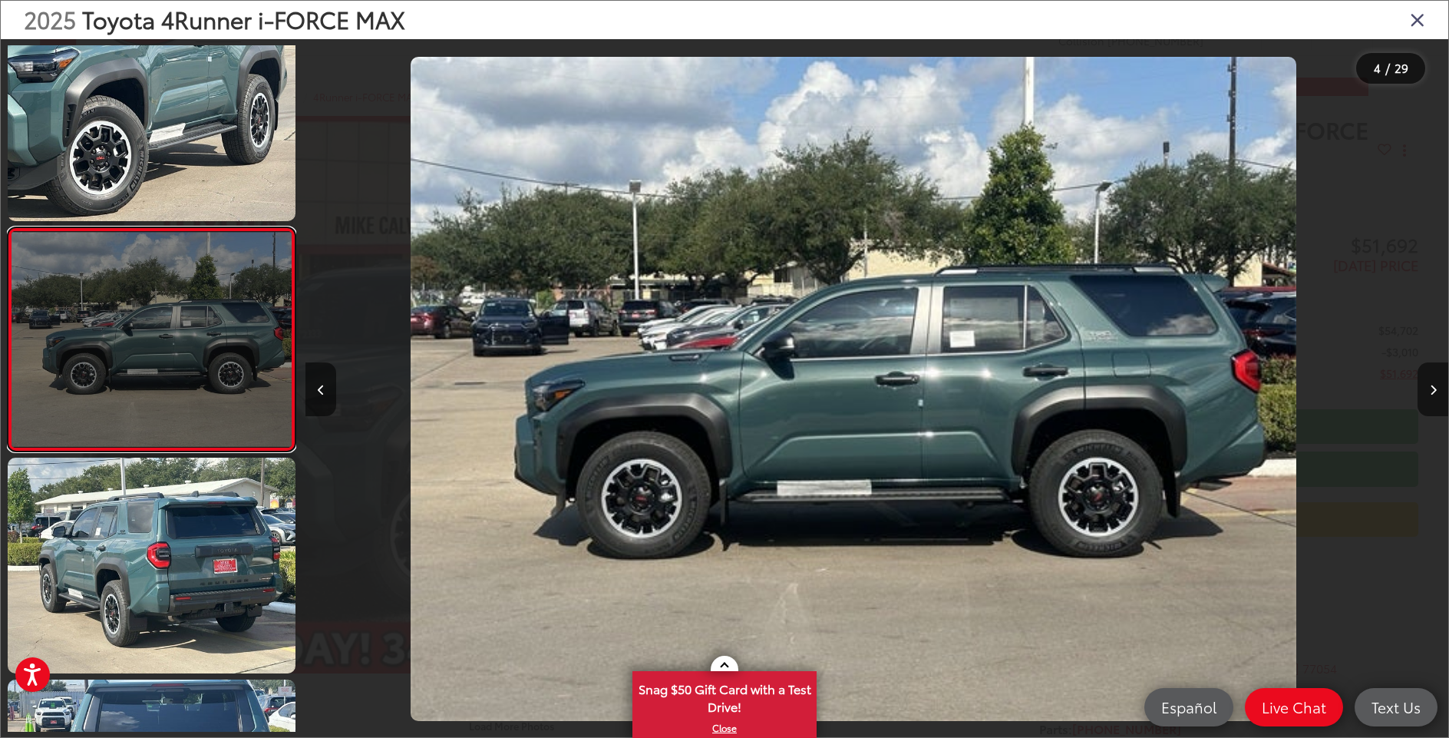
scroll to position [0, 3429]
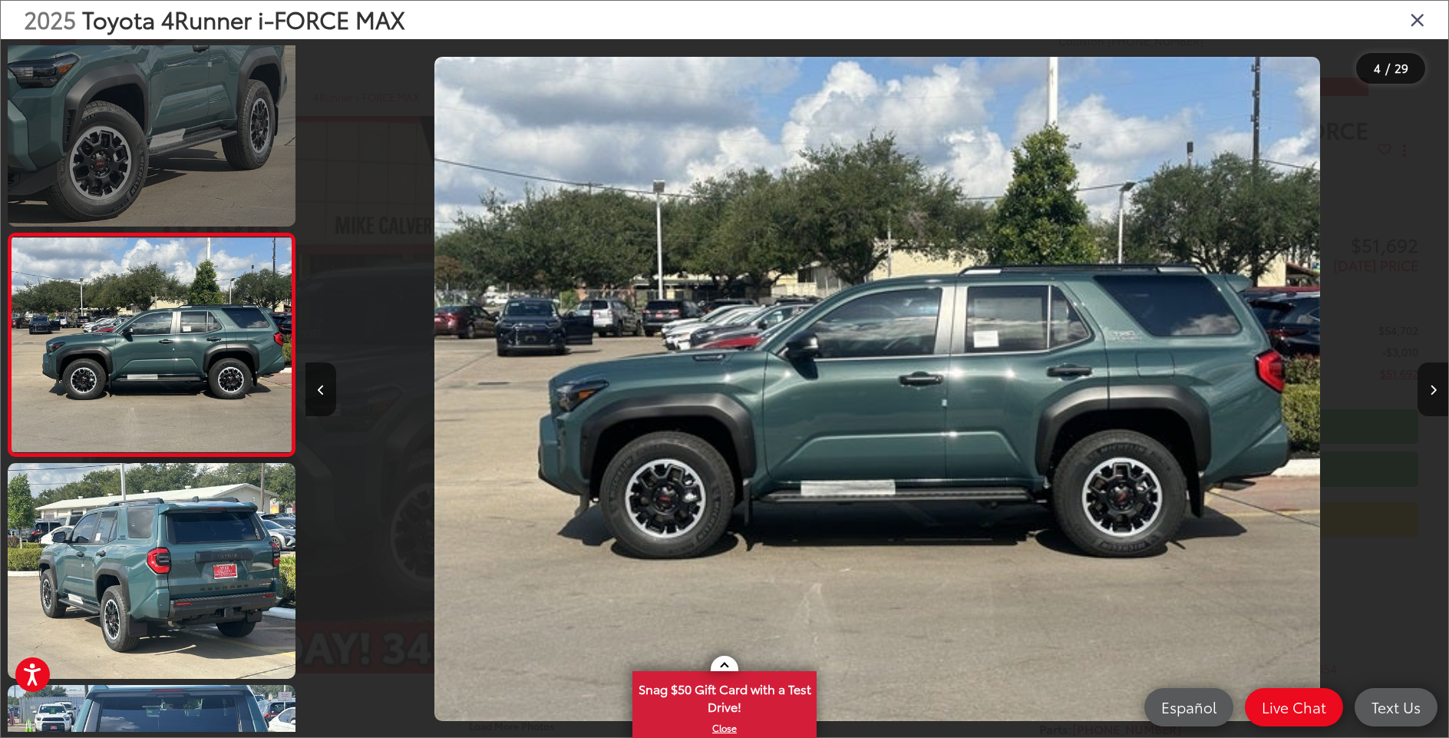
click at [180, 144] on link at bounding box center [152, 119] width 288 height 216
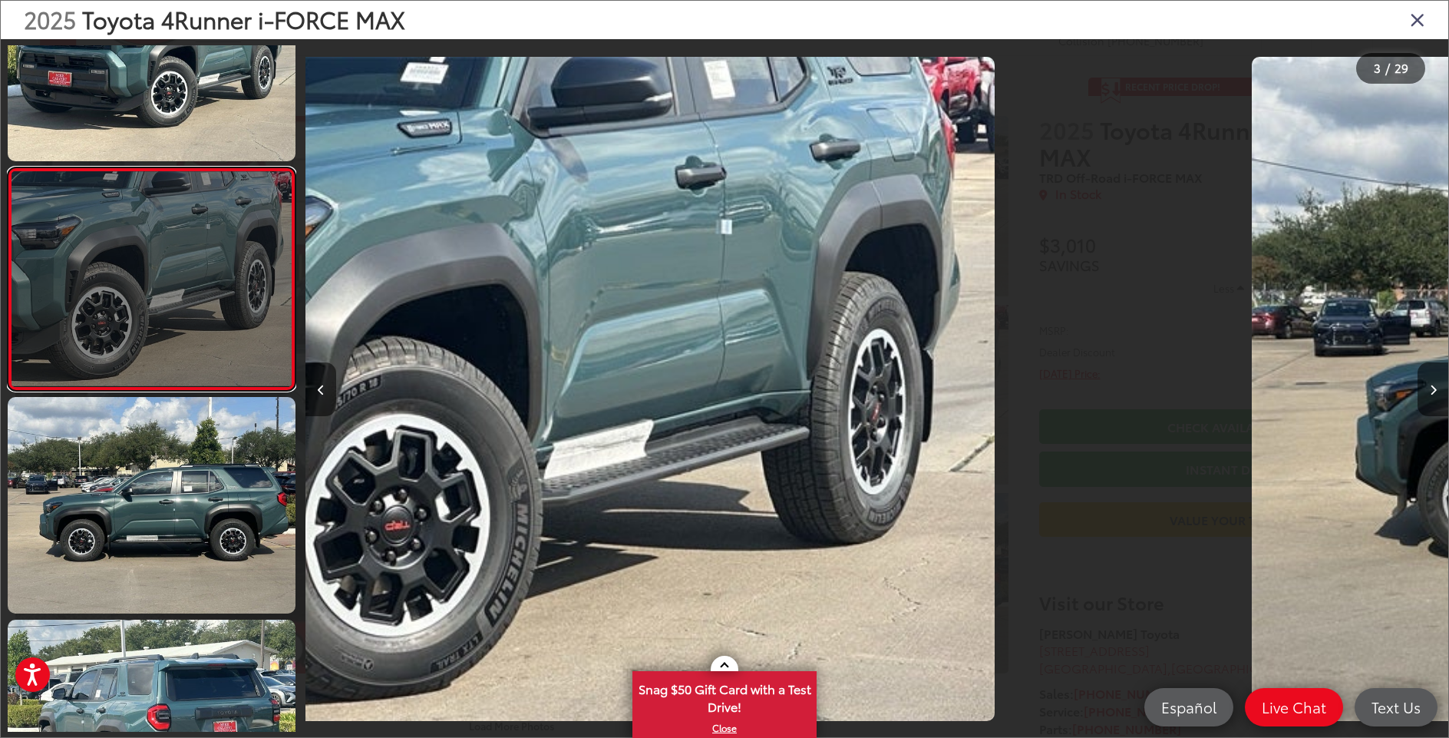
scroll to position [258, 0]
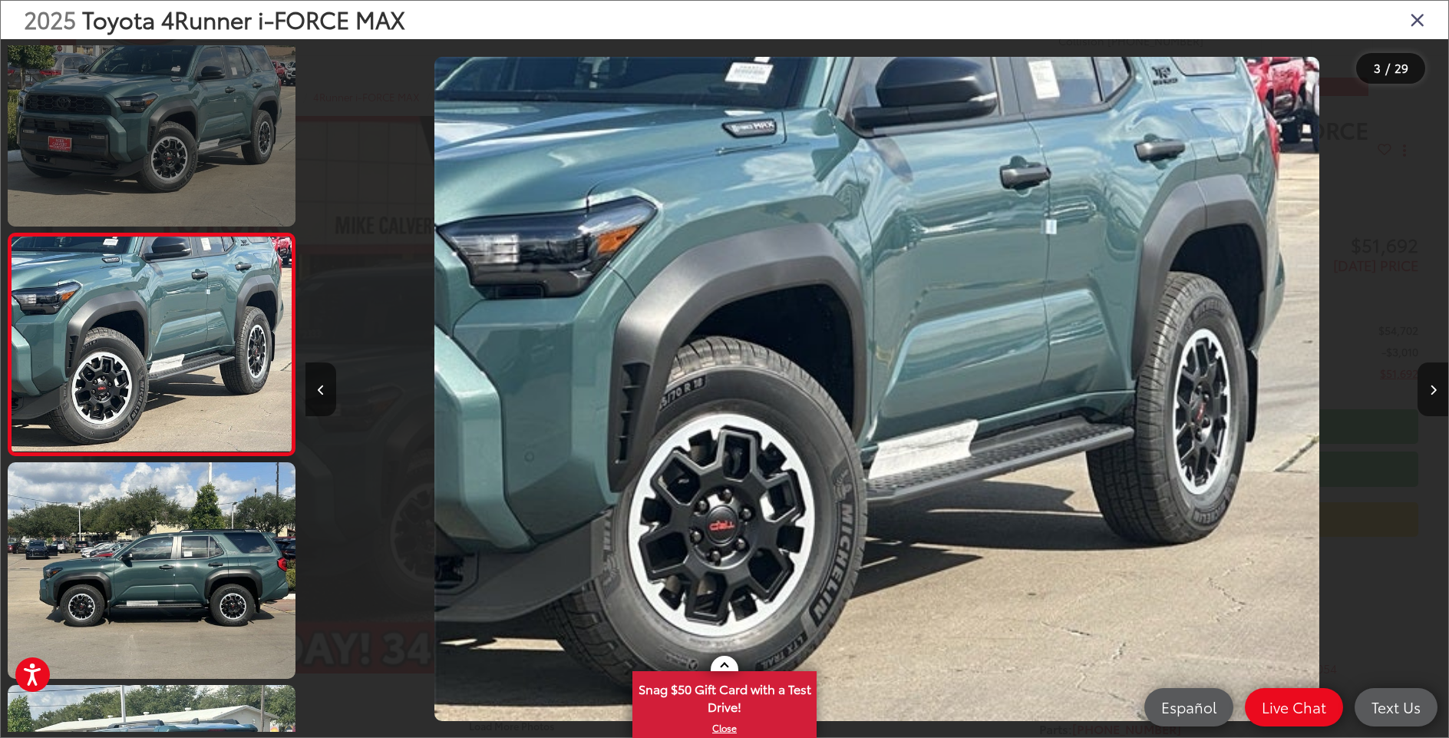
click at [212, 136] on link at bounding box center [152, 118] width 288 height 216
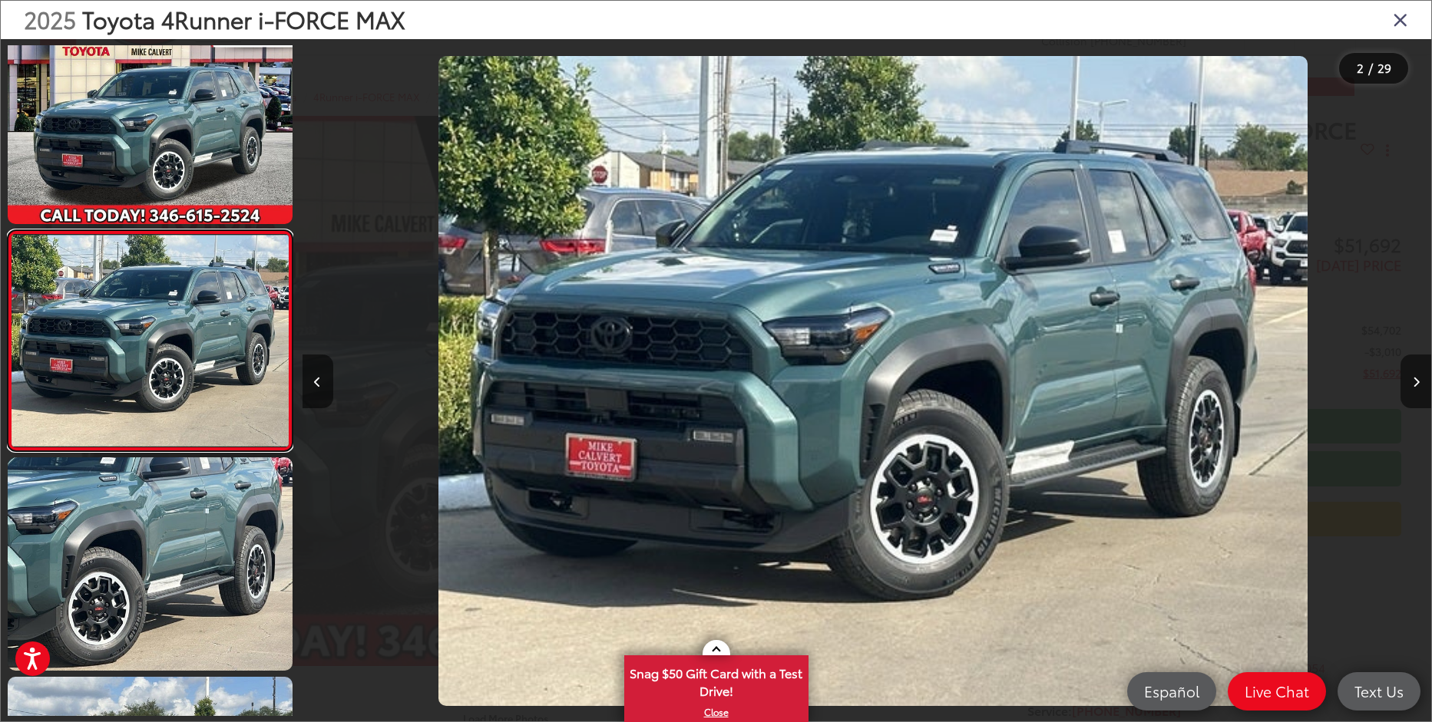
scroll to position [0, 1129]
